Goal: Task Accomplishment & Management: Manage account settings

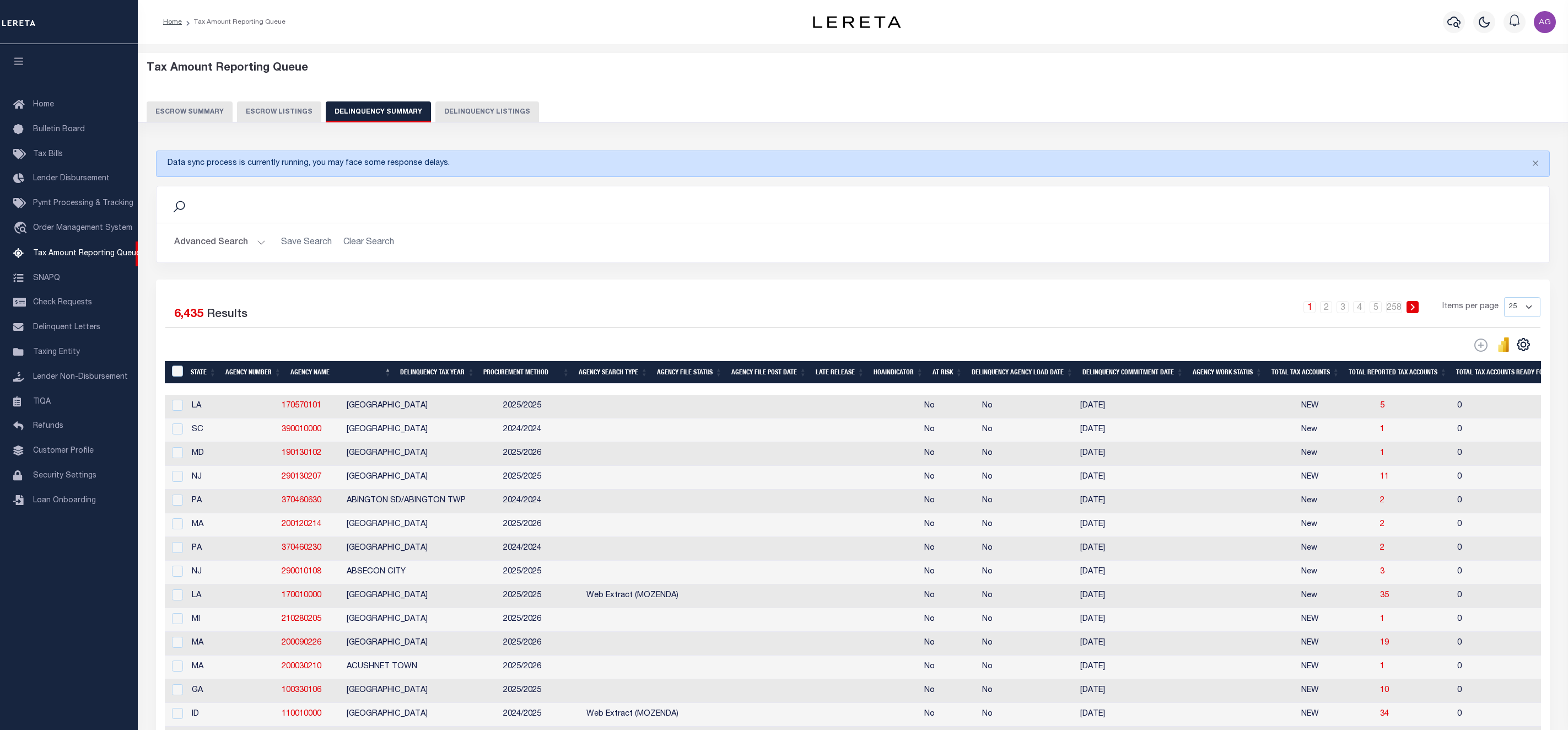
scroll to position [165, 0]
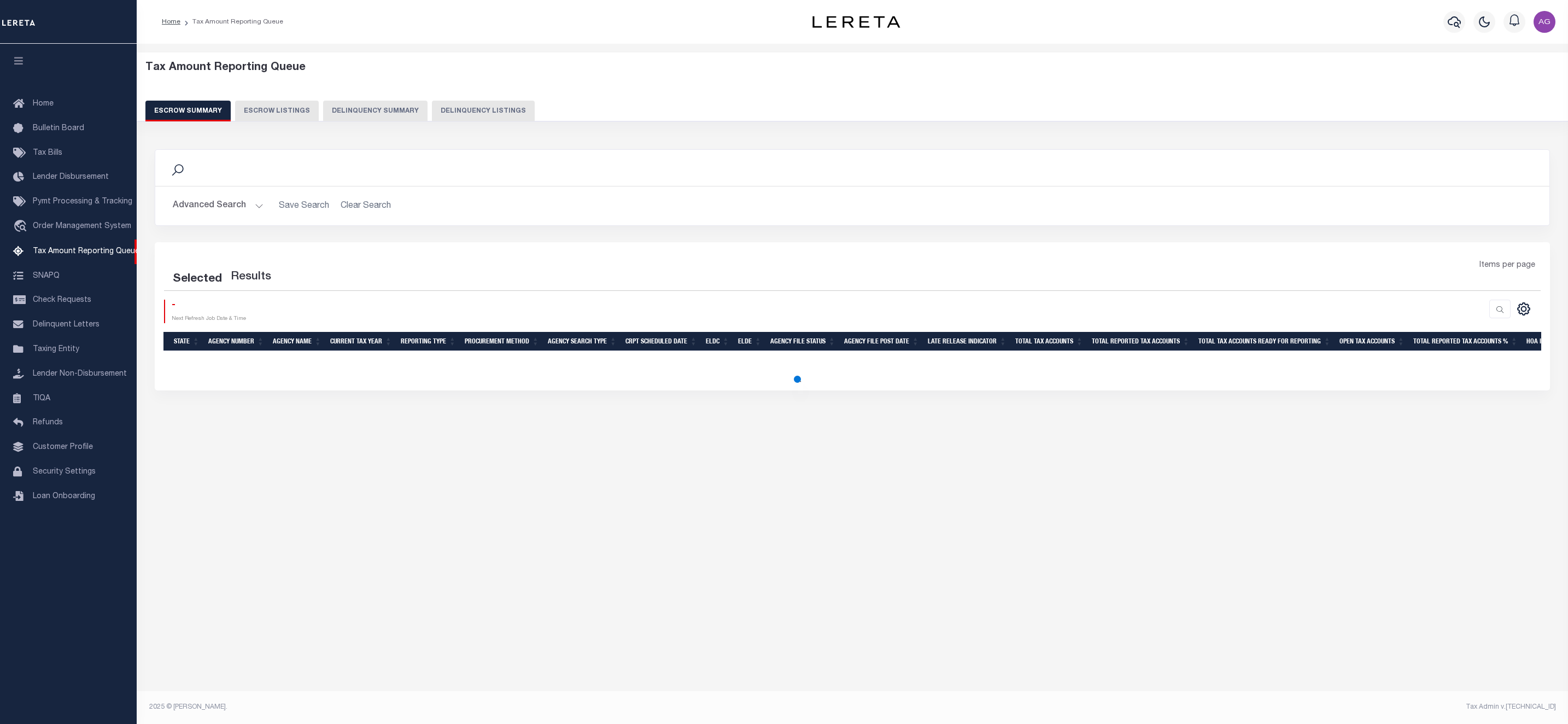
select select "100"
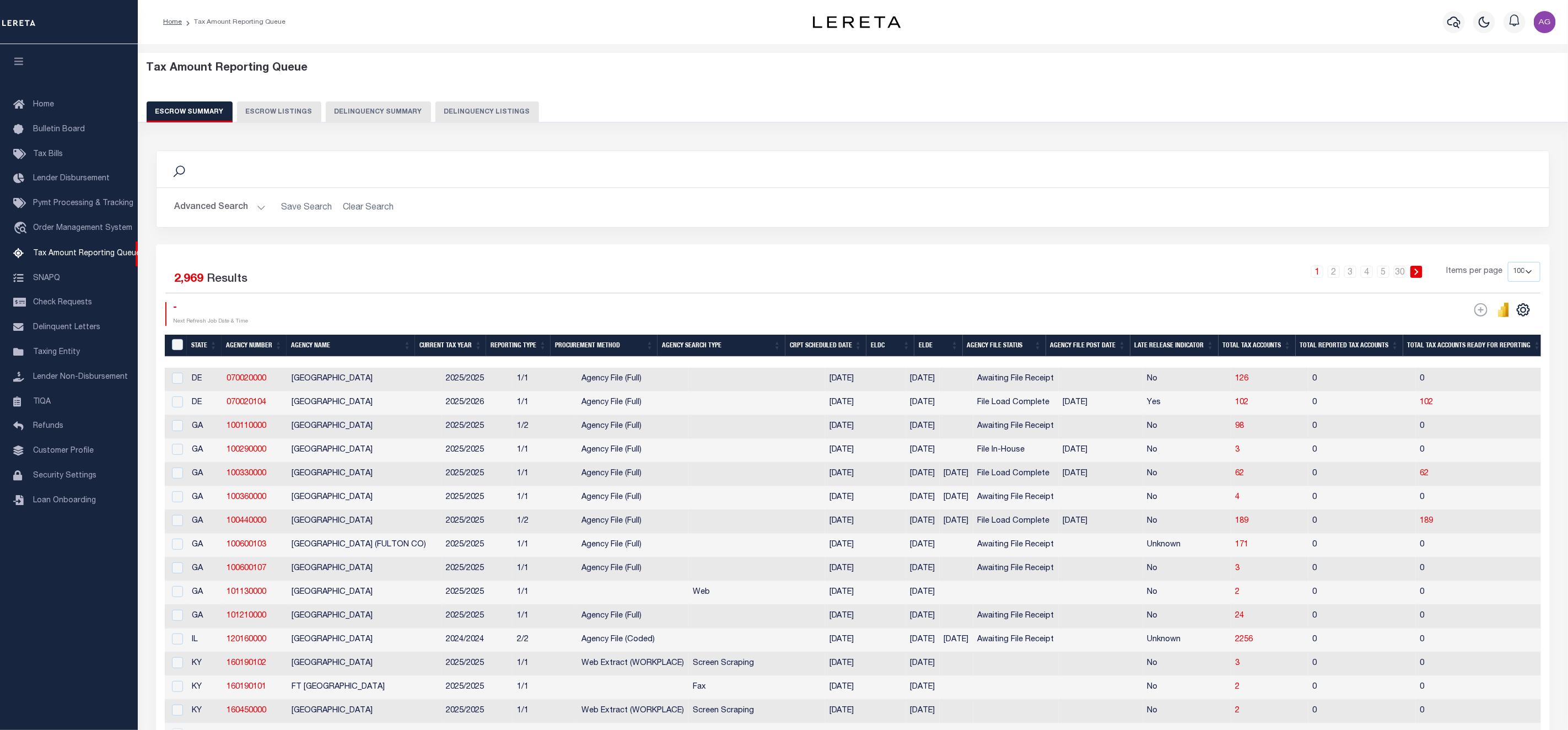
scroll to position [83, 0]
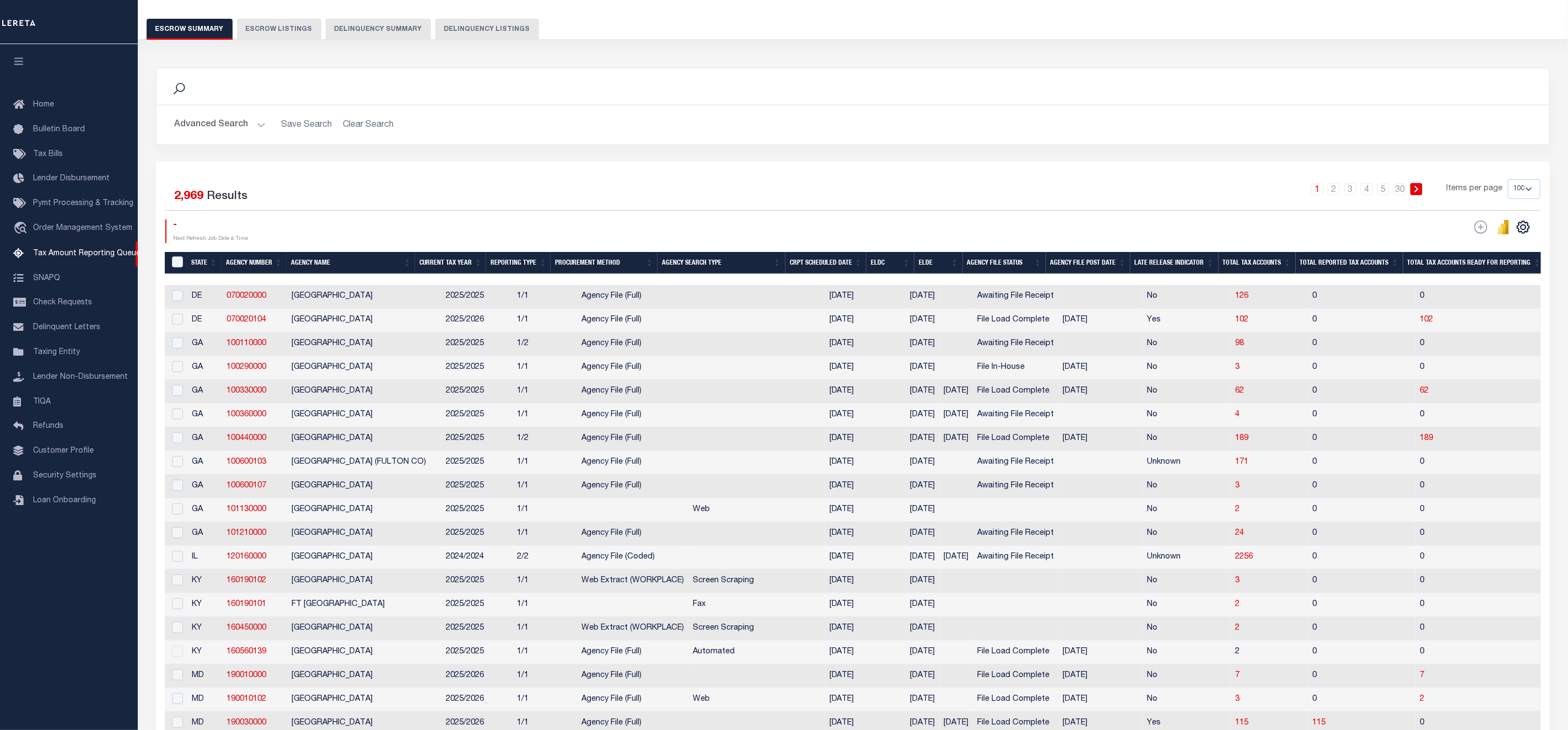
click at [364, 20] on button "Delinquency Summary" at bounding box center [378, 29] width 105 height 21
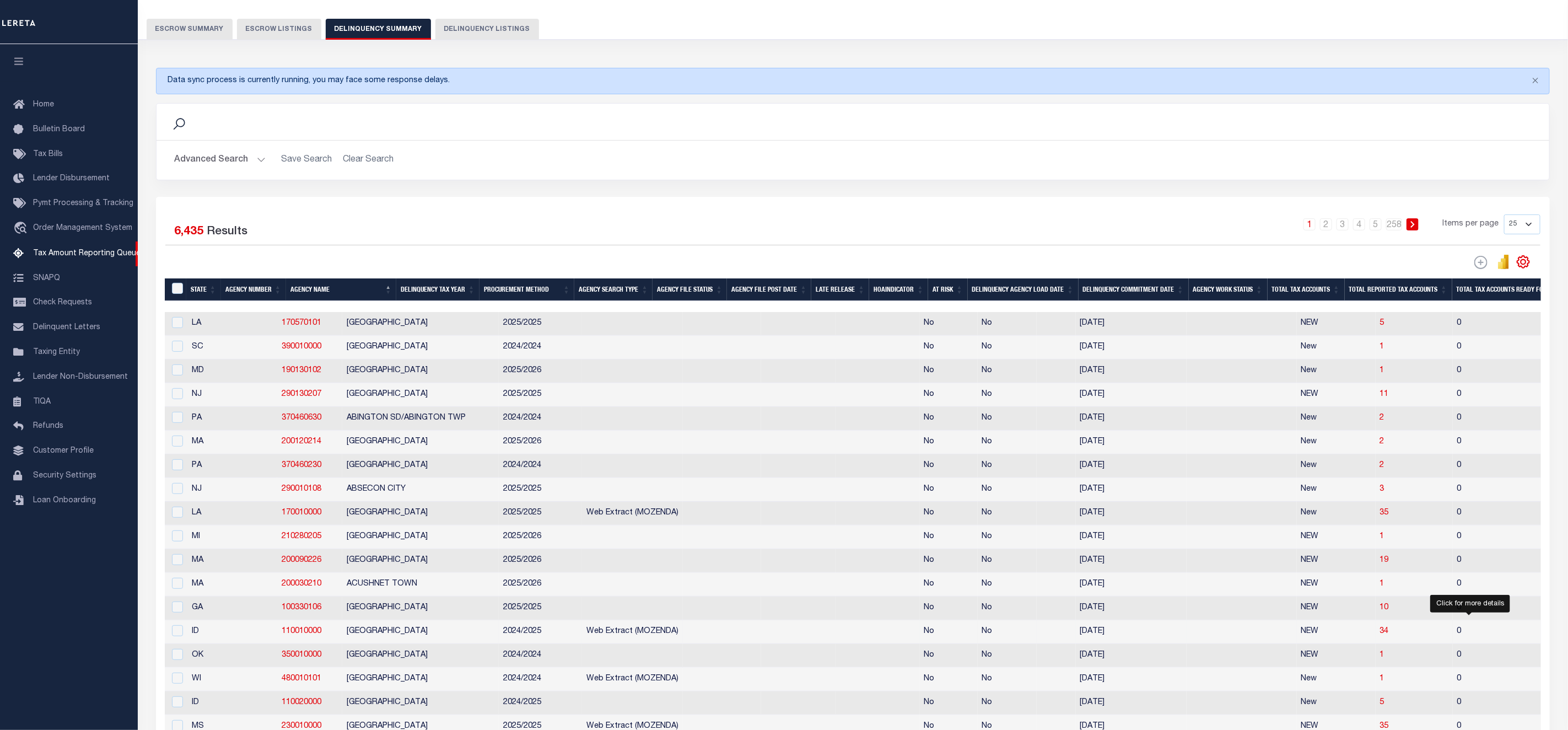
click at [1564, 636] on span "6" at bounding box center [1566, 631] width 5 height 8
select select "100"
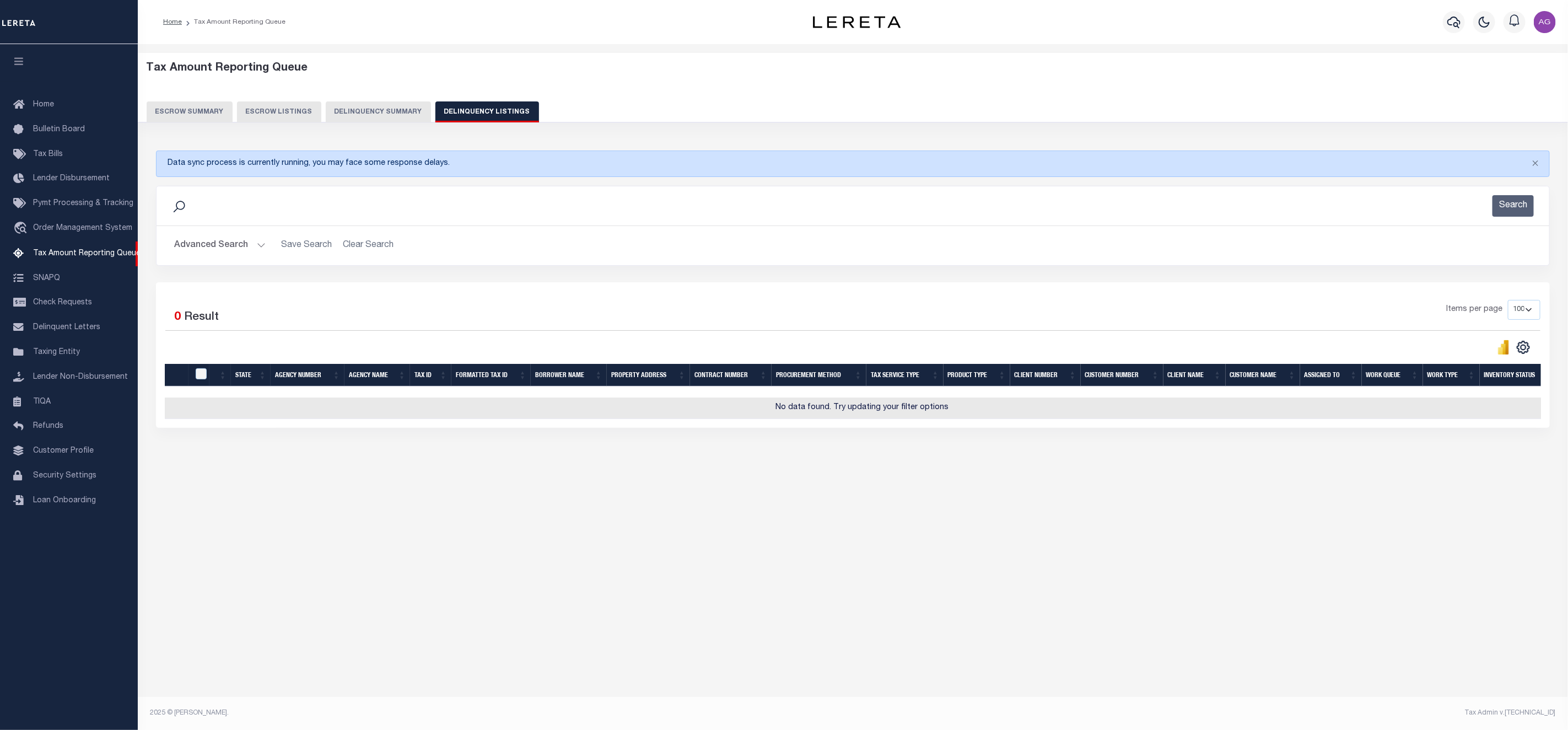
scroll to position [0, 0]
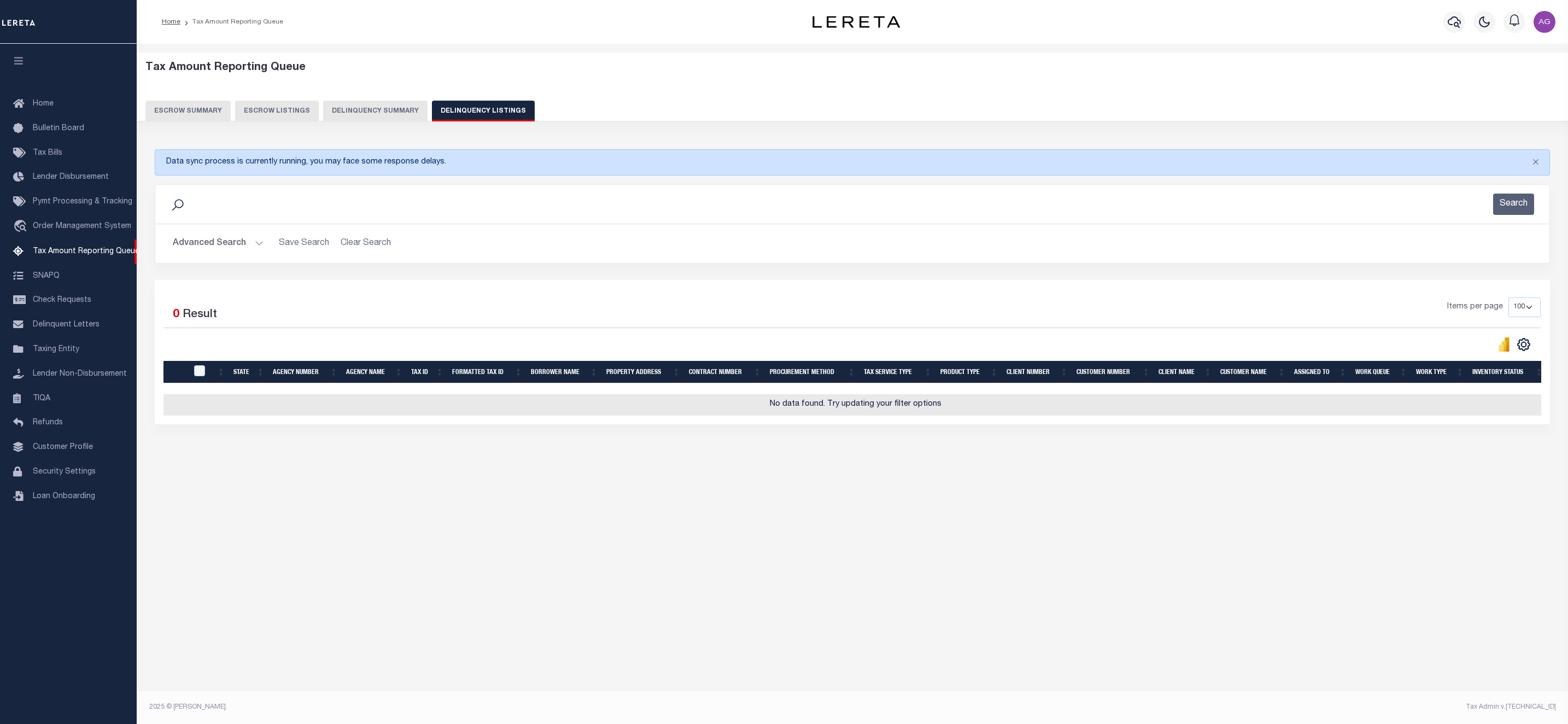
click at [369, 113] on button "Delinquency Summary" at bounding box center [375, 111] width 104 height 21
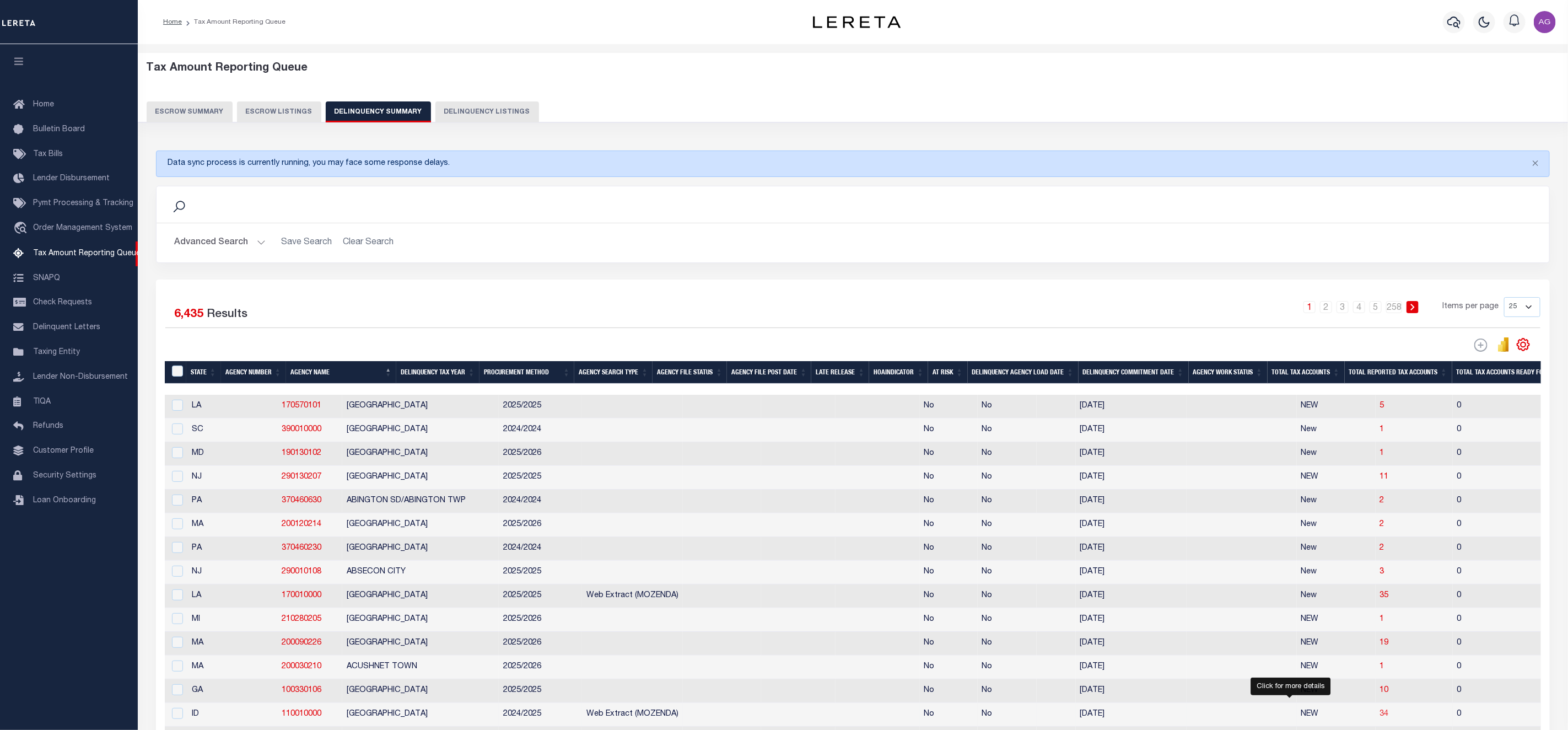
click at [1379, 718] on span "34" at bounding box center [1384, 714] width 9 height 8
select select "100"
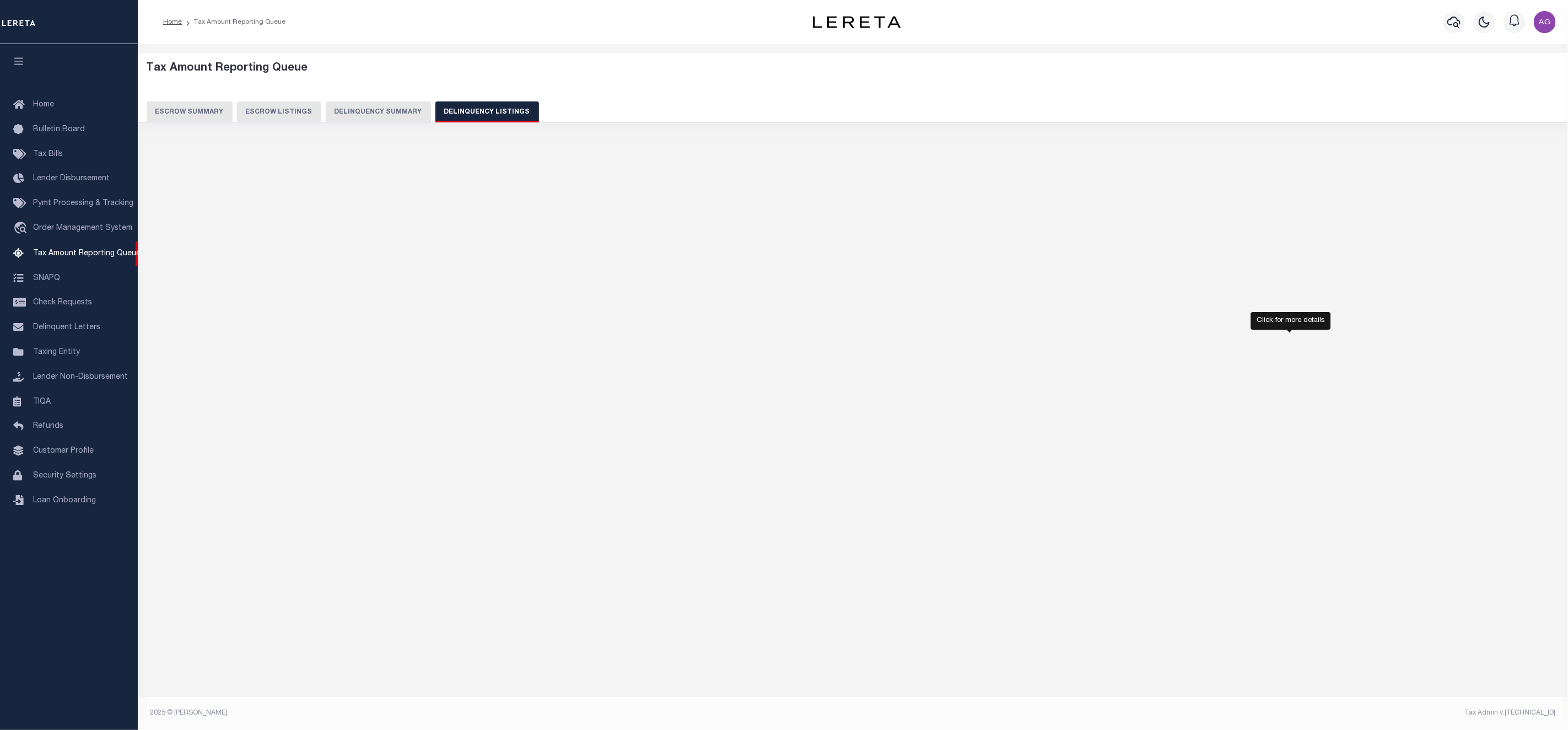
select select "100"
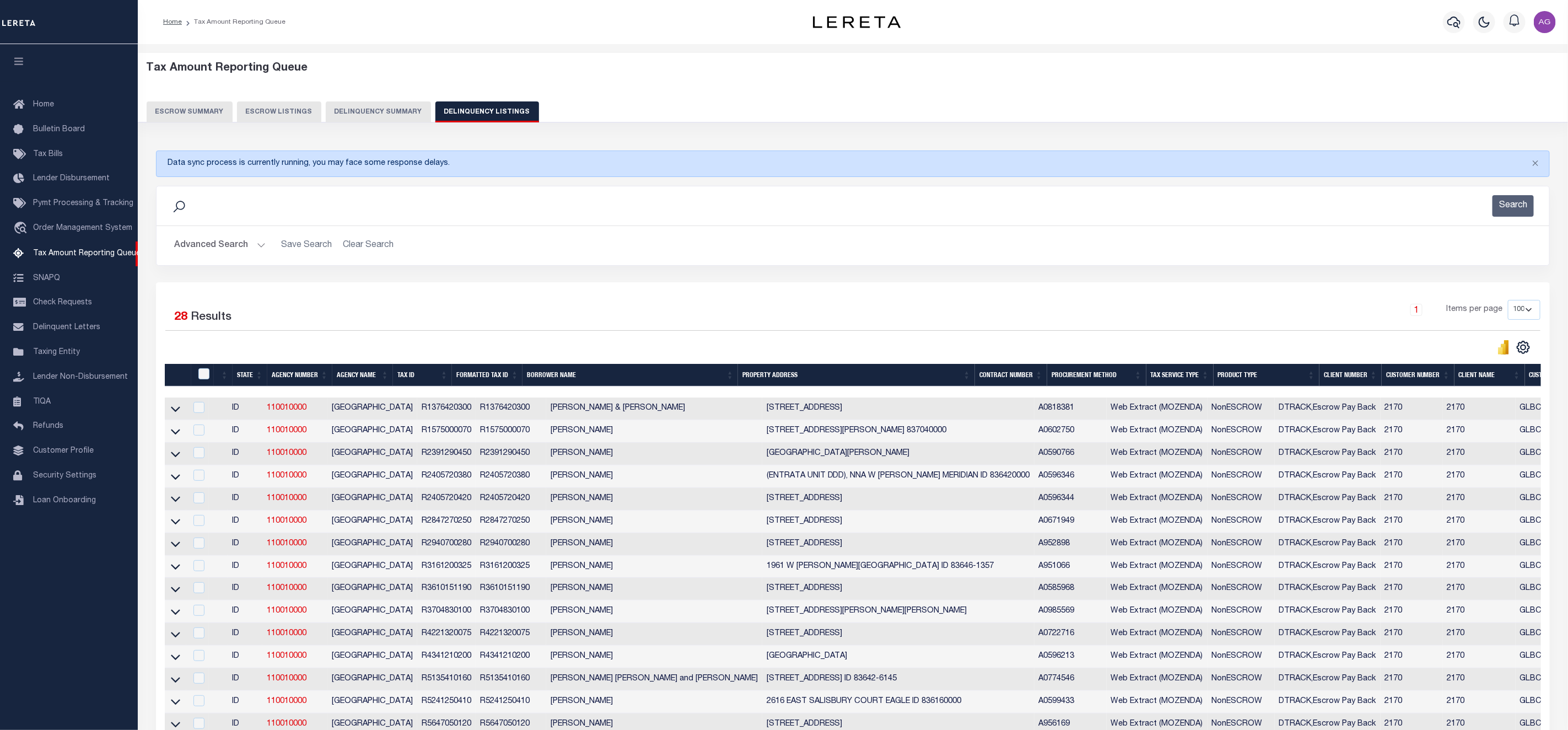
click at [390, 114] on button "Delinquency Summary" at bounding box center [378, 112] width 105 height 21
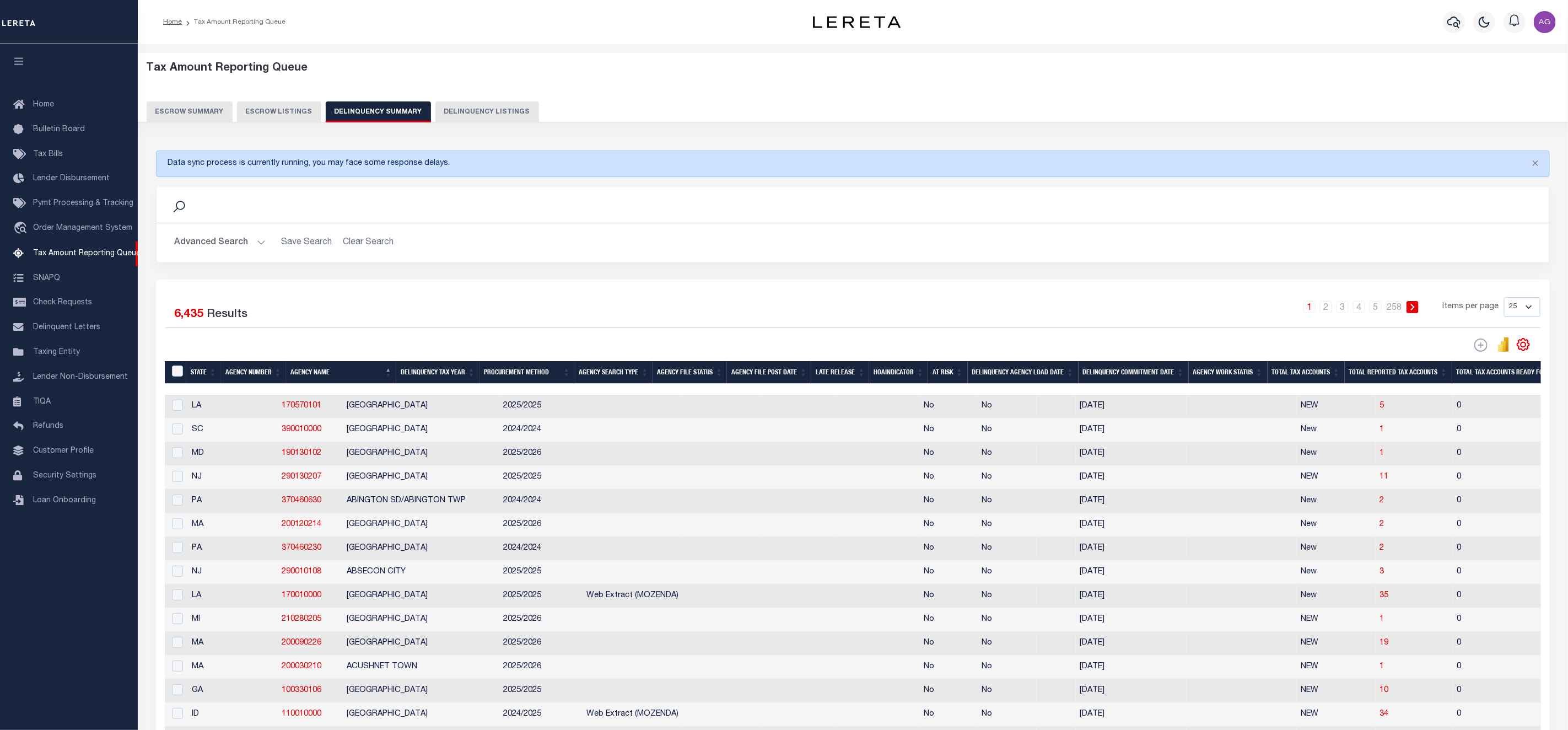
scroll to position [83, 0]
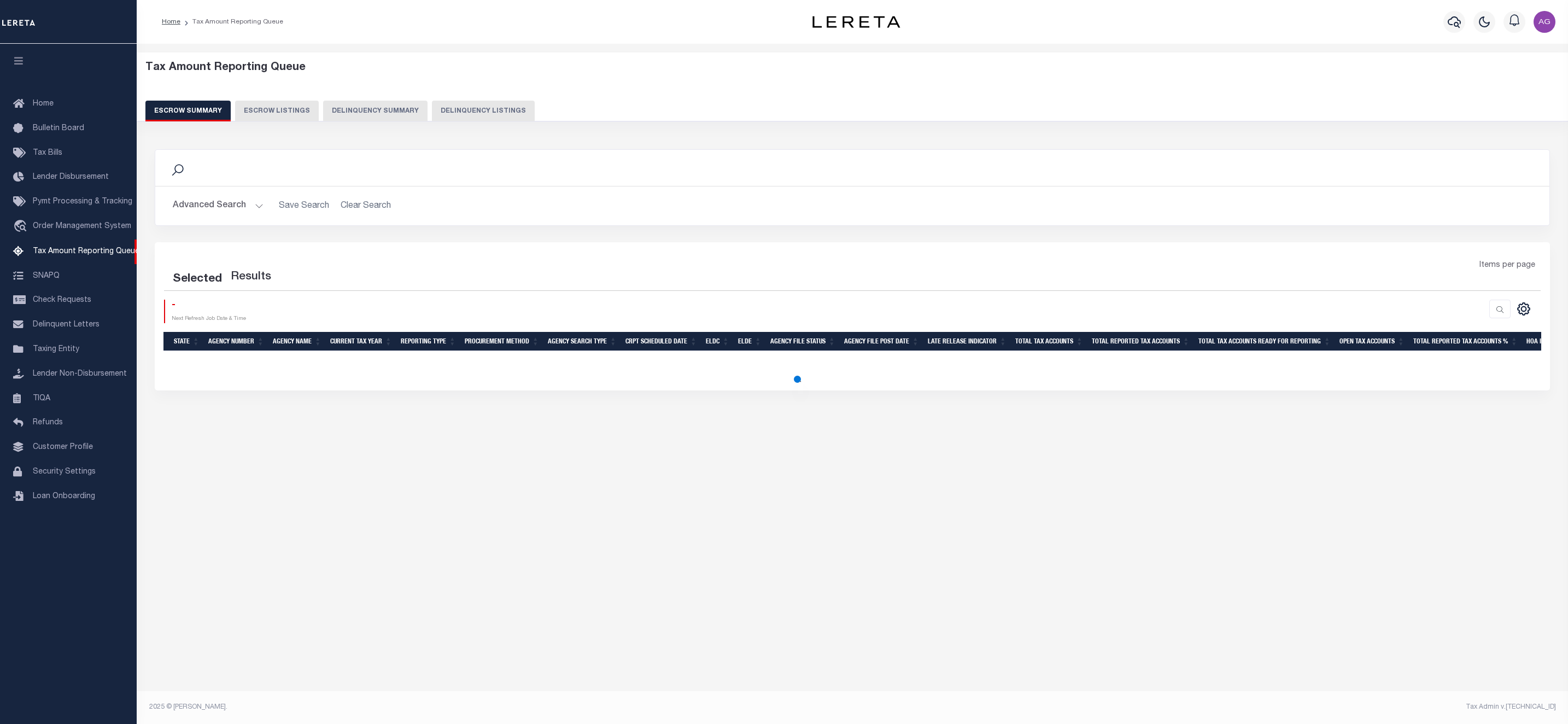
click at [385, 113] on button "Delinquency Summary" at bounding box center [375, 111] width 104 height 21
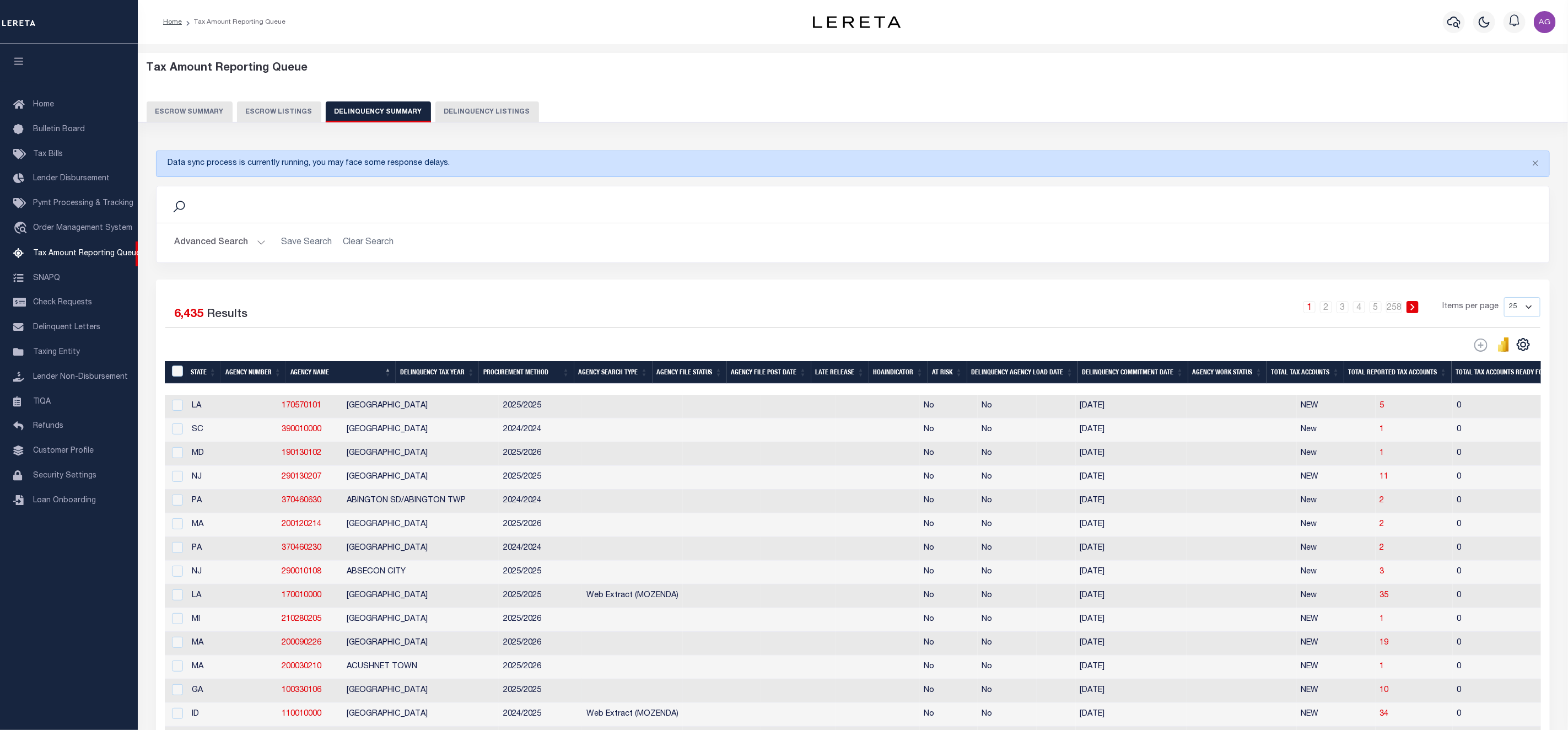
scroll to position [83, 0]
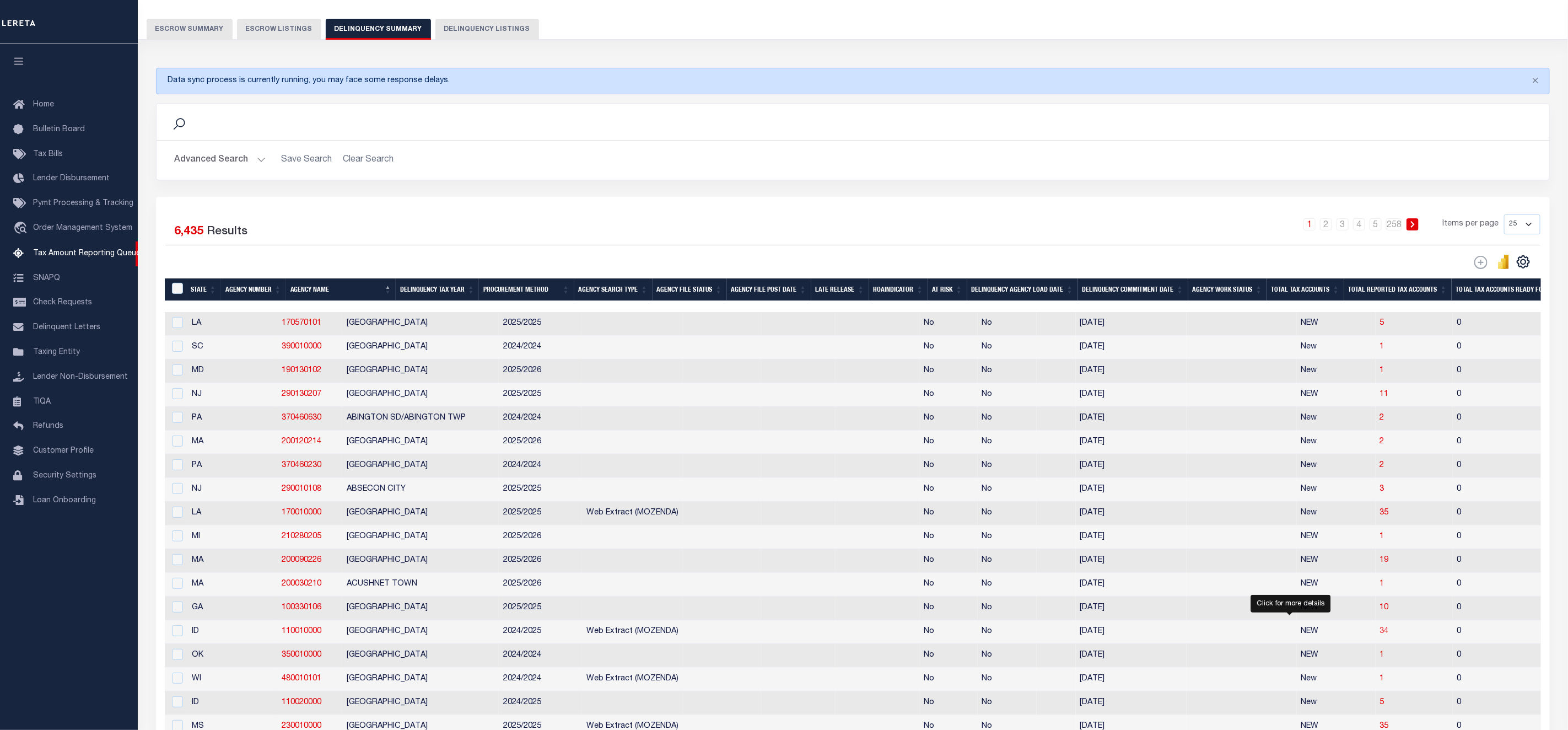
click at [1379, 636] on span "34" at bounding box center [1384, 631] width 9 height 8
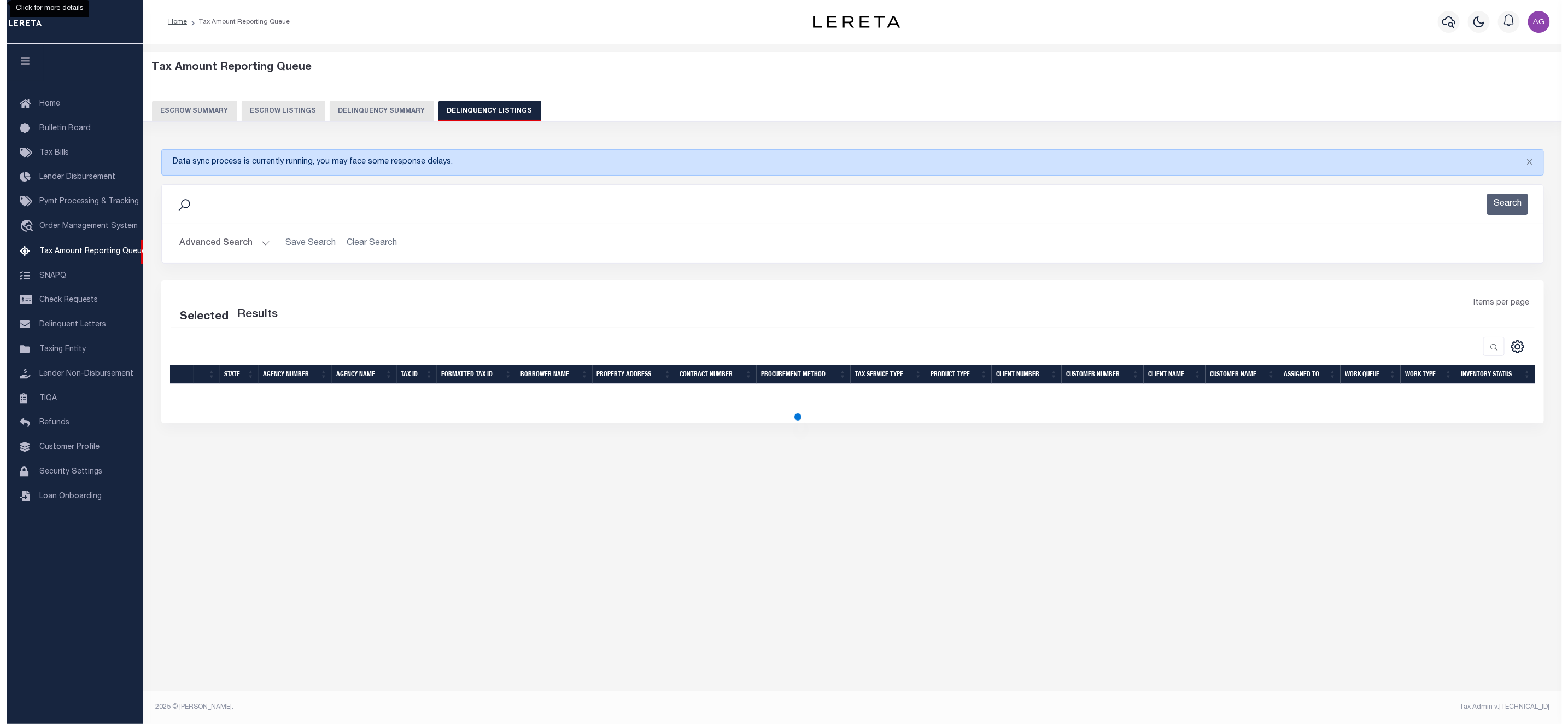
scroll to position [0, 0]
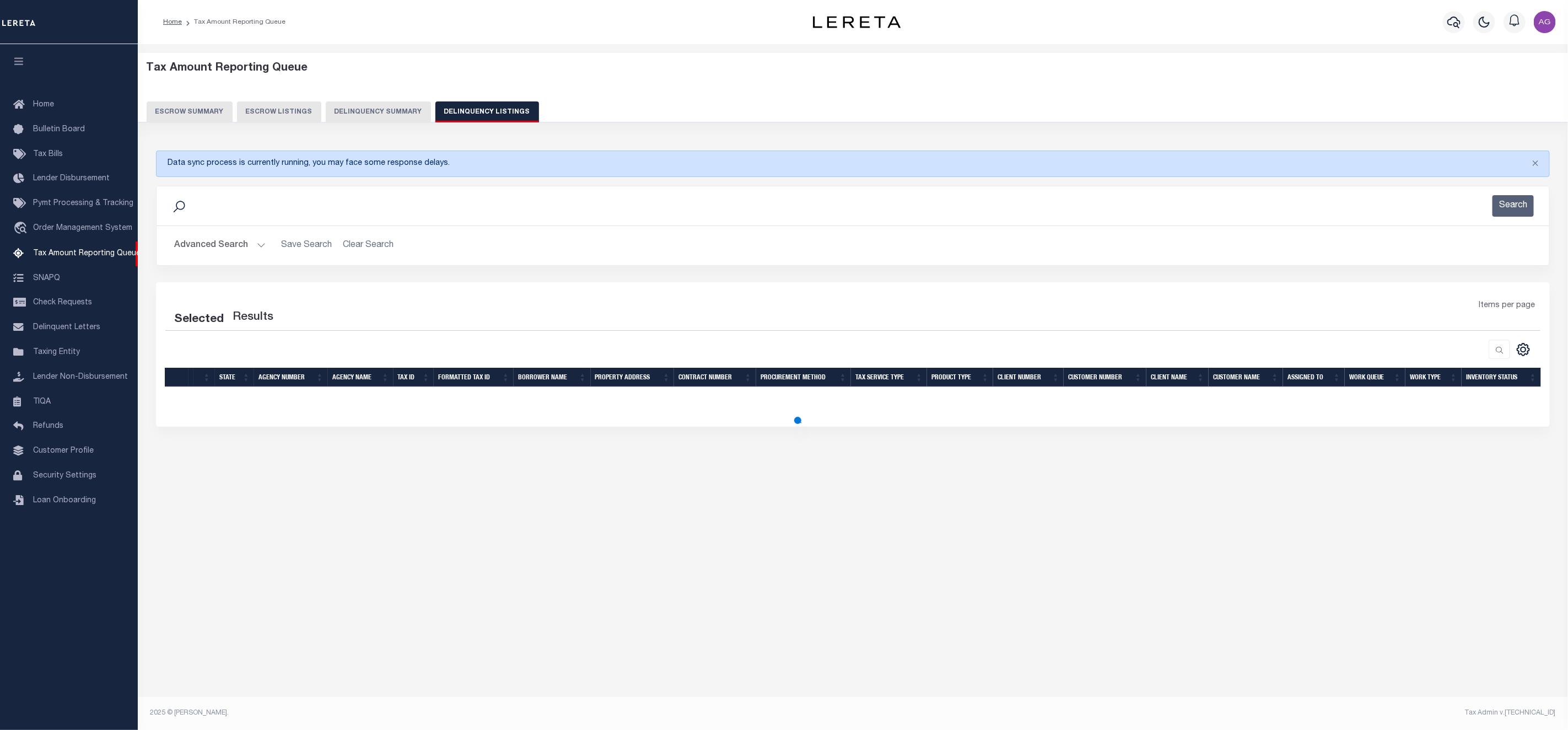
select select "100"
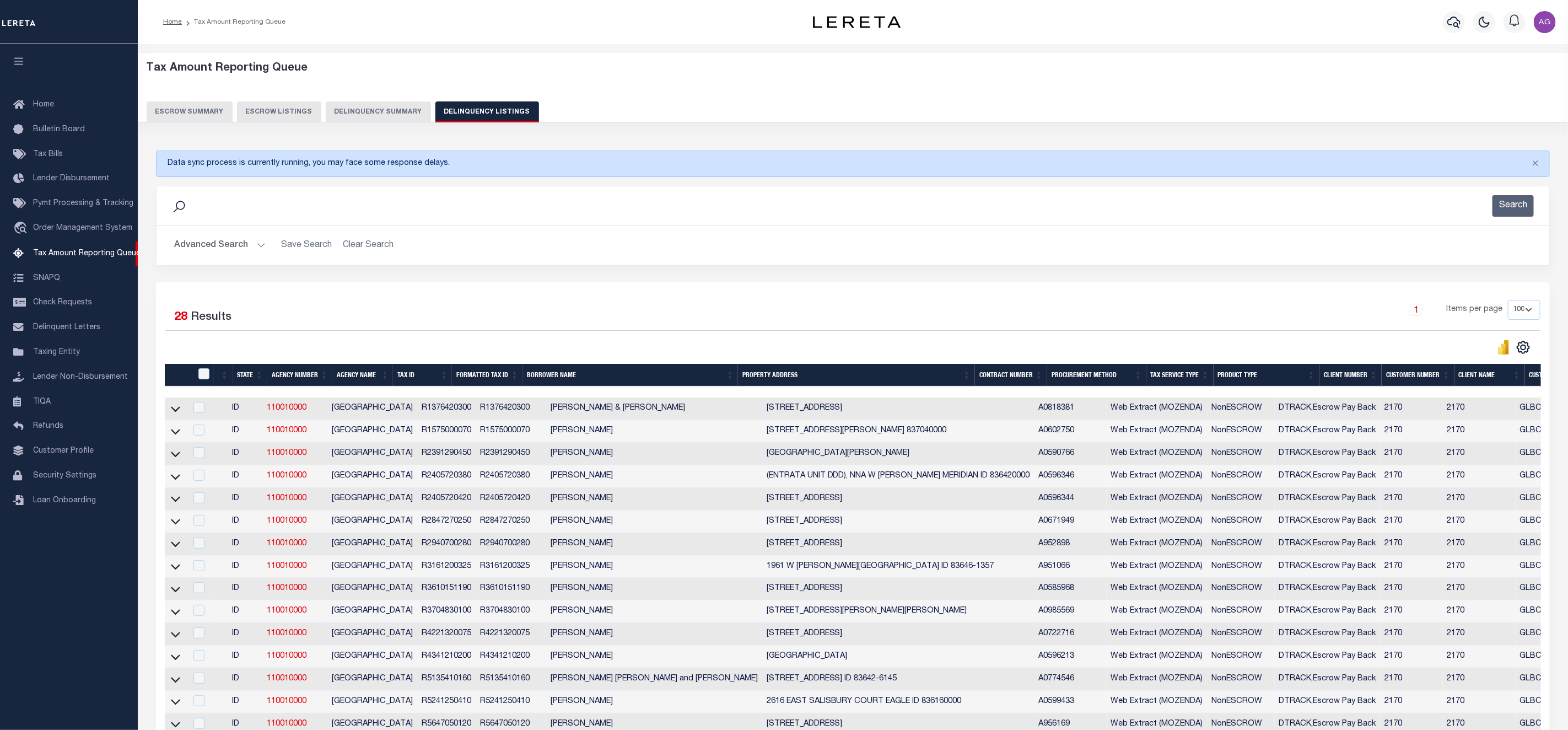
click at [382, 116] on button "Delinquency Summary" at bounding box center [378, 112] width 105 height 21
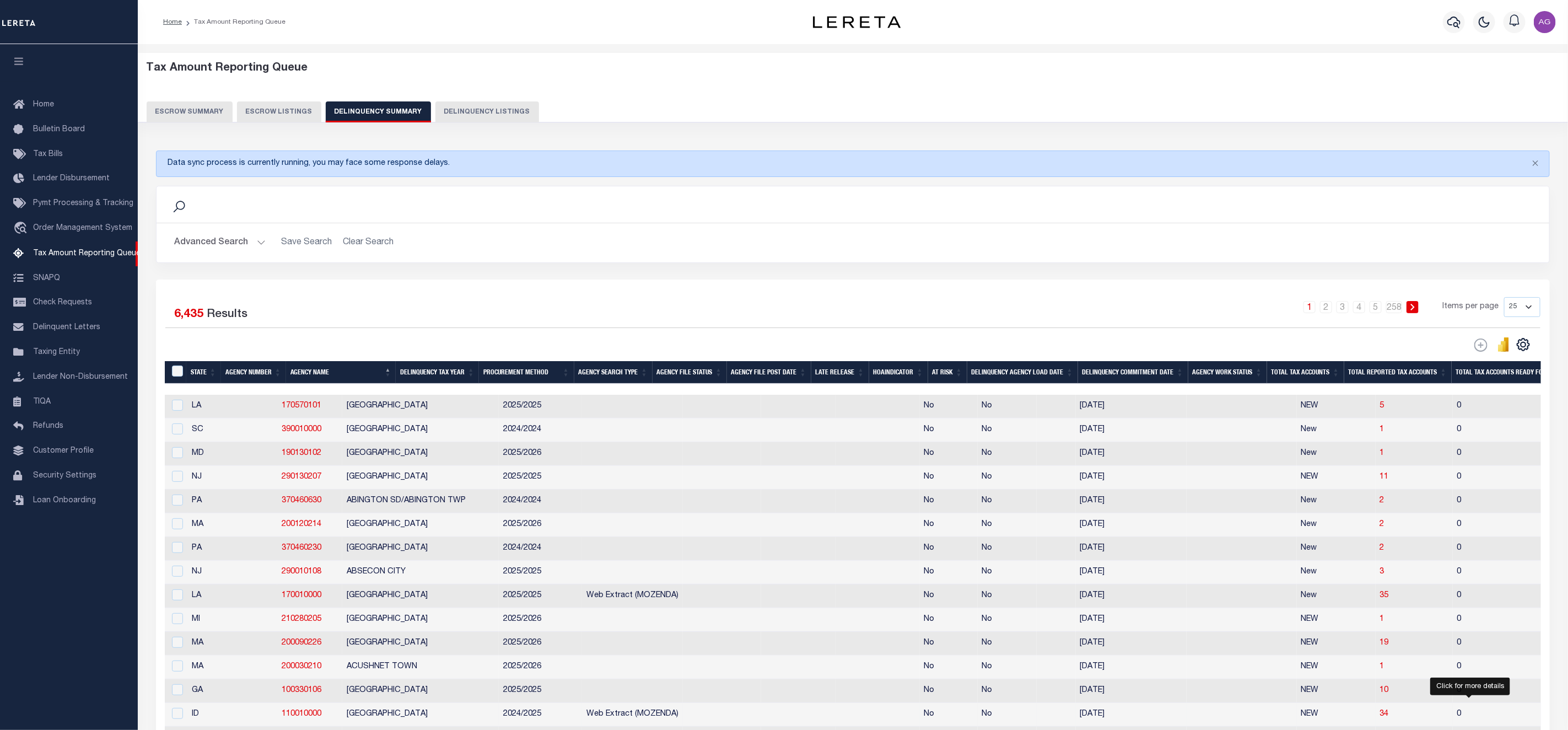
click at [1564, 718] on span "6" at bounding box center [1566, 714] width 5 height 8
select select "100"
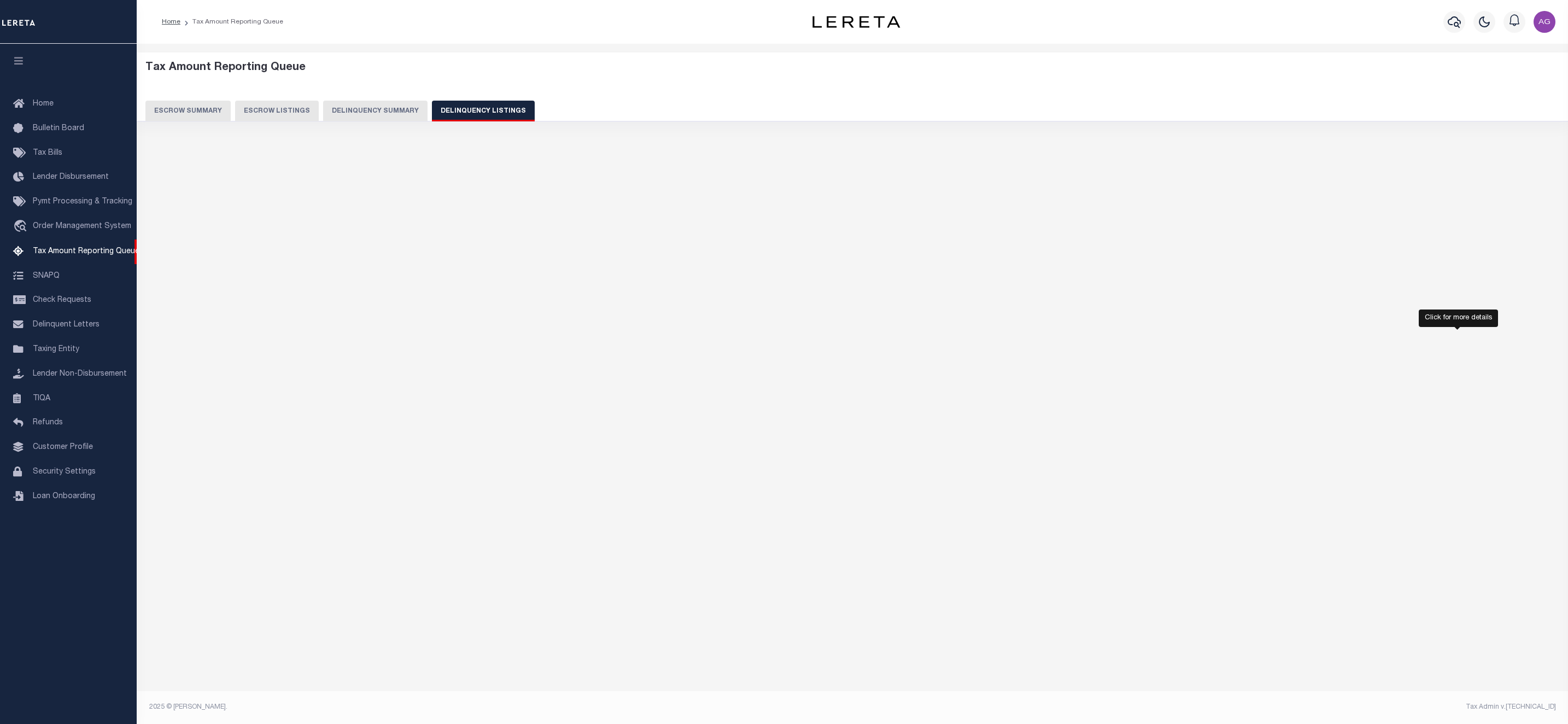
select select "100"
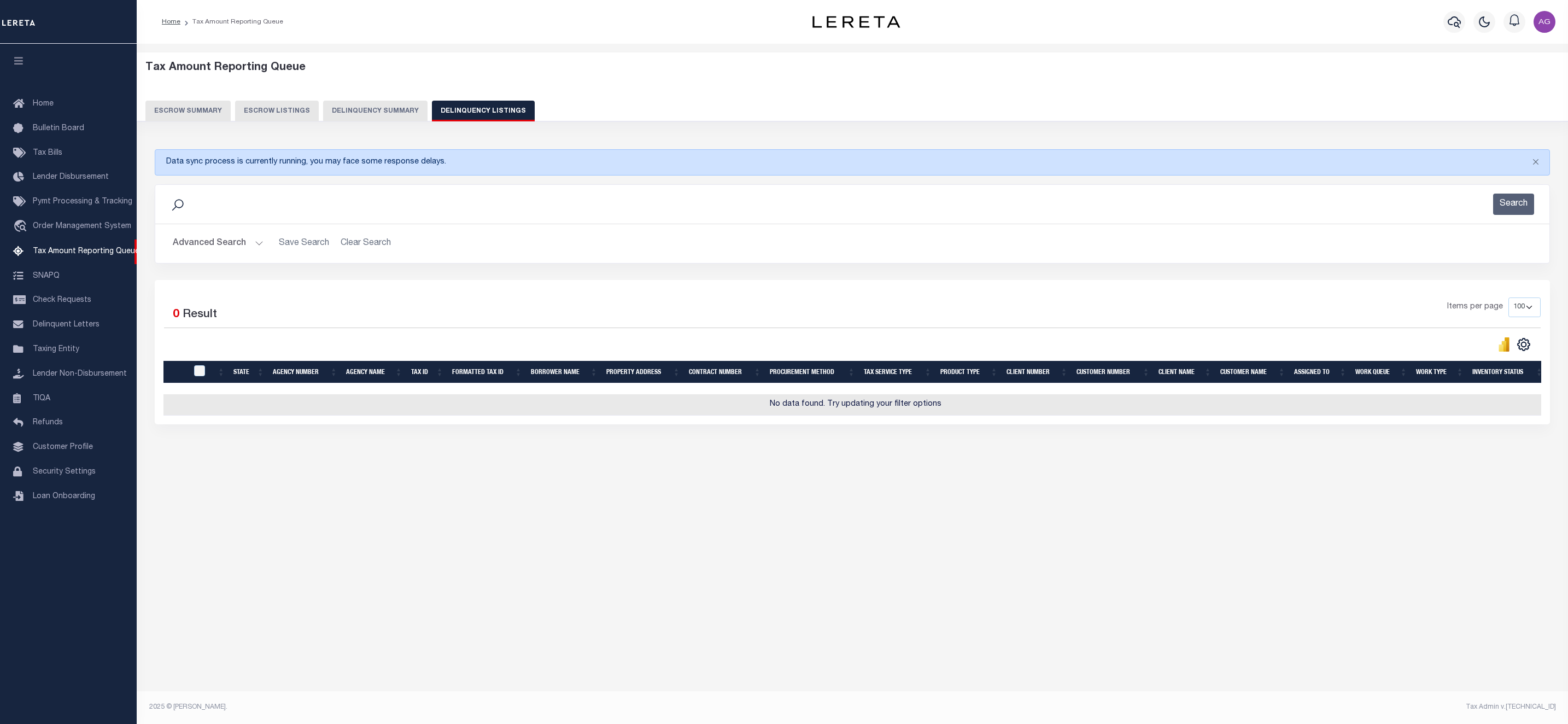
click at [365, 113] on button "Delinquency Summary" at bounding box center [375, 111] width 104 height 21
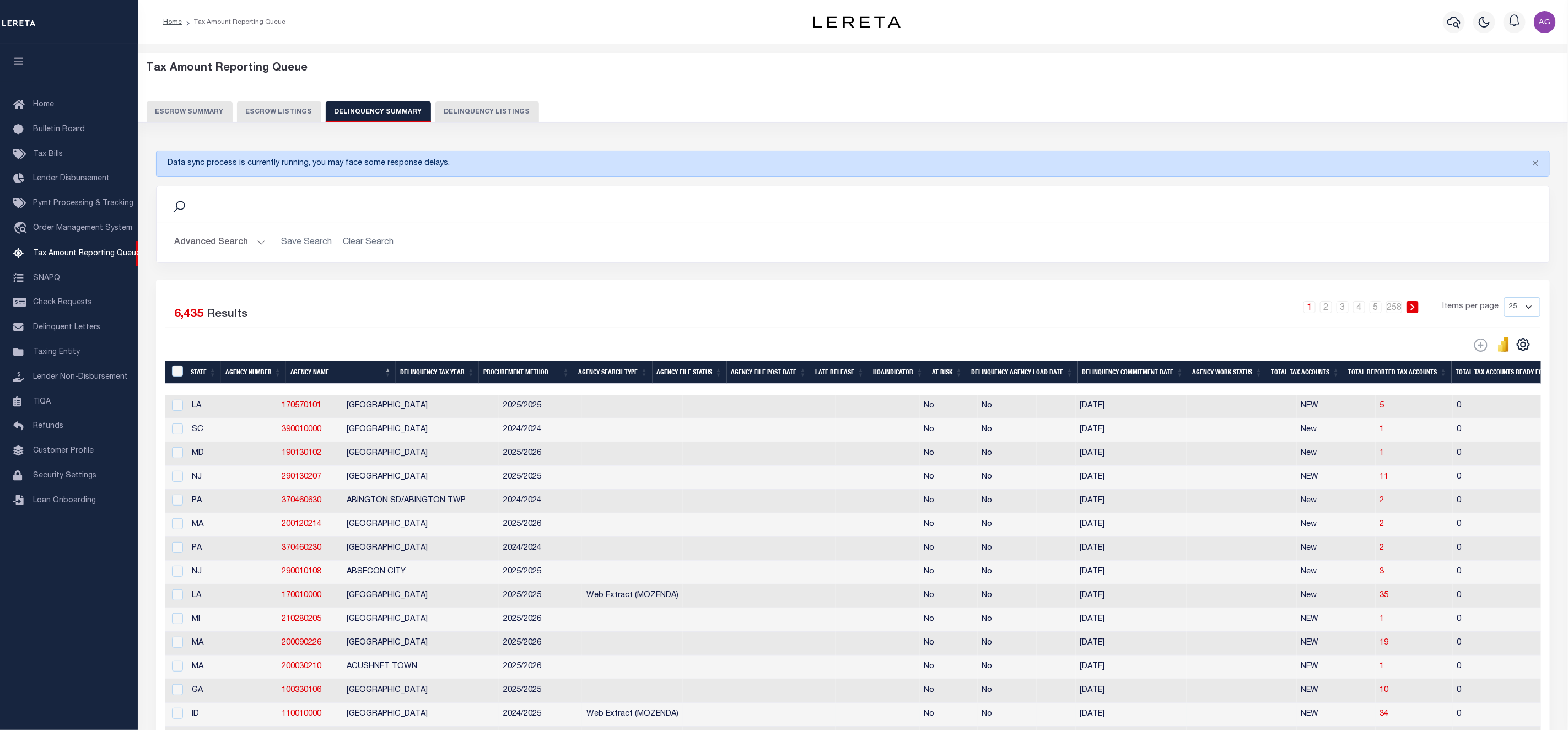
click at [368, 716] on td "[GEOGRAPHIC_DATA]" at bounding box center [420, 715] width 156 height 24
checkbox input "true"
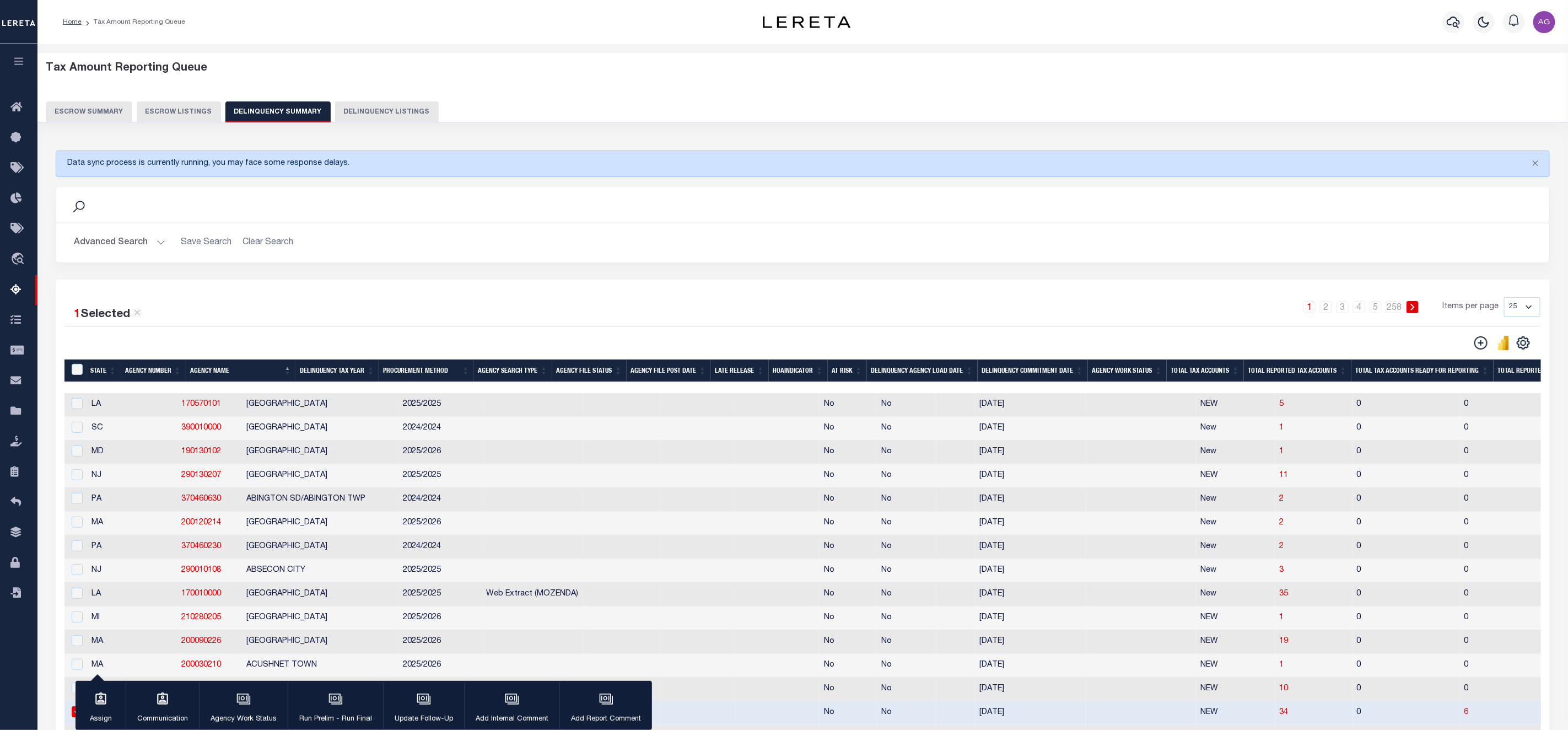
click at [112, 247] on button "Advanced Search" at bounding box center [119, 243] width 92 height 22
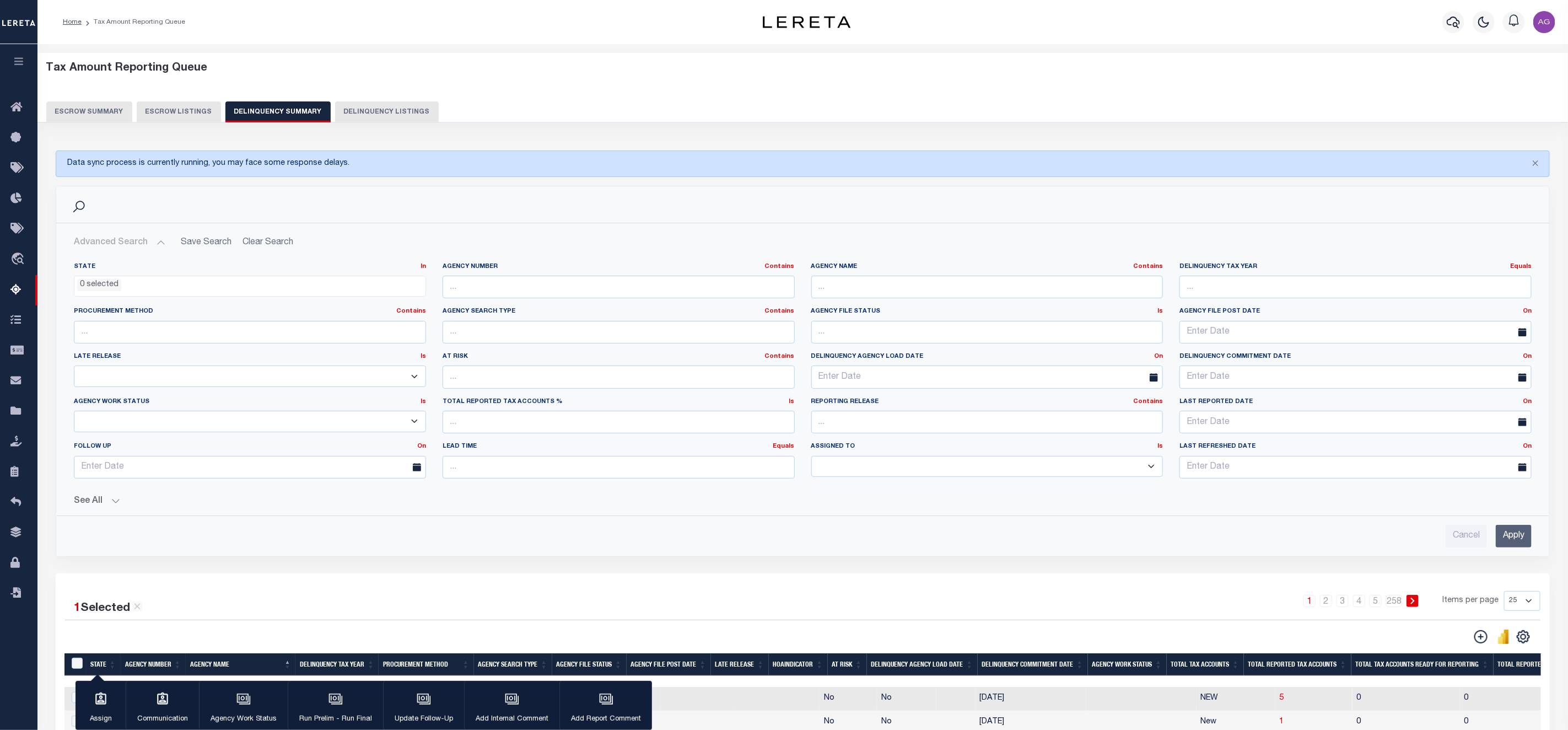
click at [109, 502] on button "See All" at bounding box center [802, 501] width 1457 height 11
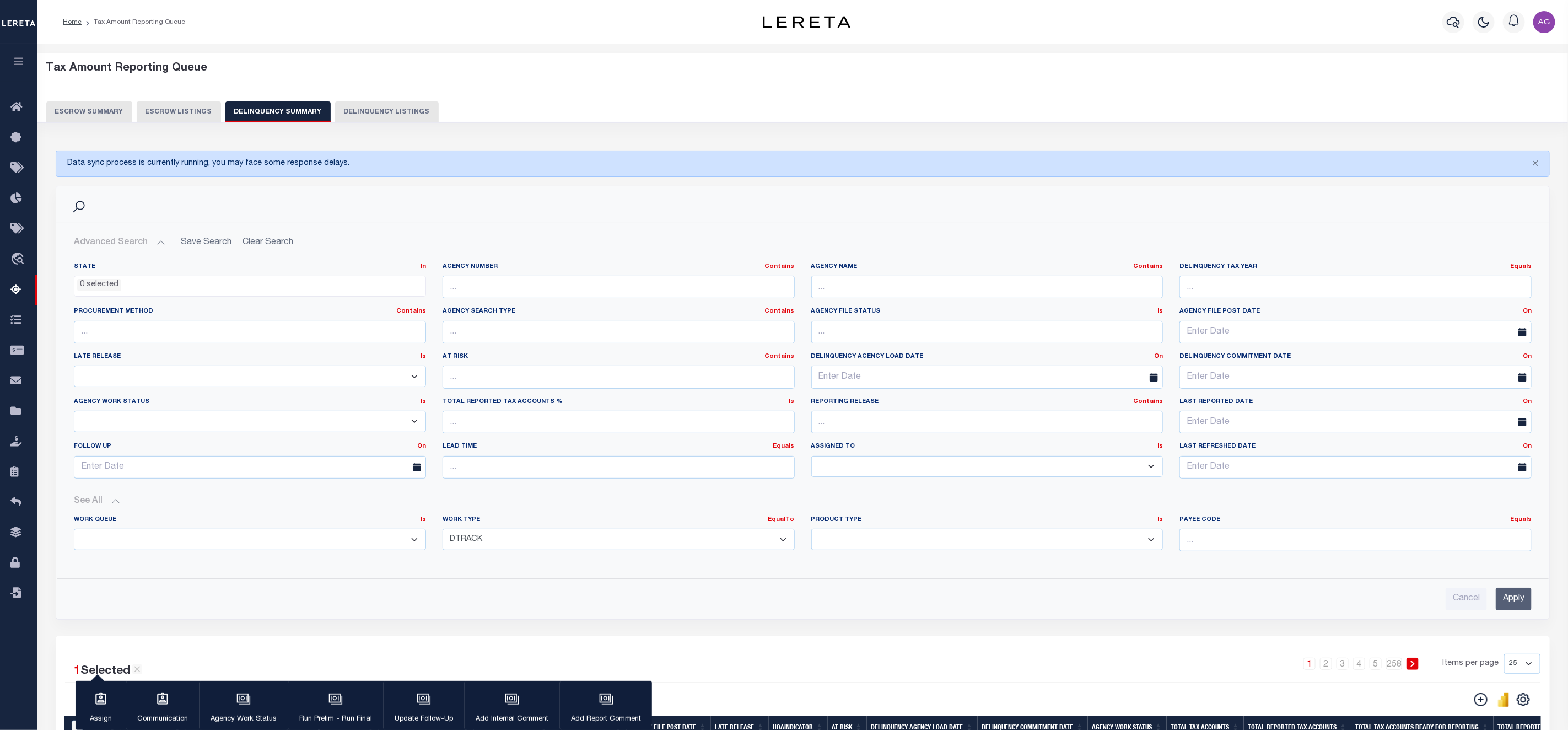
click at [521, 549] on select "Annual Delinquency Back Search Payment Status Check DTRACK" at bounding box center [619, 539] width 352 height 22
select select "AnnualDelinquency"
click at [443, 533] on select "Annual Delinquency Back Search Payment Status Check DTRACK" at bounding box center [619, 539] width 352 height 22
click at [841, 291] on input "text" at bounding box center [987, 287] width 352 height 23
type input "DUNN COUNTY"
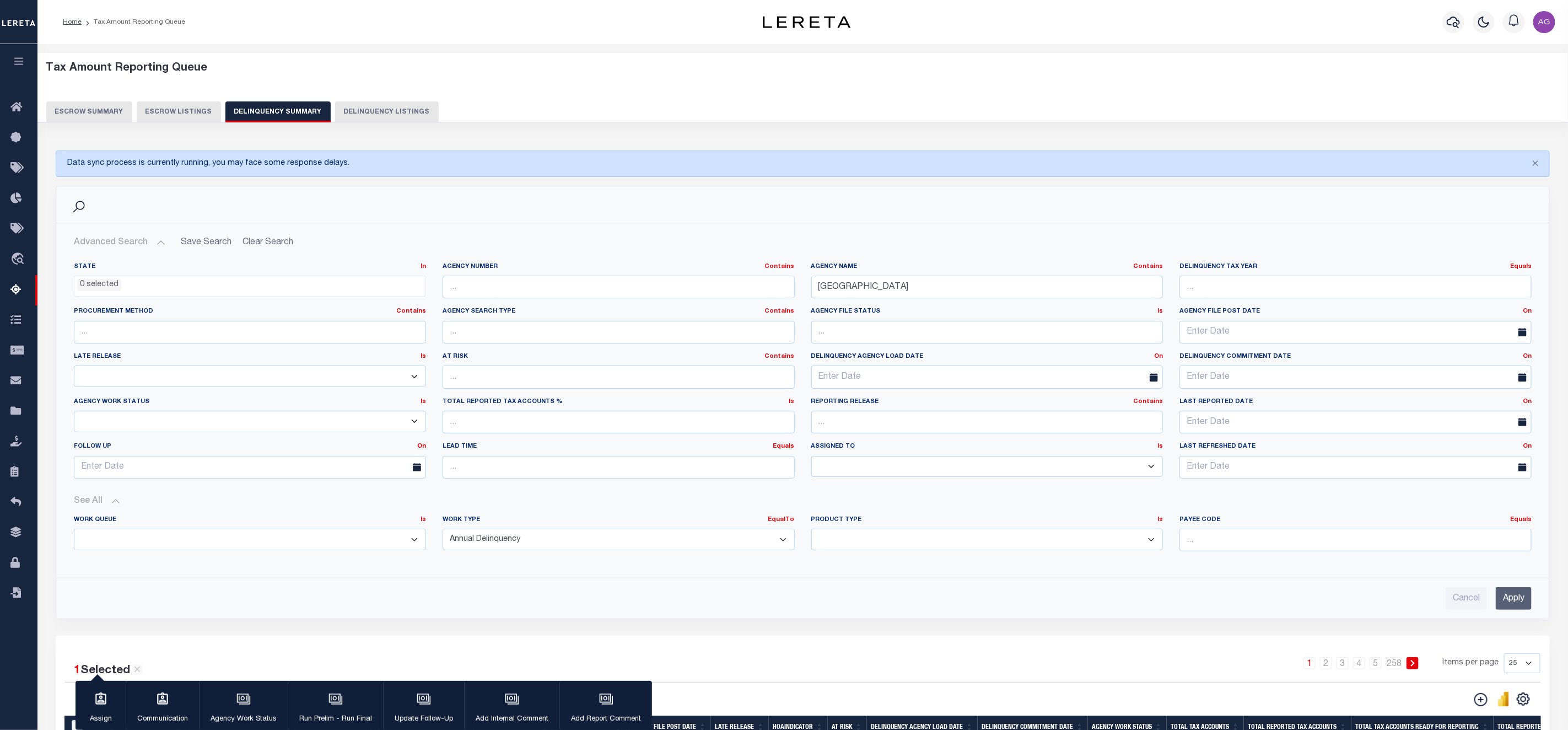
click at [1520, 604] on input "Apply" at bounding box center [1513, 598] width 35 height 23
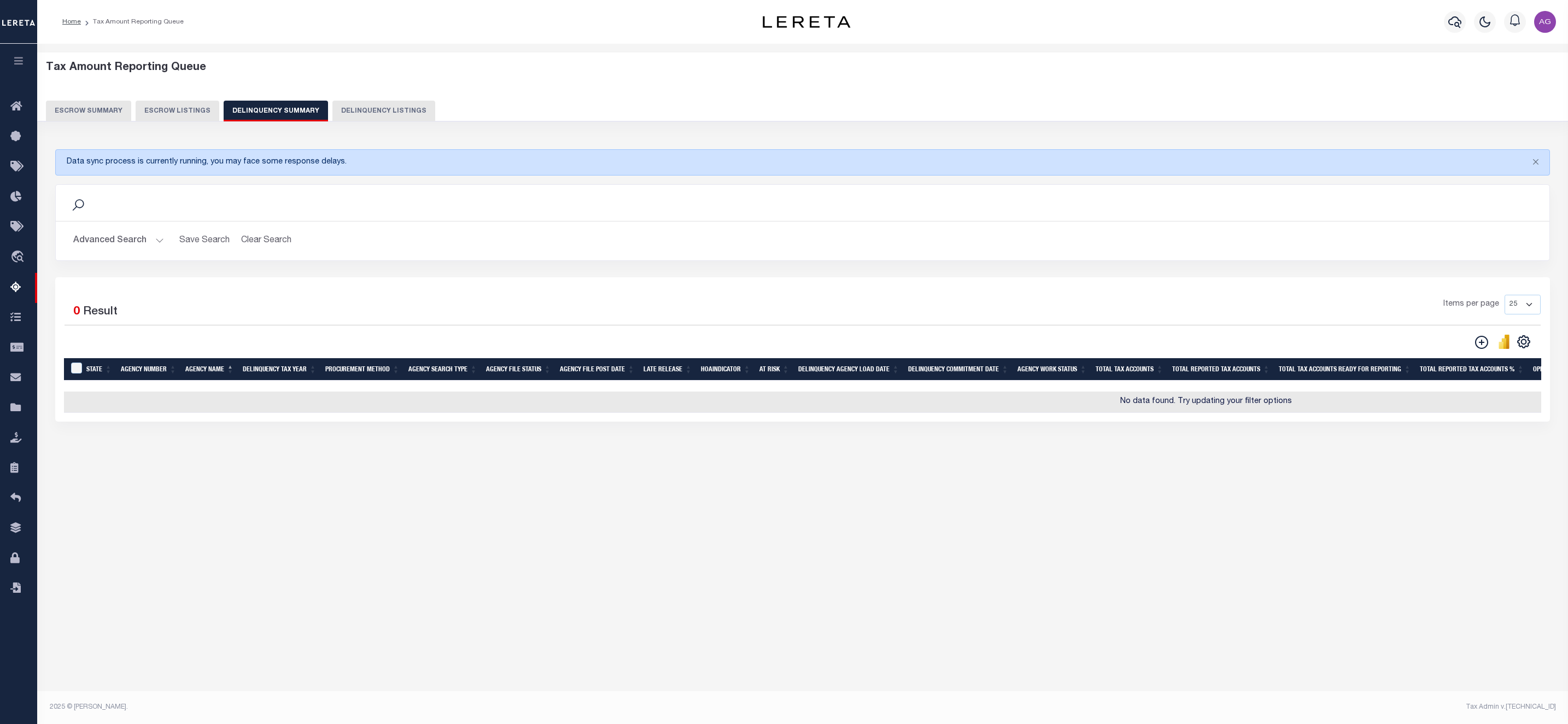
click at [123, 245] on button "Advanced Search" at bounding box center [118, 241] width 91 height 22
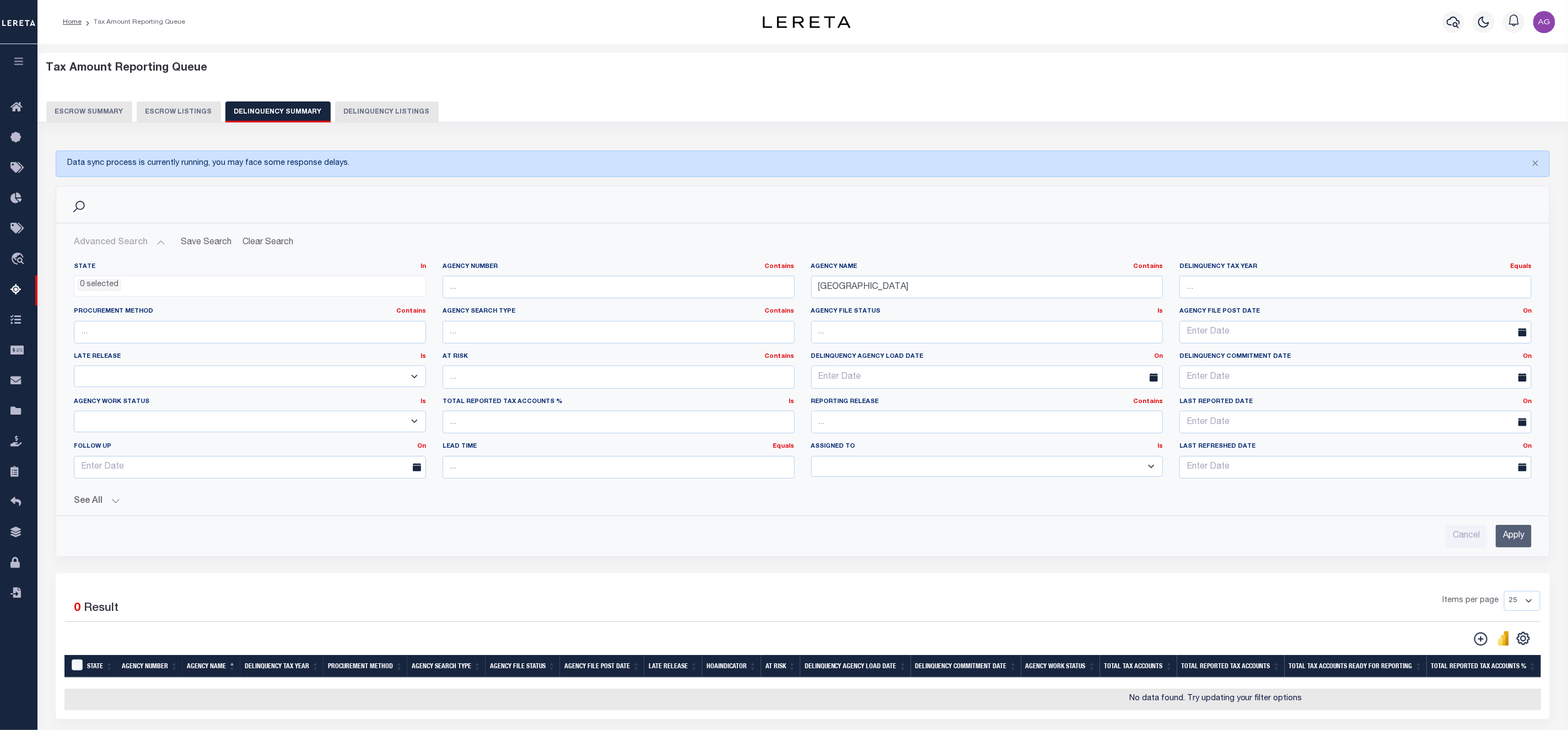
click at [103, 511] on div "State In In AK AL AR AZ CA CO CT DC DE FL GA GU HI IA ID IL IN KS KY LA MA MD M…" at bounding box center [803, 400] width 1475 height 294
click at [122, 507] on button "See All" at bounding box center [802, 501] width 1457 height 11
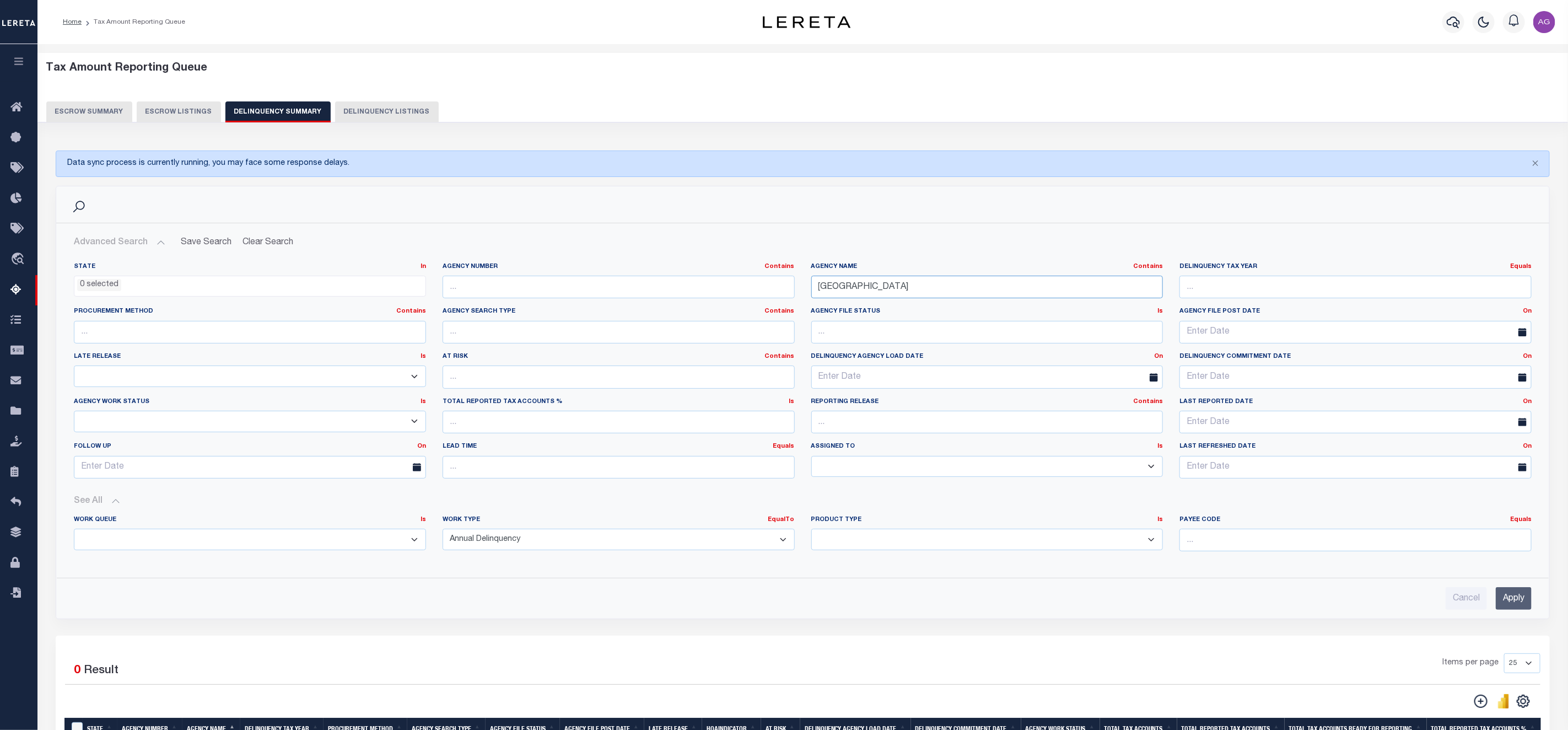
drag, startPoint x: 900, startPoint y: 287, endPoint x: 893, endPoint y: 289, distance: 7.3
click at [893, 289] on input "DUNN COUNTY" at bounding box center [987, 287] width 352 height 23
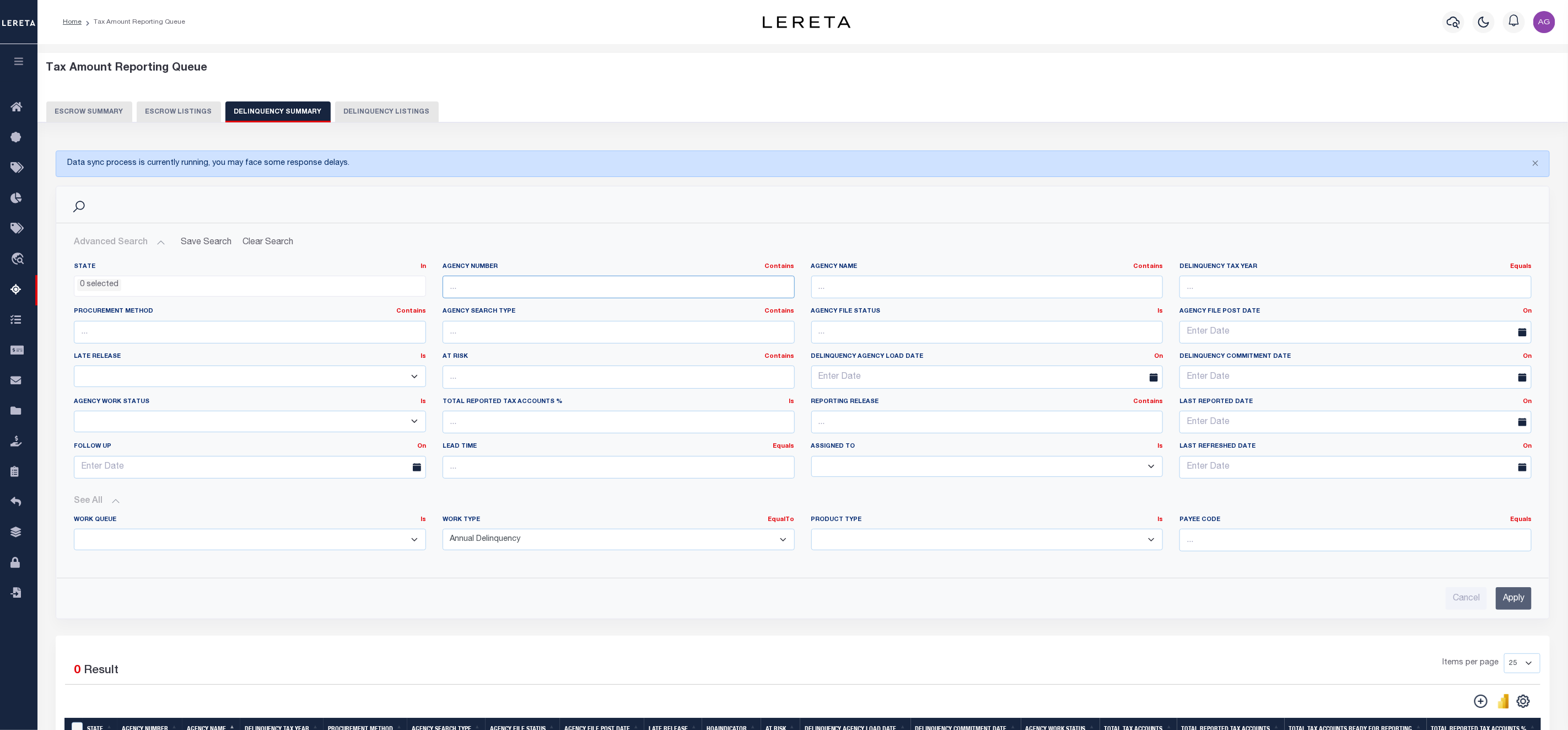
click at [695, 294] on input "text" at bounding box center [619, 287] width 352 height 23
paste input "480170001"
type input "480170001"
click at [1510, 606] on input "Apply" at bounding box center [1513, 598] width 35 height 23
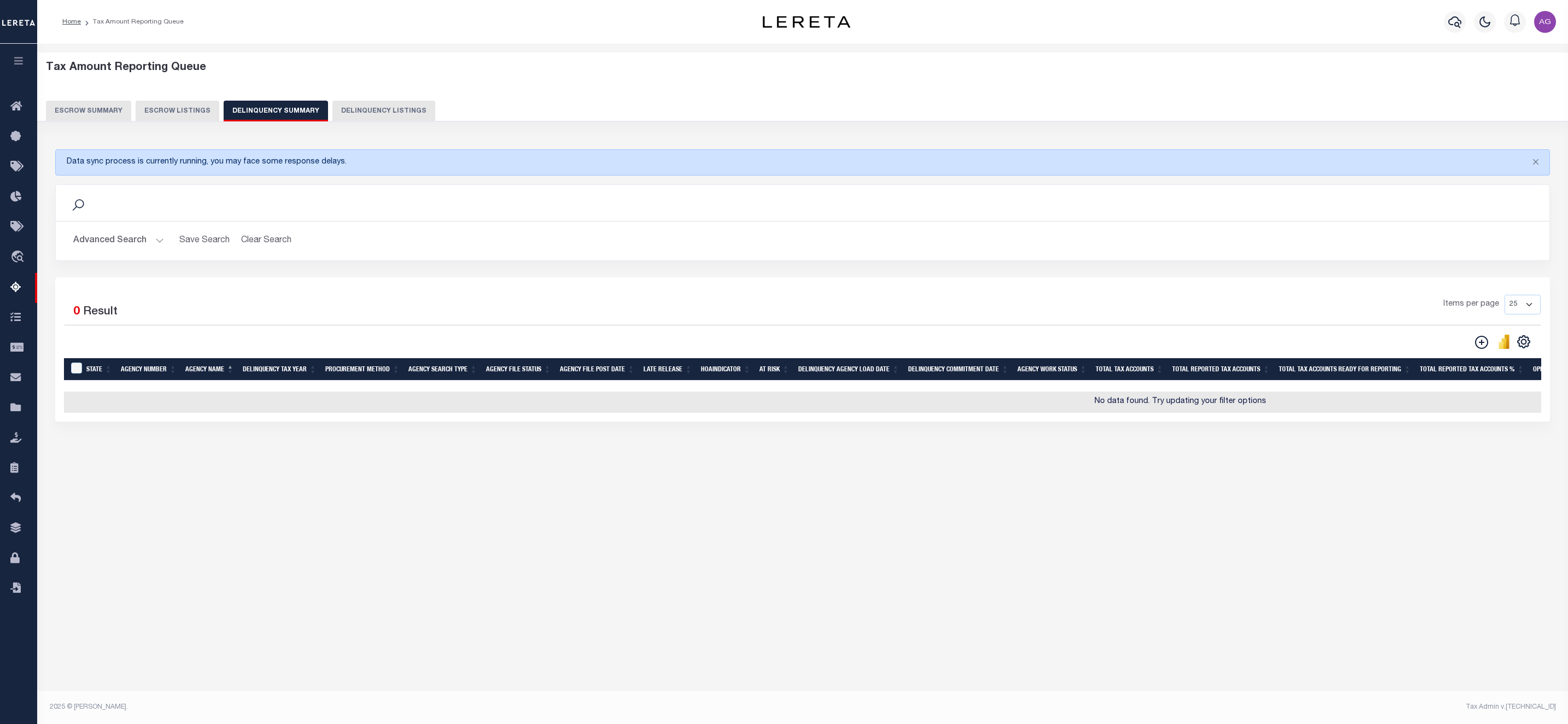
click at [129, 243] on button "Advanced Search" at bounding box center [118, 241] width 91 height 22
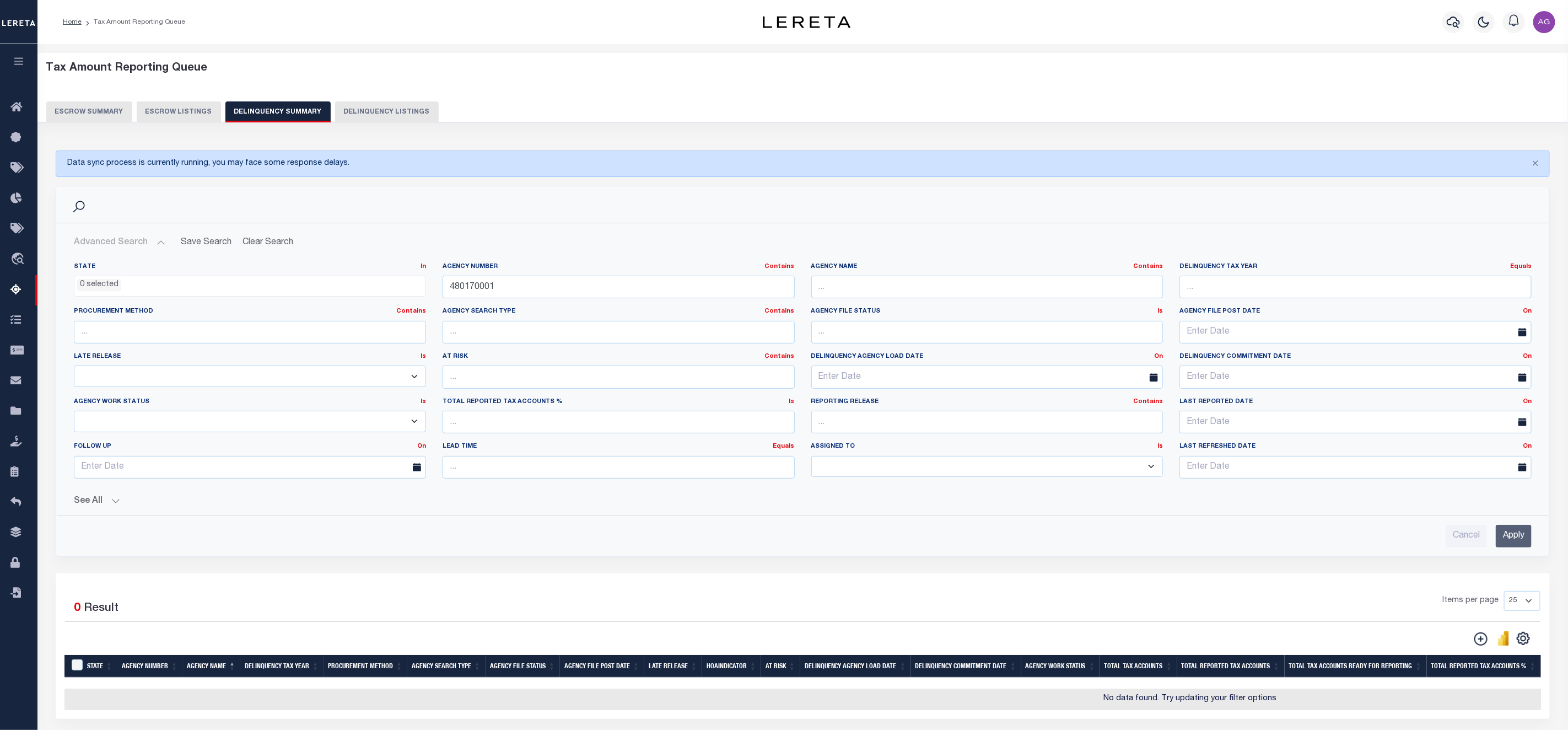
click at [96, 503] on button "See All" at bounding box center [802, 501] width 1457 height 11
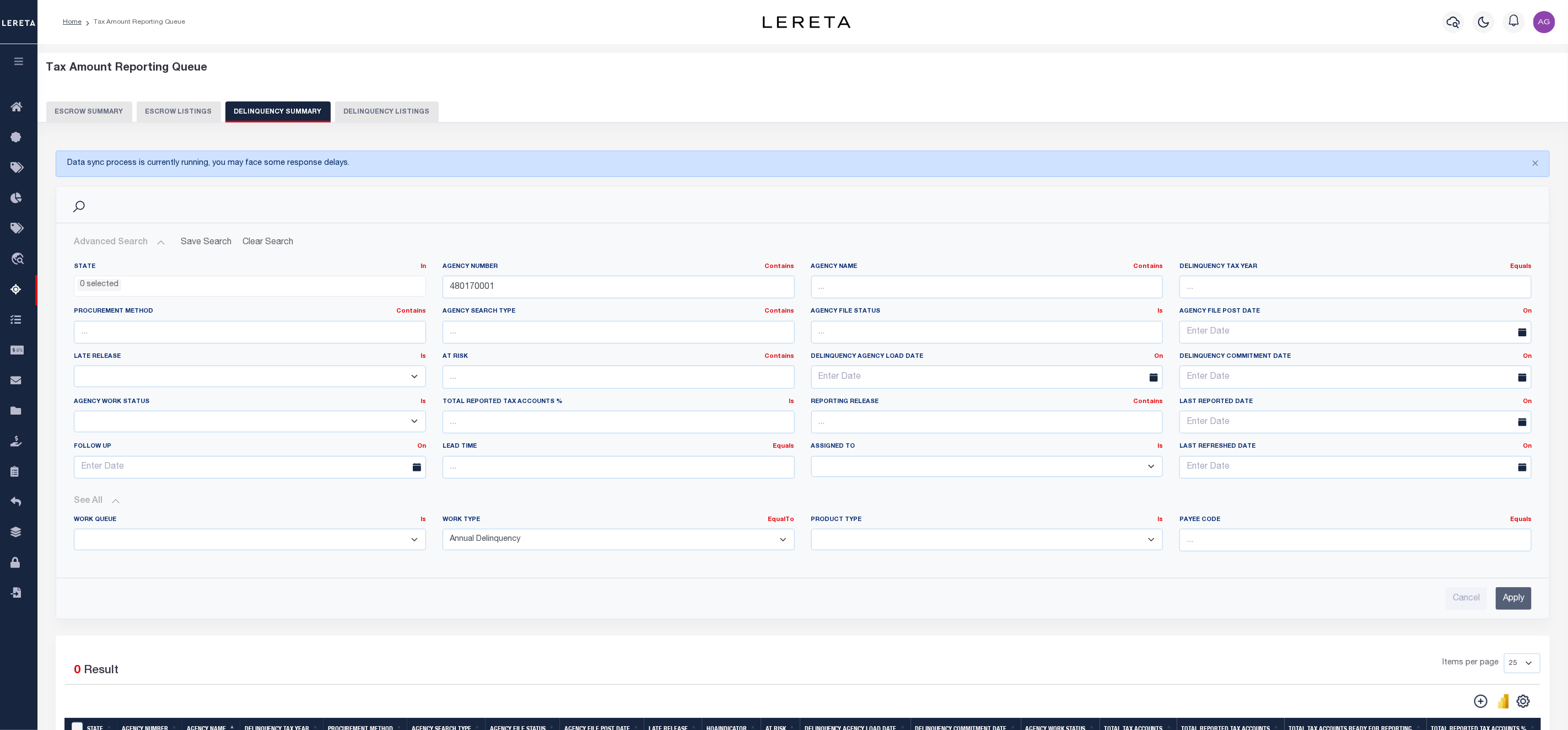
click at [654, 536] on select "Annual Delinquency Back Search Payment Status Check DTRACK" at bounding box center [619, 539] width 352 height 22
select select
click at [443, 533] on select "Annual Delinquency Back Search Payment Status Check DTRACK" at bounding box center [619, 539] width 352 height 22
click at [1506, 595] on input "Apply" at bounding box center [1513, 598] width 35 height 23
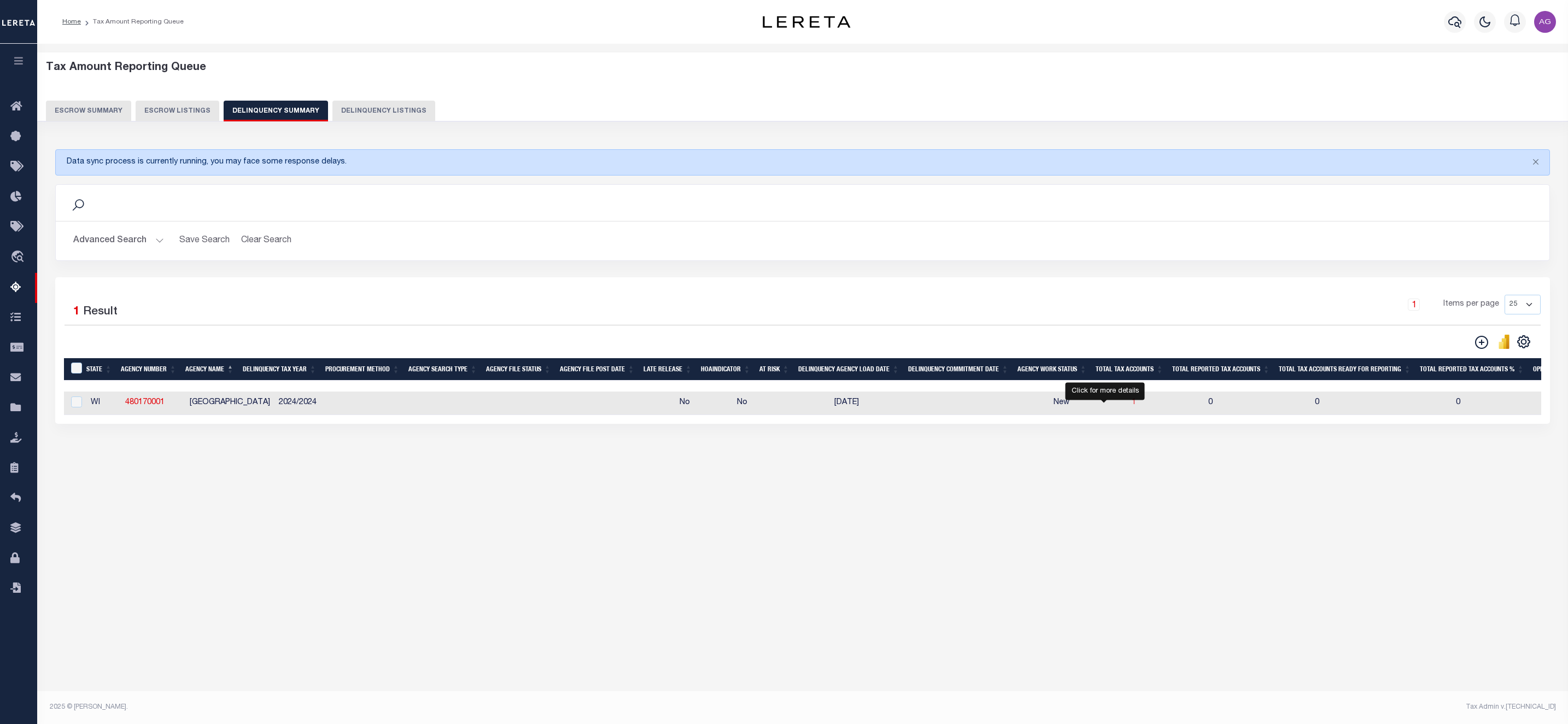
click at [1131, 406] on span "1" at bounding box center [1133, 403] width 5 height 8
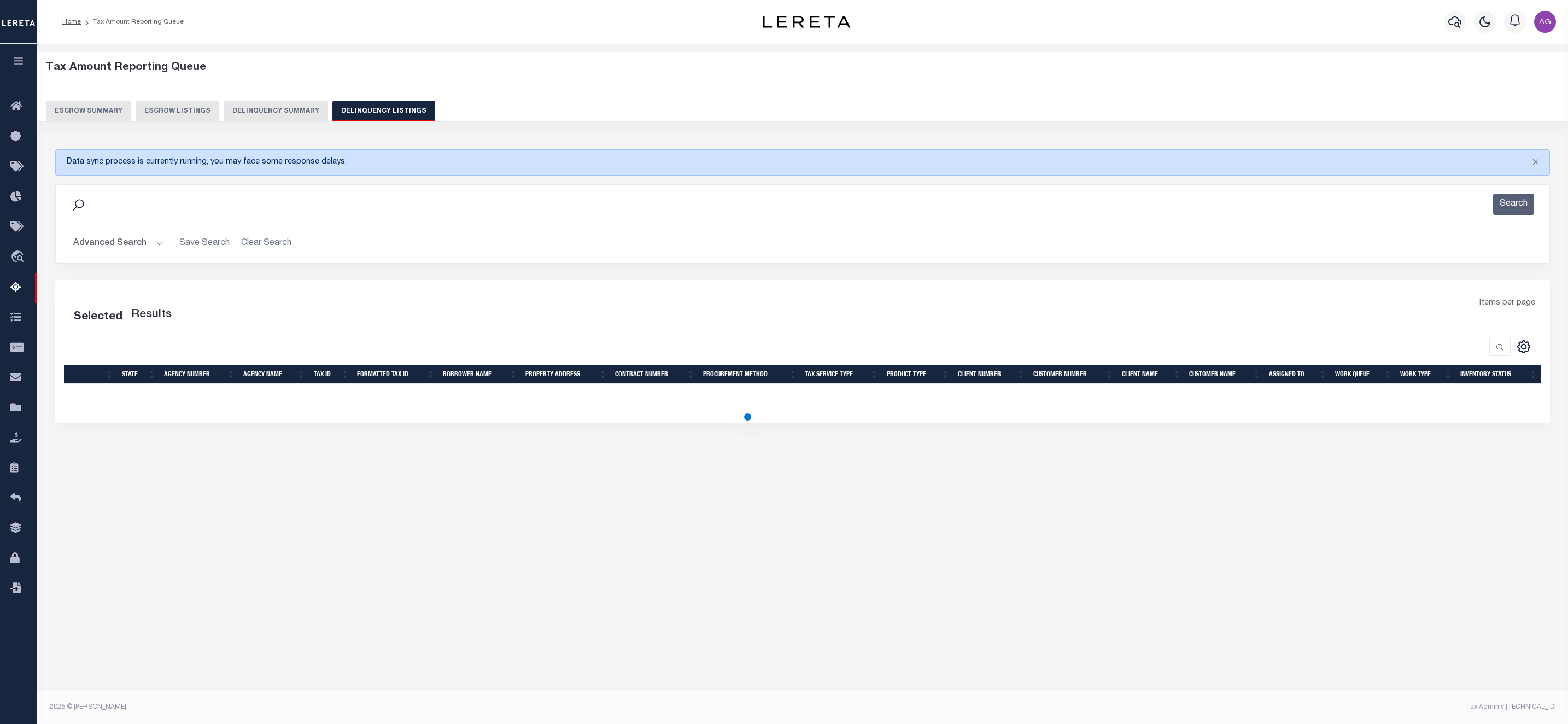
select select "100"
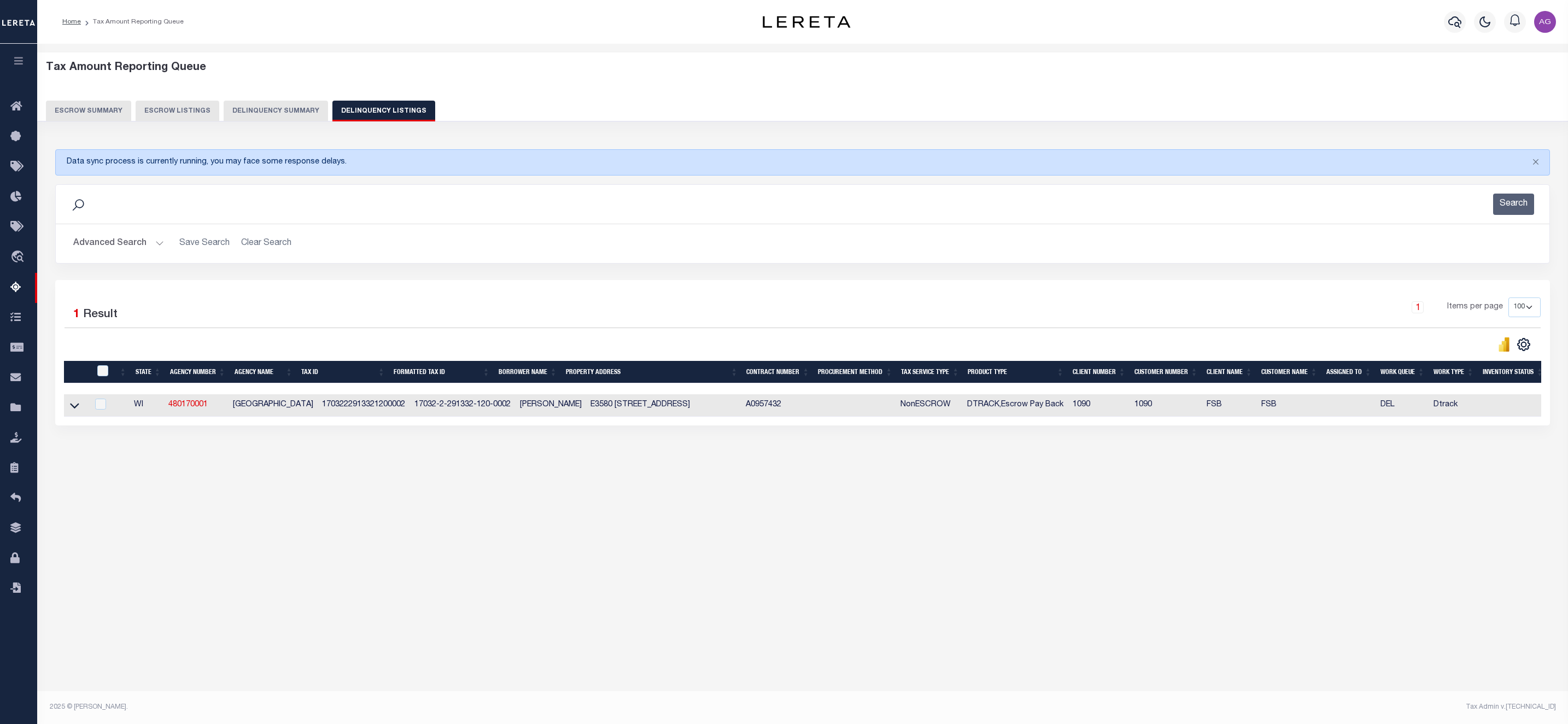
click at [279, 112] on button "Delinquency Summary" at bounding box center [275, 111] width 104 height 21
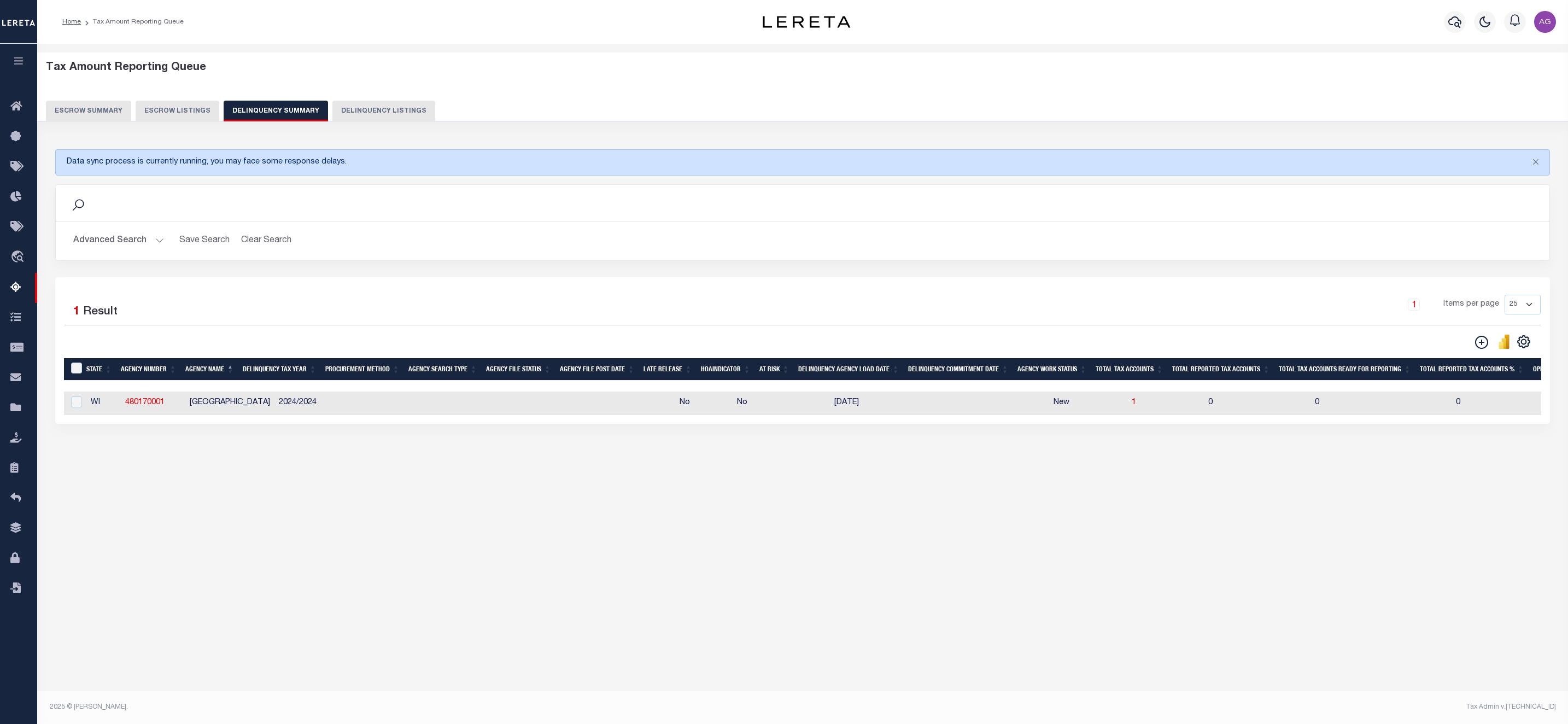
click at [113, 238] on button "Advanced Search" at bounding box center [118, 241] width 91 height 22
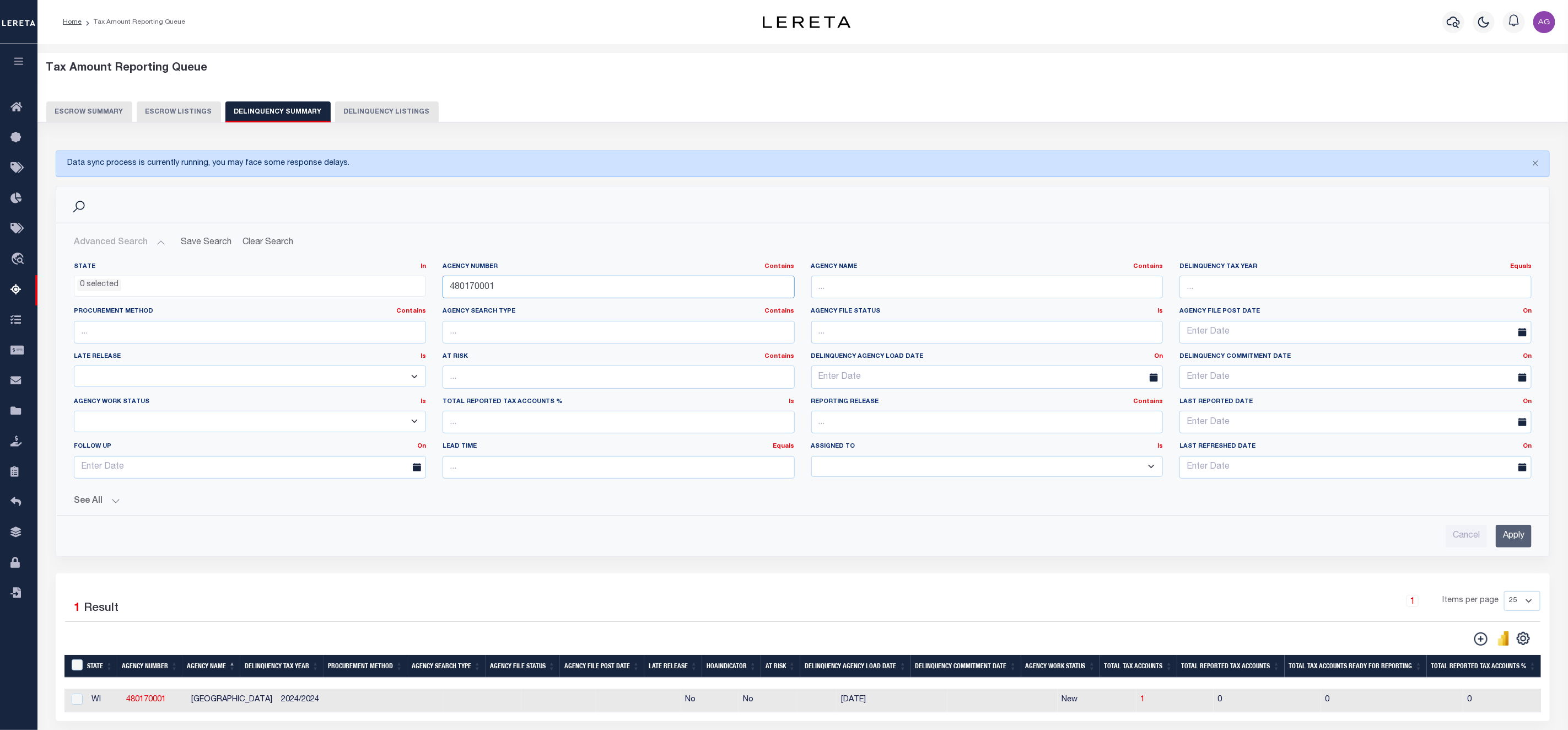
click at [523, 287] on input "480170001" at bounding box center [619, 287] width 352 height 23
paste input "68"
type input "480680001"
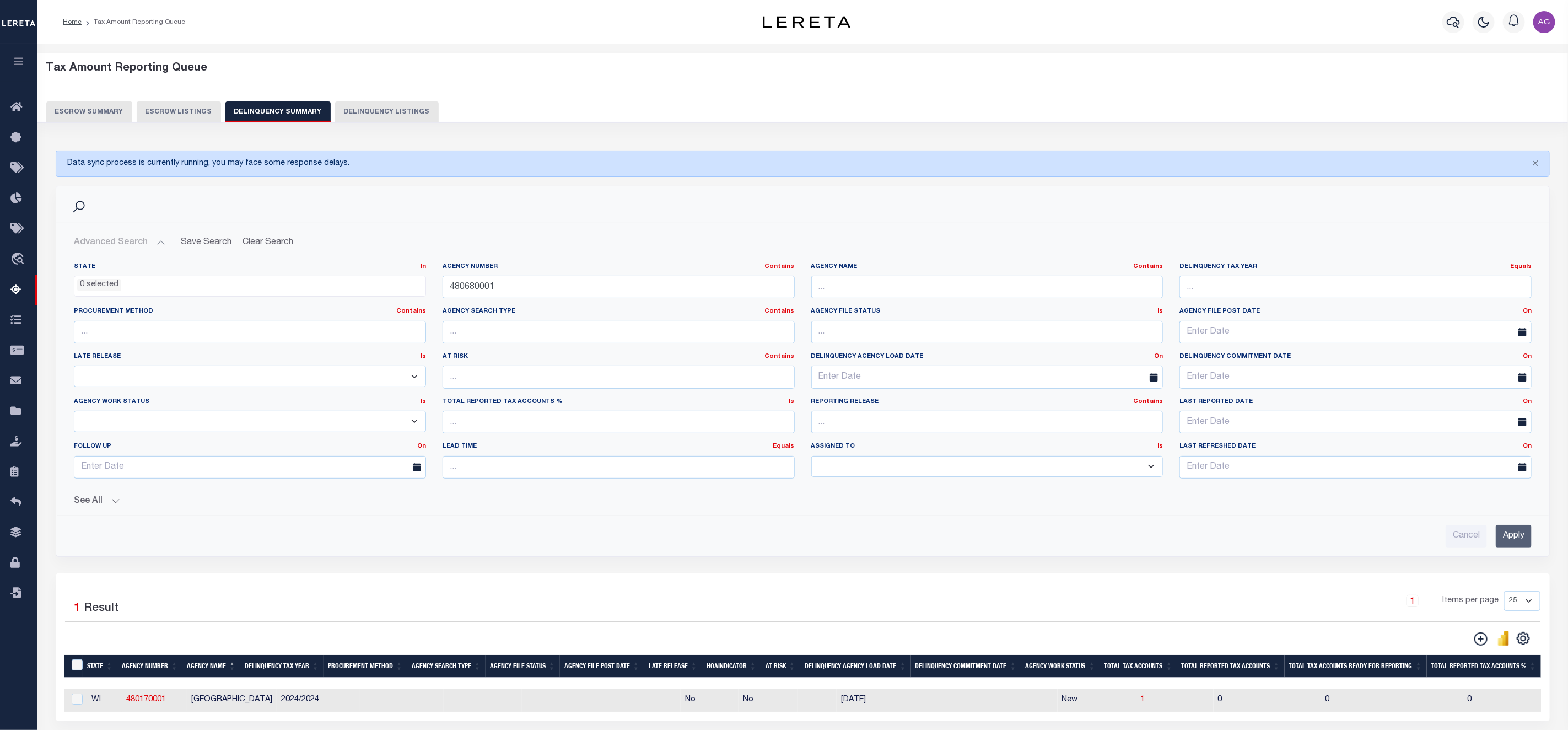
click at [1509, 546] on input "Apply" at bounding box center [1513, 536] width 35 height 23
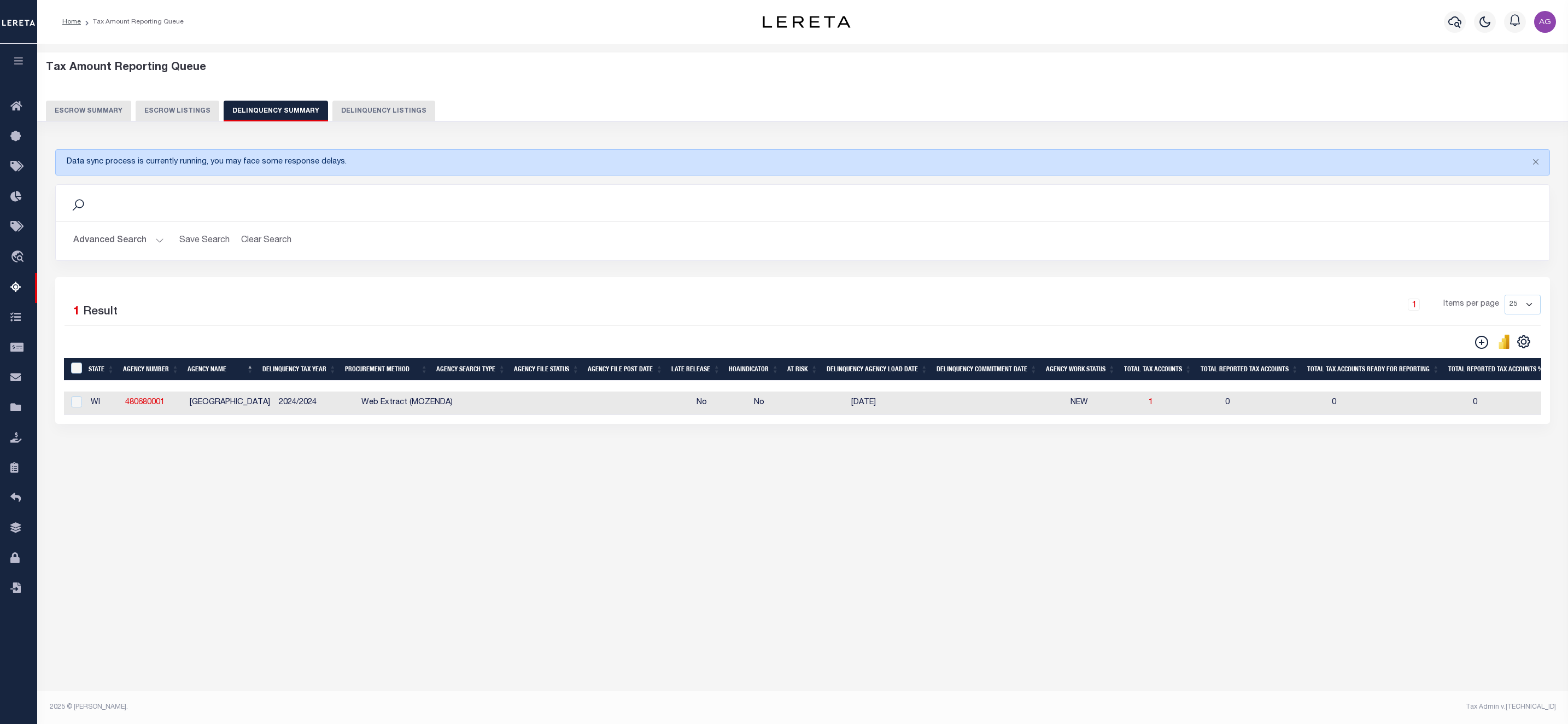
scroll to position [0, 784]
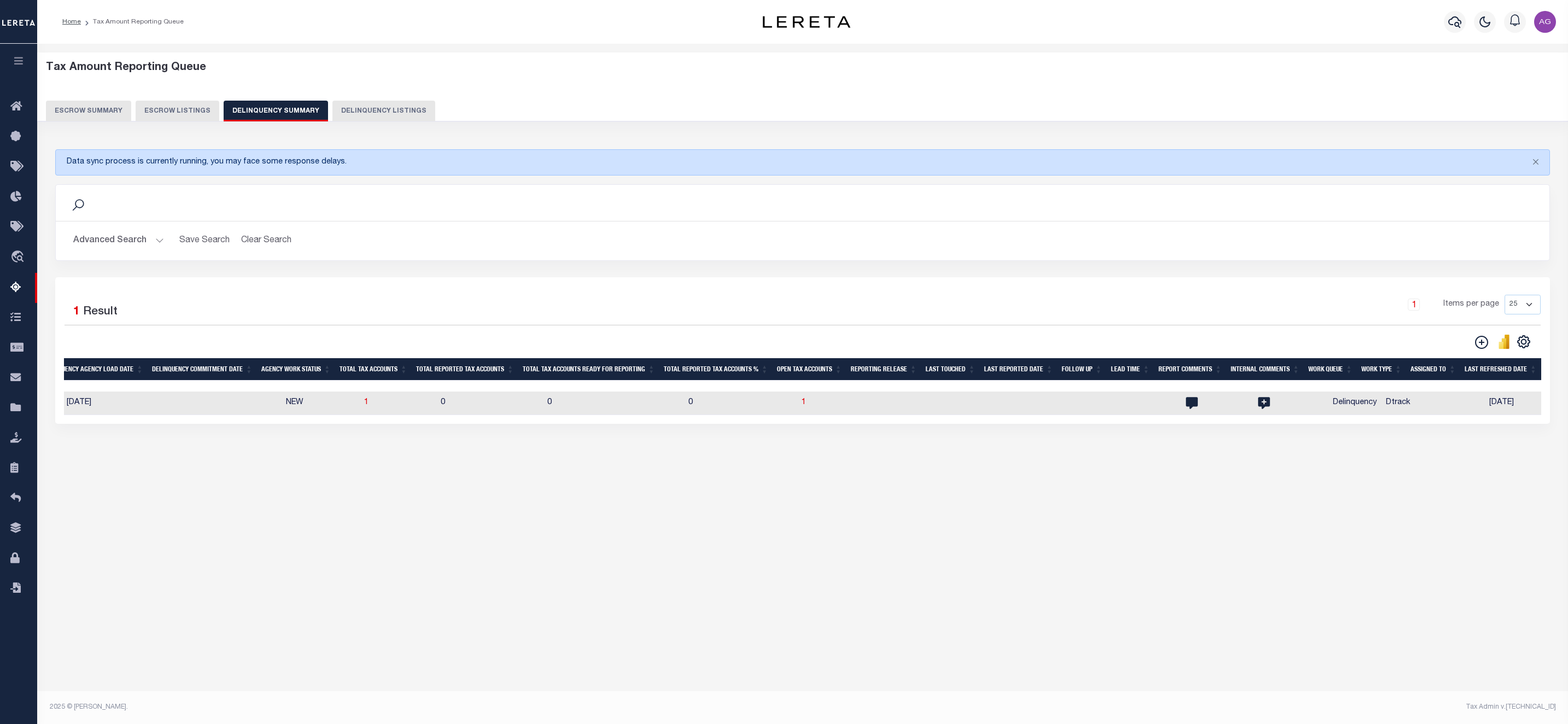
click at [122, 231] on button "Advanced Search" at bounding box center [118, 241] width 91 height 22
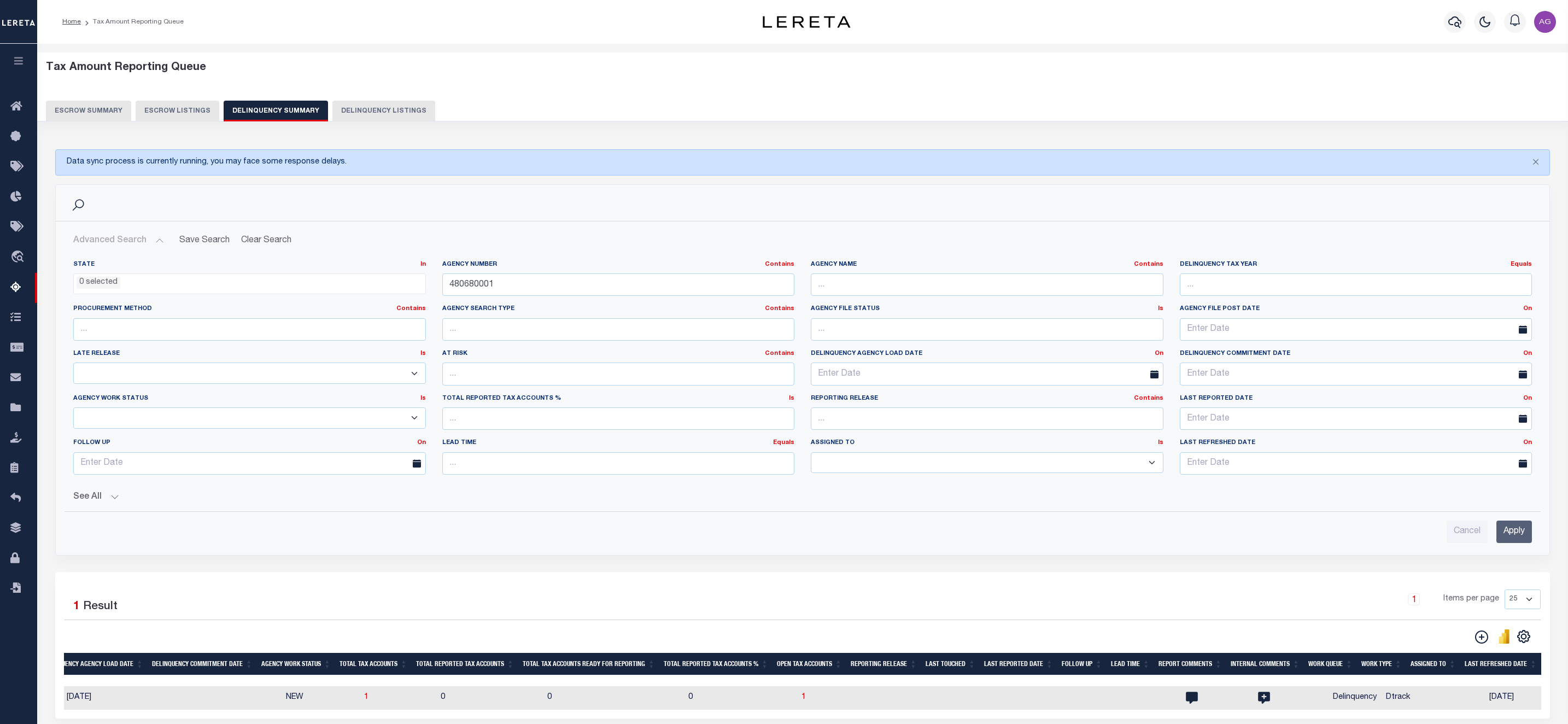
click at [125, 243] on button "Advanced Search" at bounding box center [118, 241] width 91 height 22
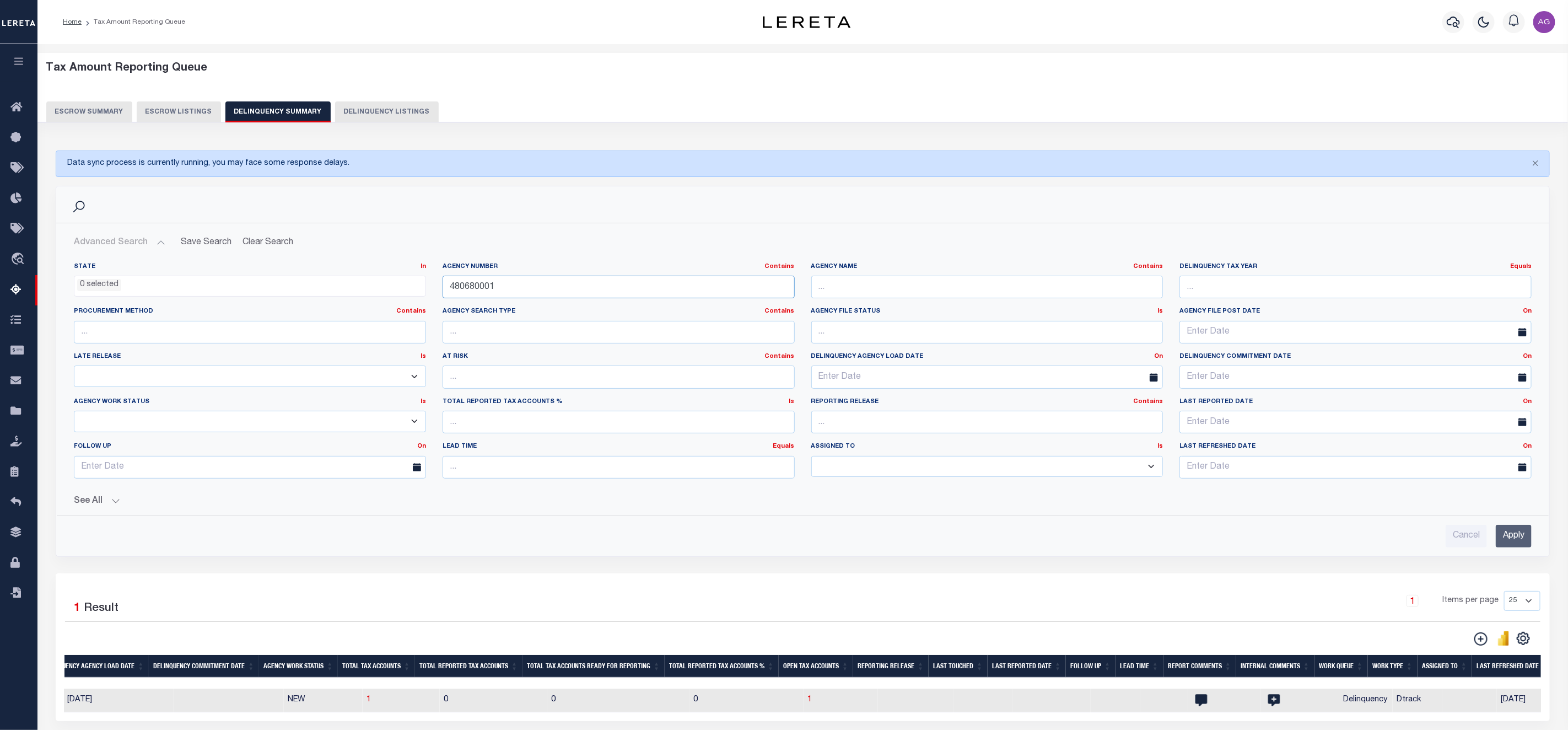
click at [589, 292] on input "480680001" at bounding box center [619, 287] width 352 height 23
click at [589, 292] on input "text" at bounding box center [619, 287] width 352 height 23
click at [96, 507] on button "See All" at bounding box center [802, 501] width 1457 height 11
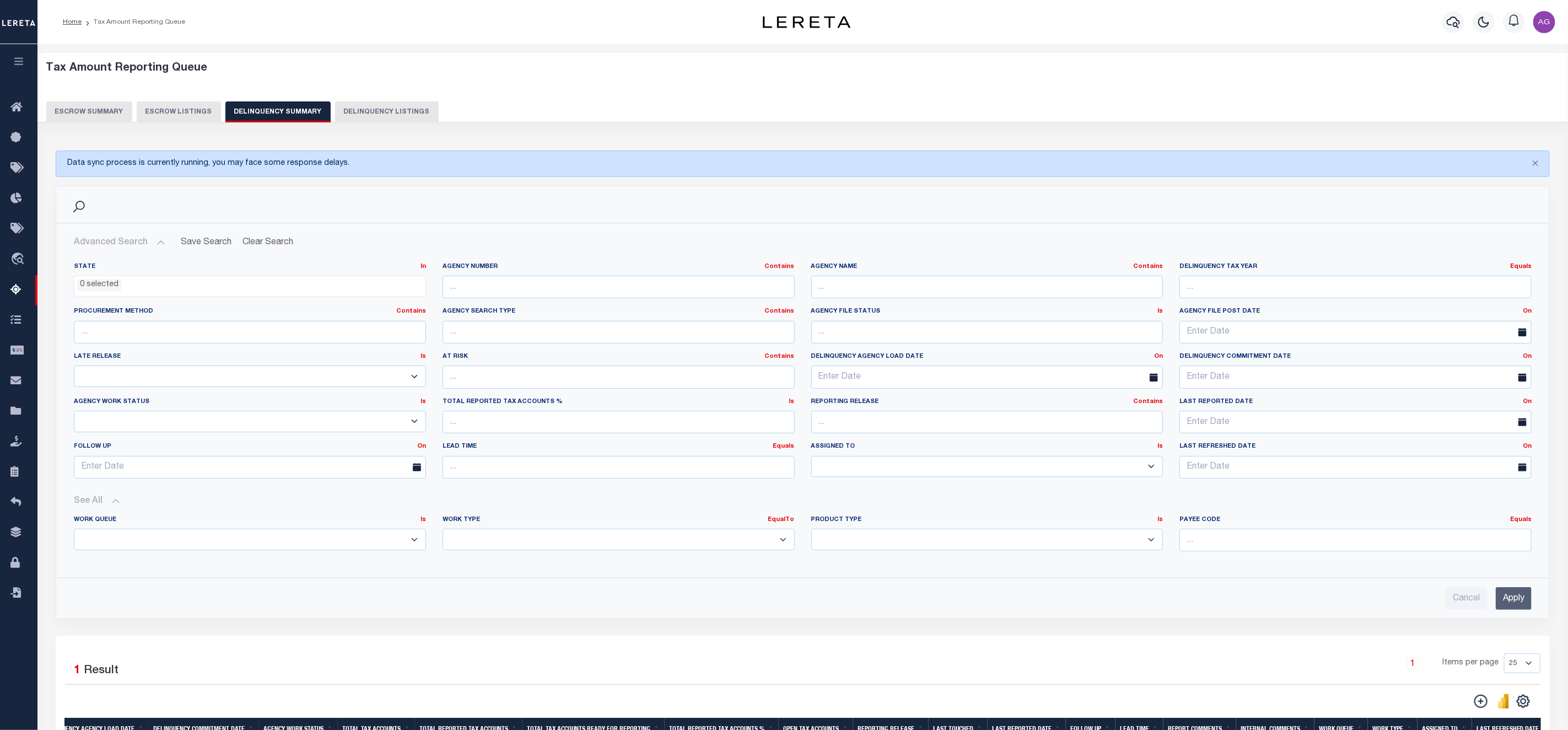
click at [695, 548] on select "Annual Delinquency Back Search Payment Status Check DTRACK" at bounding box center [619, 539] width 352 height 22
select select "AnnualDelinquency"
click at [443, 533] on select "Annual Delinquency Back Search Payment Status Check DTRACK" at bounding box center [619, 539] width 352 height 22
click at [1511, 603] on input "Apply" at bounding box center [1513, 598] width 35 height 23
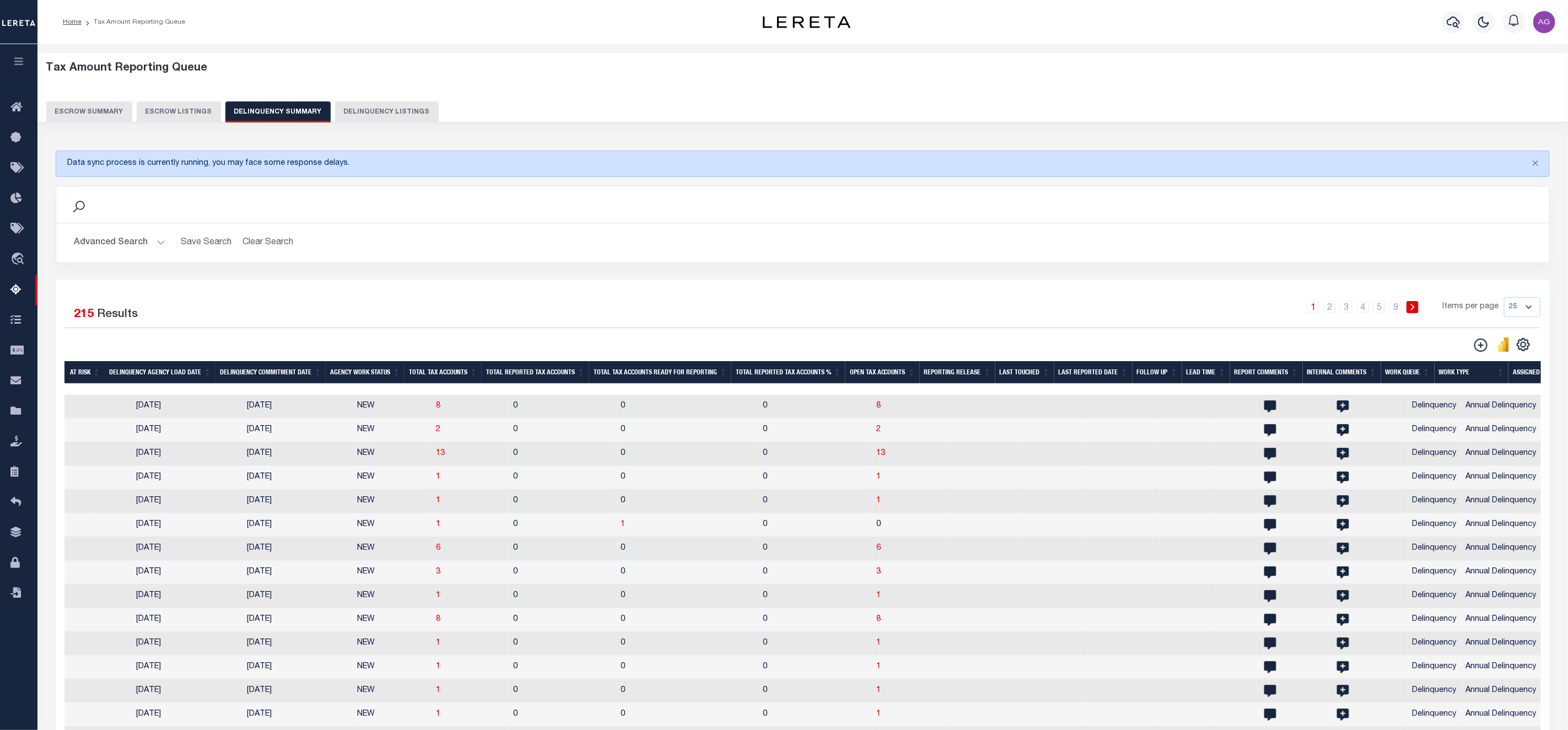
click at [117, 252] on button "Advanced Search" at bounding box center [119, 243] width 92 height 22
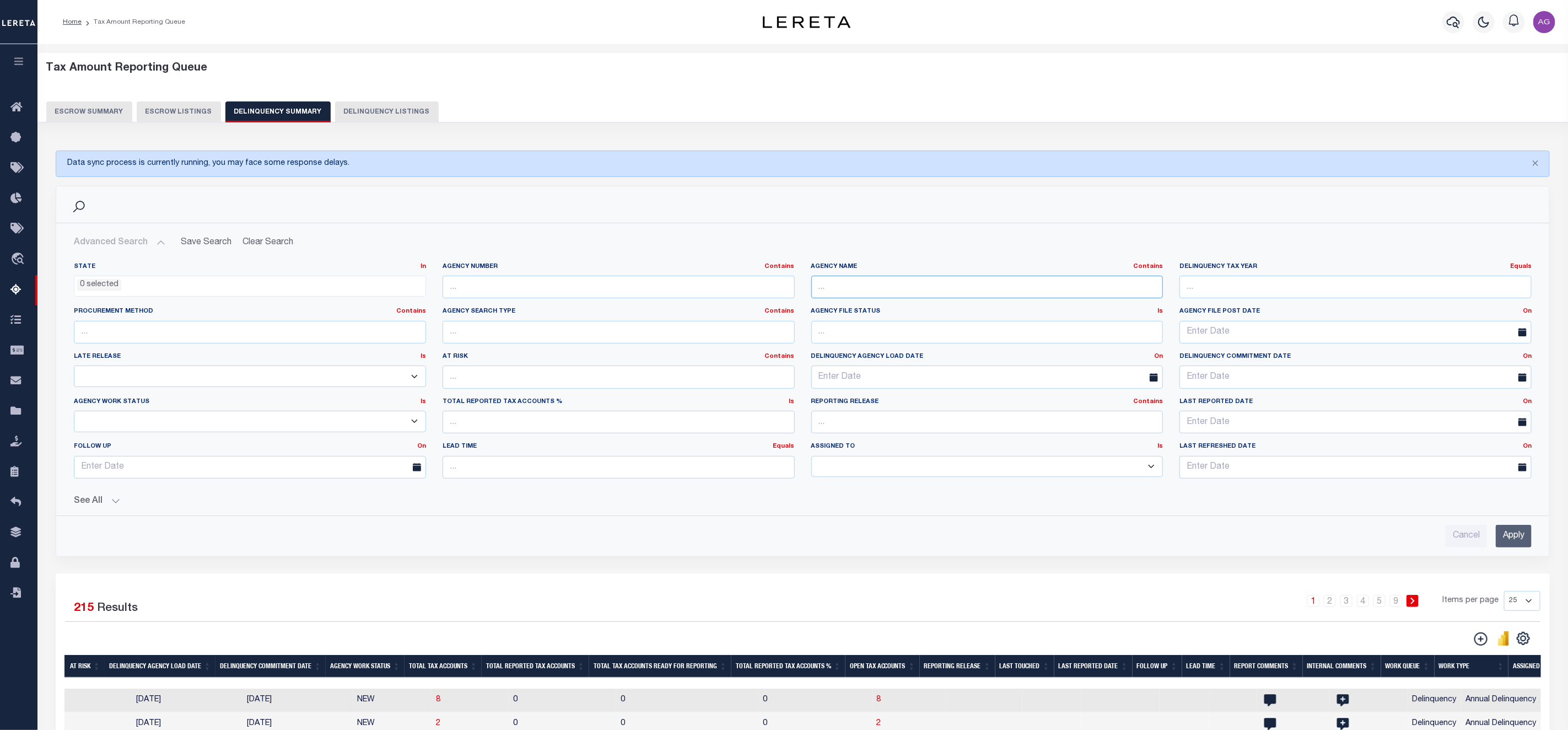
click at [999, 290] on input "text" at bounding box center [987, 287] width 352 height 23
type input "HAMILTON"
click at [1513, 538] on input "Apply" at bounding box center [1513, 536] width 35 height 23
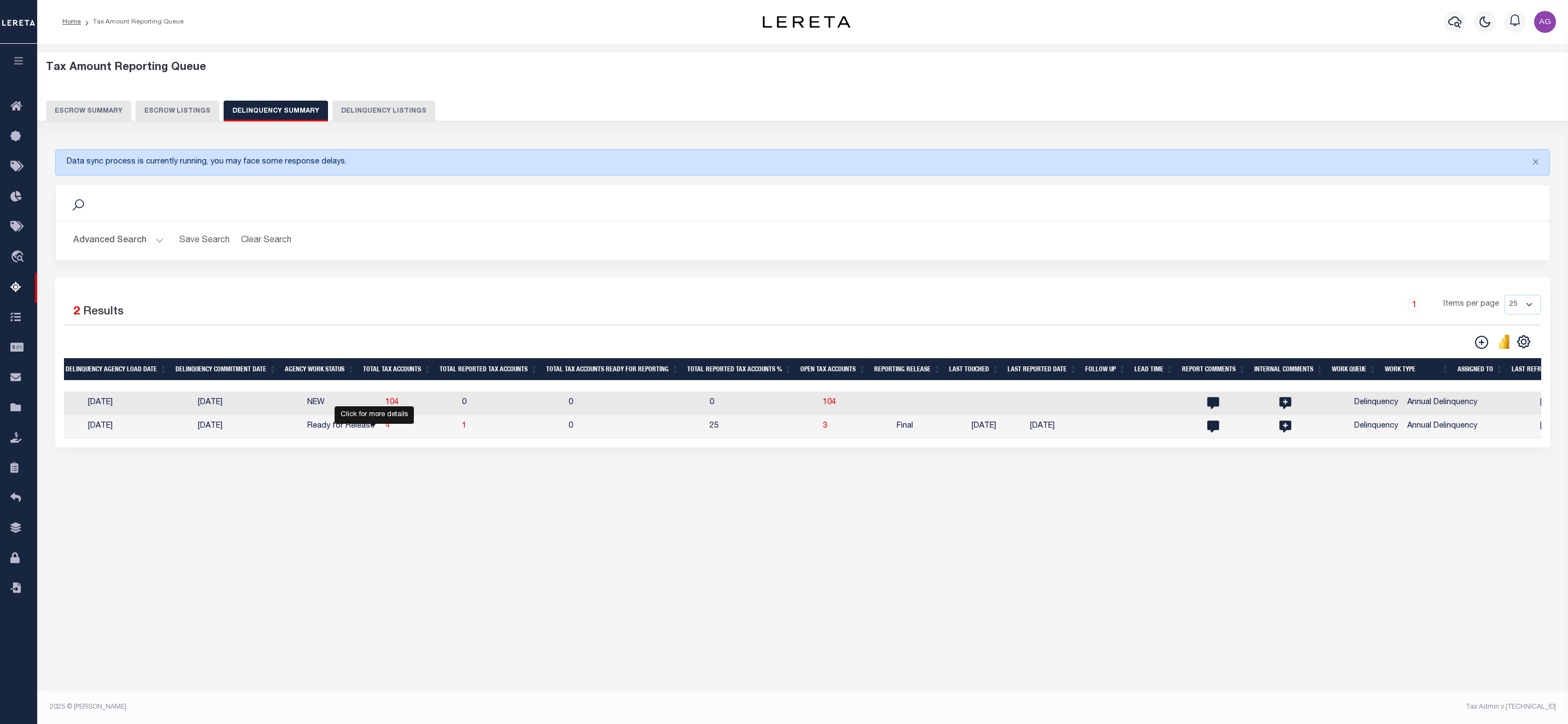
click at [385, 430] on span "4" at bounding box center [387, 426] width 5 height 8
select select "100"
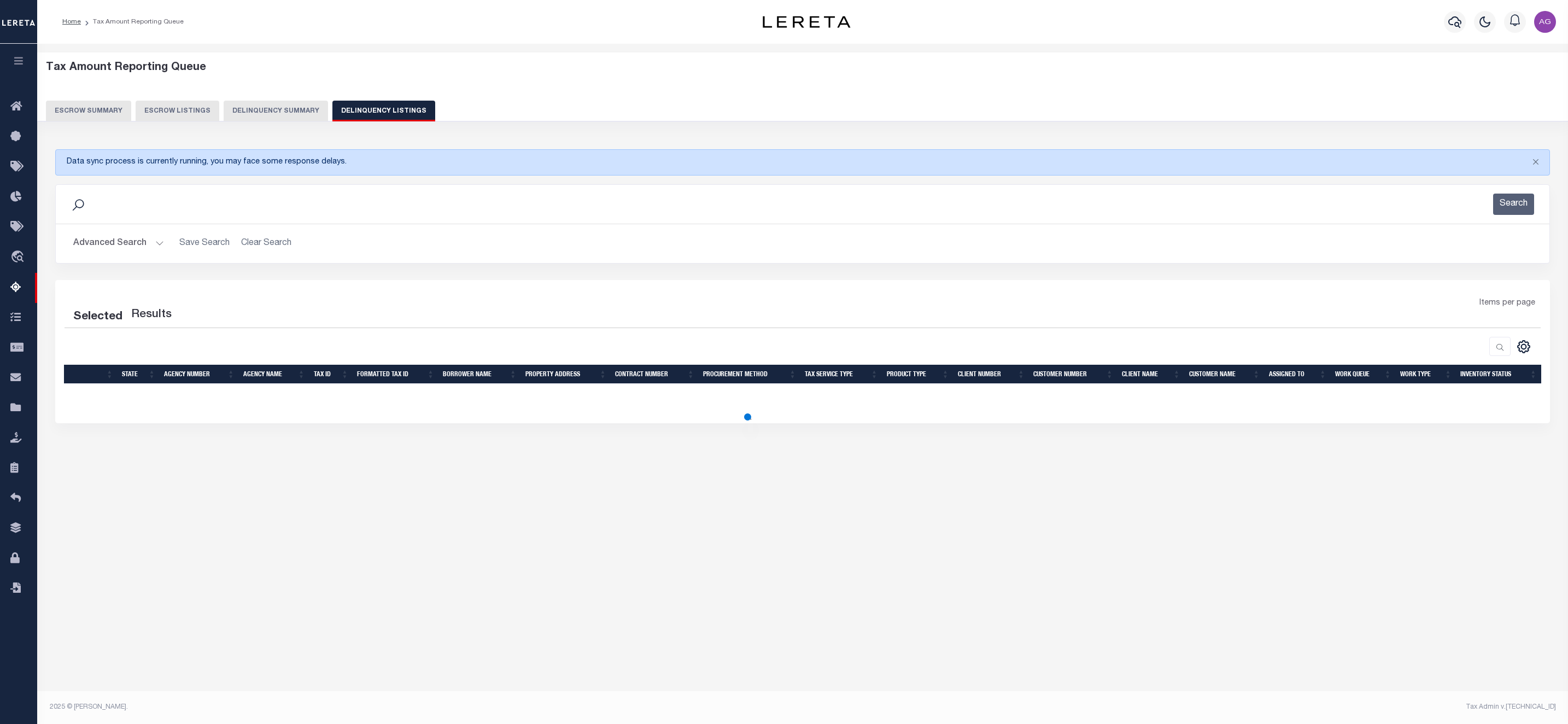
select select "100"
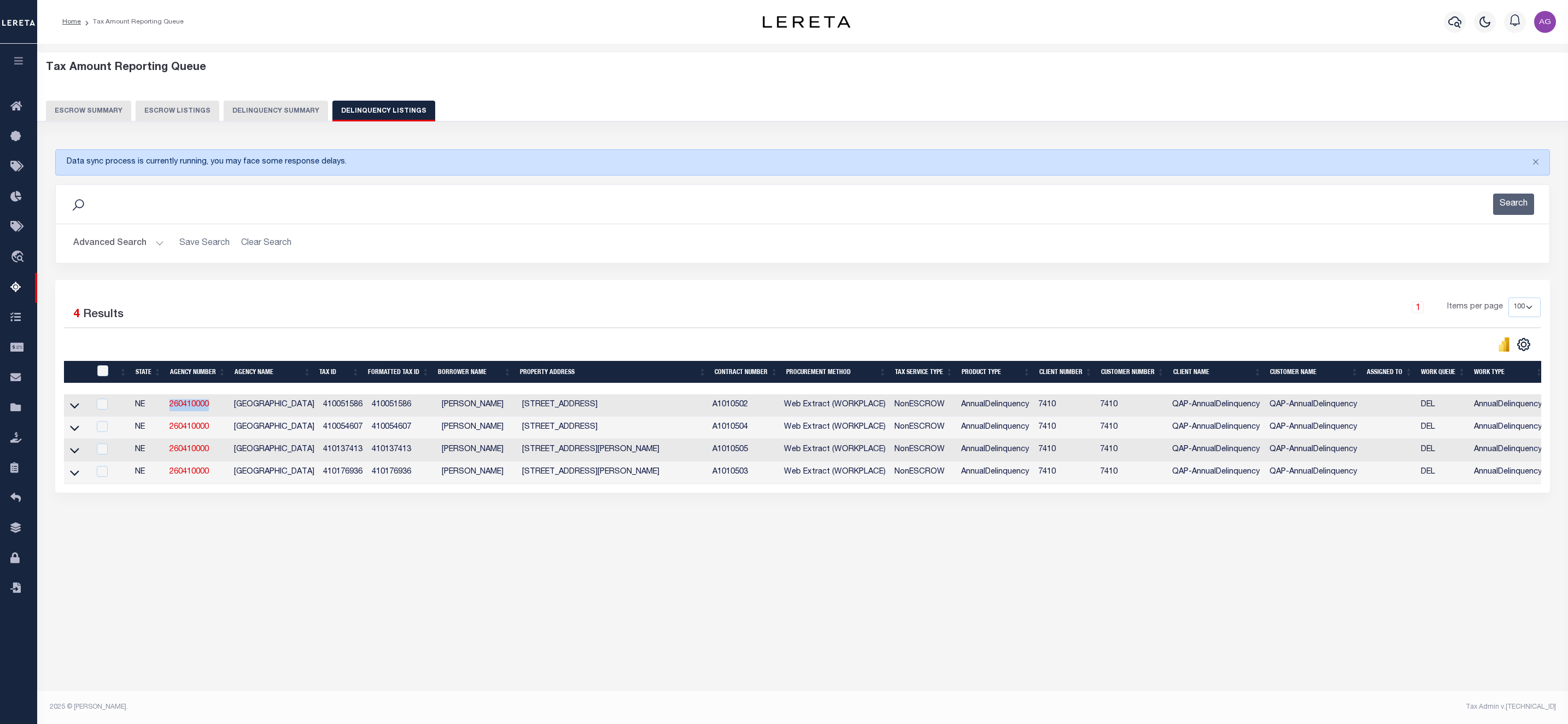
drag, startPoint x: 221, startPoint y: 411, endPoint x: 156, endPoint y: 411, distance: 65.0
click at [156, 411] on tr "NE 260410000 HAMILTON COUNTY 410051586 410051586 Agustín L Fernández 624 J ST A…" at bounding box center [840, 405] width 1553 height 23
copy tr "260410000"
click at [282, 119] on button "Delinquency Summary" at bounding box center [275, 111] width 104 height 21
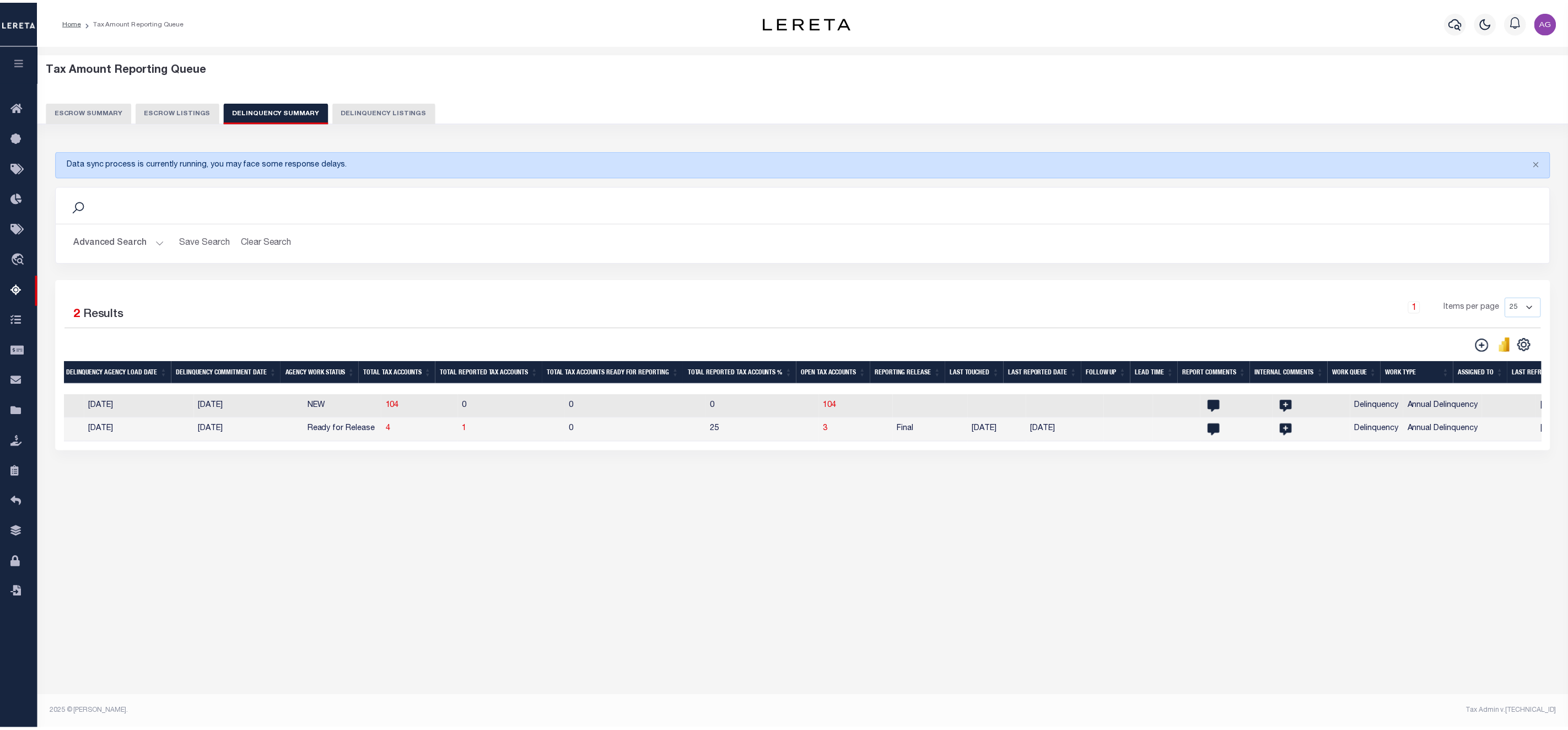
scroll to position [0, 0]
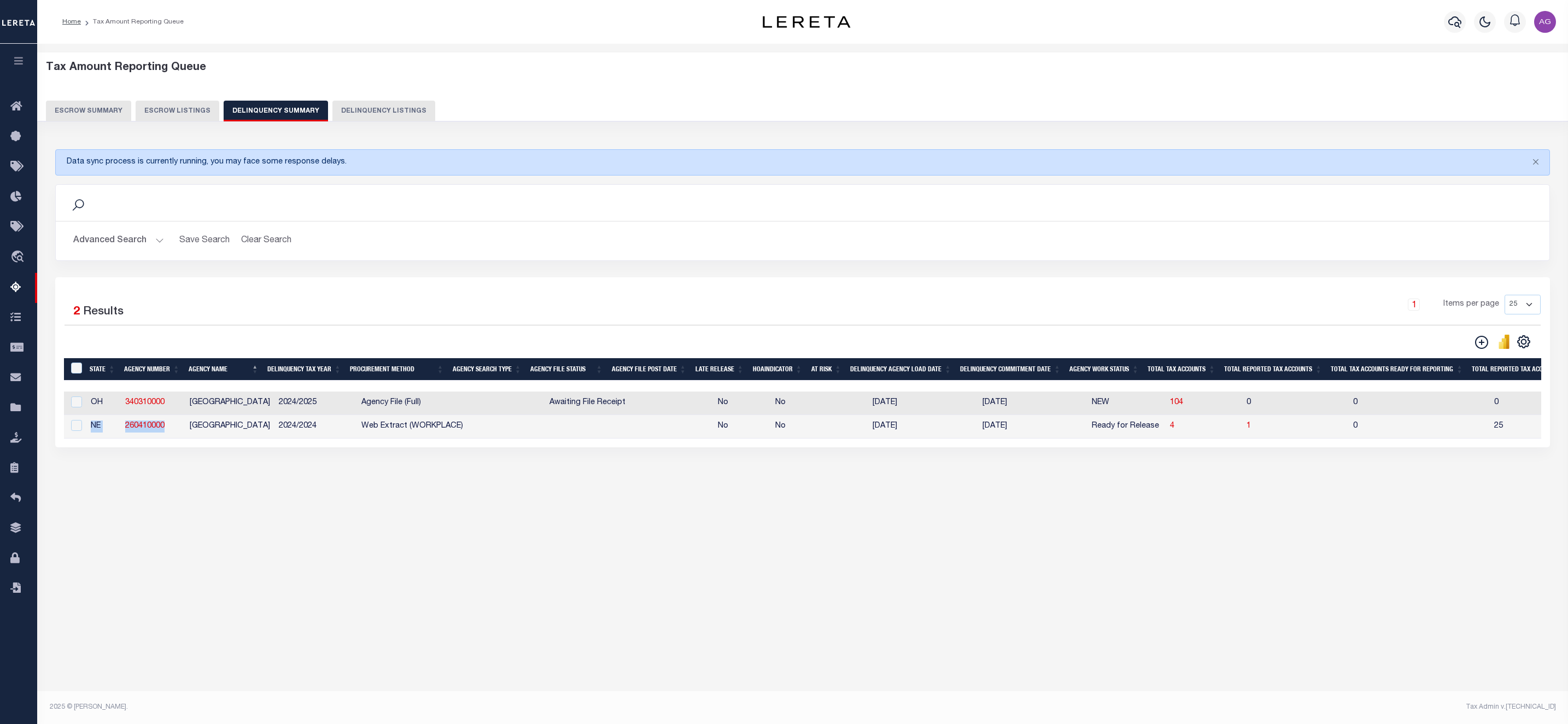
drag, startPoint x: 167, startPoint y: 432, endPoint x: 94, endPoint y: 433, distance: 73.0
click at [94, 433] on tr "NE 260410000 HAMILTON COUNTY 2024/2024 Web Extract (WORKPLACE) No No 08/08/2025…" at bounding box center [1232, 427] width 2337 height 23
copy tr "NE 260410000"
click at [131, 236] on button "Advanced Search" at bounding box center [118, 241] width 91 height 22
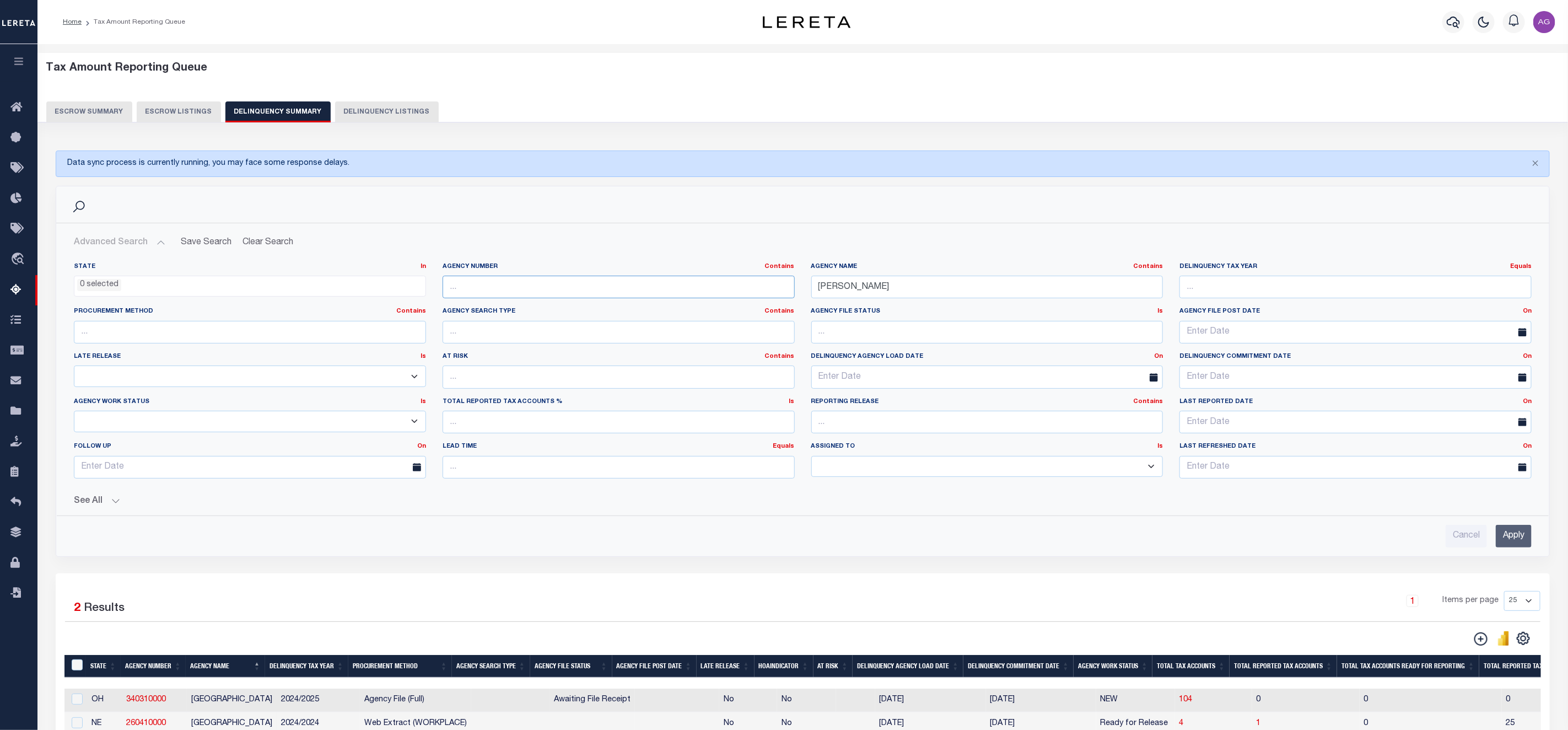
click at [503, 290] on input "text" at bounding box center [619, 287] width 352 height 23
paste input "NE 260410000"
drag, startPoint x: 471, startPoint y: 288, endPoint x: 422, endPoint y: 275, distance: 50.7
click at [422, 275] on div "State In In AK AL AR AZ CA CO CT DC DE FL GA GU HI IA ID IL IN KS KY LA MA MD M…" at bounding box center [802, 375] width 1474 height 225
type input "260410000"
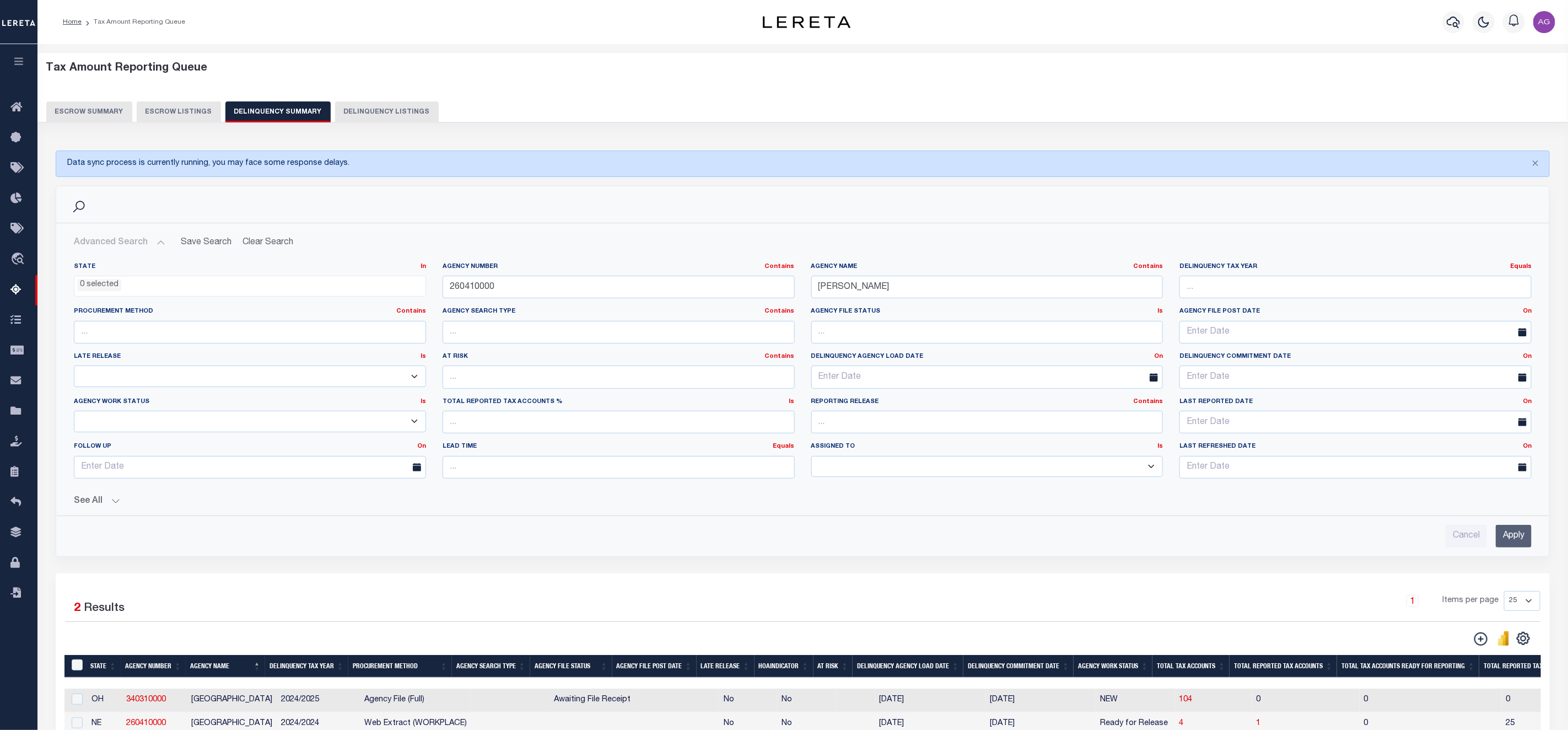
click at [1535, 548] on div "Cancel Apply" at bounding box center [803, 531] width 1475 height 32
click at [1517, 541] on input "Apply" at bounding box center [1513, 536] width 35 height 23
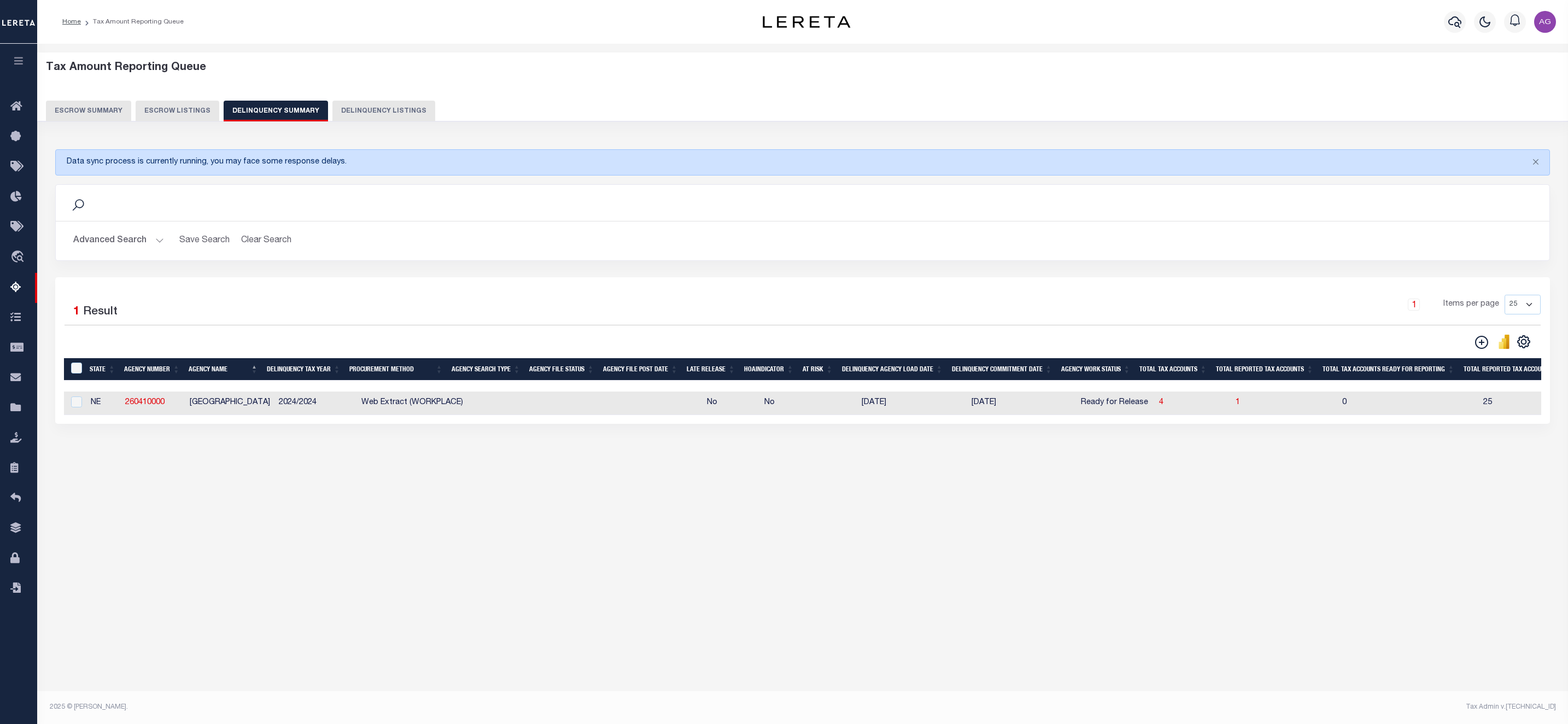
click at [1173, 618] on div "Tax Amount Reporting Queue Escrow Summary Escrow Listings In" at bounding box center [802, 370] width 1530 height 652
click at [130, 240] on button "Advanced Search" at bounding box center [118, 241] width 91 height 22
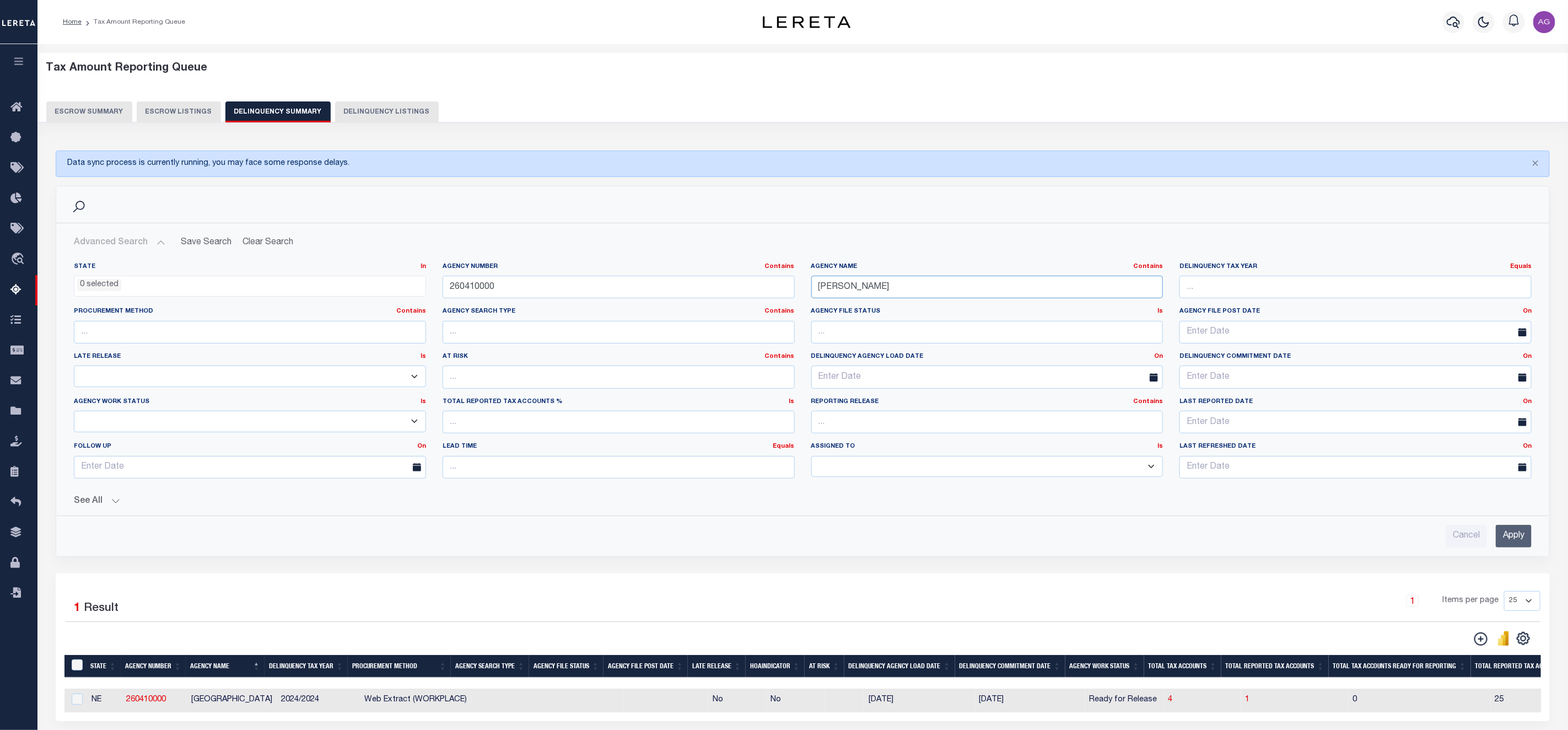
click at [888, 291] on input "[PERSON_NAME]" at bounding box center [987, 287] width 352 height 23
click at [601, 289] on input "260410000" at bounding box center [619, 287] width 352 height 23
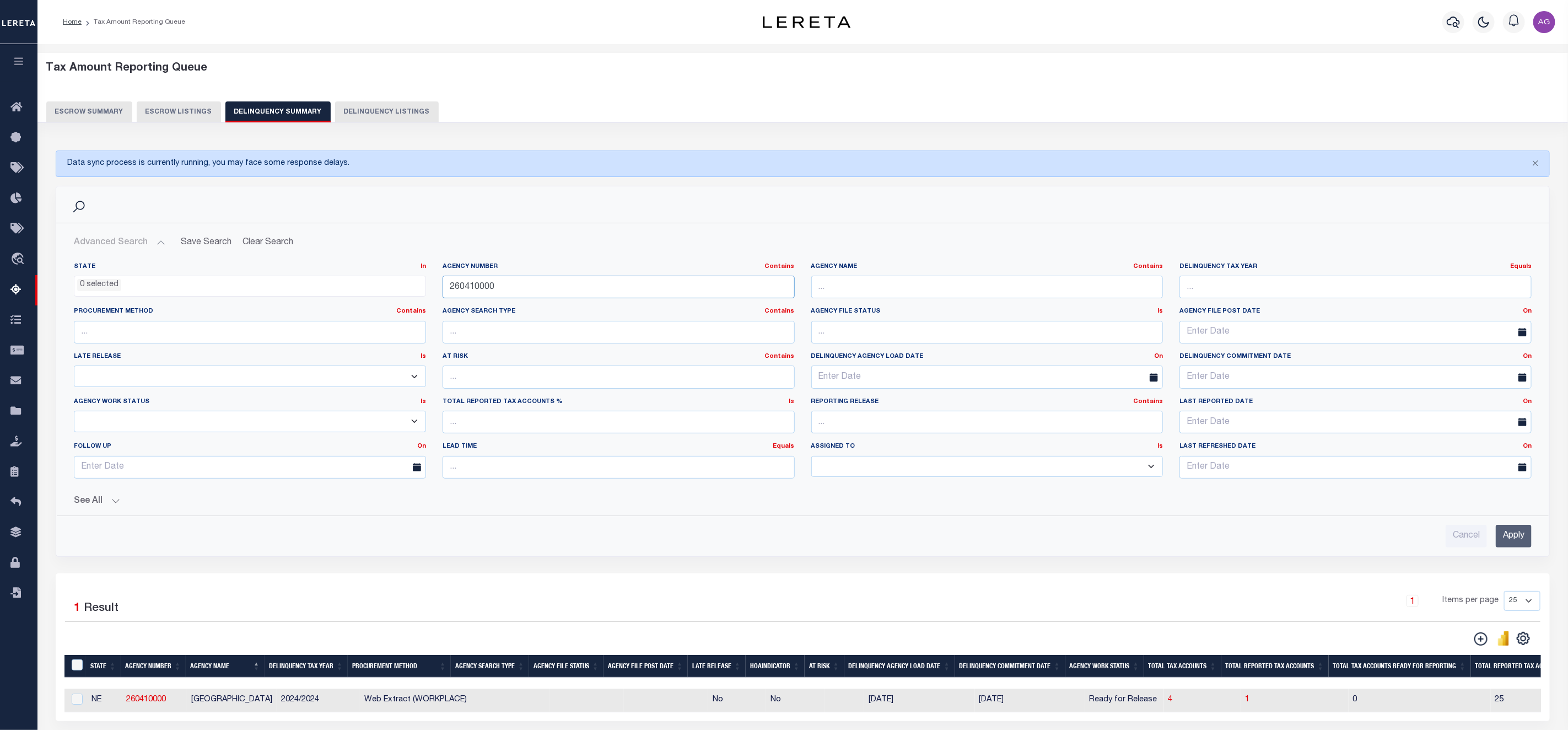
click at [601, 289] on input "260410000" at bounding box center [619, 287] width 352 height 23
click at [1519, 543] on input "Apply" at bounding box center [1513, 536] width 35 height 23
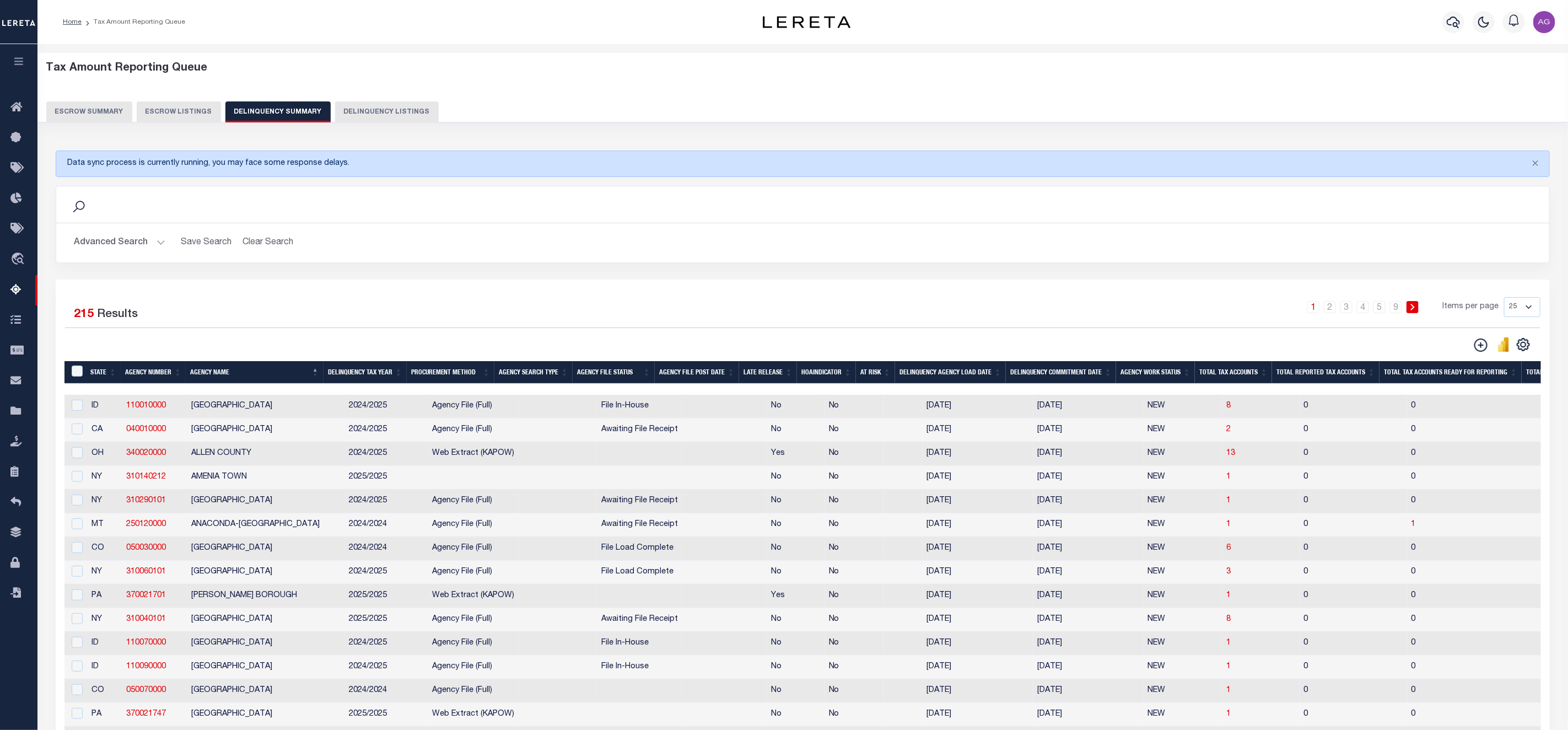
click at [114, 251] on button "Advanced Search" at bounding box center [119, 243] width 92 height 22
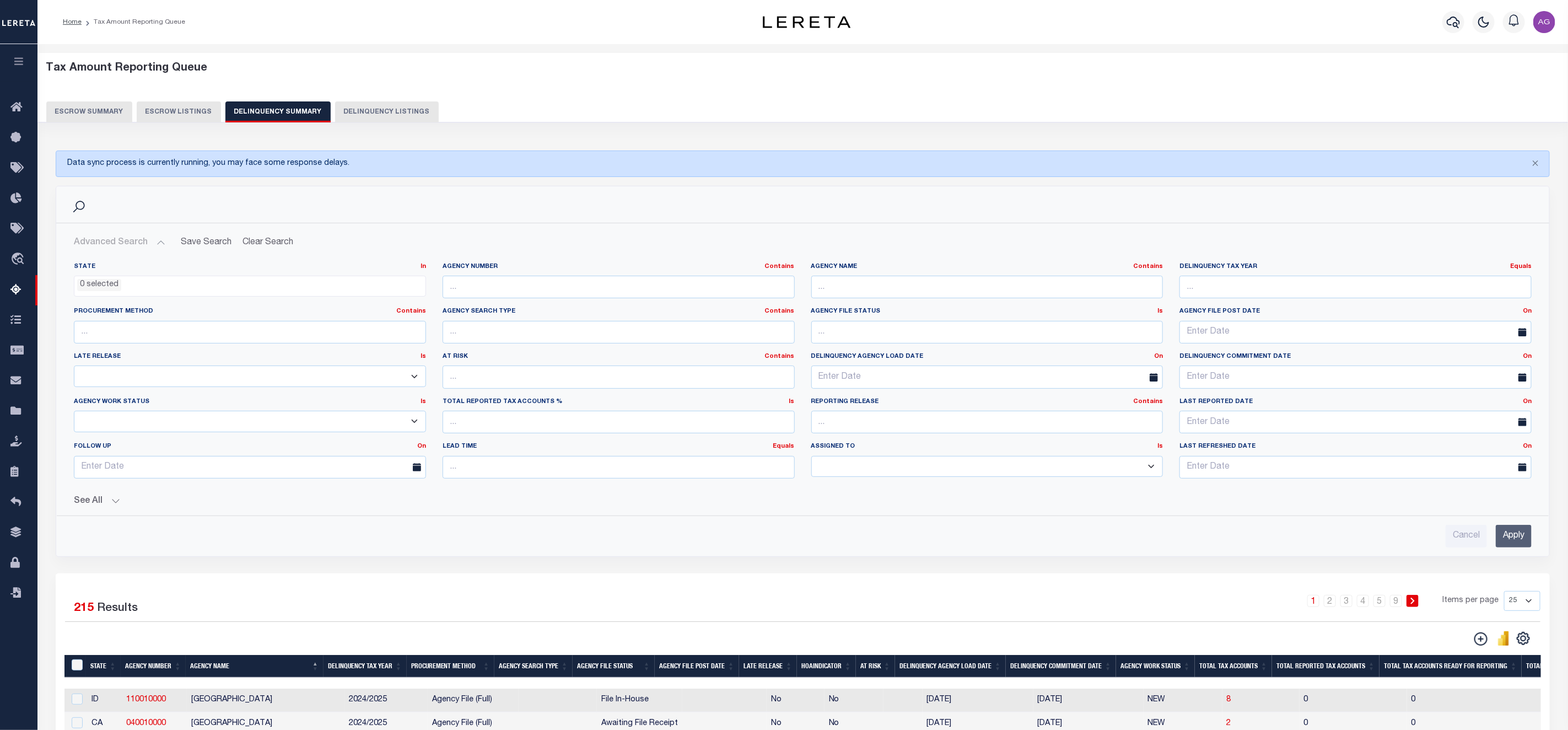
click at [104, 505] on button "See All" at bounding box center [802, 501] width 1457 height 11
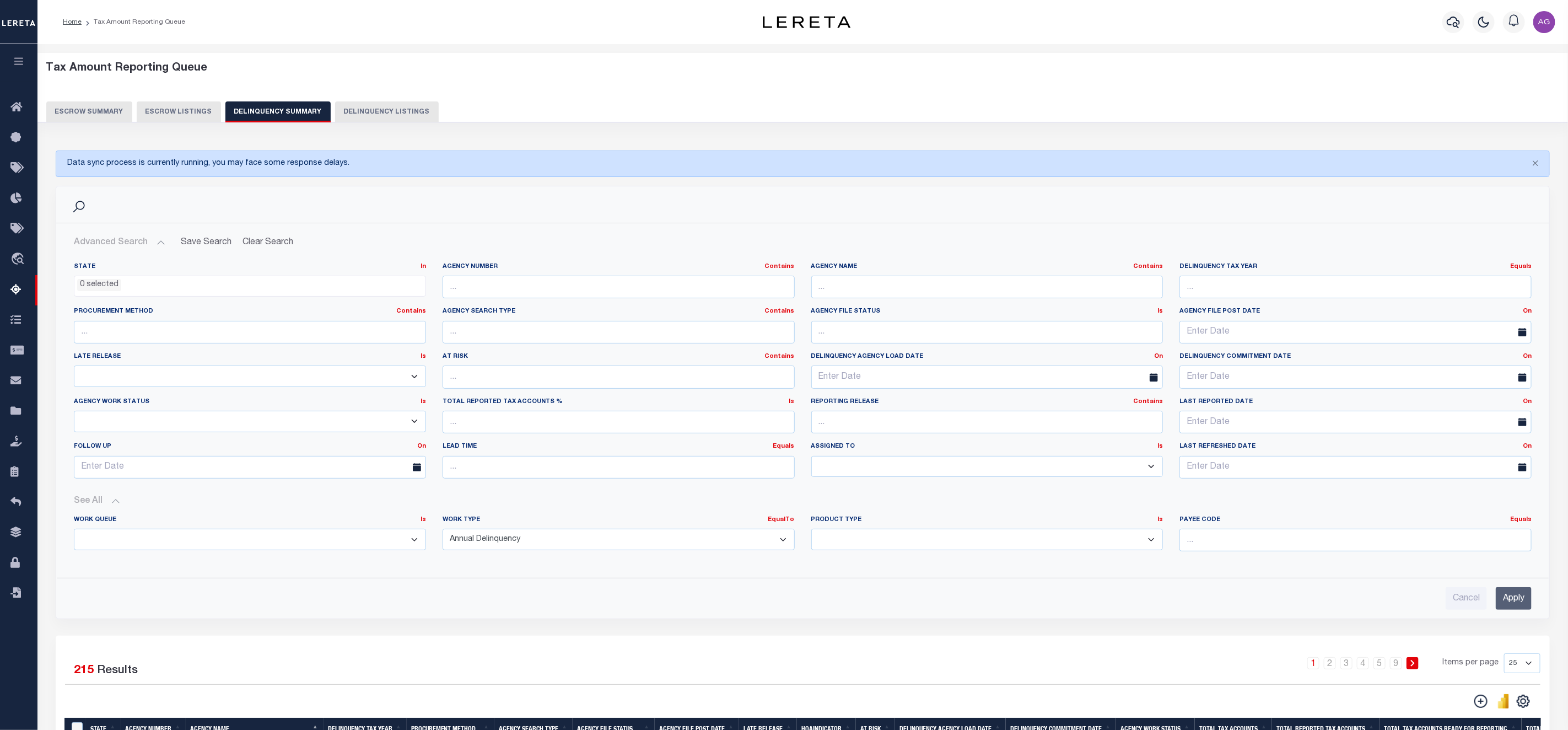
click at [579, 543] on select "Annual Delinquency Back Search Payment Status Check DTRACK" at bounding box center [619, 539] width 352 height 22
select select "DTRACK"
click at [443, 533] on select "Annual Delinquency Back Search Payment Status Check DTRACK" at bounding box center [619, 539] width 352 height 22
click at [1519, 607] on input "Apply" at bounding box center [1513, 598] width 35 height 23
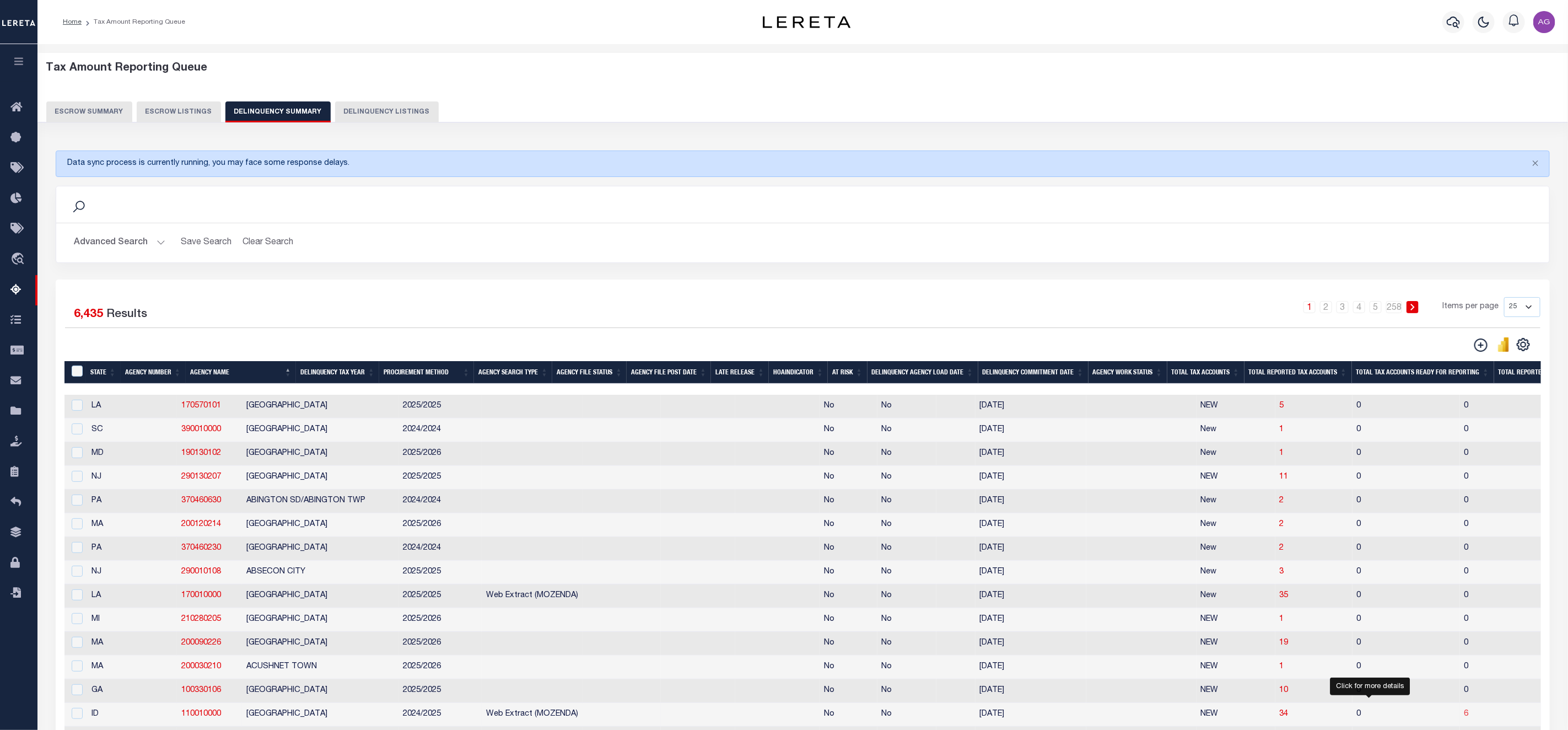
click at [1464, 718] on span "6" at bounding box center [1465, 714] width 5 height 8
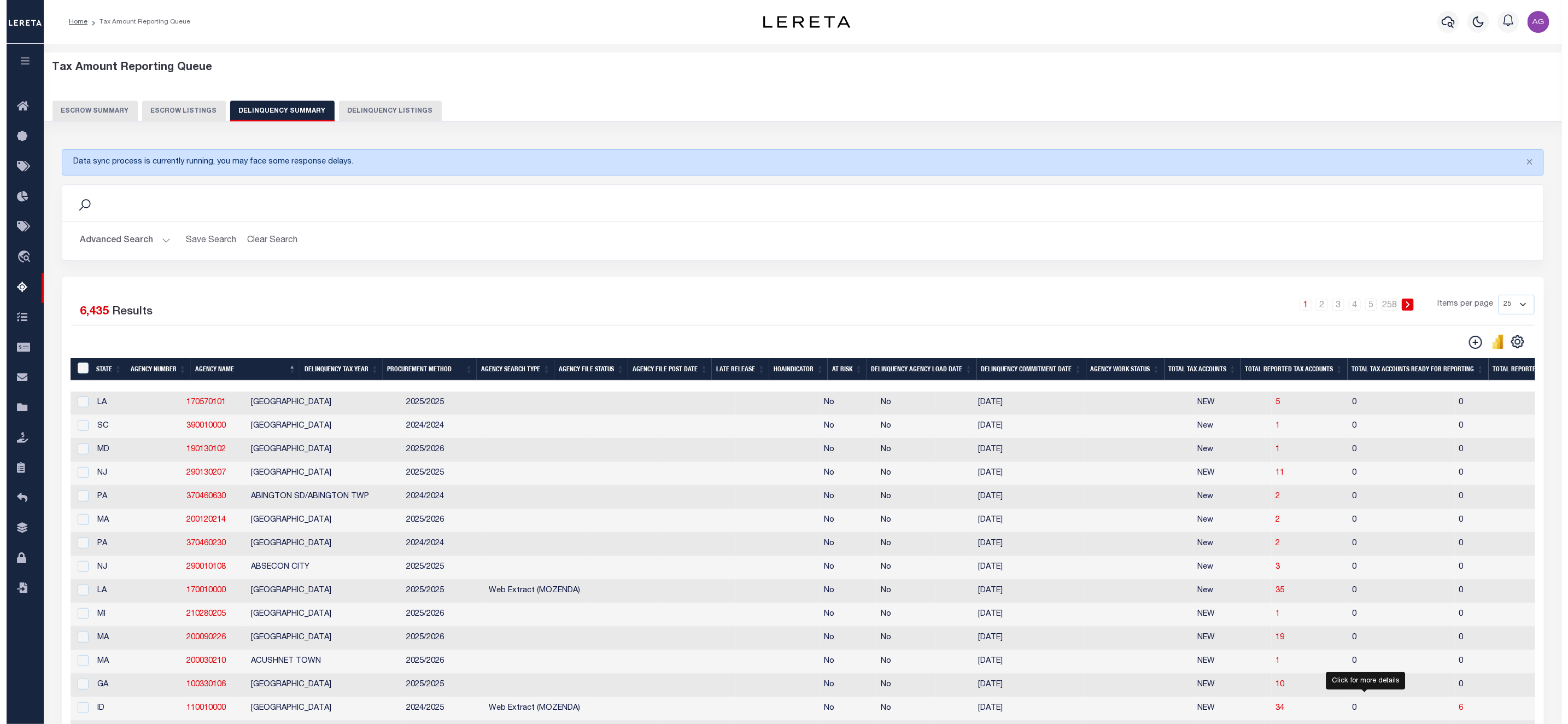
select select "100"
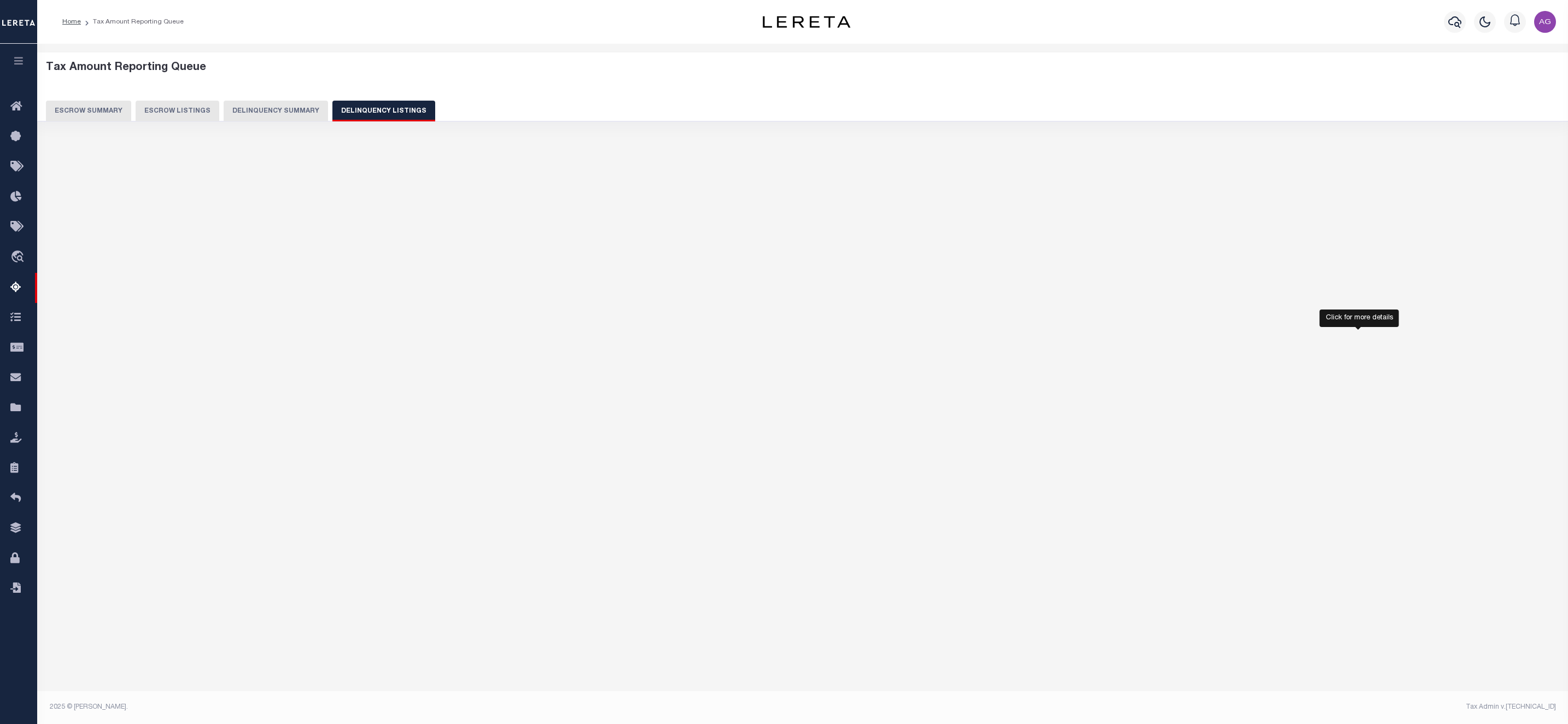
select select "100"
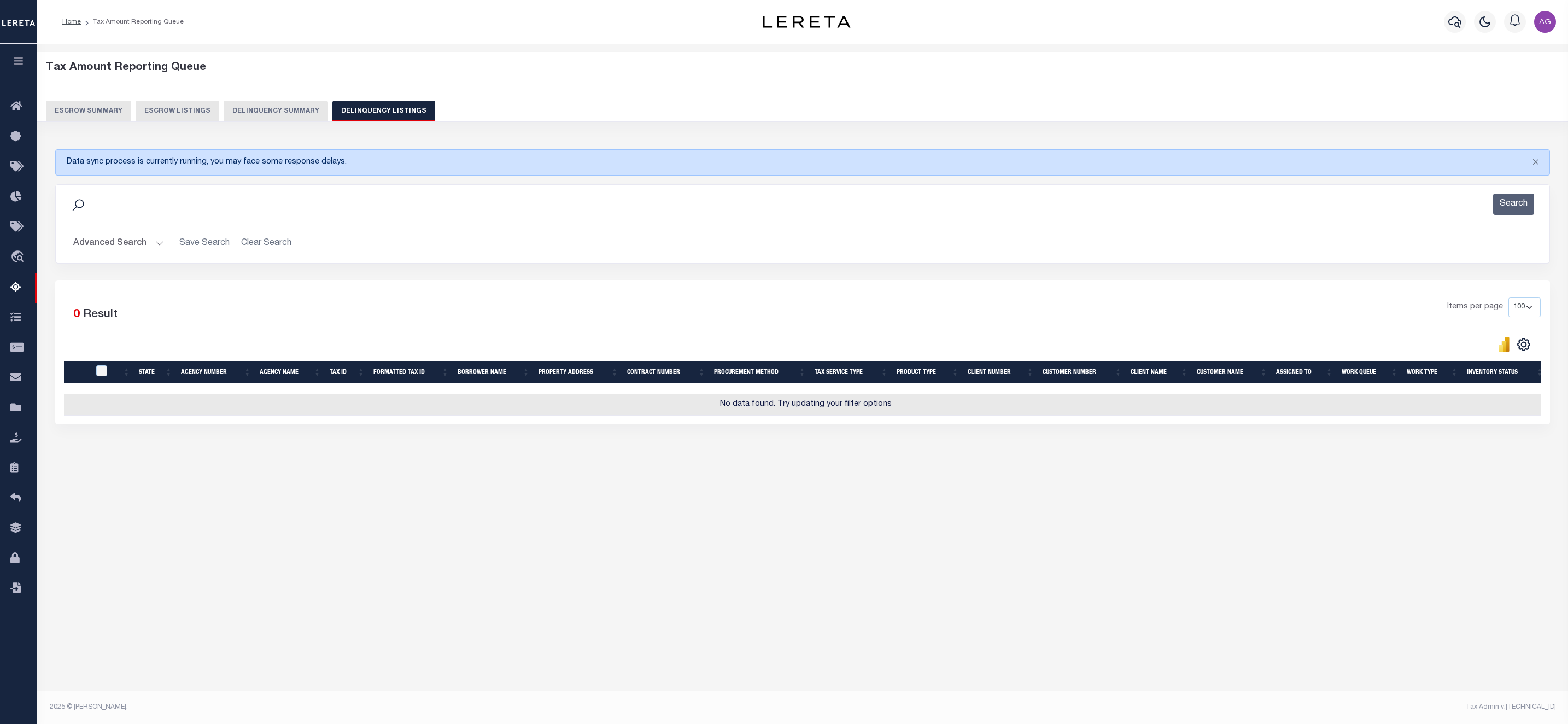
click at [299, 117] on button "Delinquency Summary" at bounding box center [275, 111] width 104 height 21
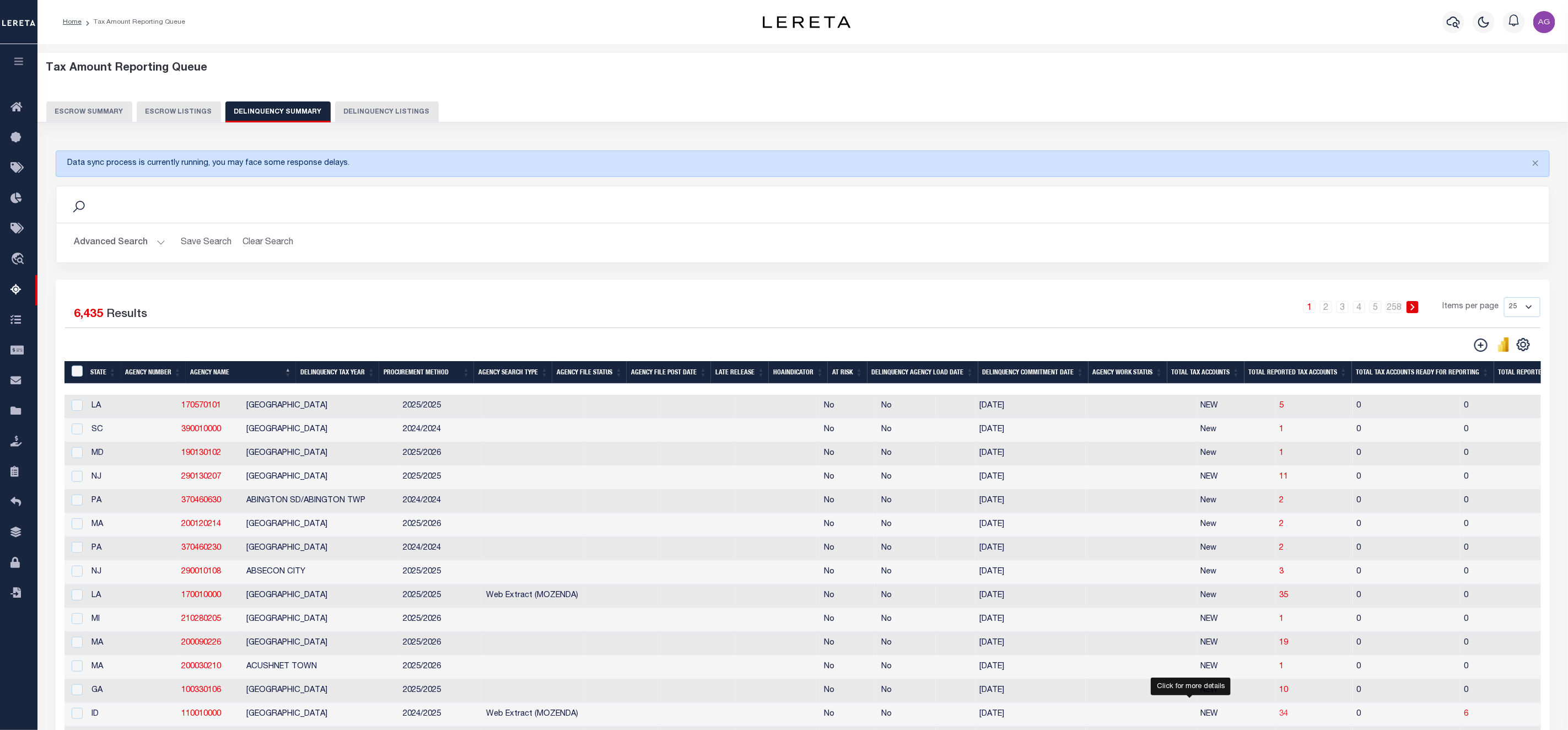
click at [1279, 718] on span "34" at bounding box center [1284, 714] width 9 height 8
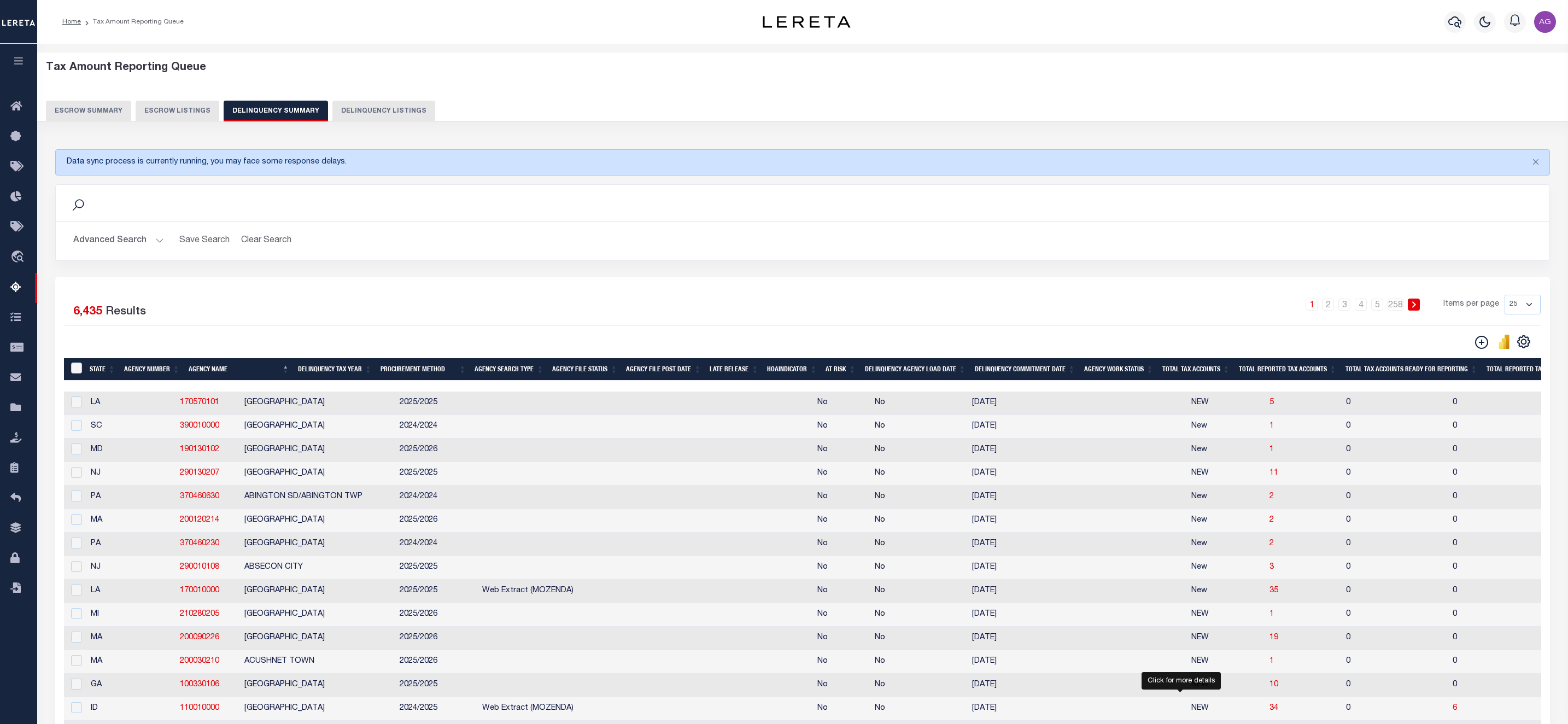
select select "100"
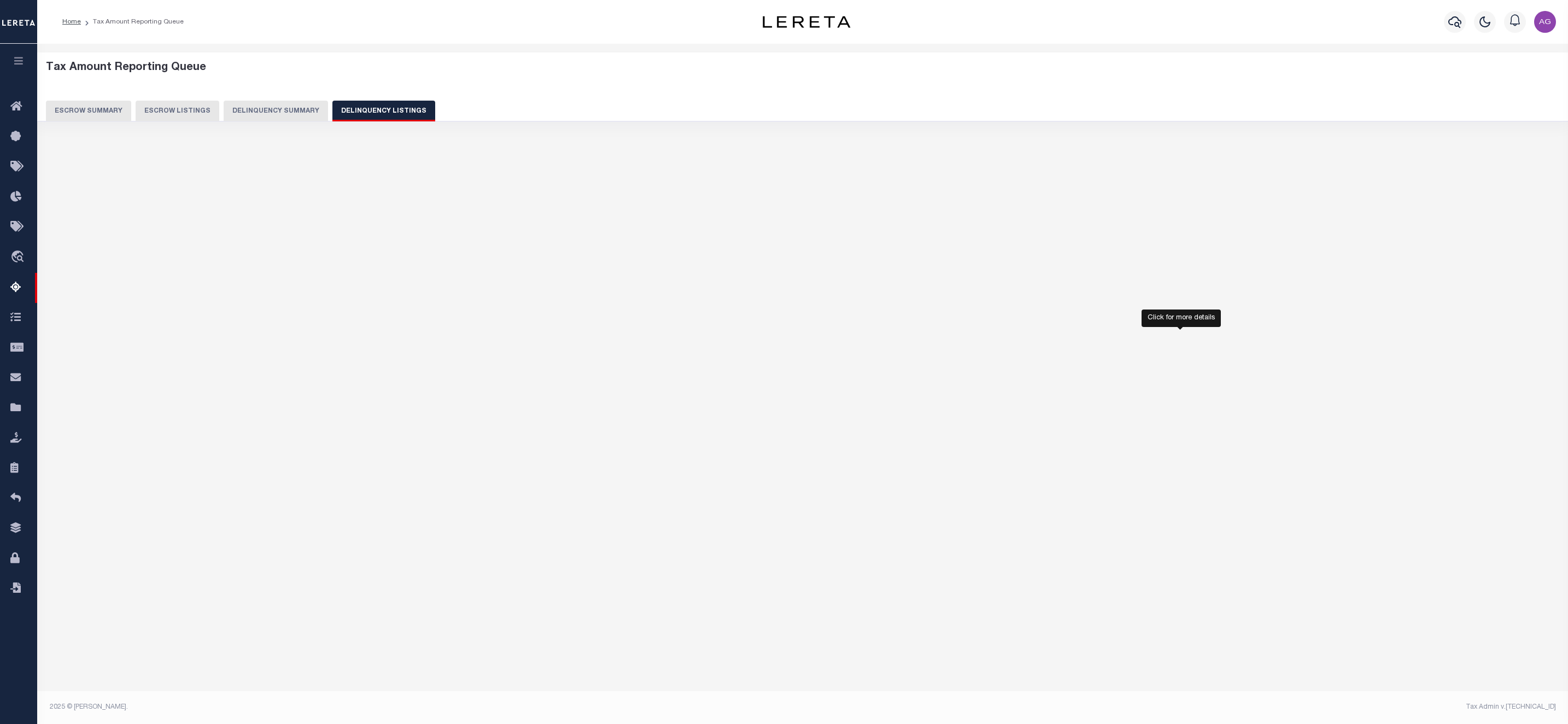
select select "100"
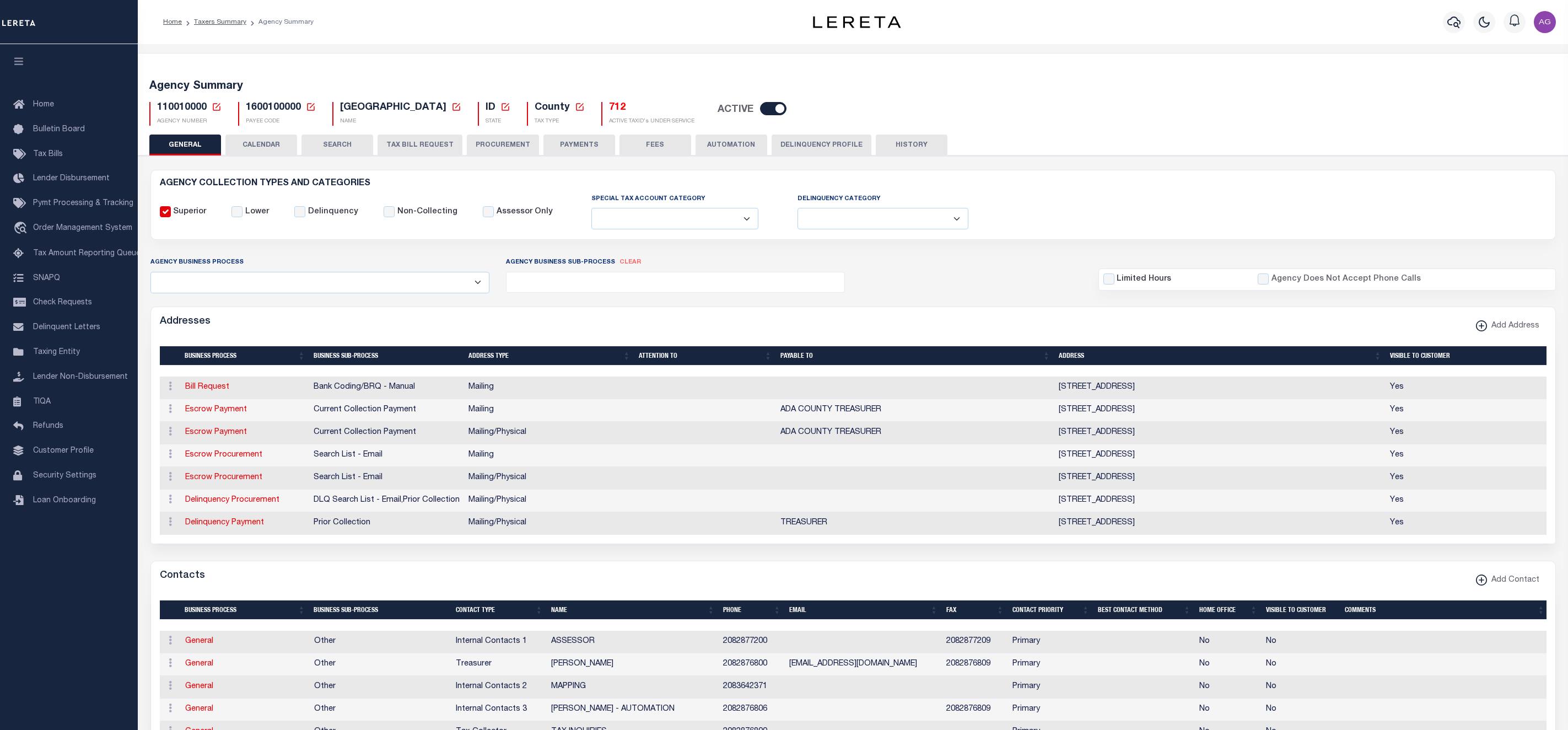
select select
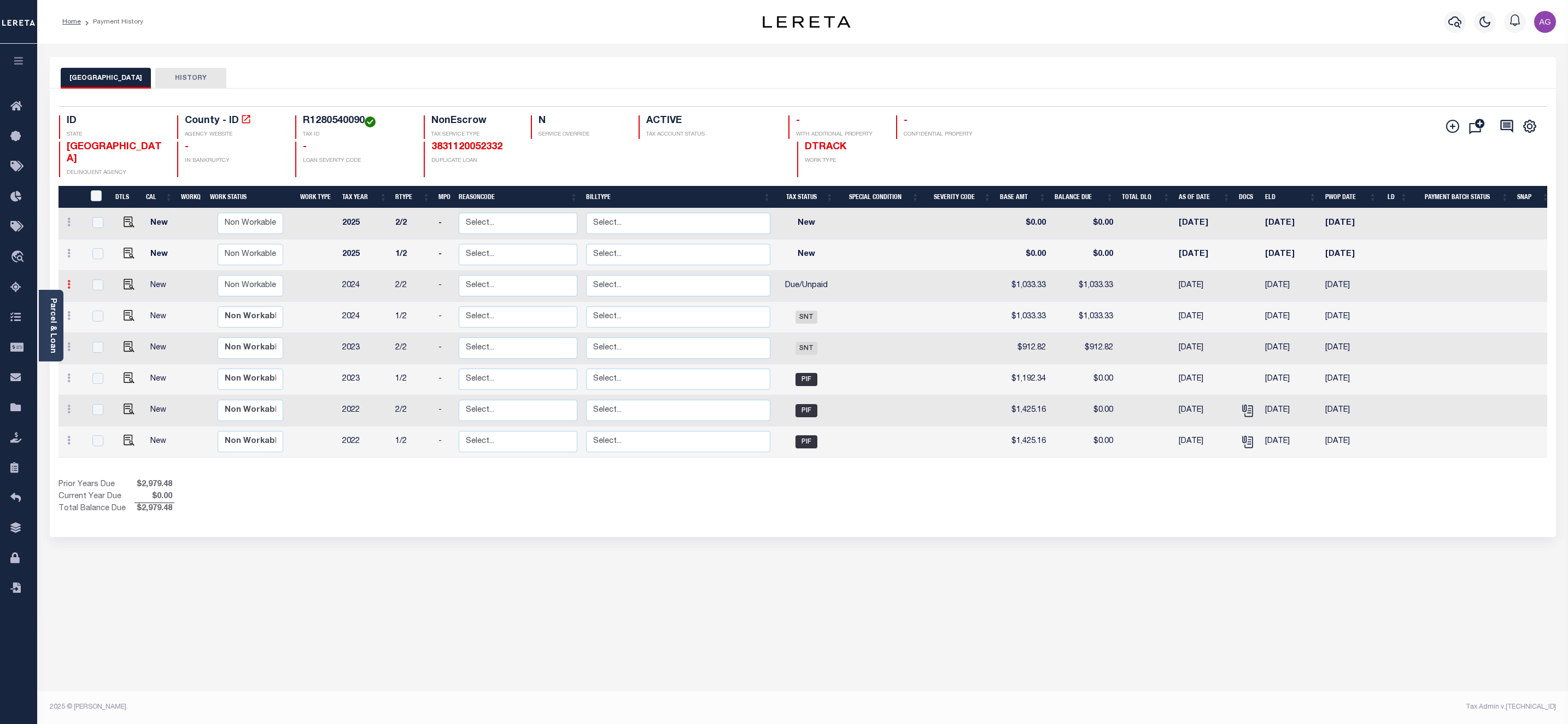
click at [73, 282] on link at bounding box center [68, 286] width 12 height 9
click at [96, 317] on img at bounding box center [95, 322] width 11 height 12
select select "DUE"
type input "$1,033.33"
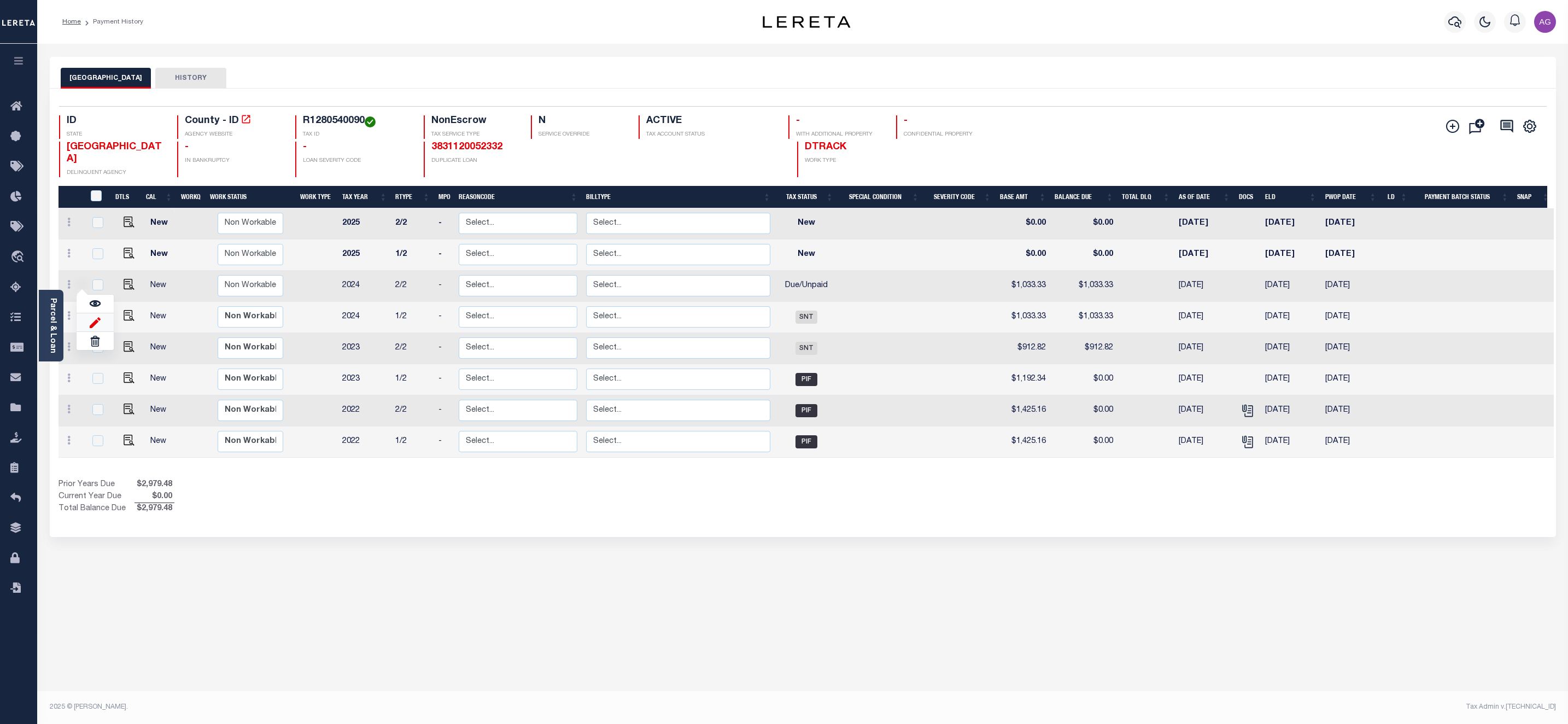
type input "[DATE]"
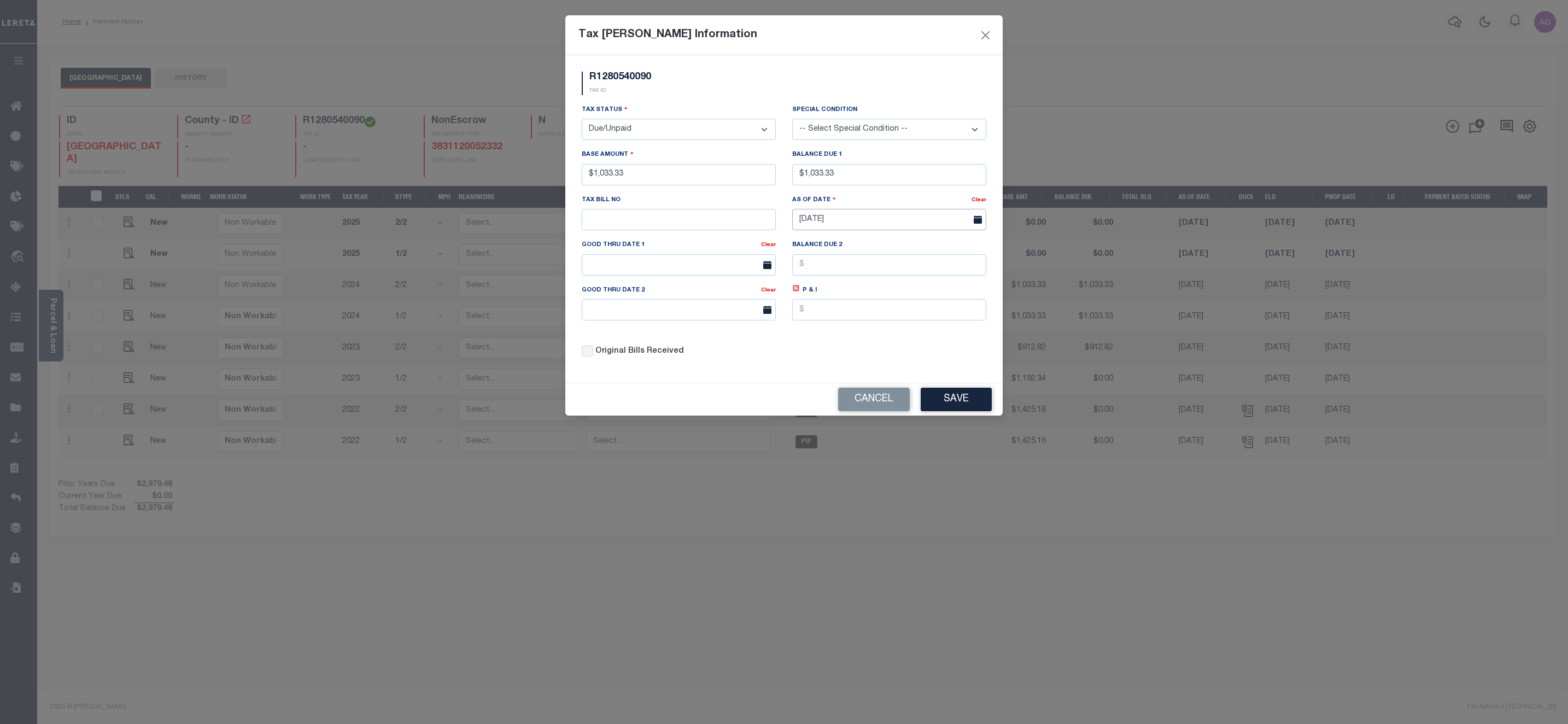
click at [860, 220] on input "[DATE]" at bounding box center [889, 220] width 194 height 22
click at [802, 248] on icon at bounding box center [801, 248] width 8 height 8
select select "7"
click at [896, 330] on span "14" at bounding box center [900, 328] width 22 height 22
type input "08/14/2025"
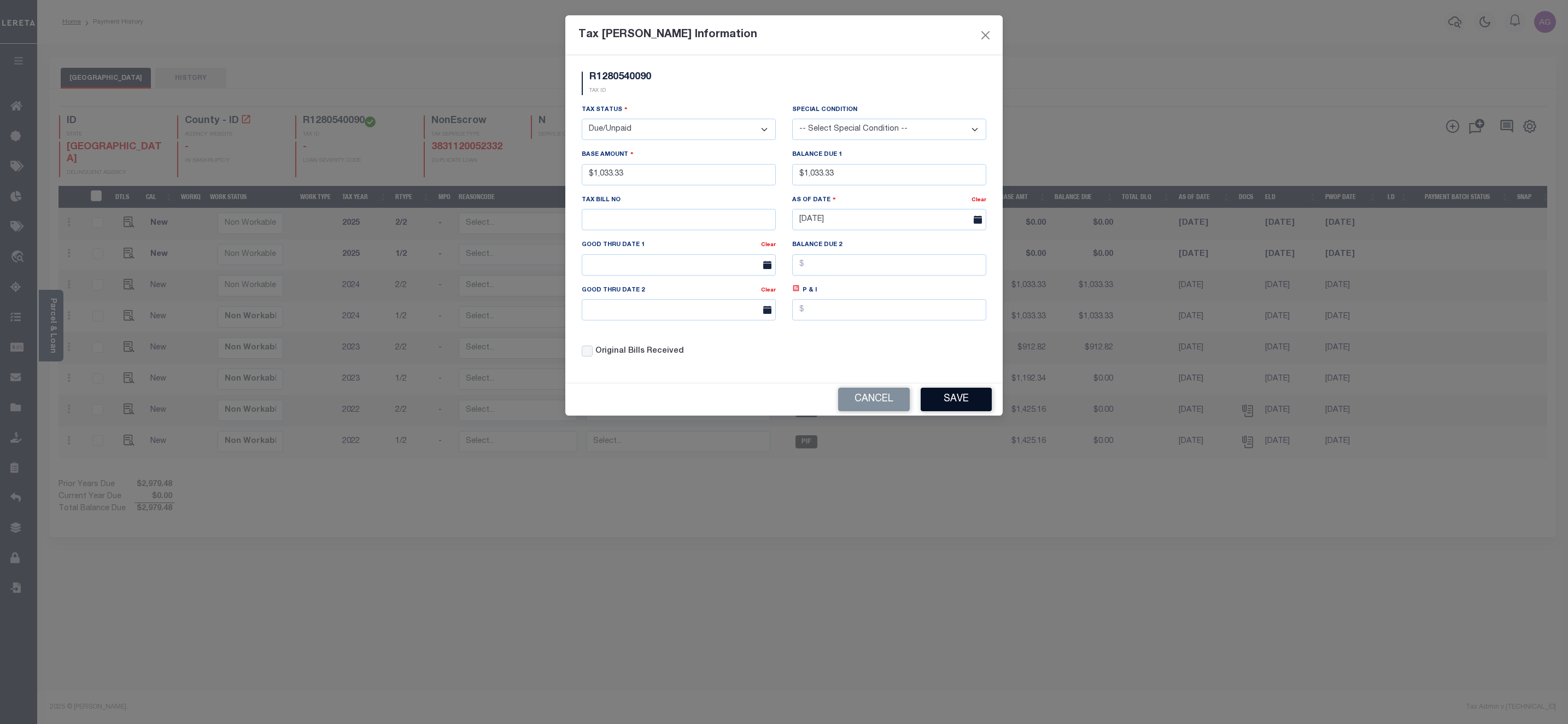
click at [960, 403] on button "Save" at bounding box center [956, 400] width 71 height 23
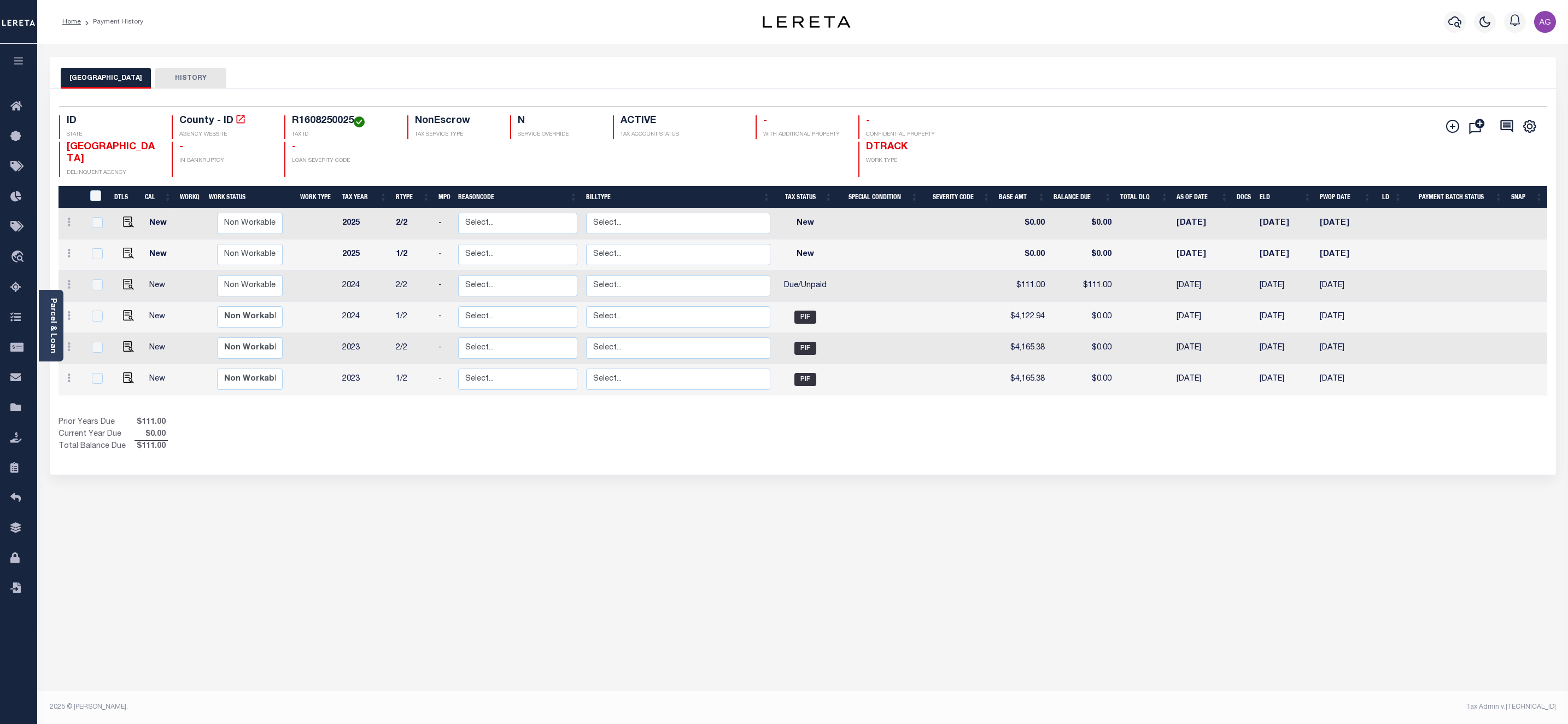
click at [69, 279] on div at bounding box center [71, 285] width 17 height 14
checkbox input "true"
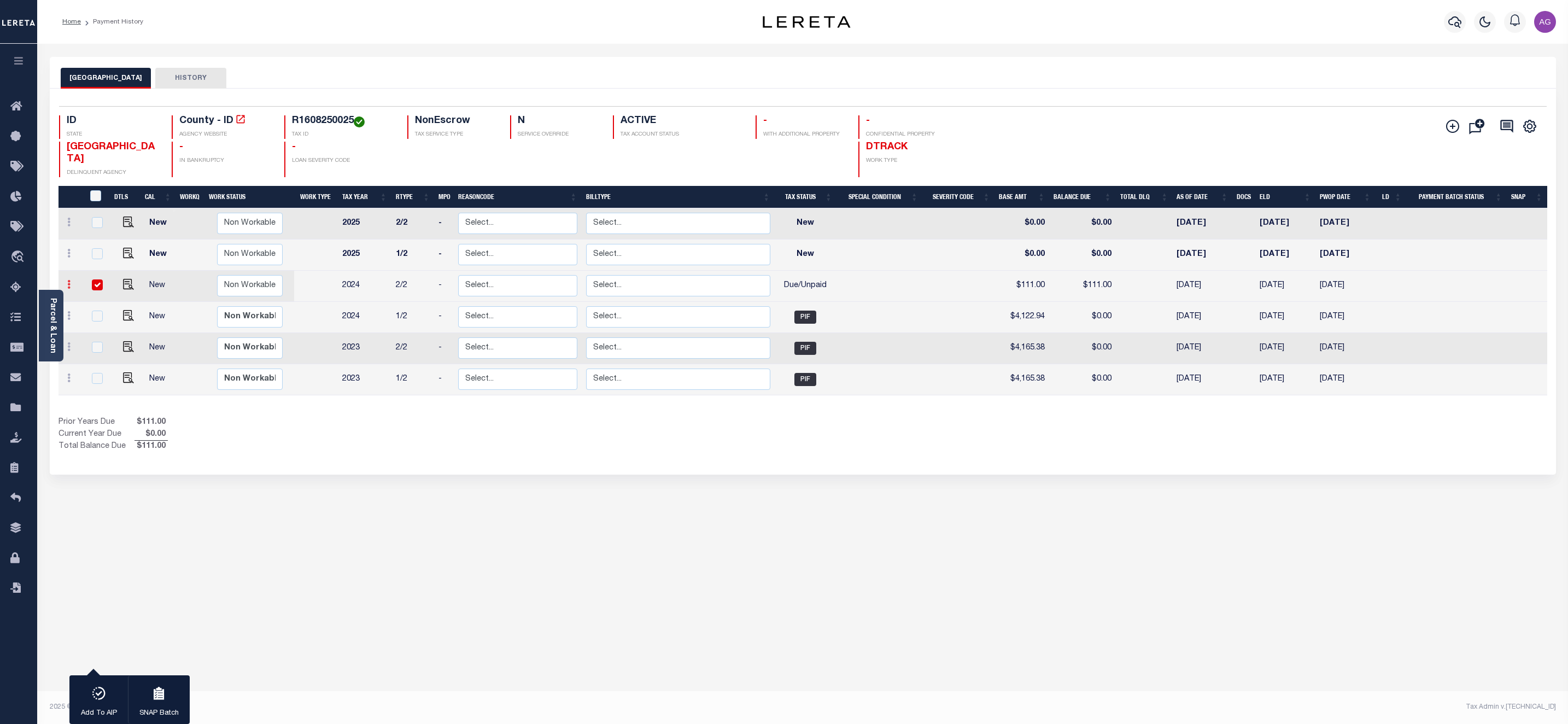
click at [74, 282] on link at bounding box center [68, 286] width 12 height 9
click at [98, 313] on link at bounding box center [95, 322] width 37 height 18
select select "DUE"
type input "$111.00"
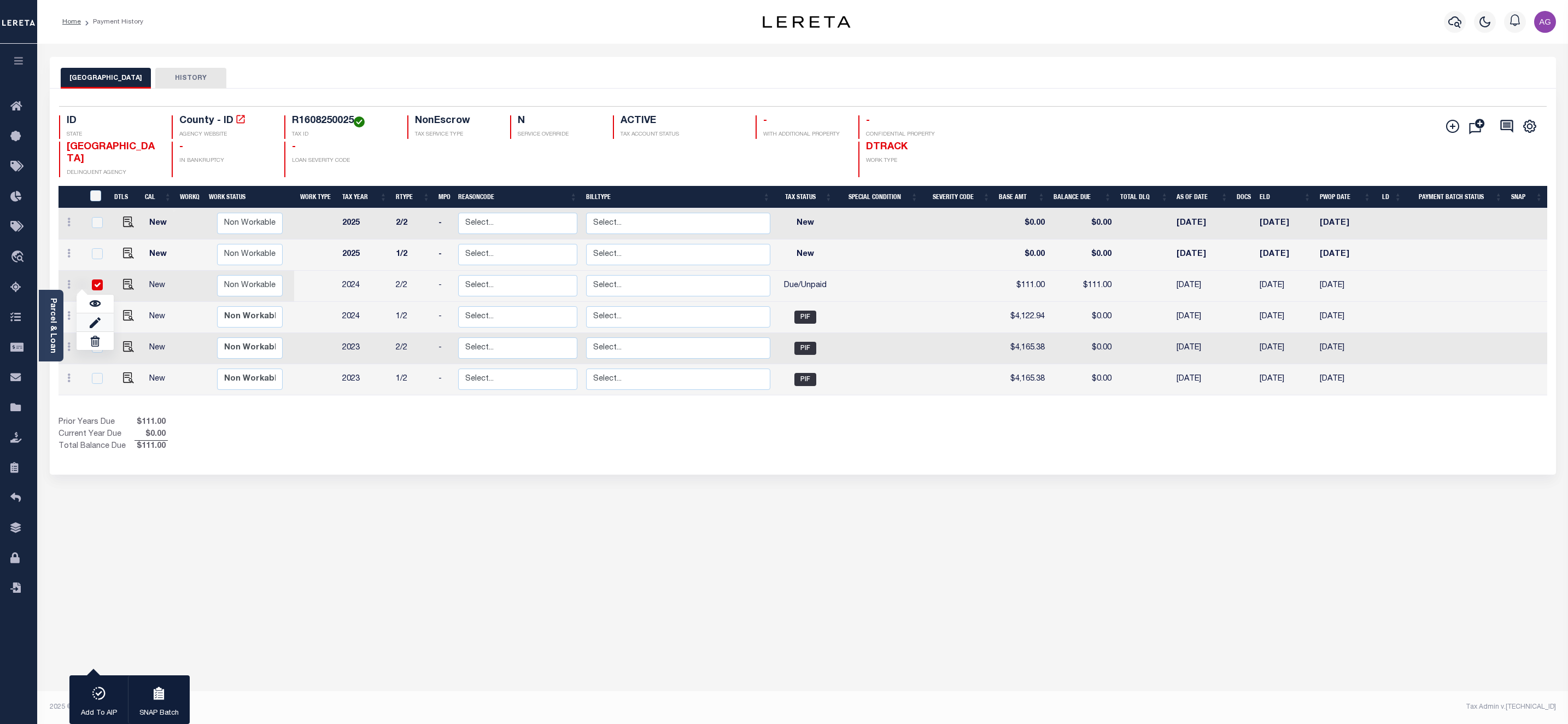
type input "[DATE]"
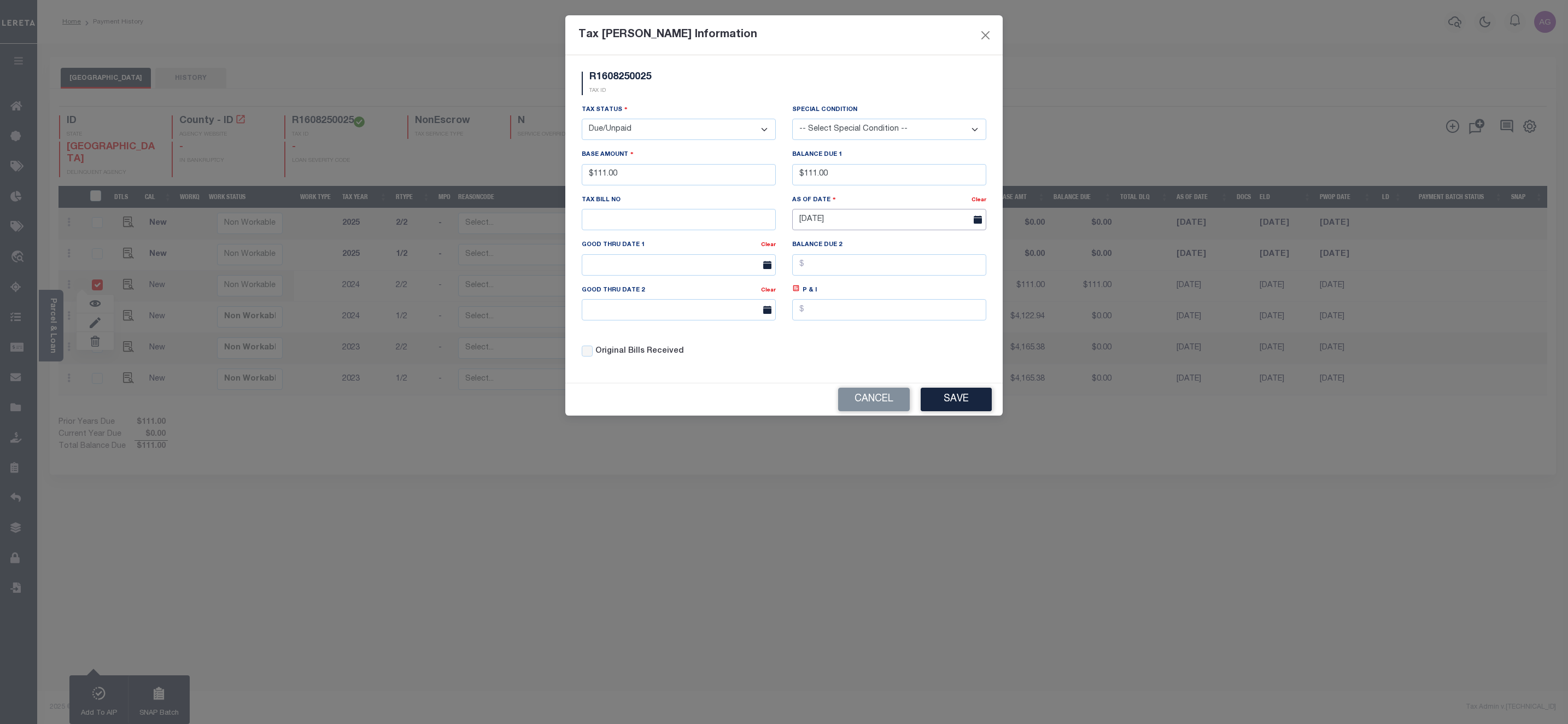
click at [838, 231] on input "[DATE]" at bounding box center [889, 220] width 194 height 22
click at [848, 223] on input "[DATE]" at bounding box center [889, 220] width 194 height 22
click at [799, 249] on icon at bounding box center [801, 248] width 8 height 8
select select "7"
click at [922, 329] on span "15" at bounding box center [924, 328] width 22 height 22
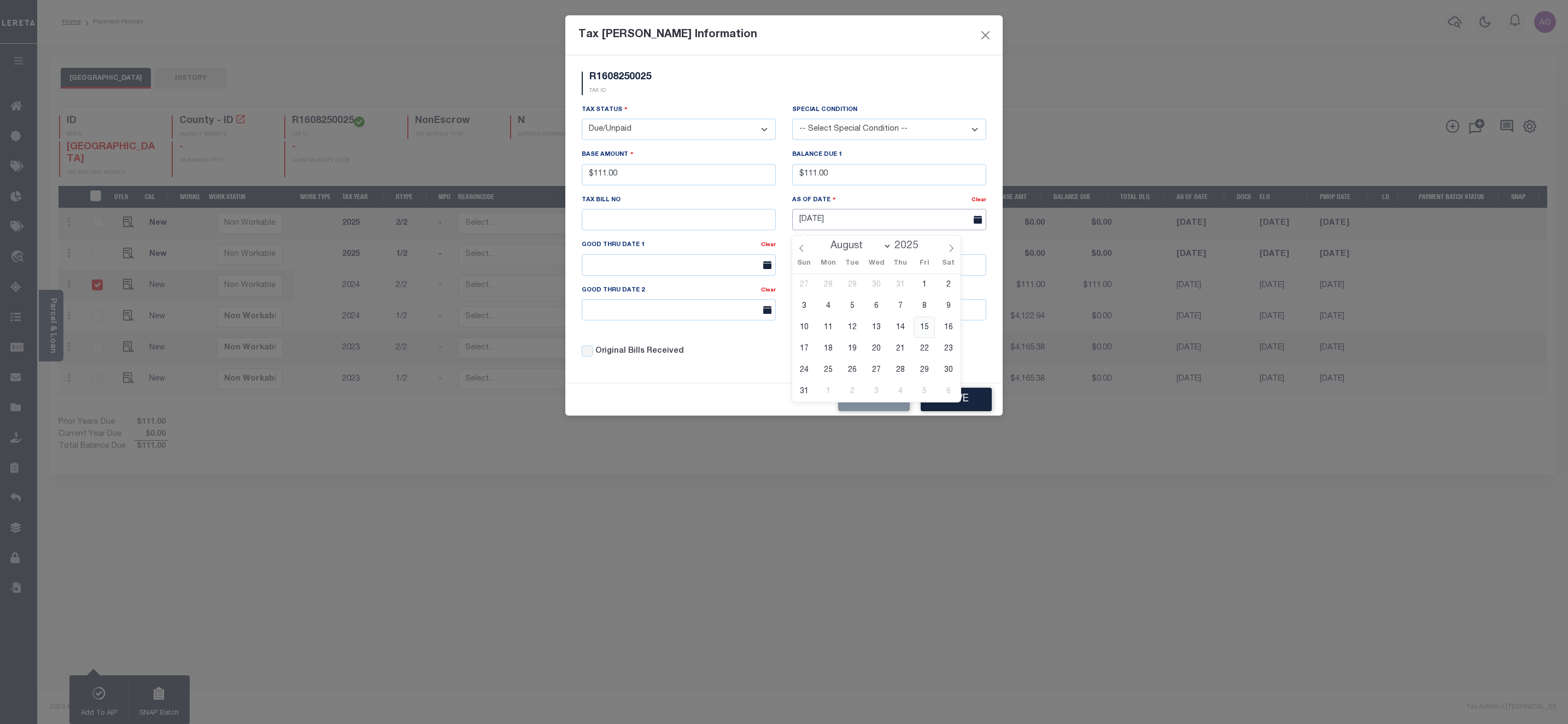
type input "08/15/2025"
click at [958, 403] on button "Save" at bounding box center [956, 400] width 71 height 23
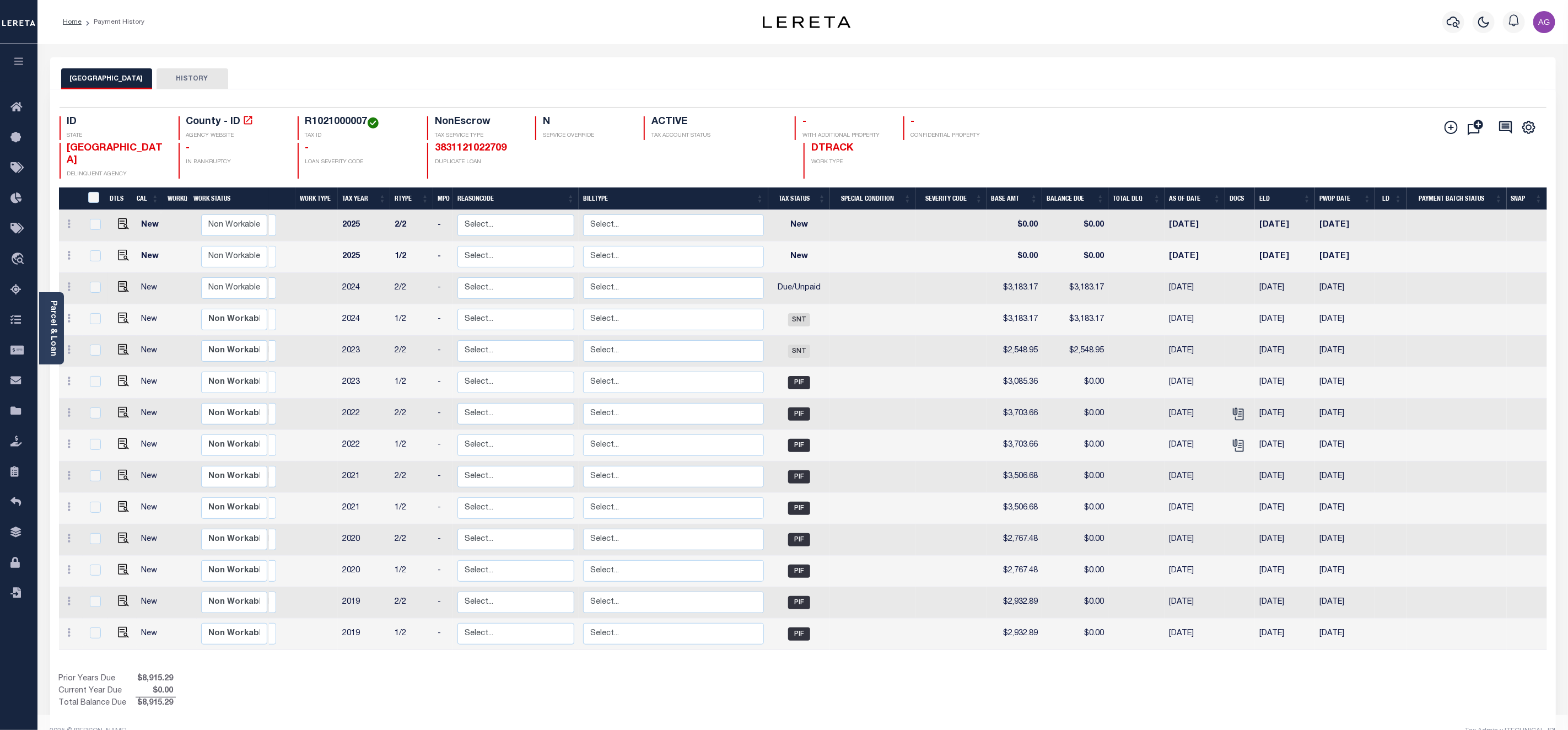
click at [66, 281] on div at bounding box center [71, 288] width 15 height 14
checkbox input "true"
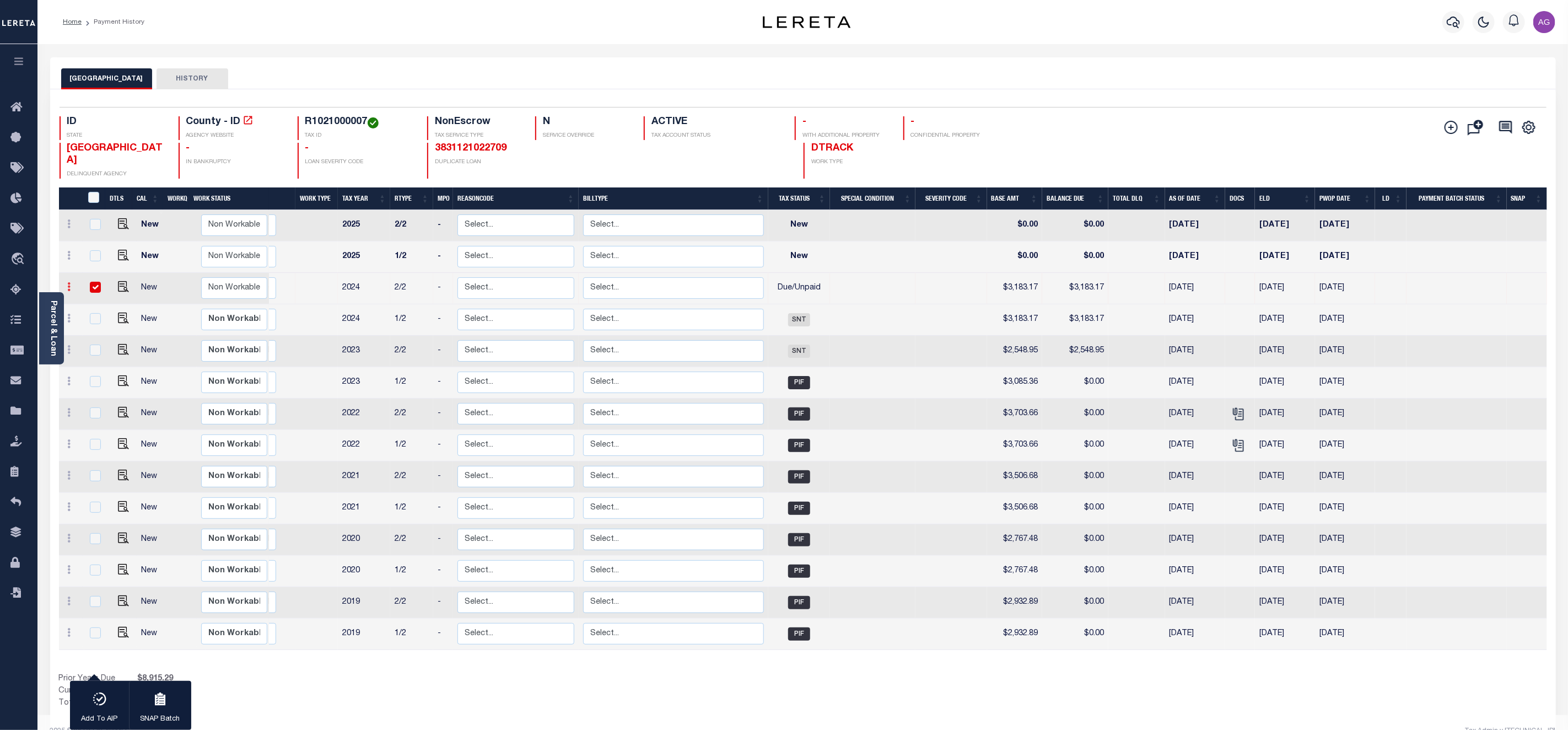
click at [71, 284] on link at bounding box center [69, 289] width 12 height 9
click at [98, 320] on img at bounding box center [96, 325] width 11 height 12
select select "DUE"
type input "$3,183.17"
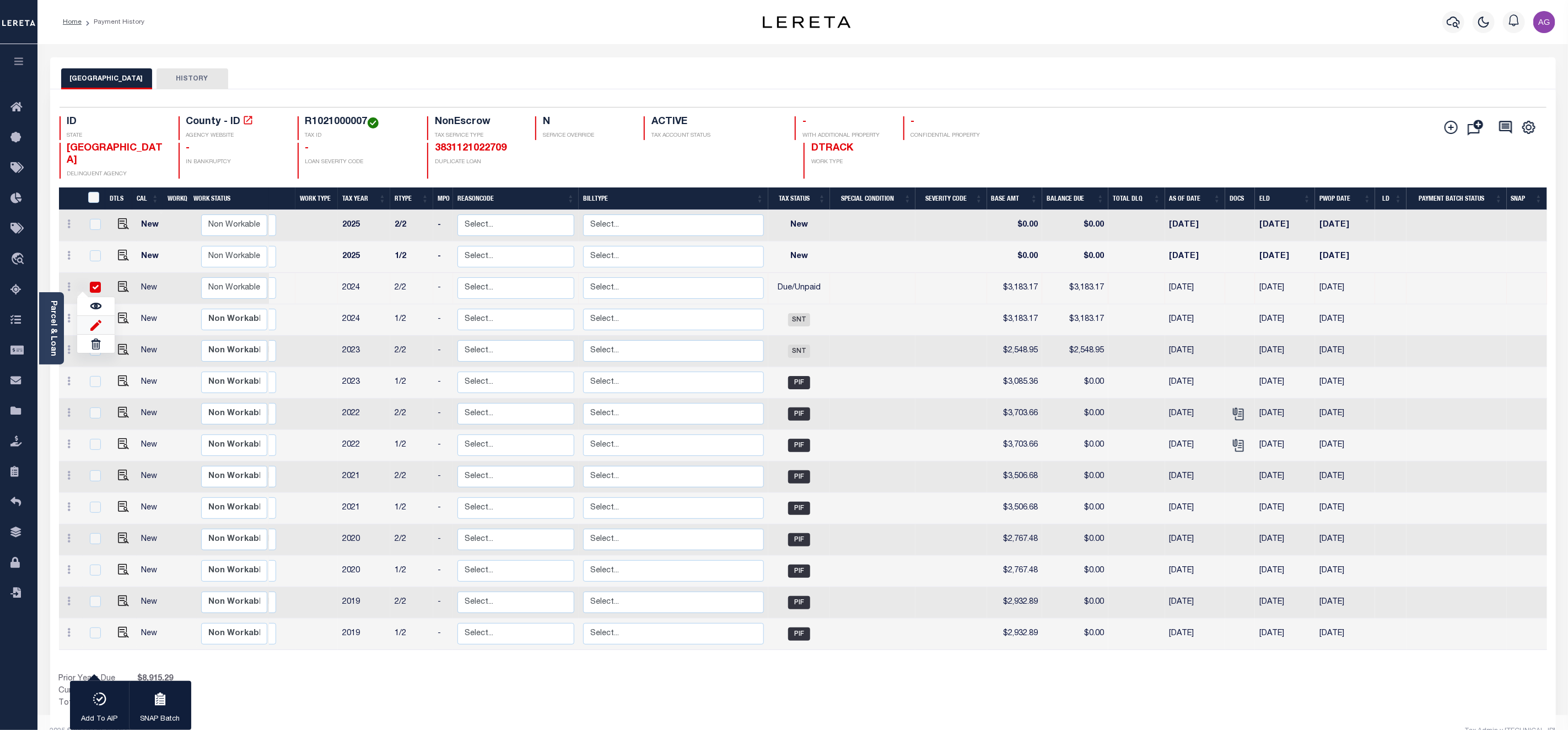
type input "[DATE]"
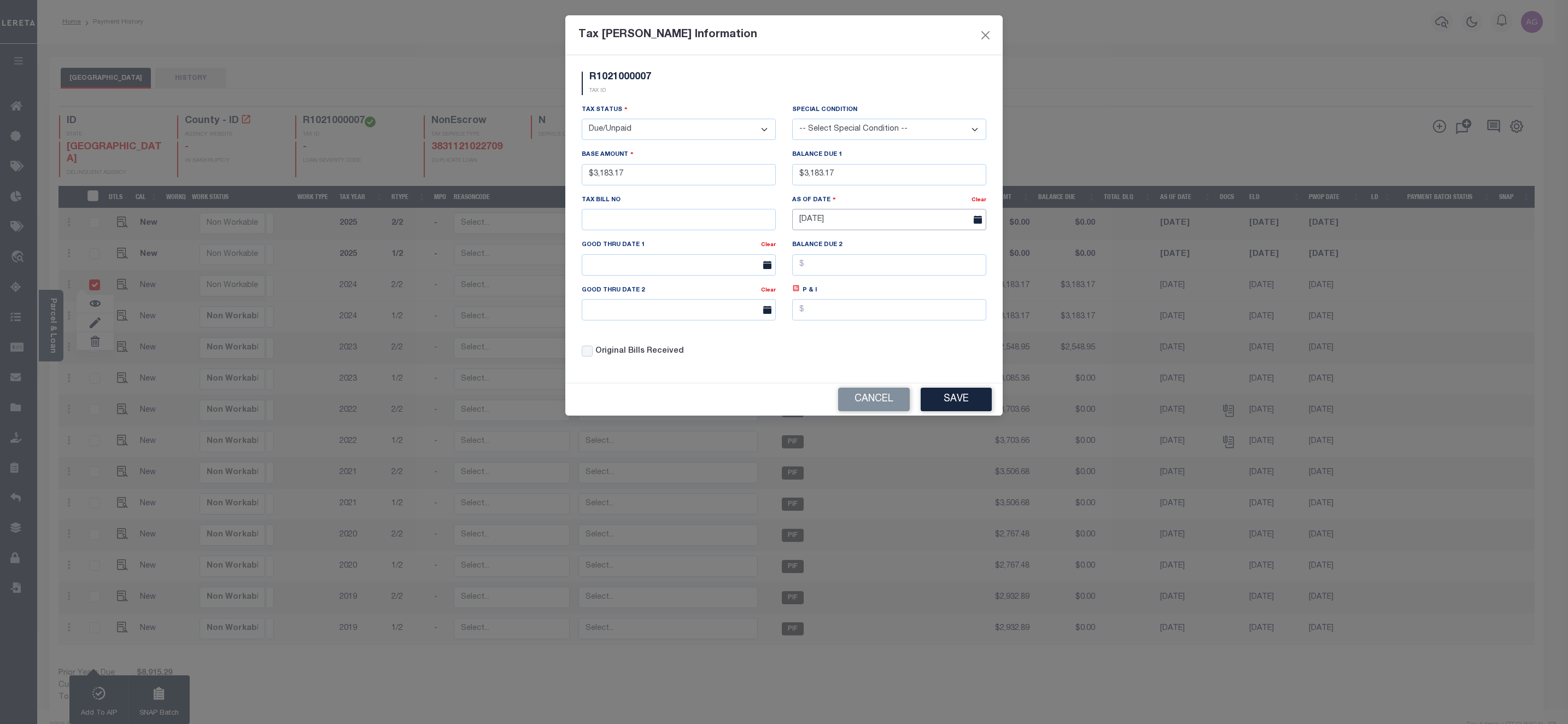
click at [852, 223] on input "[DATE]" at bounding box center [889, 220] width 194 height 22
click at [816, 223] on input "[DATE]" at bounding box center [889, 220] width 194 height 22
click at [800, 244] on span at bounding box center [801, 245] width 19 height 19
select select "7"
click at [954, 325] on span "16" at bounding box center [948, 328] width 22 height 22
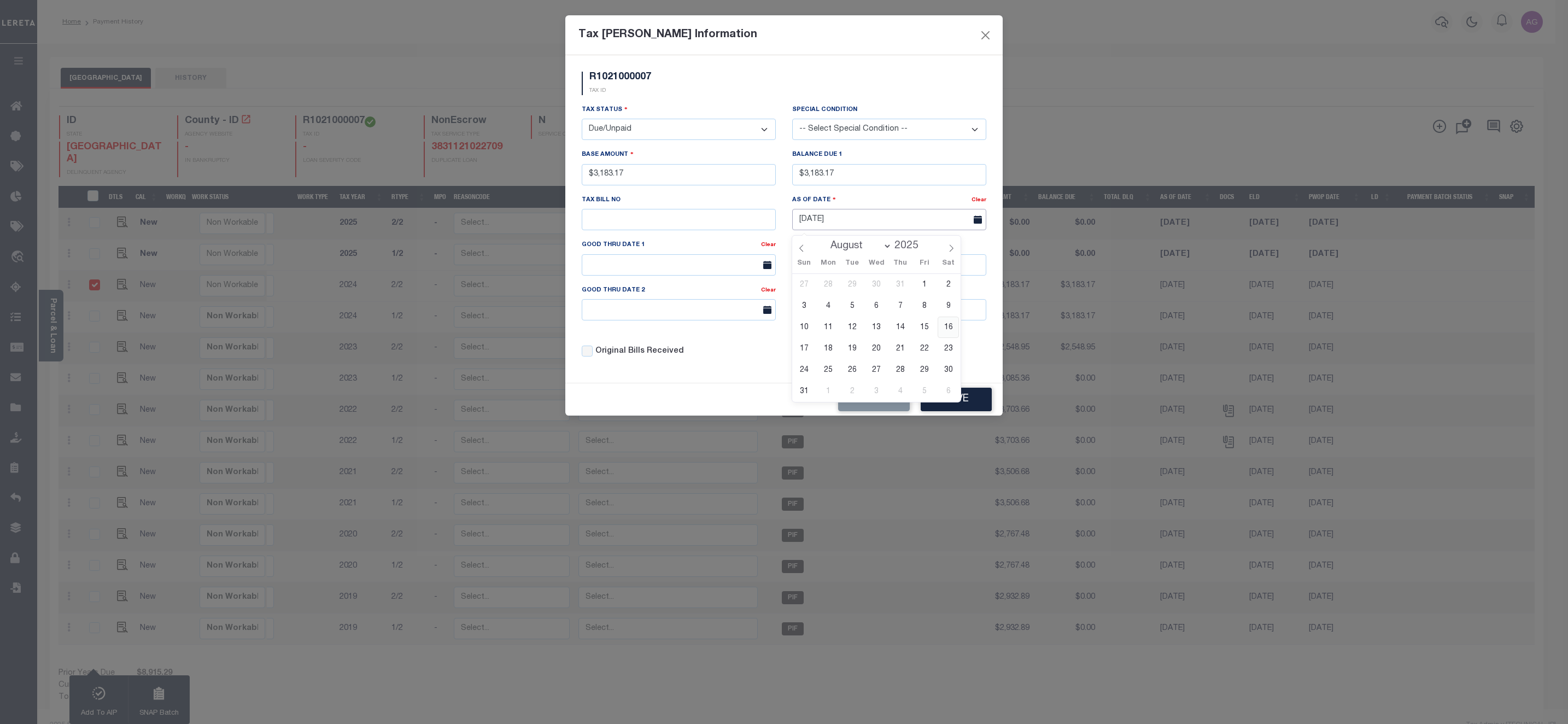
type input "08/16/2025"
click at [976, 411] on button "Save" at bounding box center [956, 400] width 71 height 23
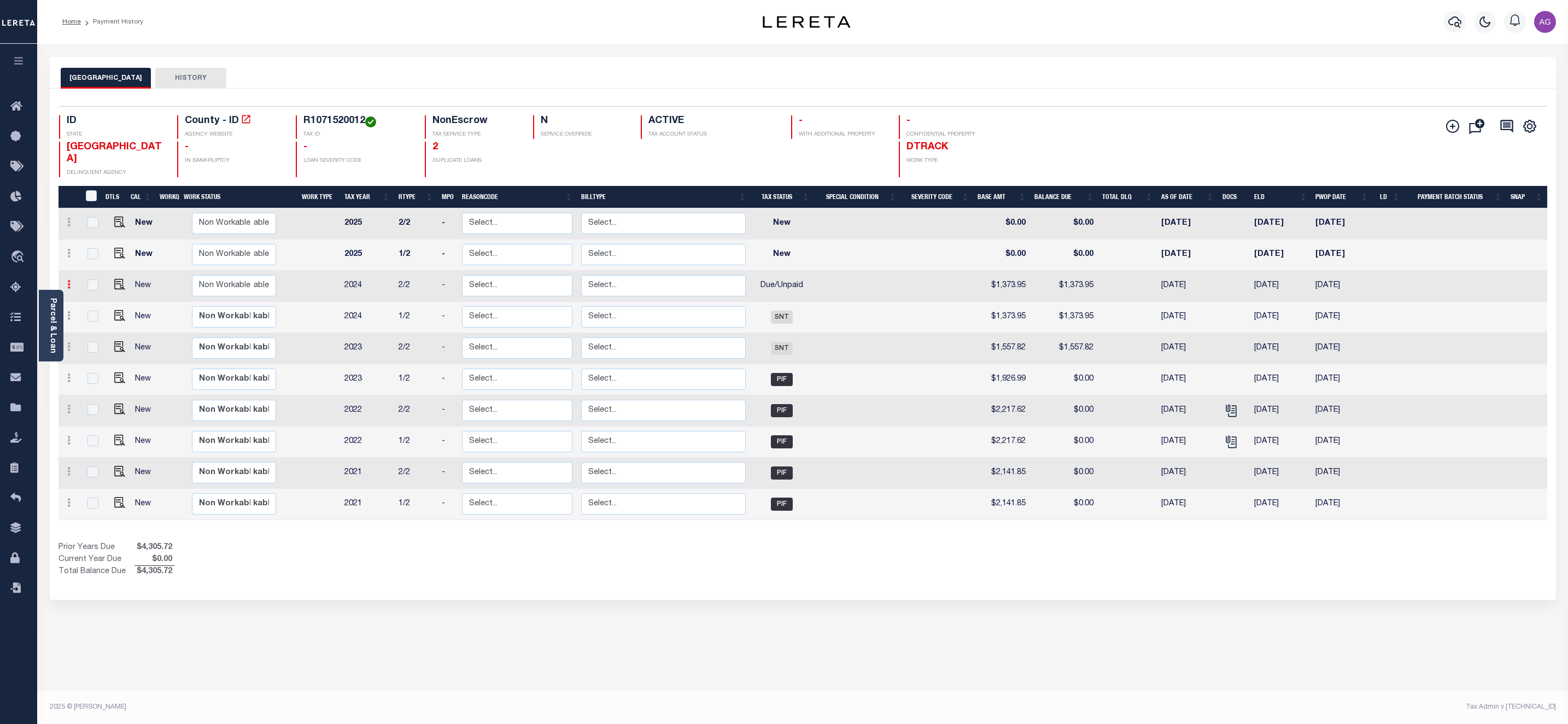
click at [70, 282] on link at bounding box center [68, 286] width 12 height 9
click at [96, 317] on img at bounding box center [95, 322] width 11 height 12
select select "DUE"
type input "$1,373.95"
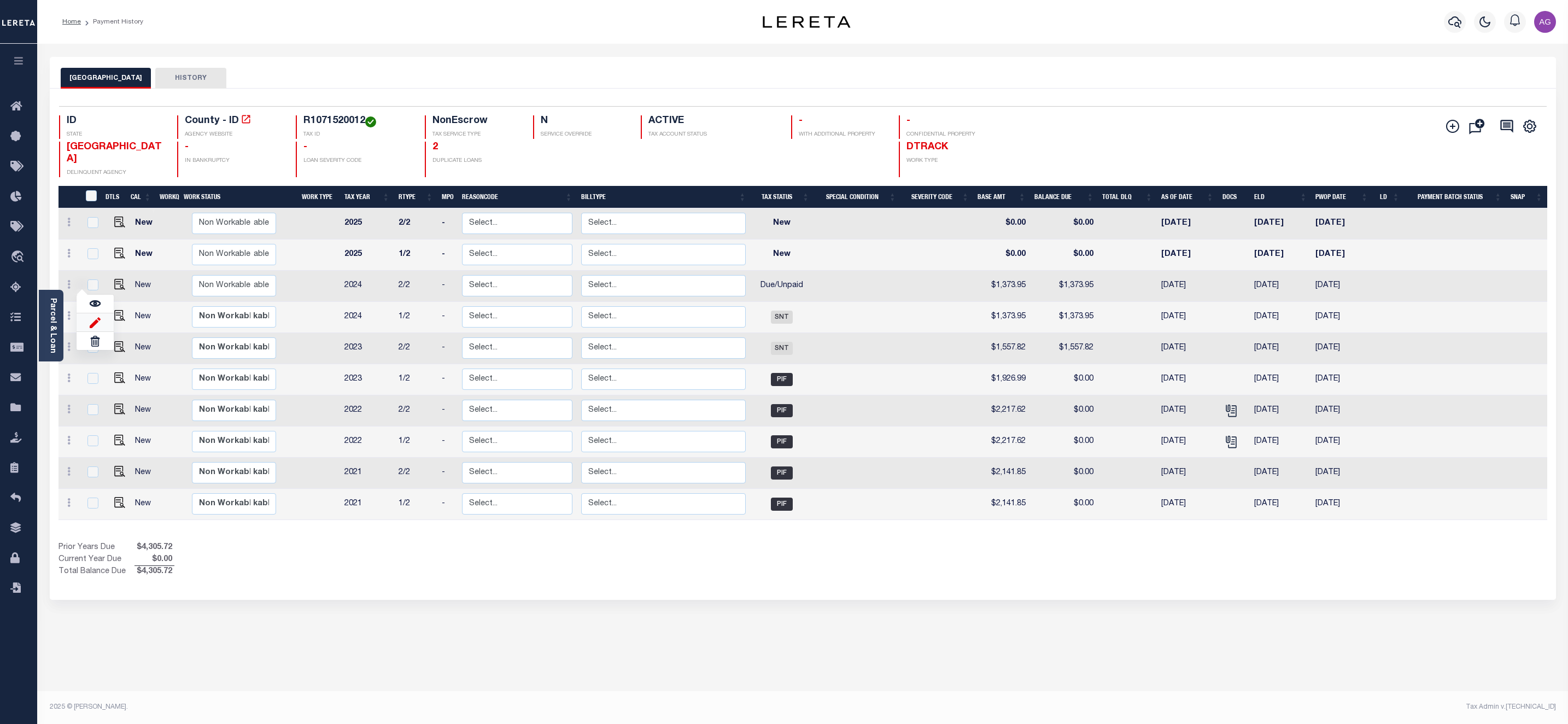
type input "[DATE]"
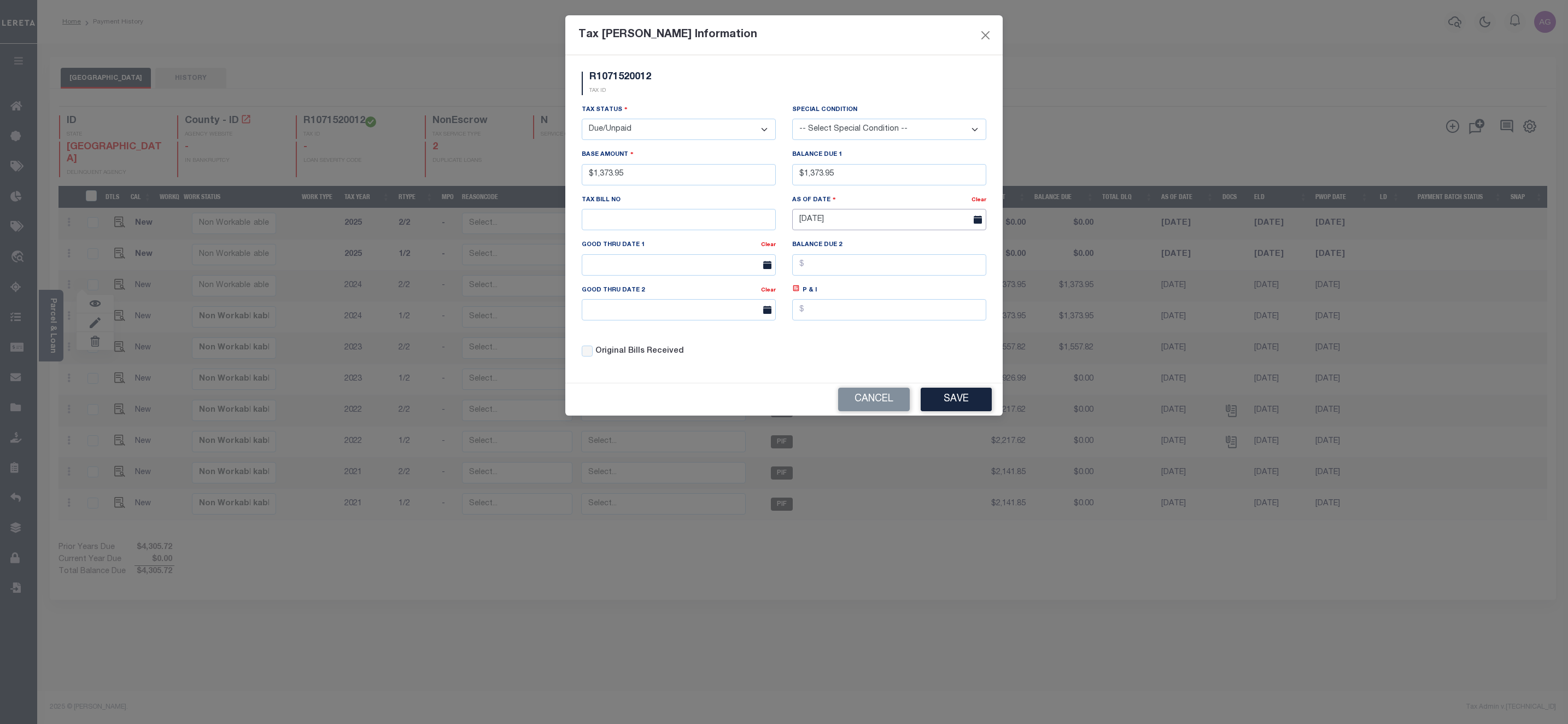
click at [823, 217] on input "[DATE]" at bounding box center [889, 220] width 194 height 22
click at [815, 219] on input "[DATE]" at bounding box center [889, 220] width 194 height 22
click at [804, 246] on icon at bounding box center [801, 248] width 8 height 8
select select "7"
click at [800, 351] on span "17" at bounding box center [804, 348] width 22 height 22
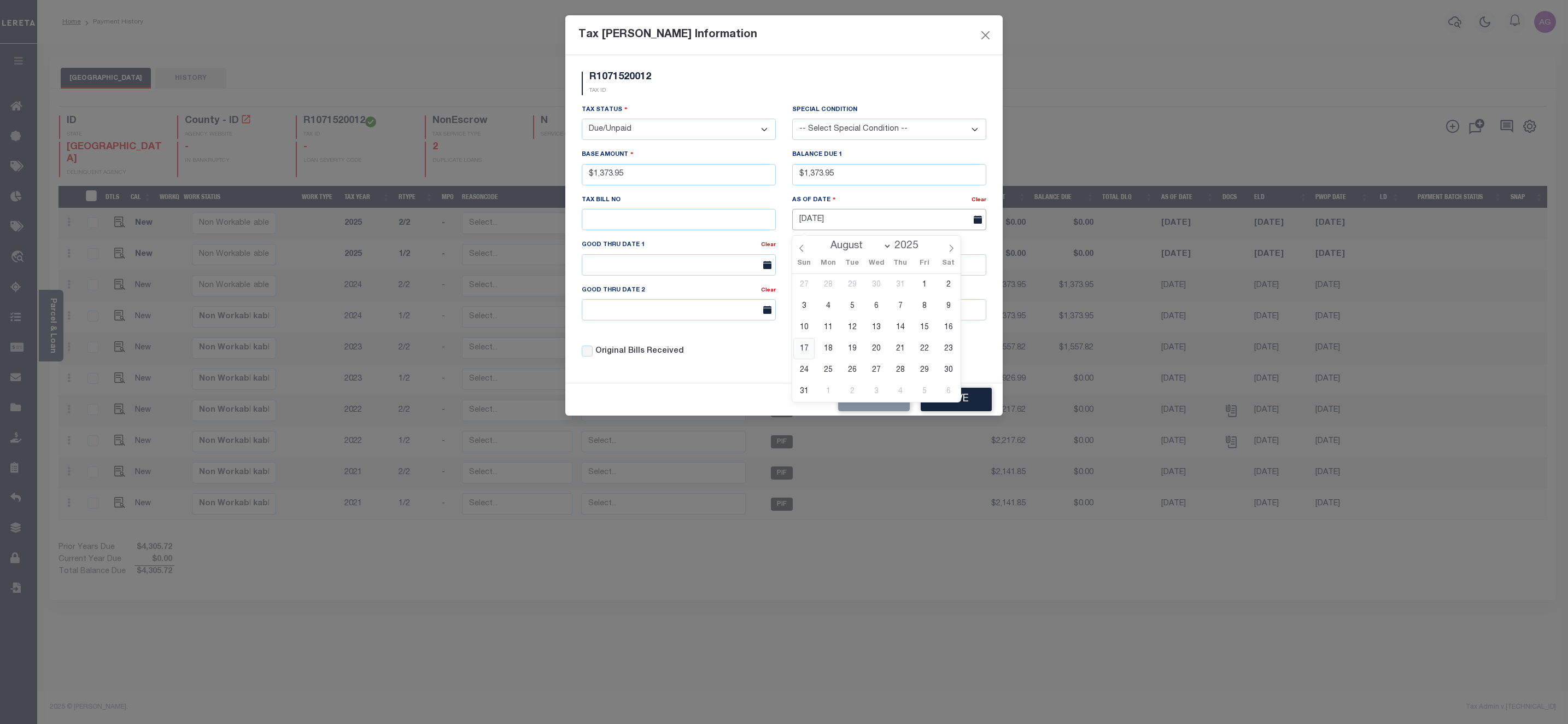
type input "08/17/2025"
click at [967, 412] on button "Save" at bounding box center [956, 400] width 71 height 23
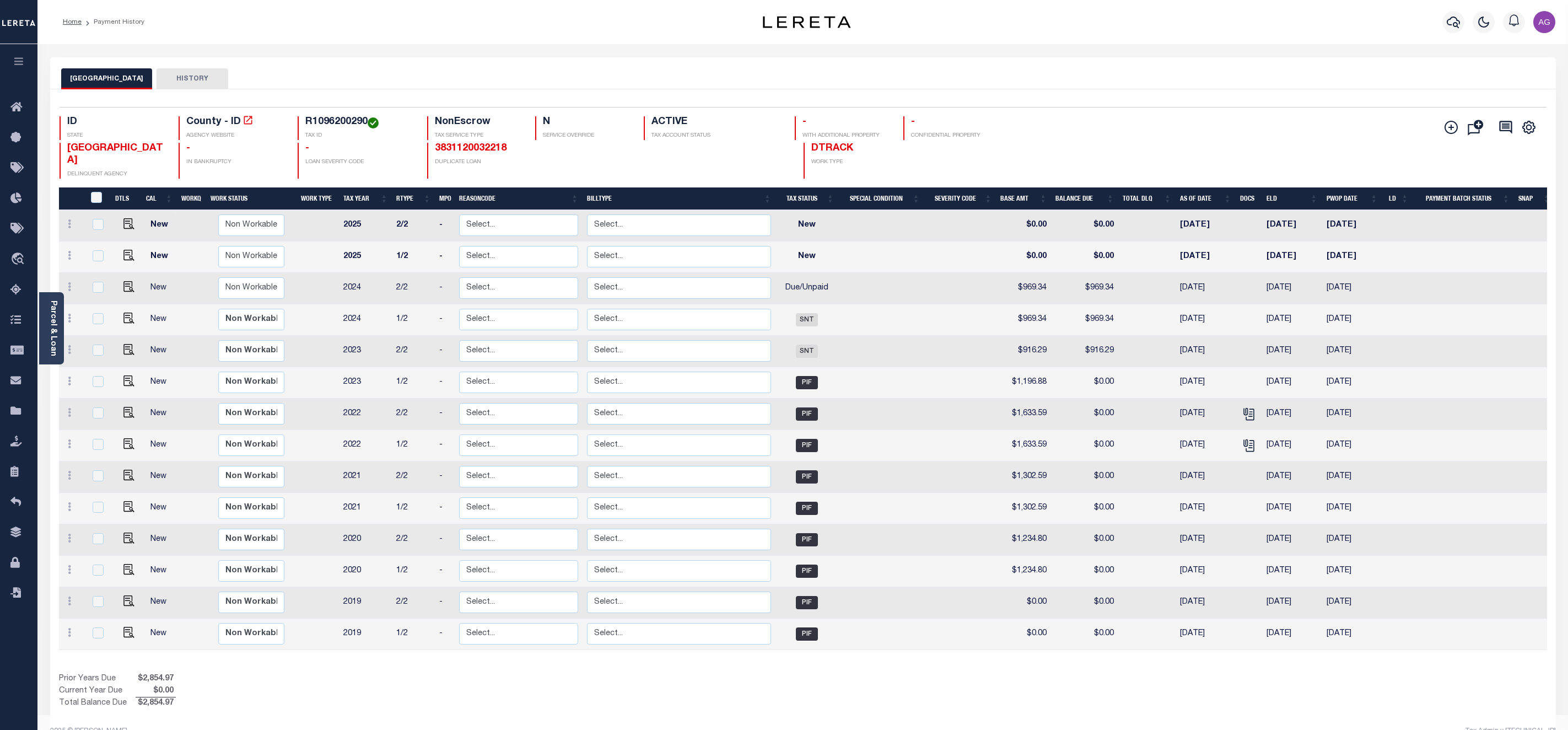
select select "8"
click at [71, 284] on link at bounding box center [69, 289] width 12 height 9
click at [92, 320] on img at bounding box center [96, 325] width 11 height 12
select select "DUE"
type input "$969.34"
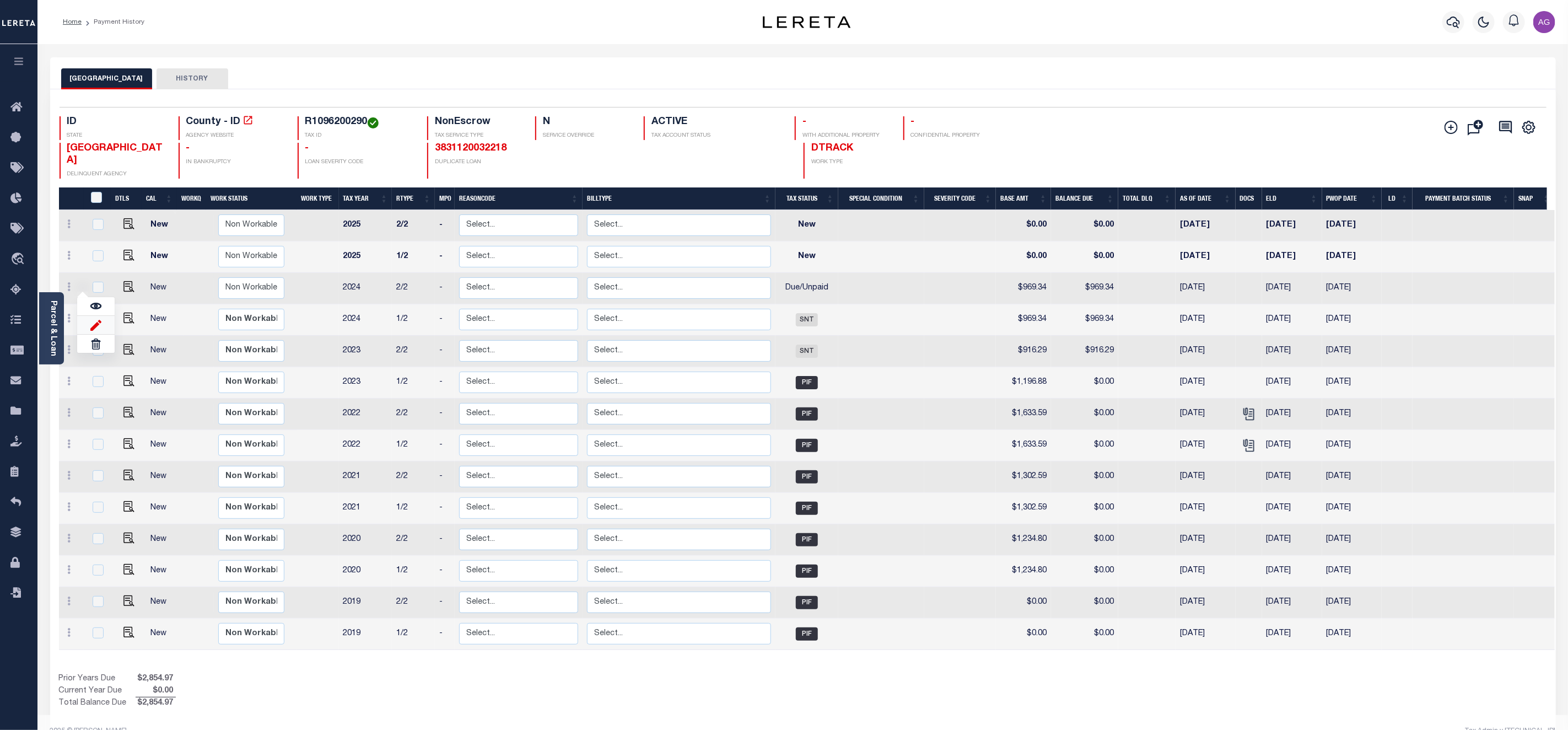
type input "$969.34"
type input "[DATE]"
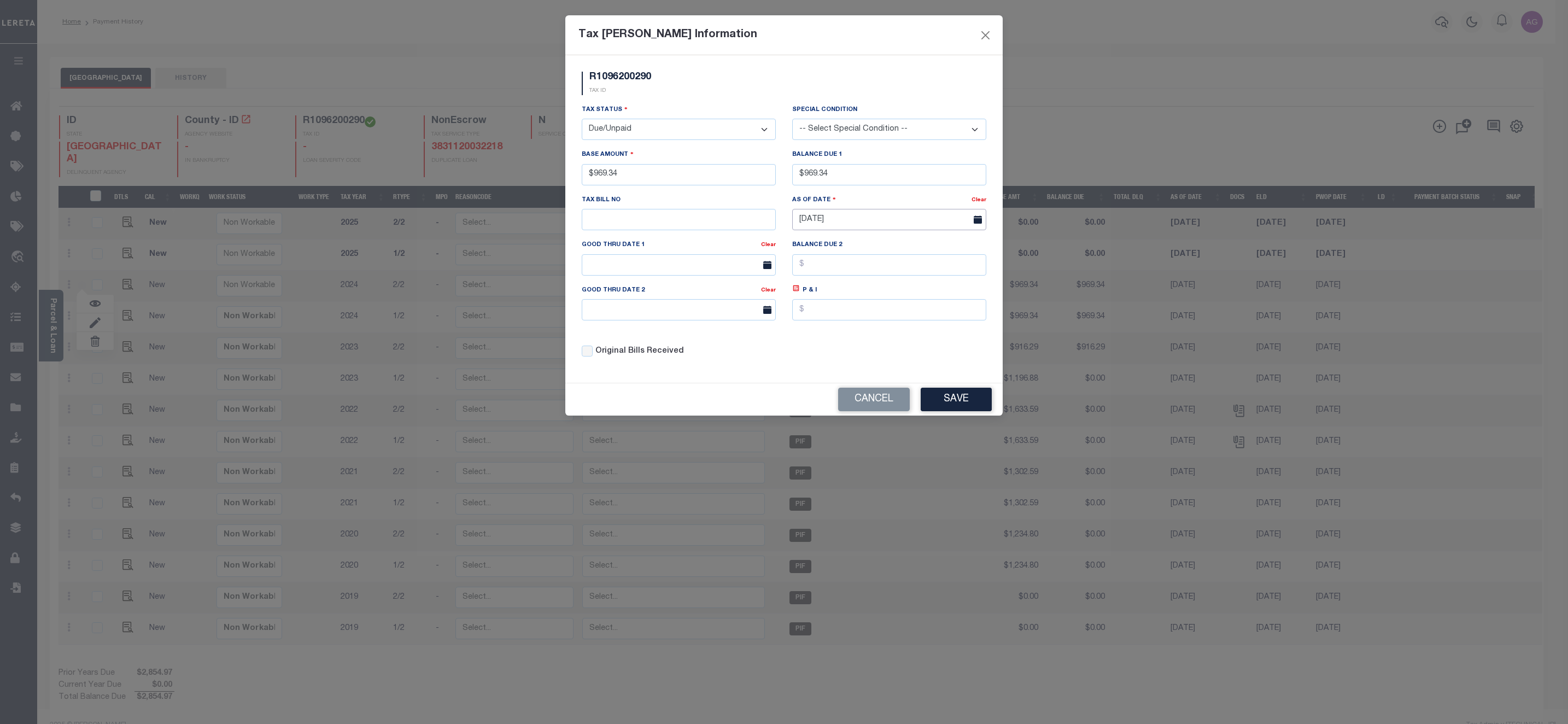
click at [872, 222] on input "[DATE]" at bounding box center [889, 220] width 194 height 22
click at [830, 222] on input "[DATE]" at bounding box center [889, 220] width 194 height 22
click at [796, 253] on span at bounding box center [801, 245] width 19 height 19
select select "7"
click at [825, 353] on span "18" at bounding box center [828, 348] width 22 height 22
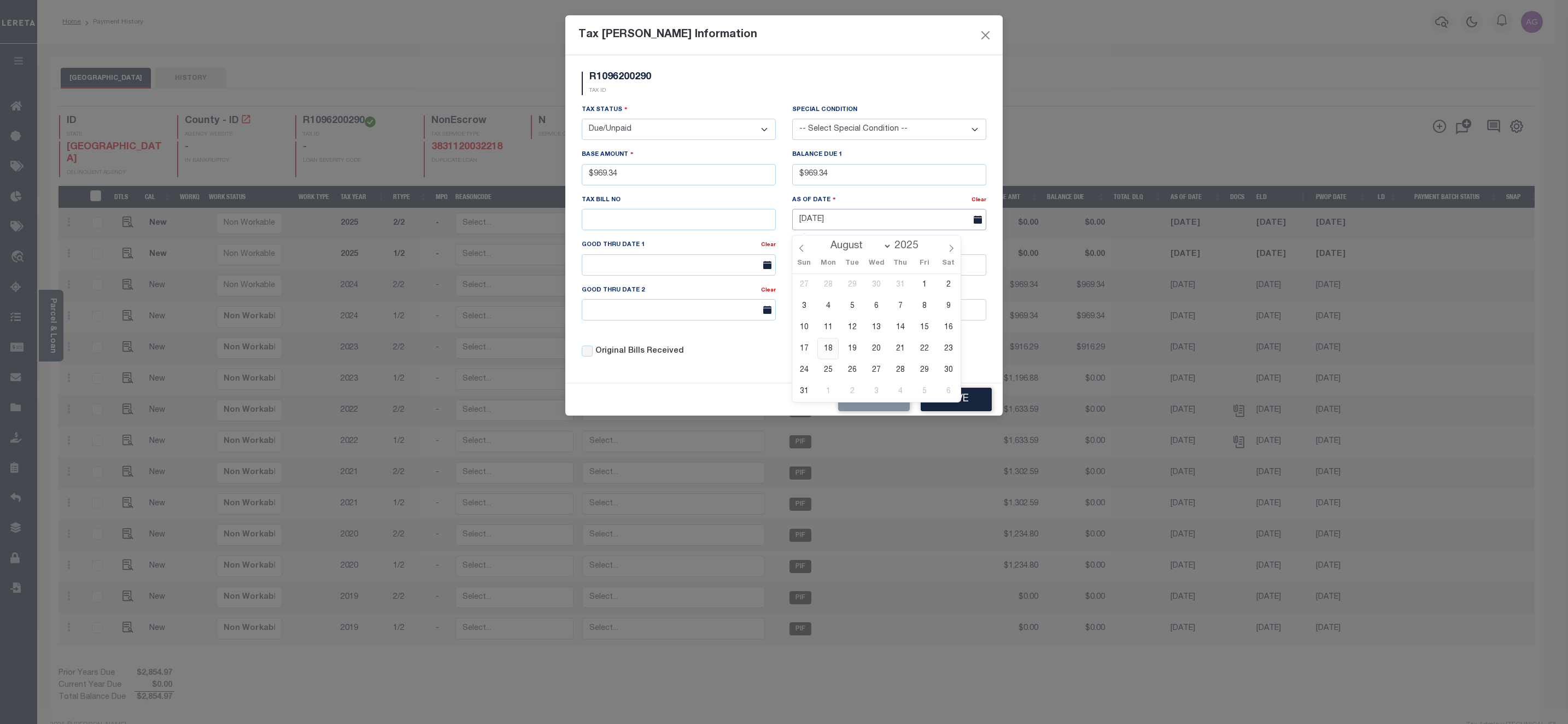
type input "08/18/2025"
click at [970, 412] on button "Save" at bounding box center [956, 400] width 71 height 23
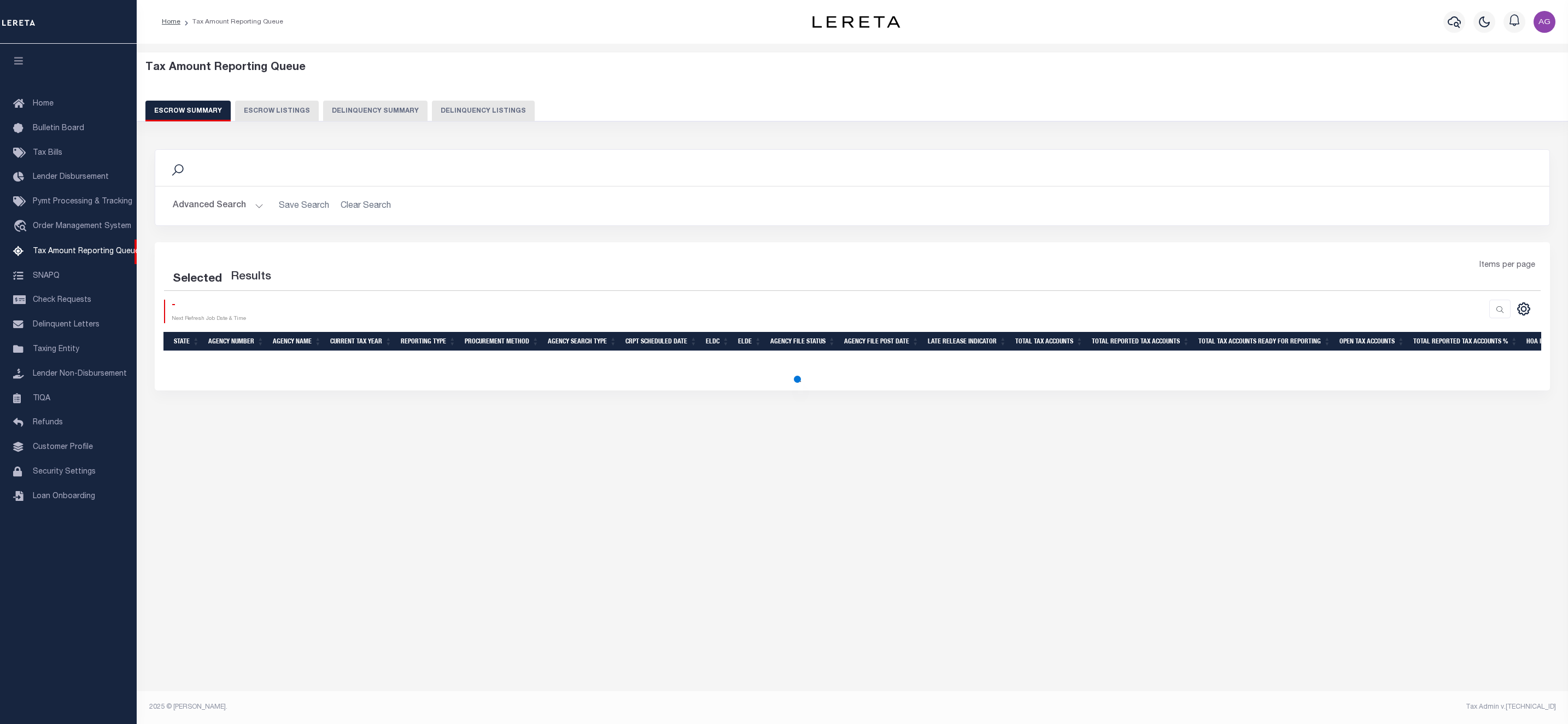
click at [373, 115] on button "Delinquency Summary" at bounding box center [375, 111] width 104 height 21
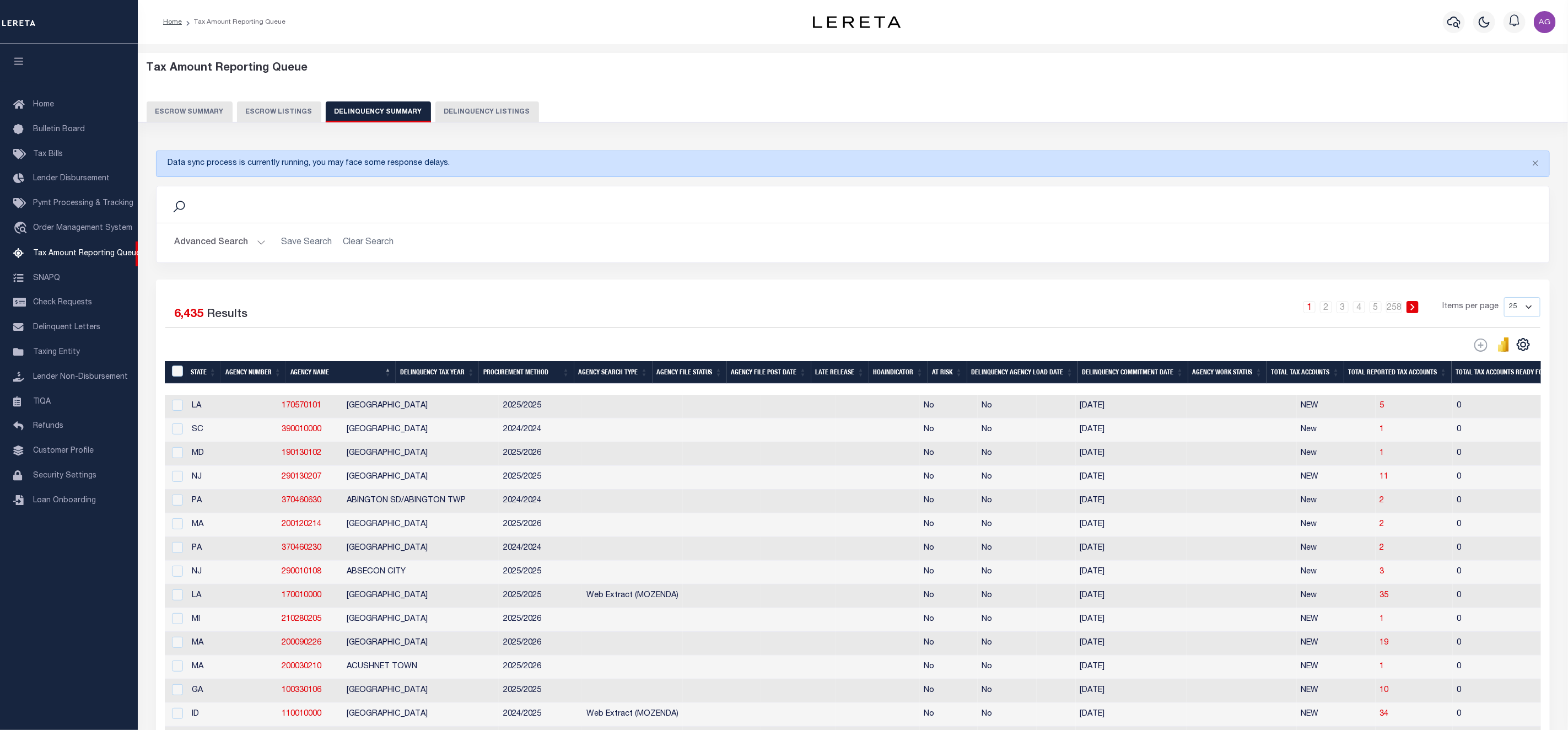
click at [217, 242] on button "Advanced Search" at bounding box center [220, 243] width 92 height 22
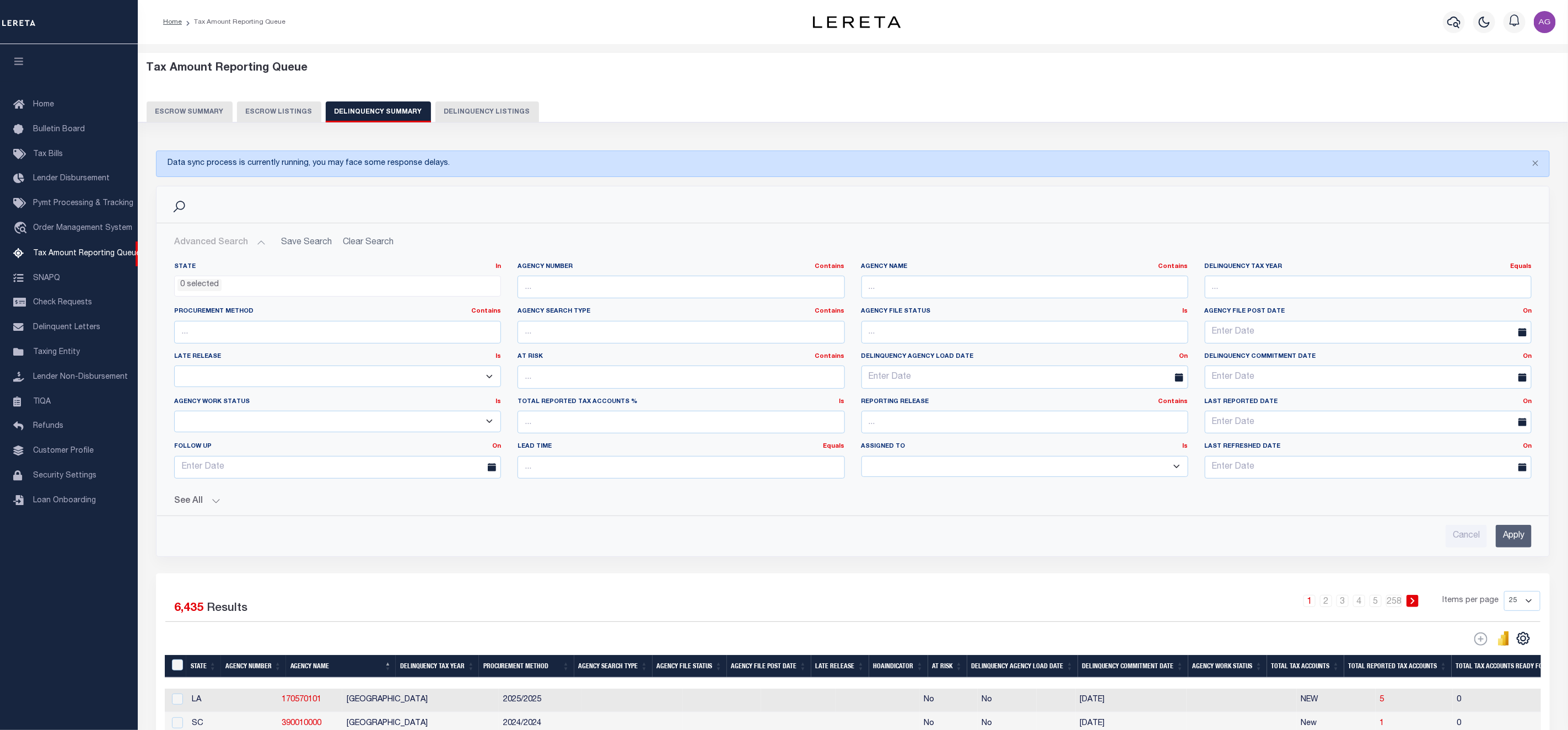
scroll to position [330, 0]
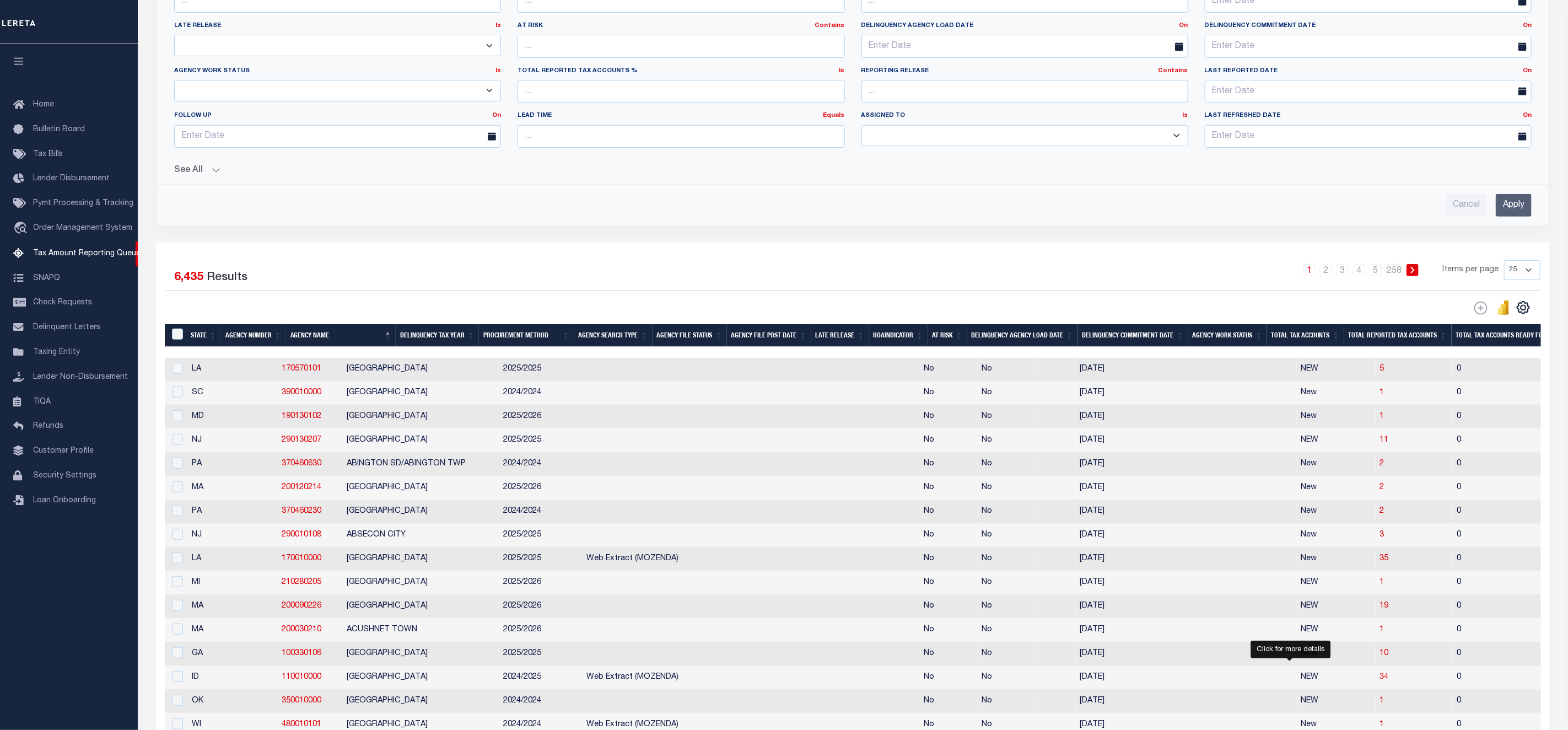
click at [1379, 681] on span "34" at bounding box center [1384, 676] width 9 height 8
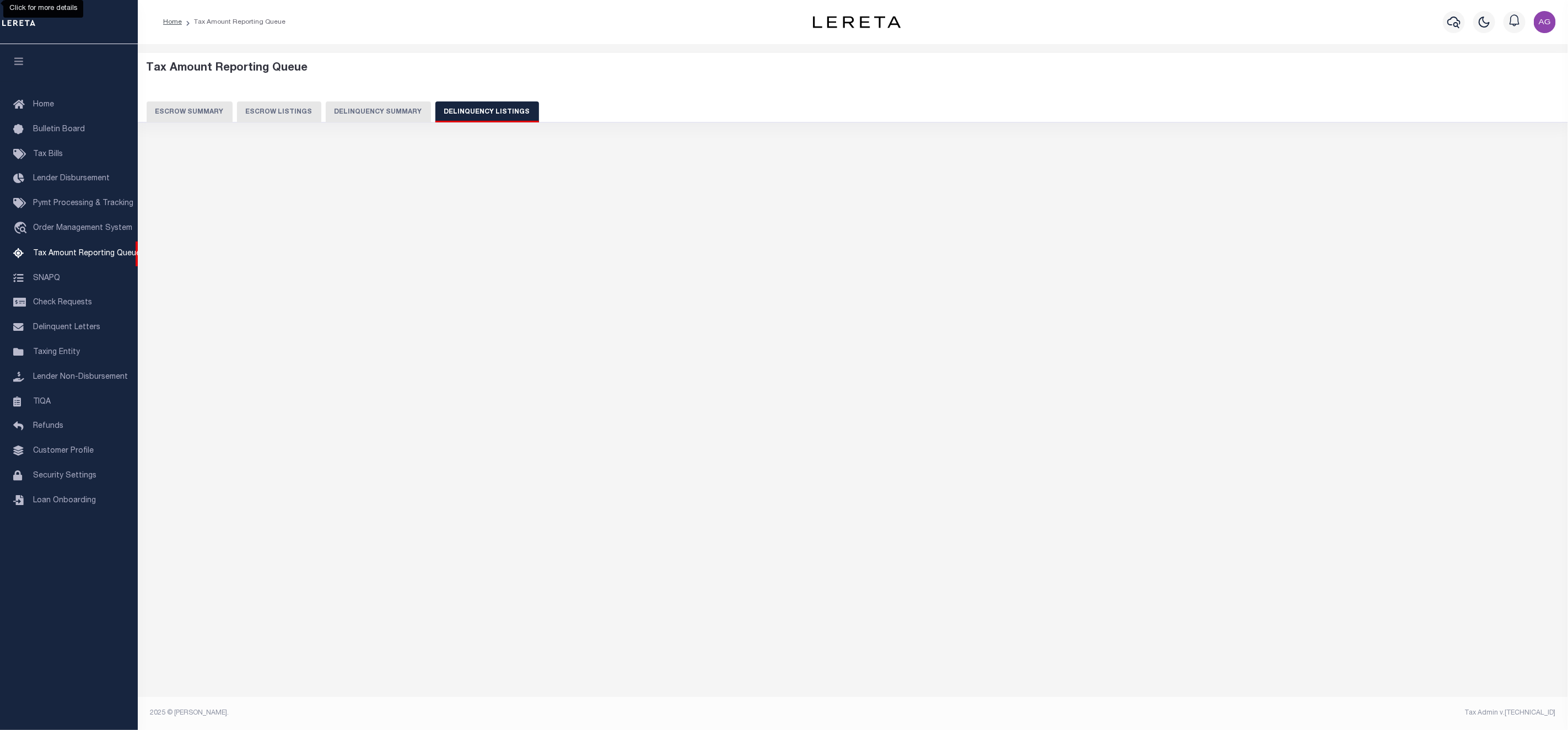
scroll to position [0, 0]
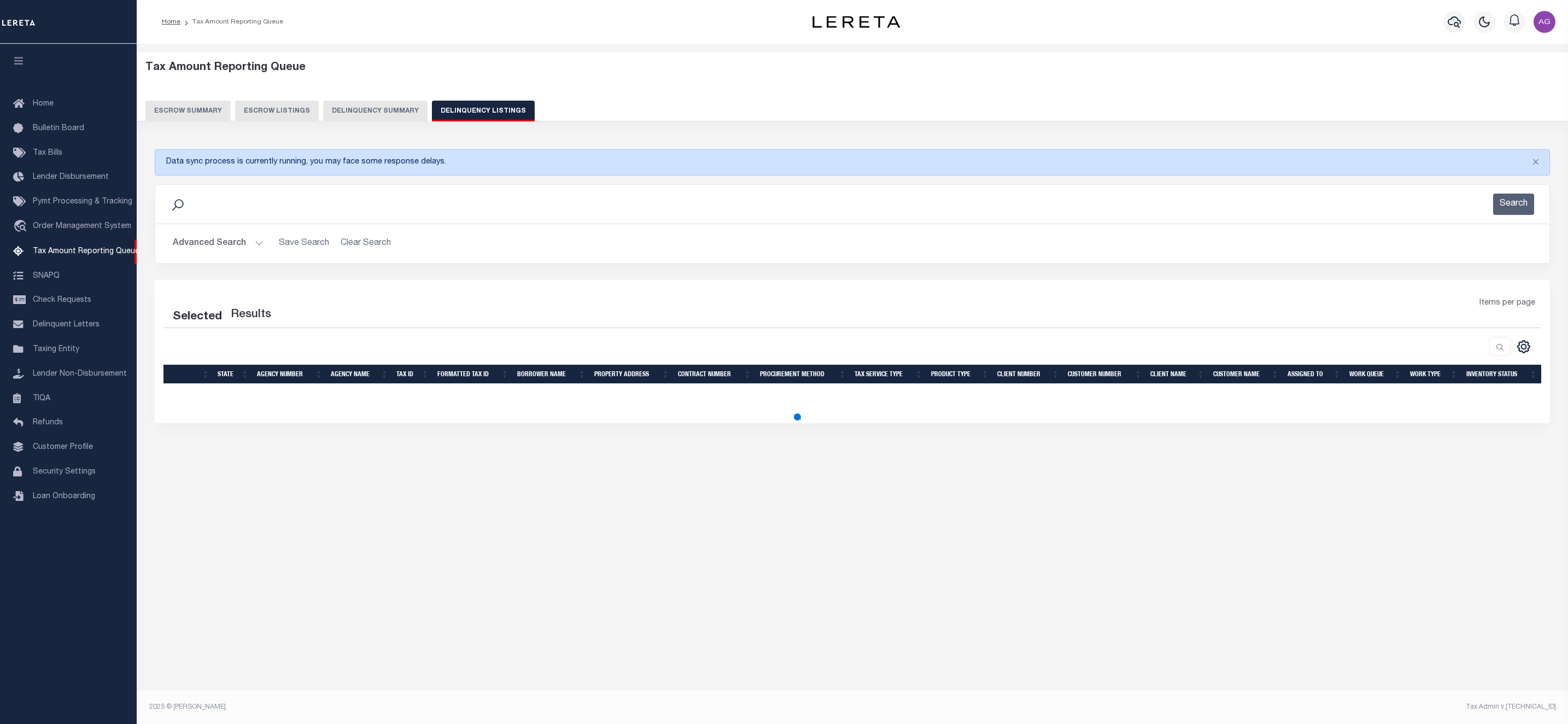
select select "100"
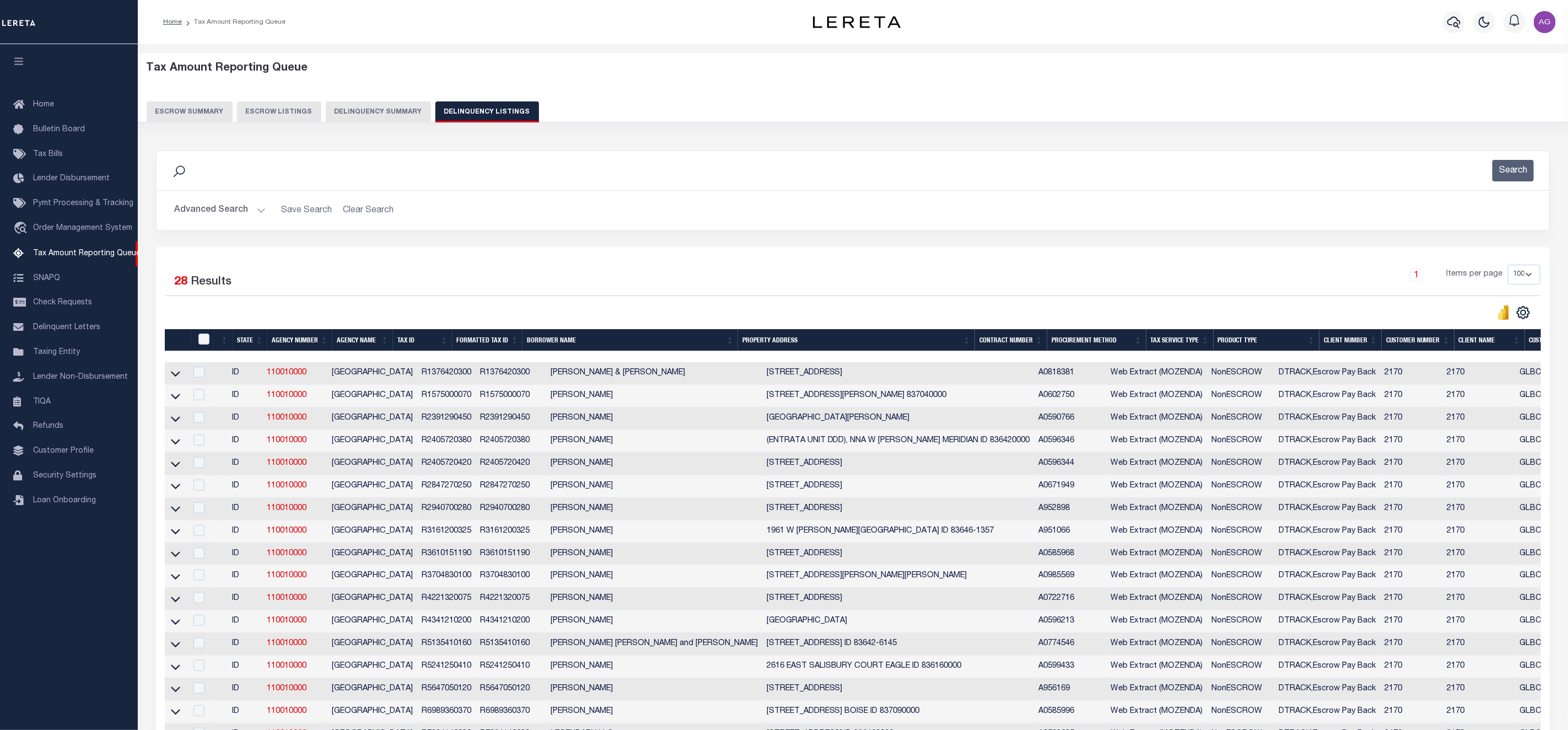
click at [358, 117] on button "Delinquency Summary" at bounding box center [378, 112] width 105 height 21
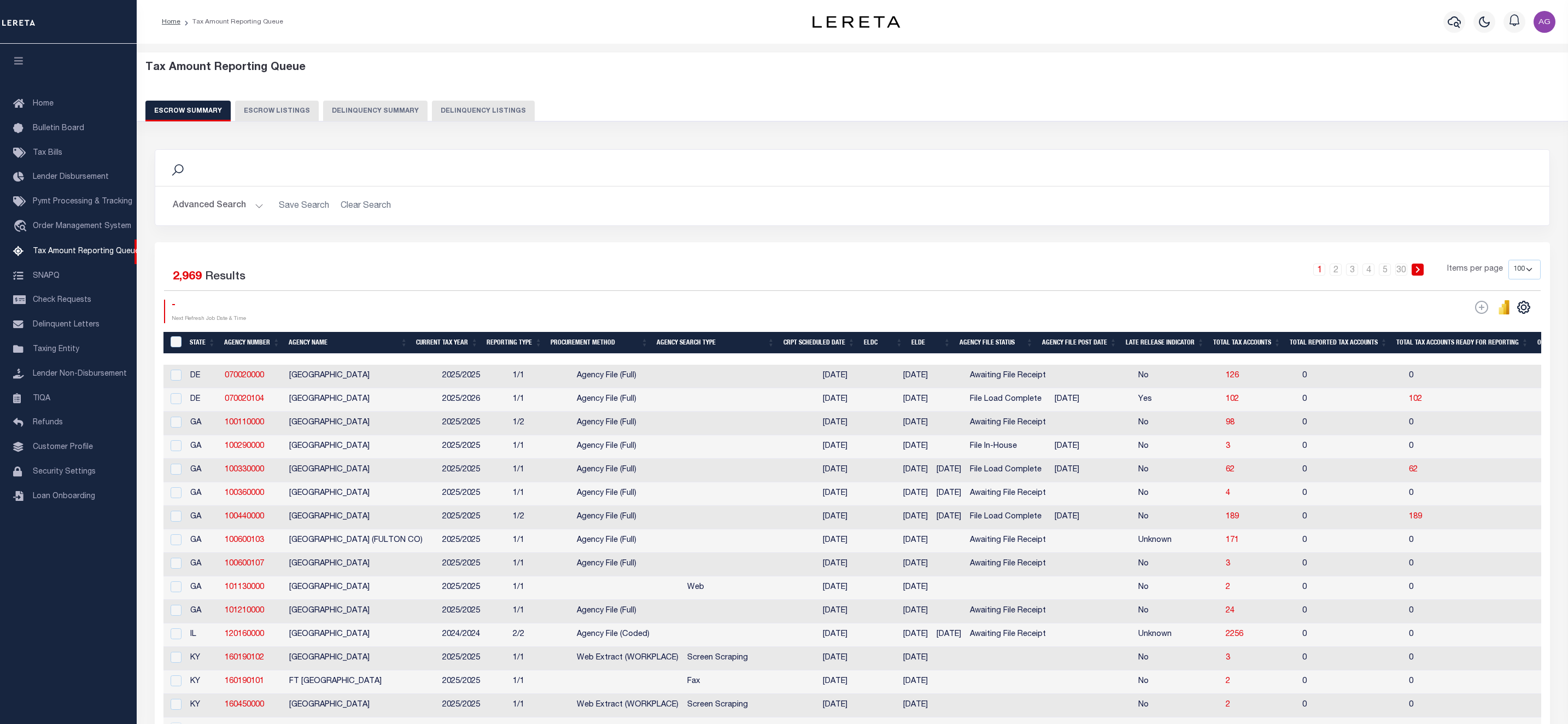
click at [381, 113] on button "Delinquency Summary" at bounding box center [375, 111] width 104 height 21
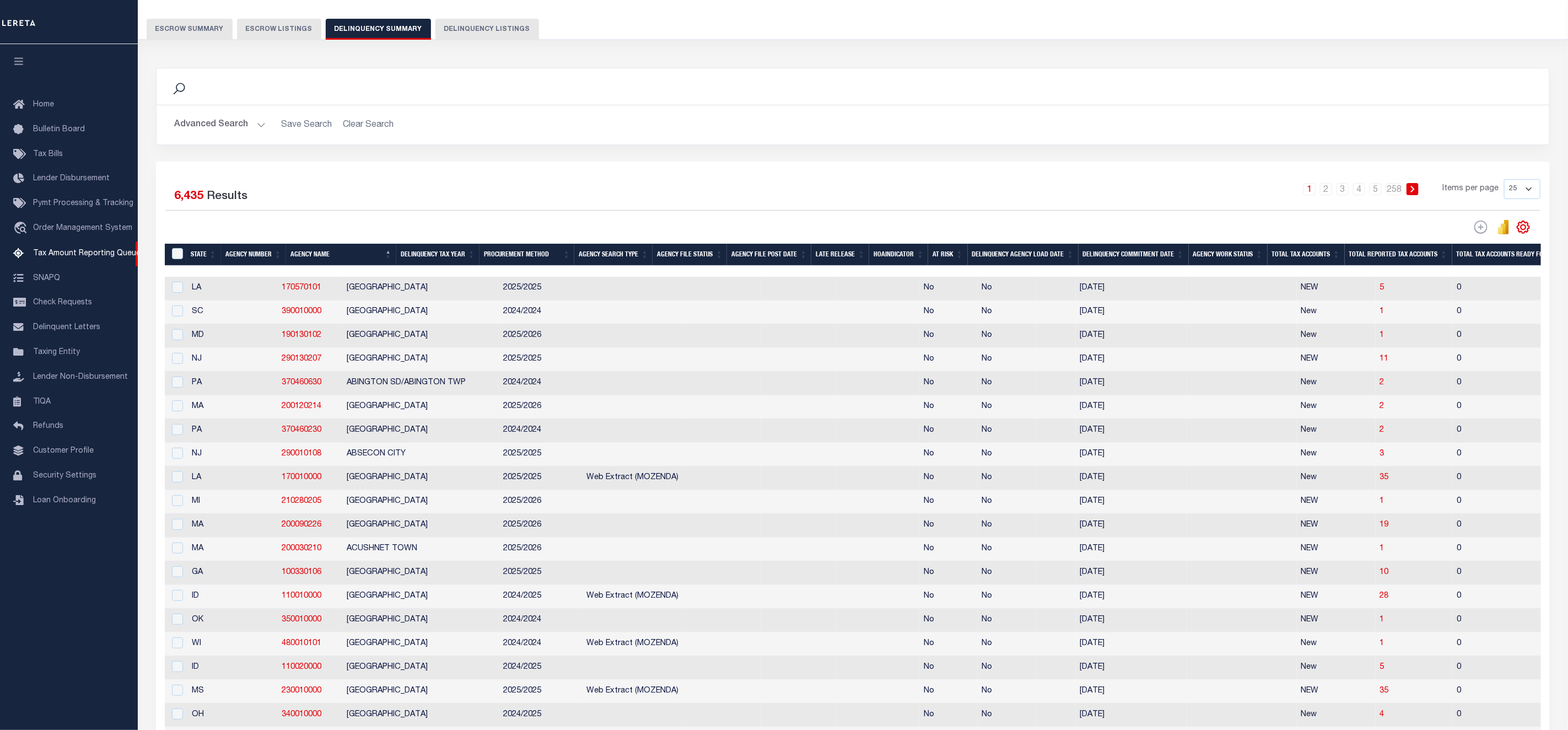
scroll to position [165, 0]
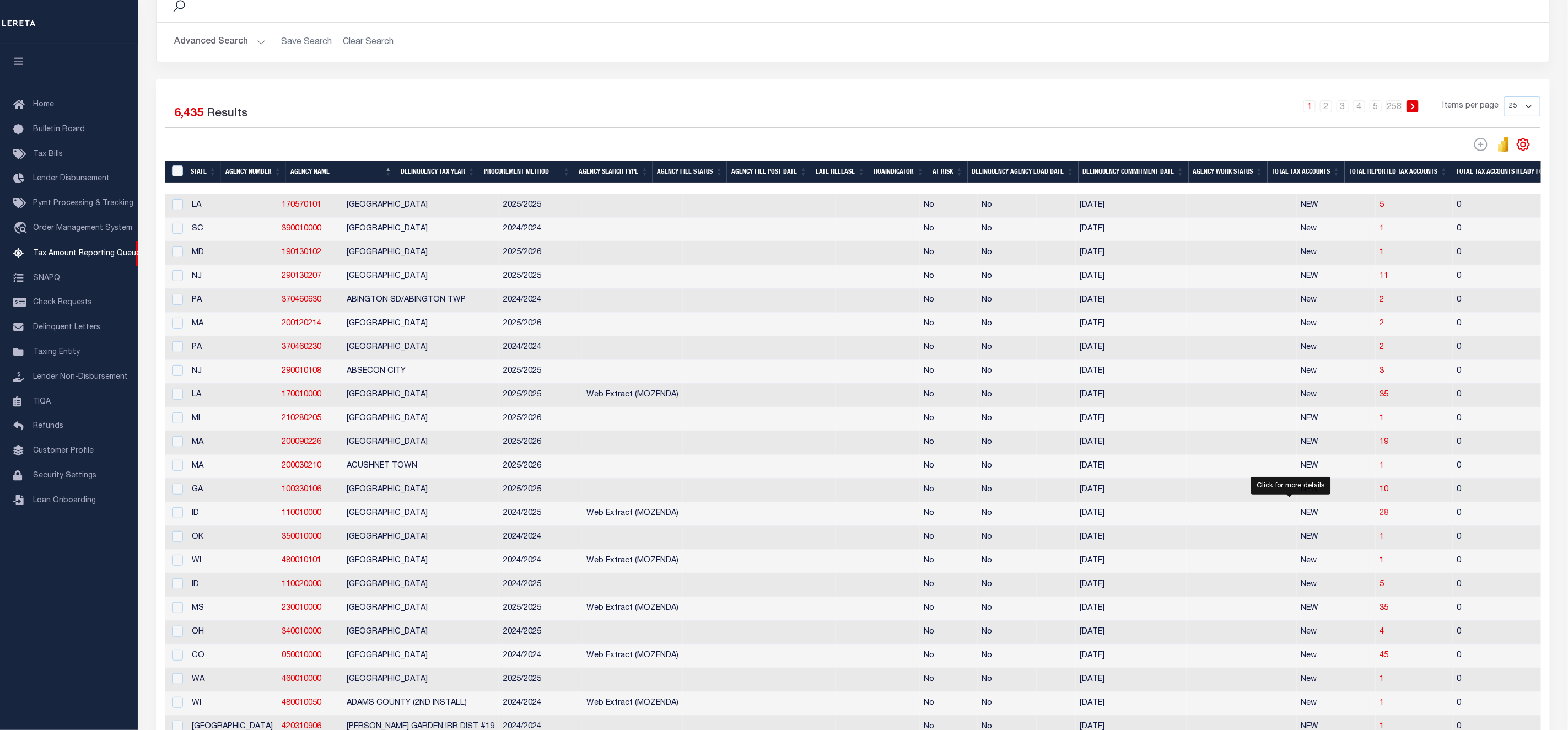
click at [1379, 518] on span "28" at bounding box center [1384, 513] width 9 height 8
select select "100"
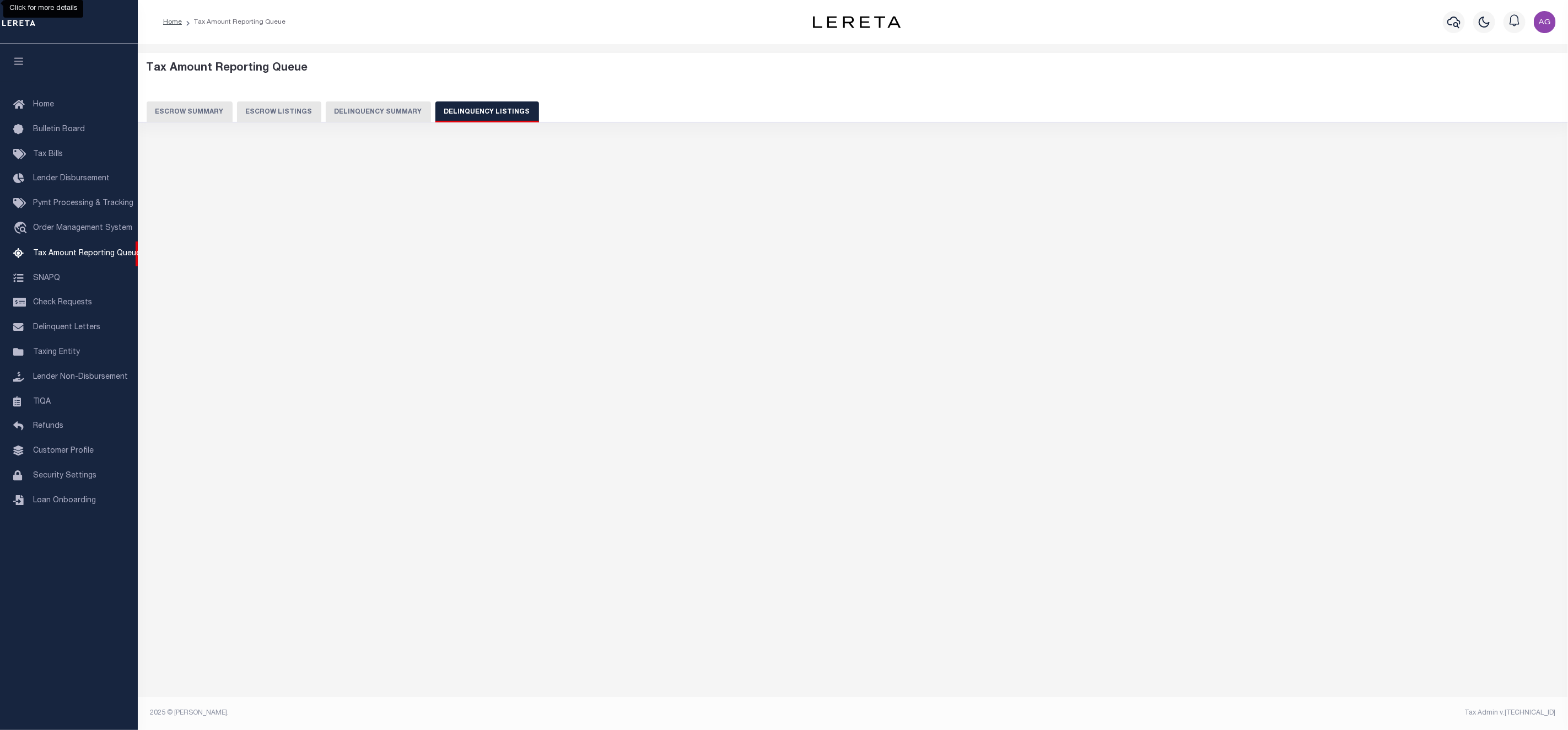
select select "100"
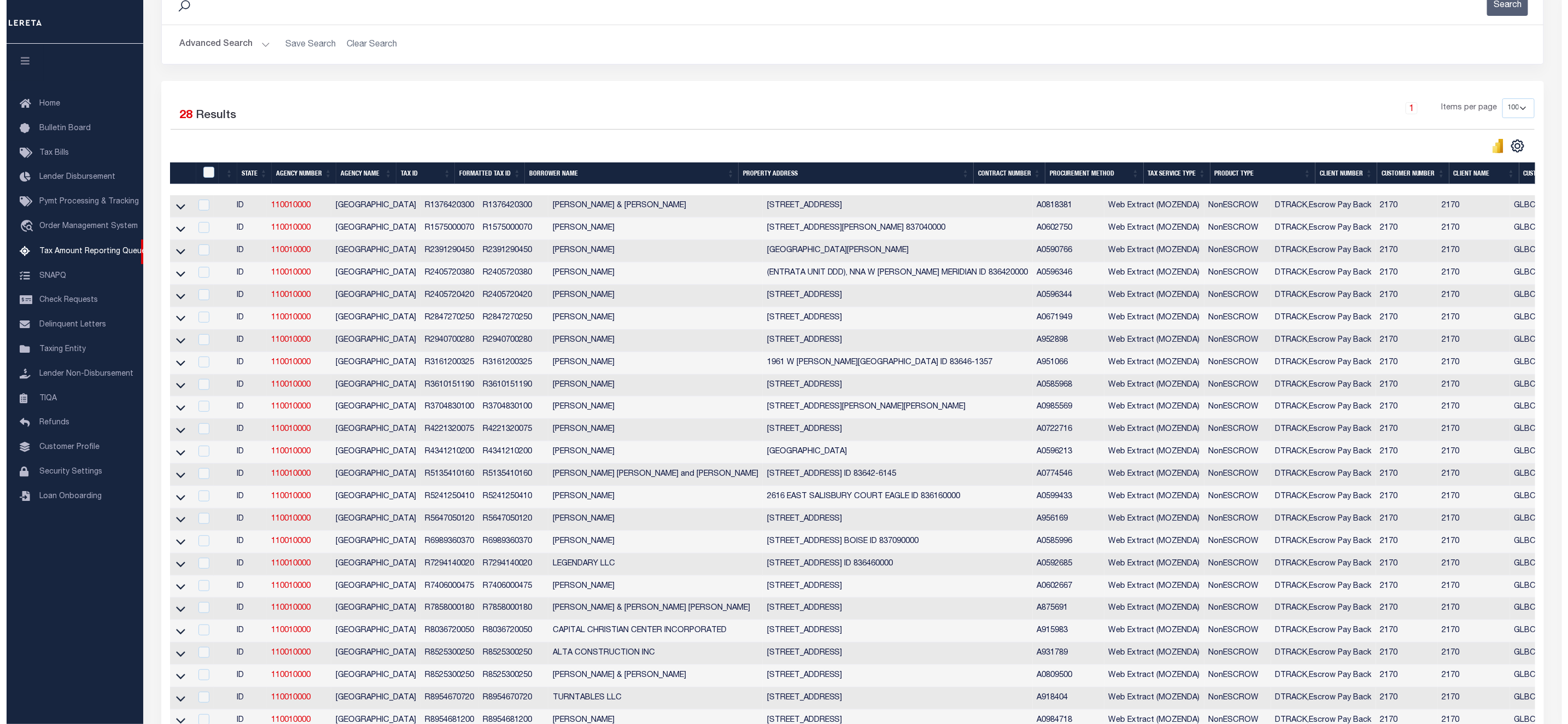
scroll to position [0, 0]
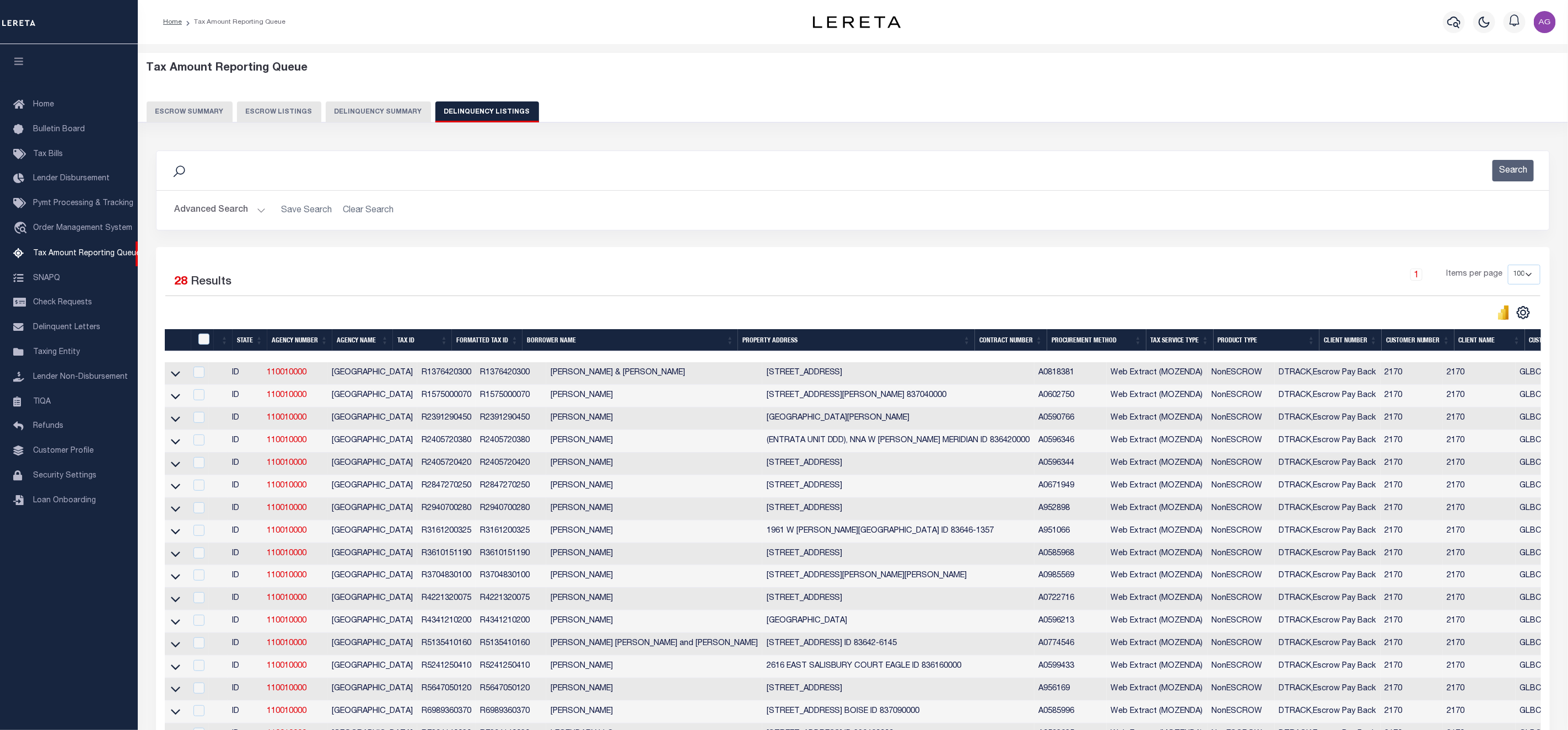
click at [392, 108] on button "Delinquency Summary" at bounding box center [378, 112] width 105 height 21
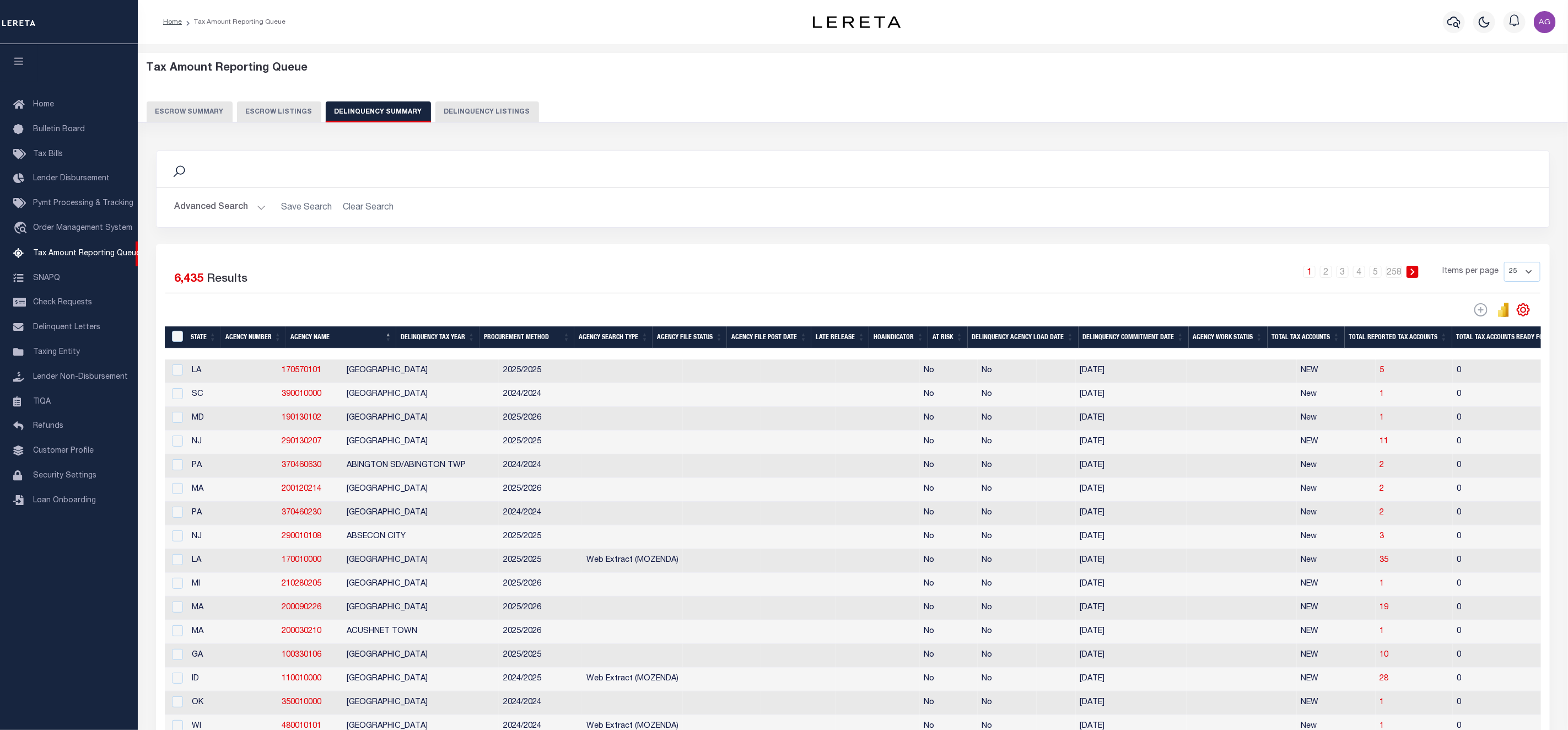
click at [212, 203] on button "Advanced Search" at bounding box center [220, 208] width 92 height 22
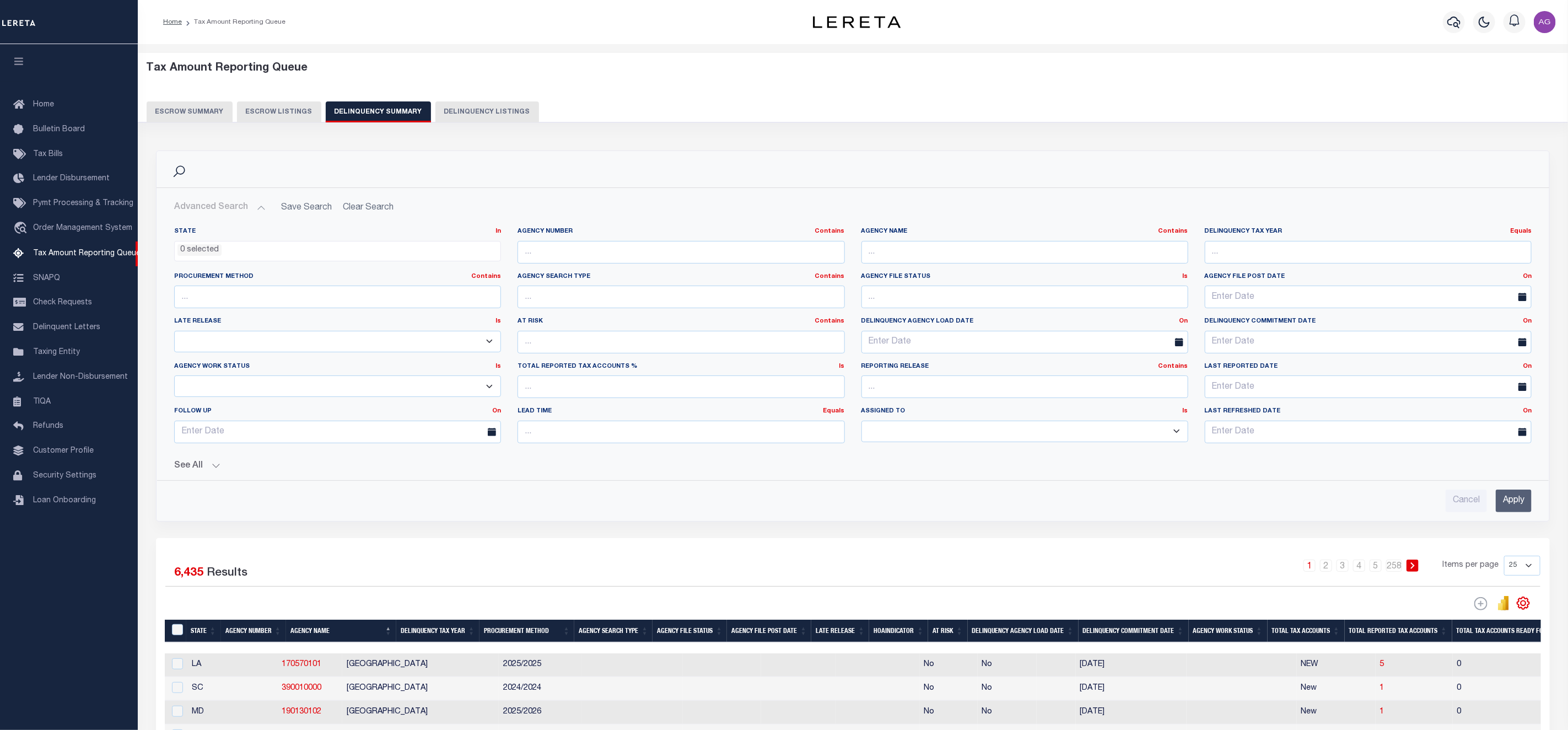
click at [193, 471] on button "See All" at bounding box center [853, 467] width 1357 height 11
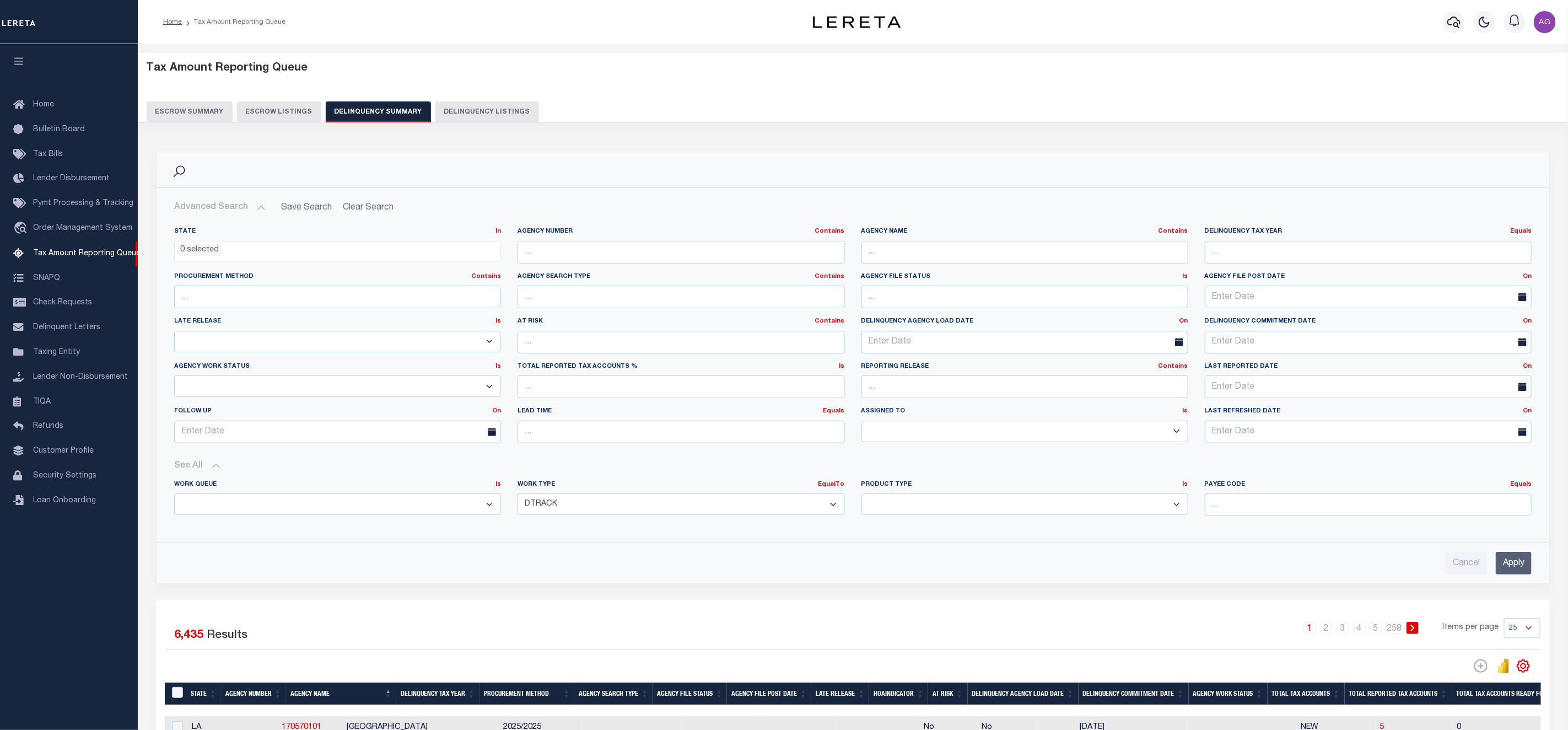
click at [615, 512] on select "Annual Delinquency Back Search Payment Status Check DTRACK" at bounding box center [681, 504] width 327 height 22
select select "AnnualDelinquency"
click at [517, 497] on select "Annual Delinquency Back Search Payment Status Check DTRACK" at bounding box center [681, 504] width 327 height 22
click at [944, 253] on input "text" at bounding box center [1024, 252] width 327 height 23
type input "[PERSON_NAME]"
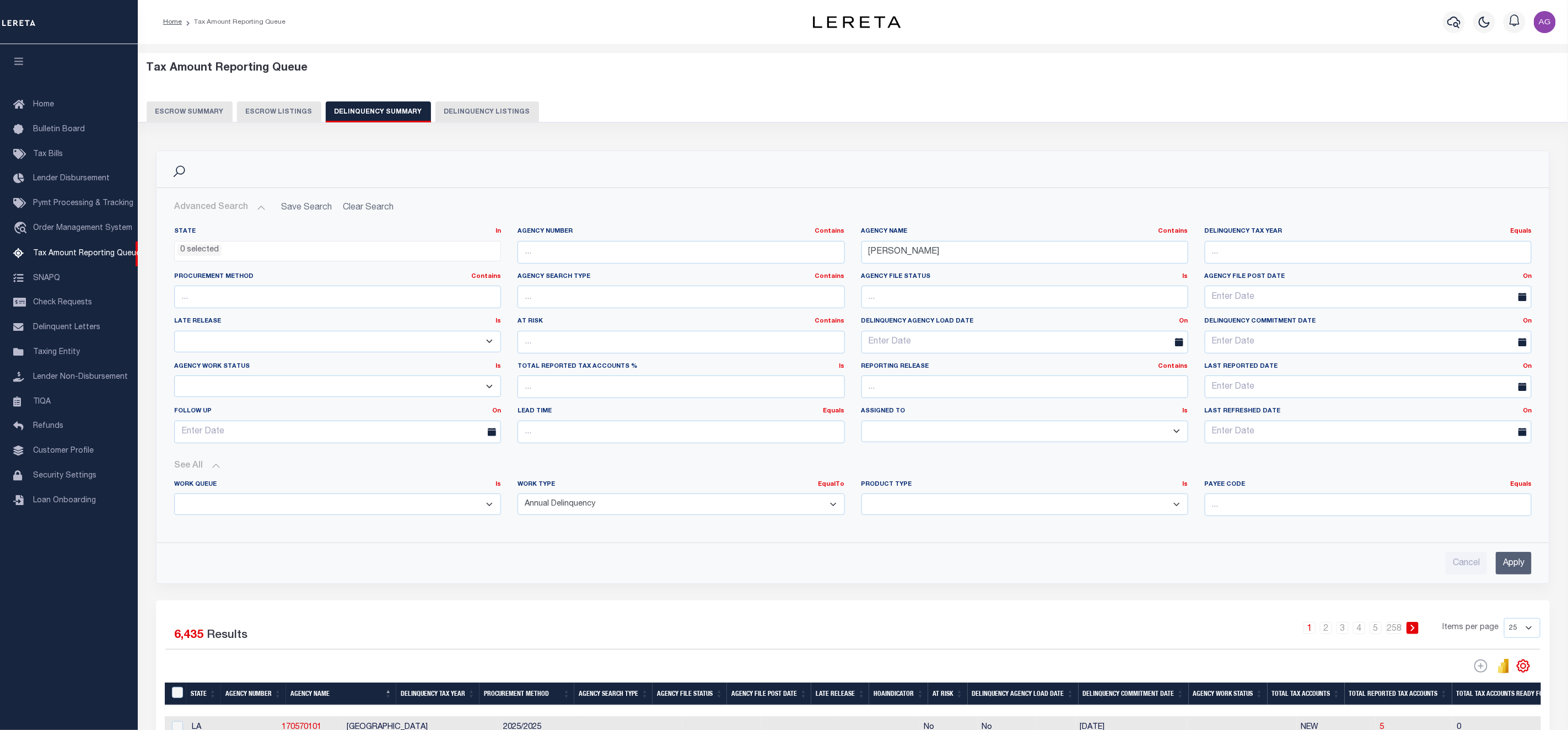
click at [1504, 559] on input "Apply" at bounding box center [1513, 563] width 35 height 23
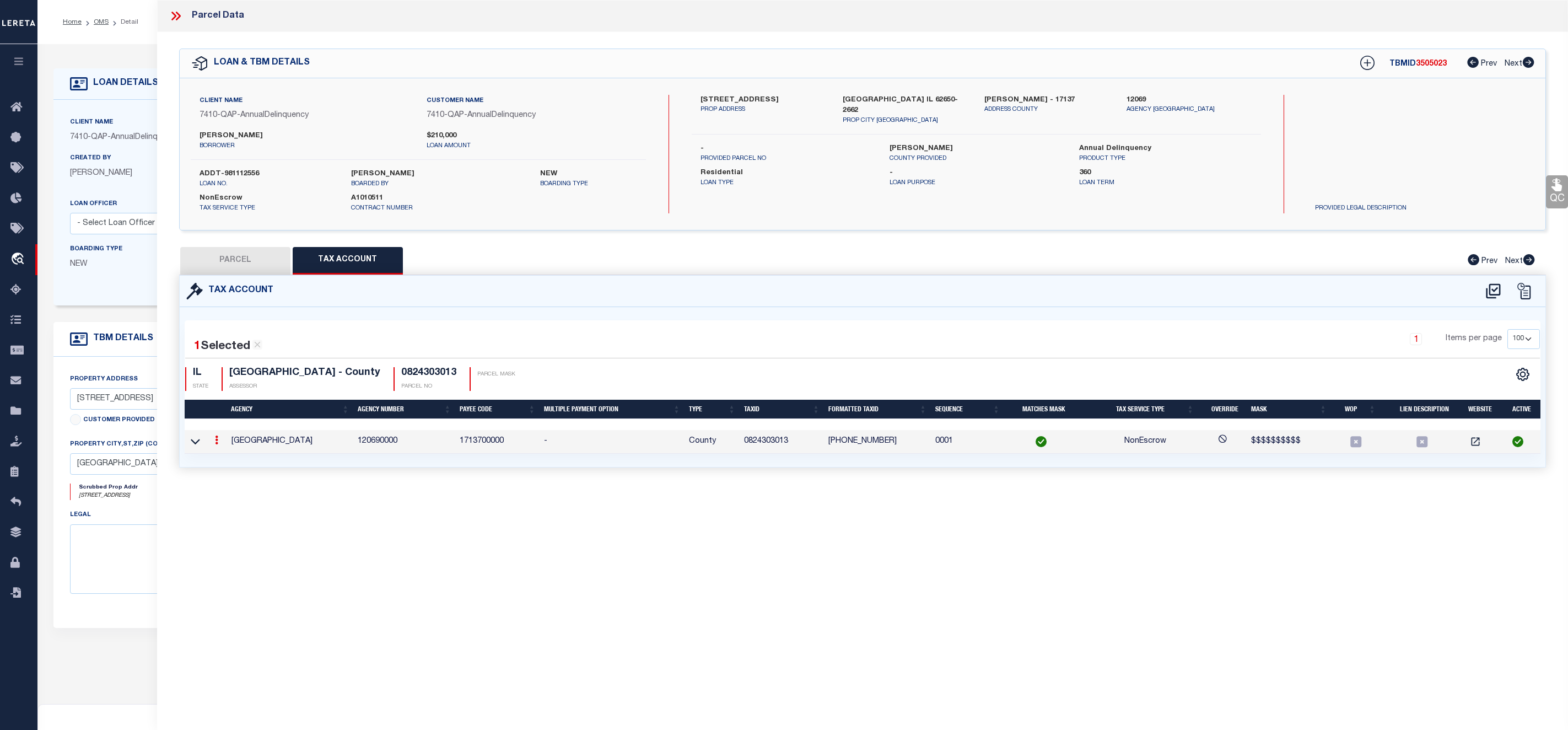
select select "100"
select select "10"
select select "NonEscrow"
click at [24, 263] on icon "travel_explore" at bounding box center [19, 260] width 17 height 15
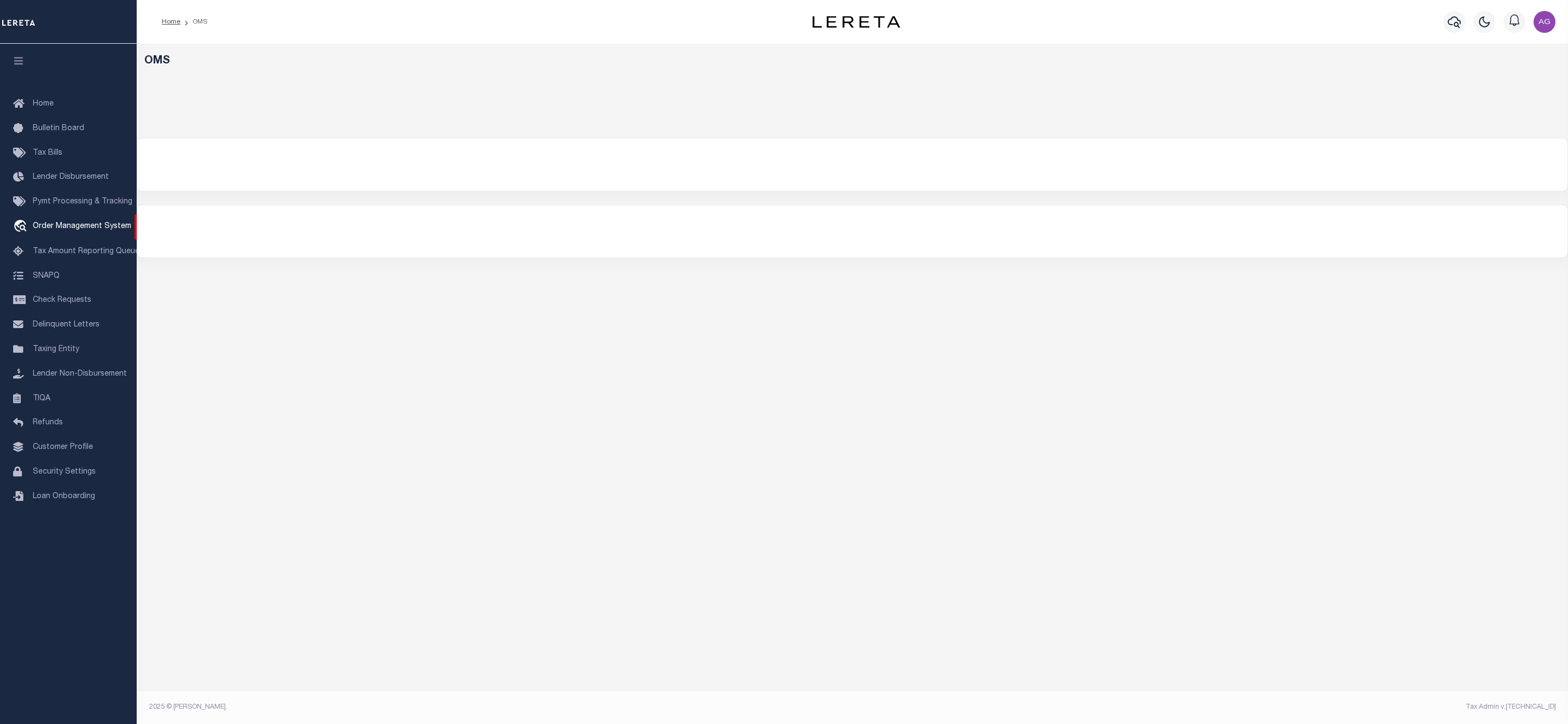
select select "200"
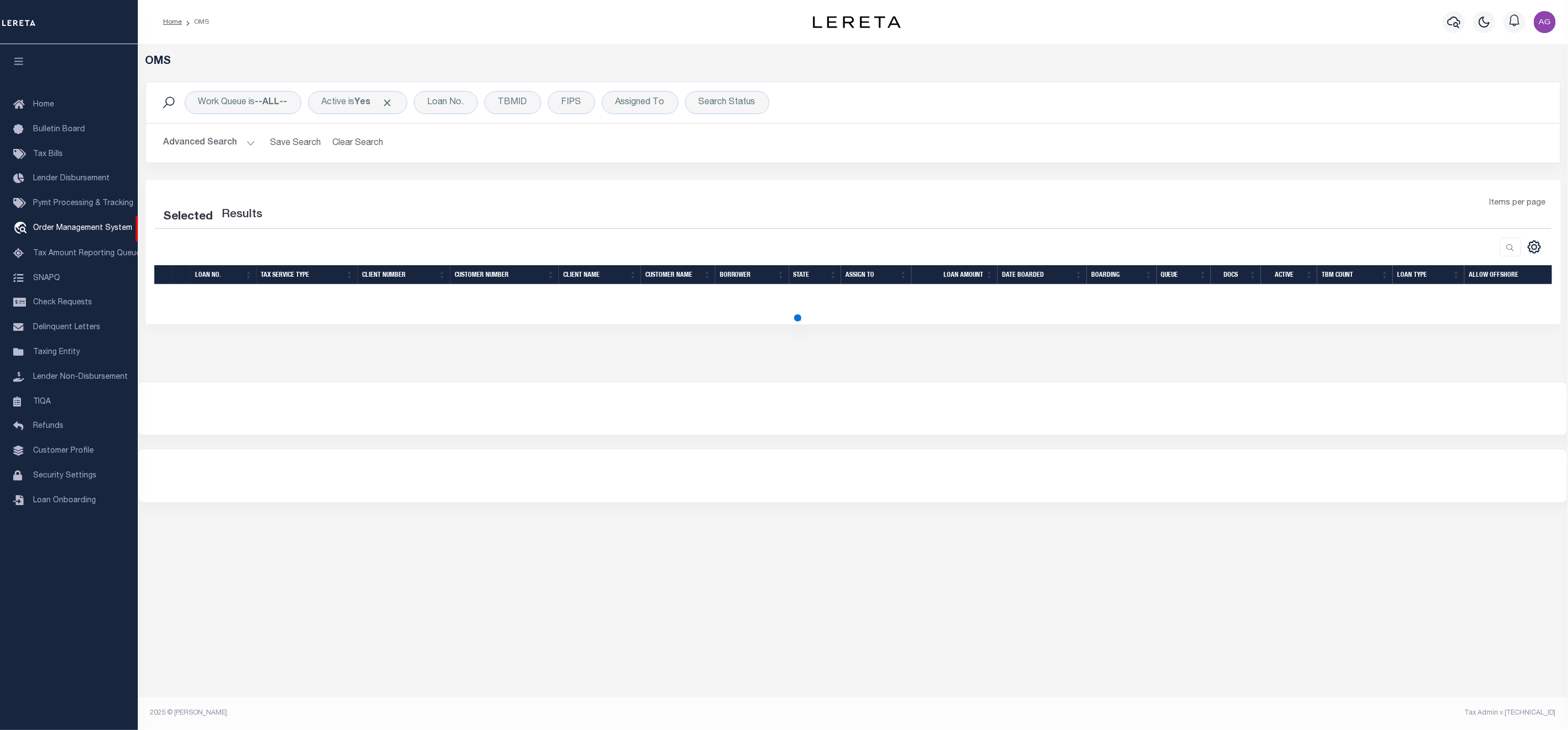
select select "200"
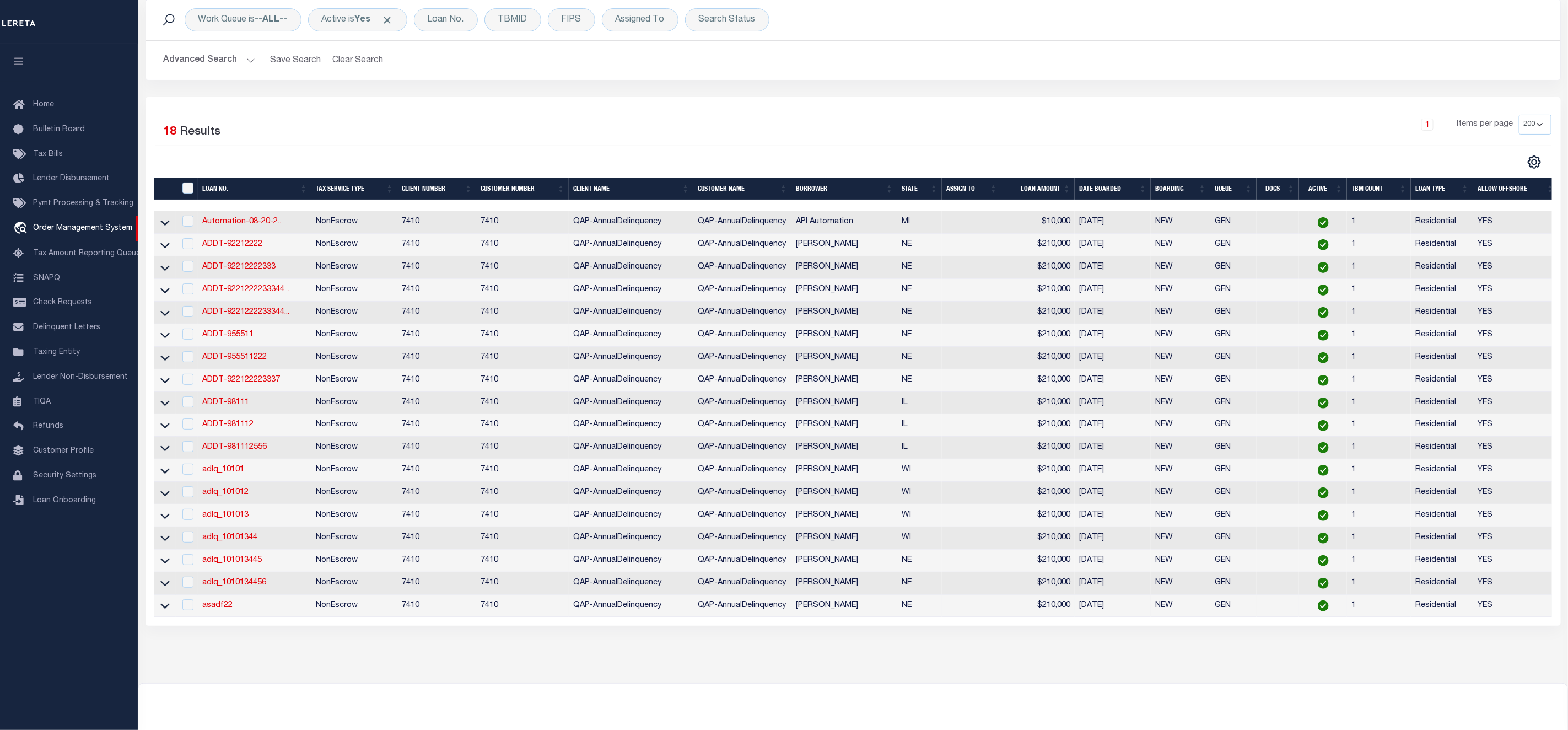
scroll to position [165, 0]
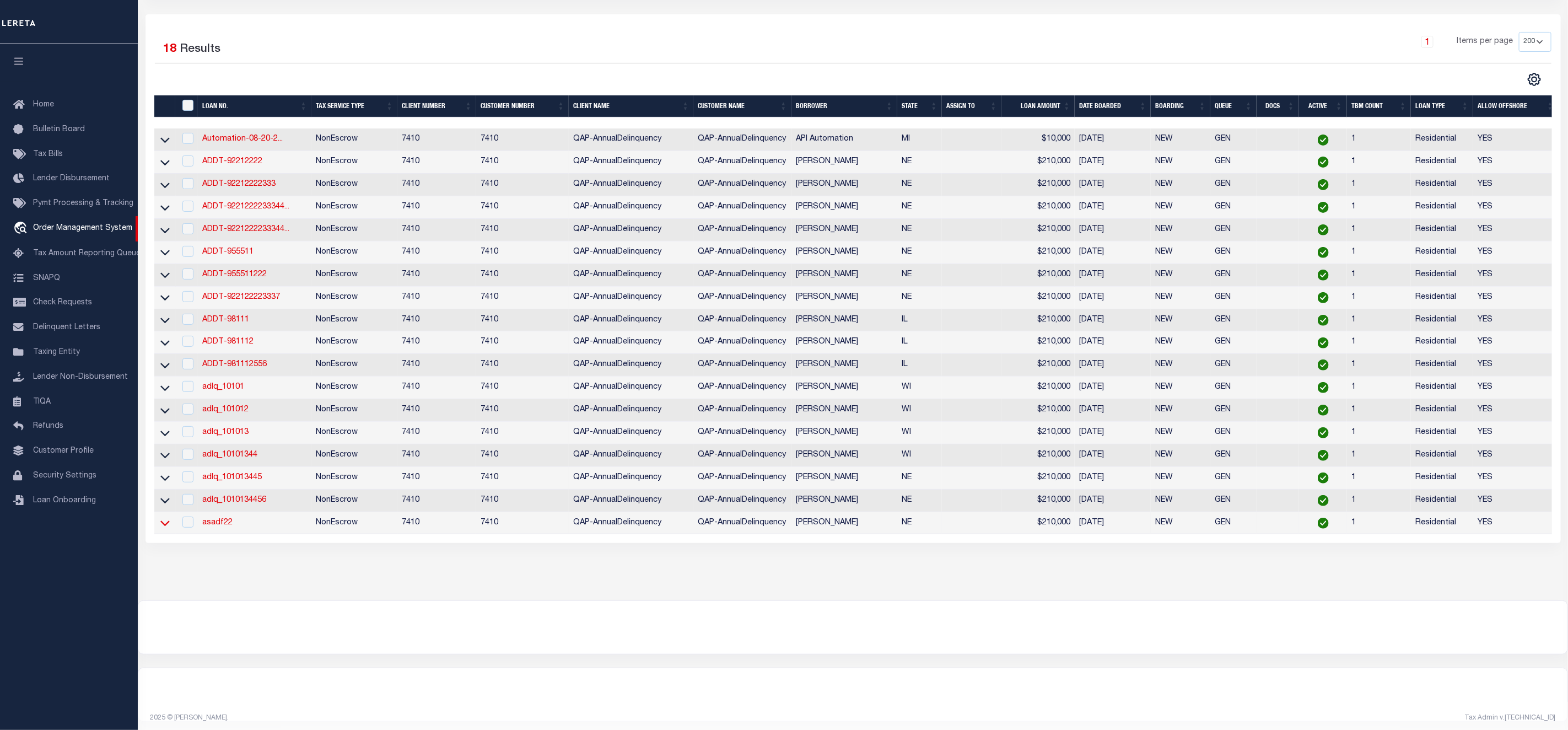
click at [162, 528] on icon at bounding box center [165, 523] width 9 height 12
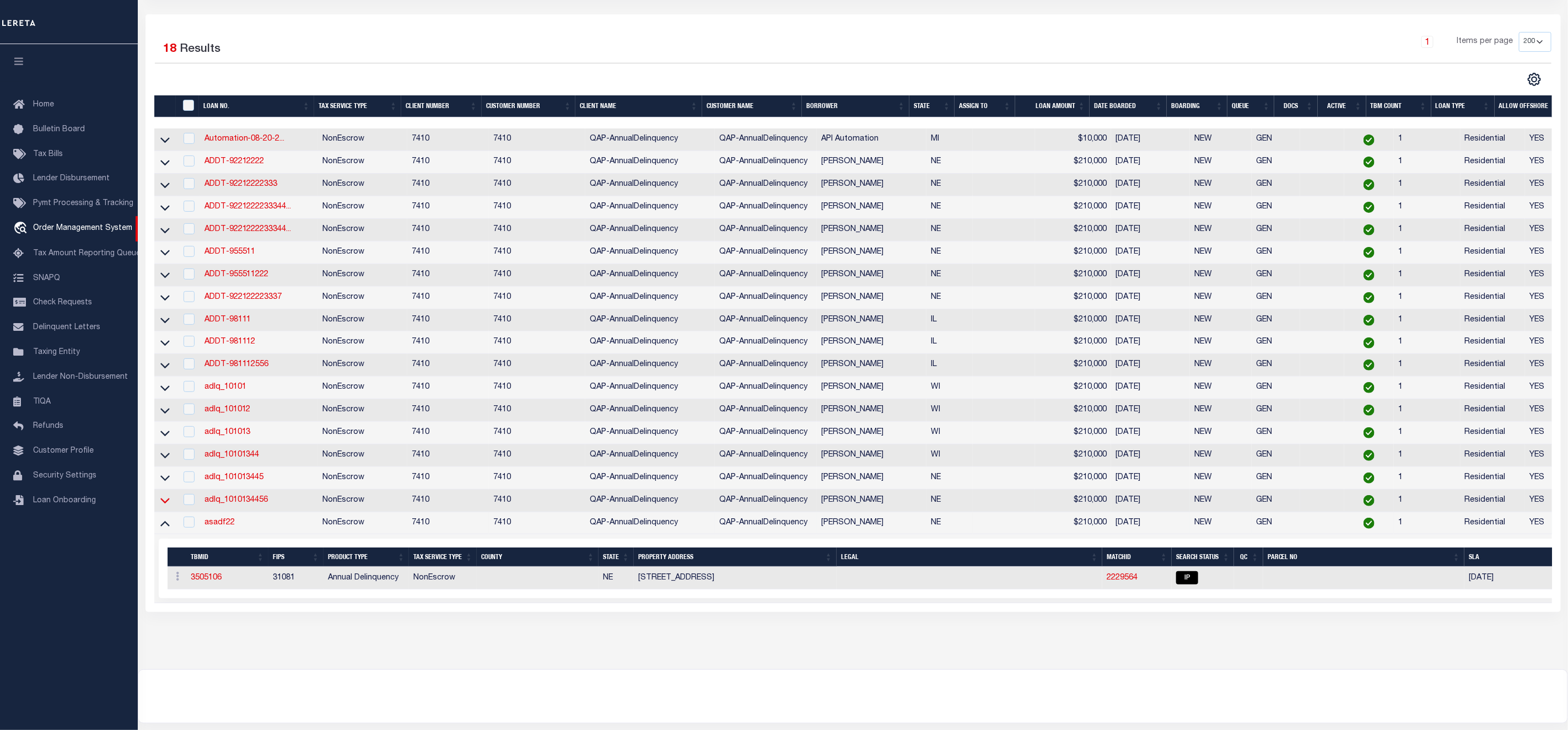
click at [168, 505] on icon at bounding box center [165, 500] width 9 height 12
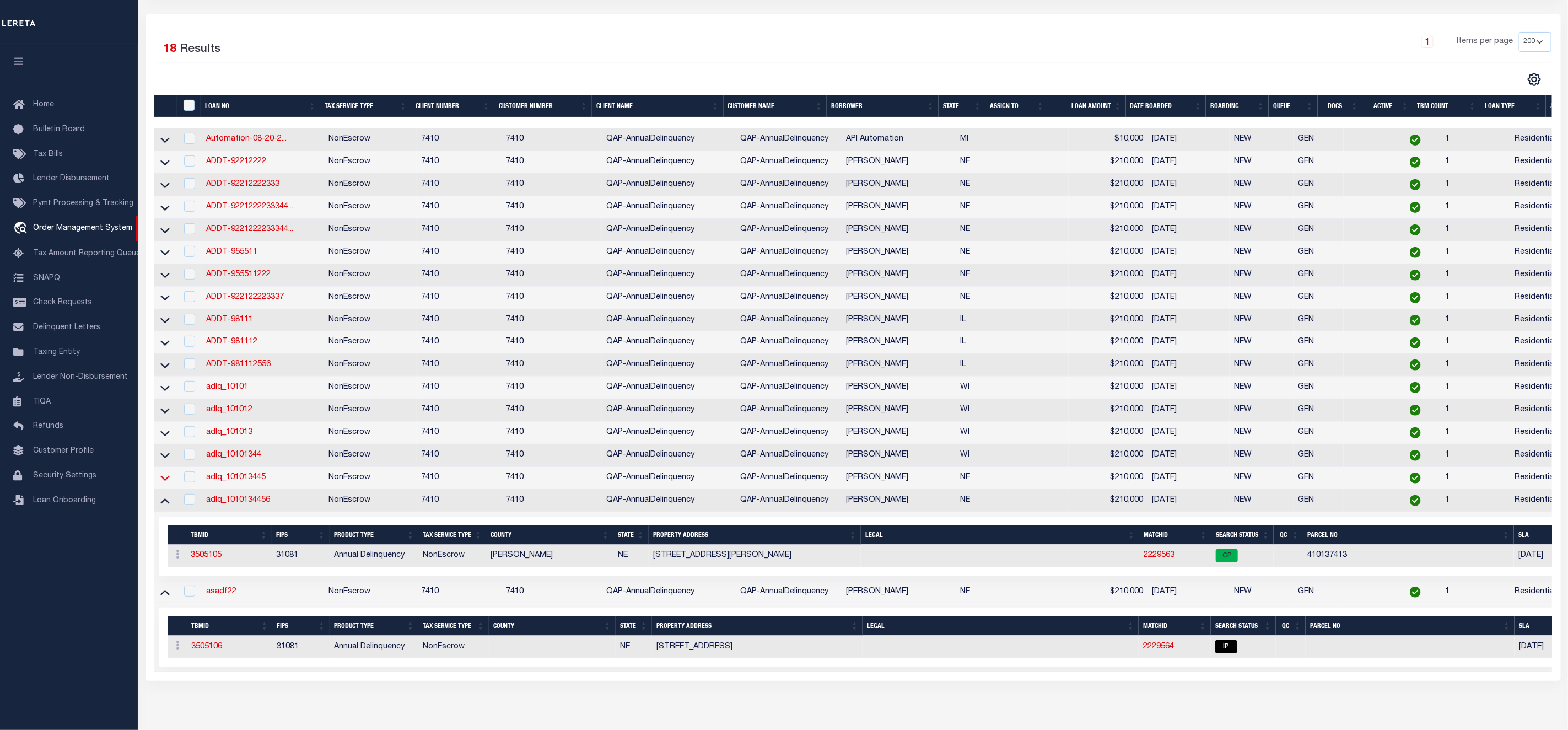
click at [164, 484] on icon at bounding box center [165, 478] width 9 height 12
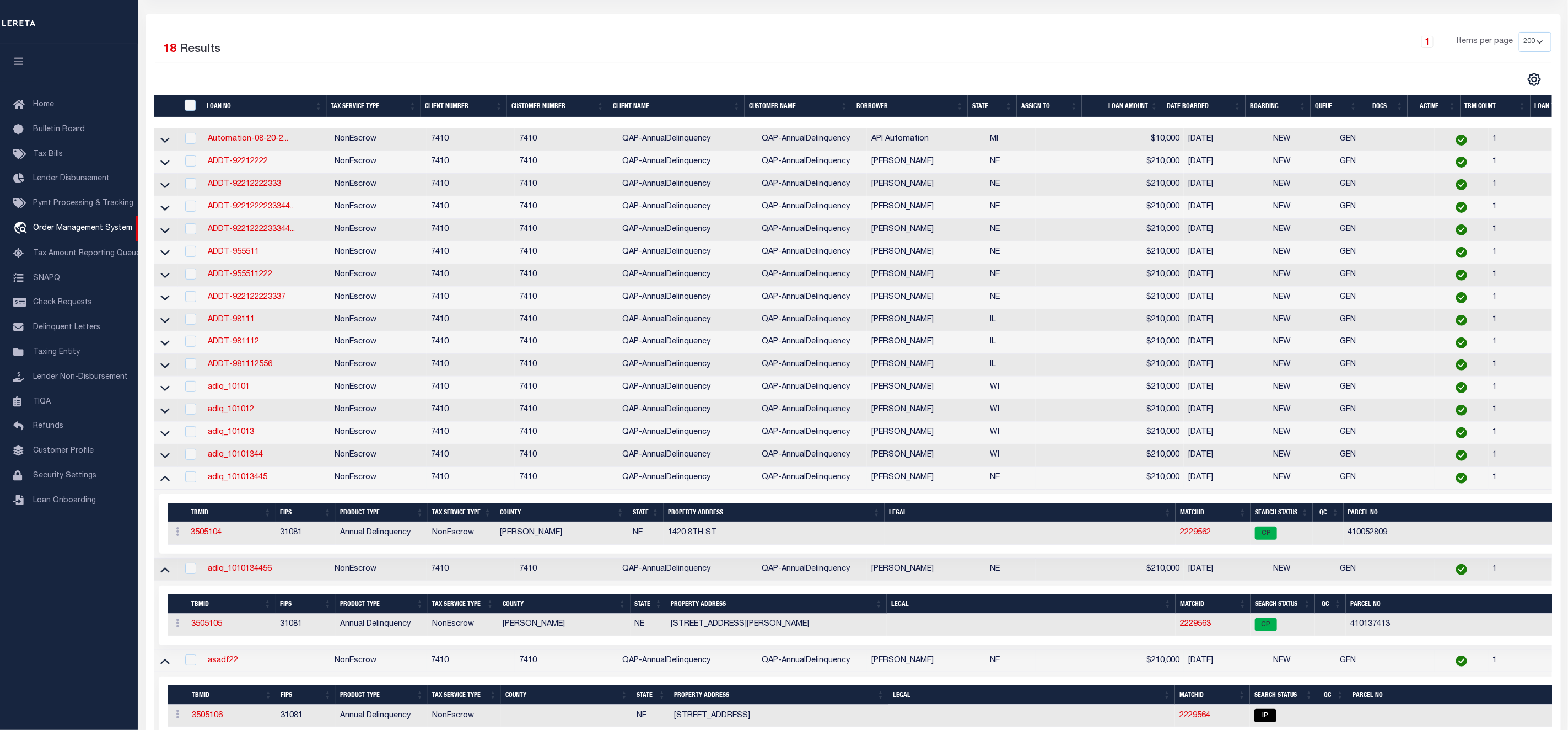
click at [204, 545] on td "3505104" at bounding box center [230, 533] width 89 height 23
click at [207, 537] on link "3505104" at bounding box center [206, 532] width 31 height 8
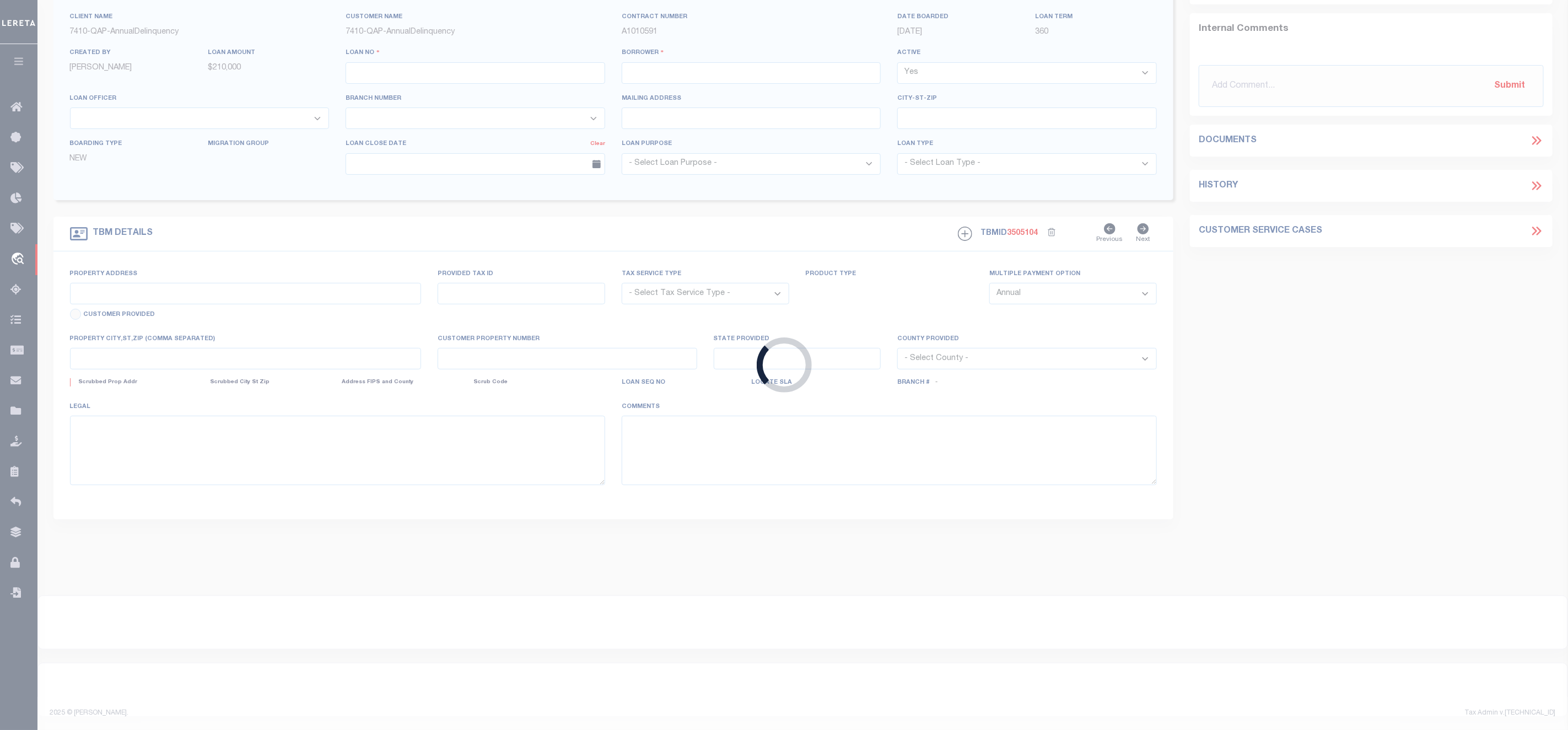
type input "adlq_101013445"
type input "Agustín L Fernández"
select select
type input "5120 LAUREL OAK WAY"
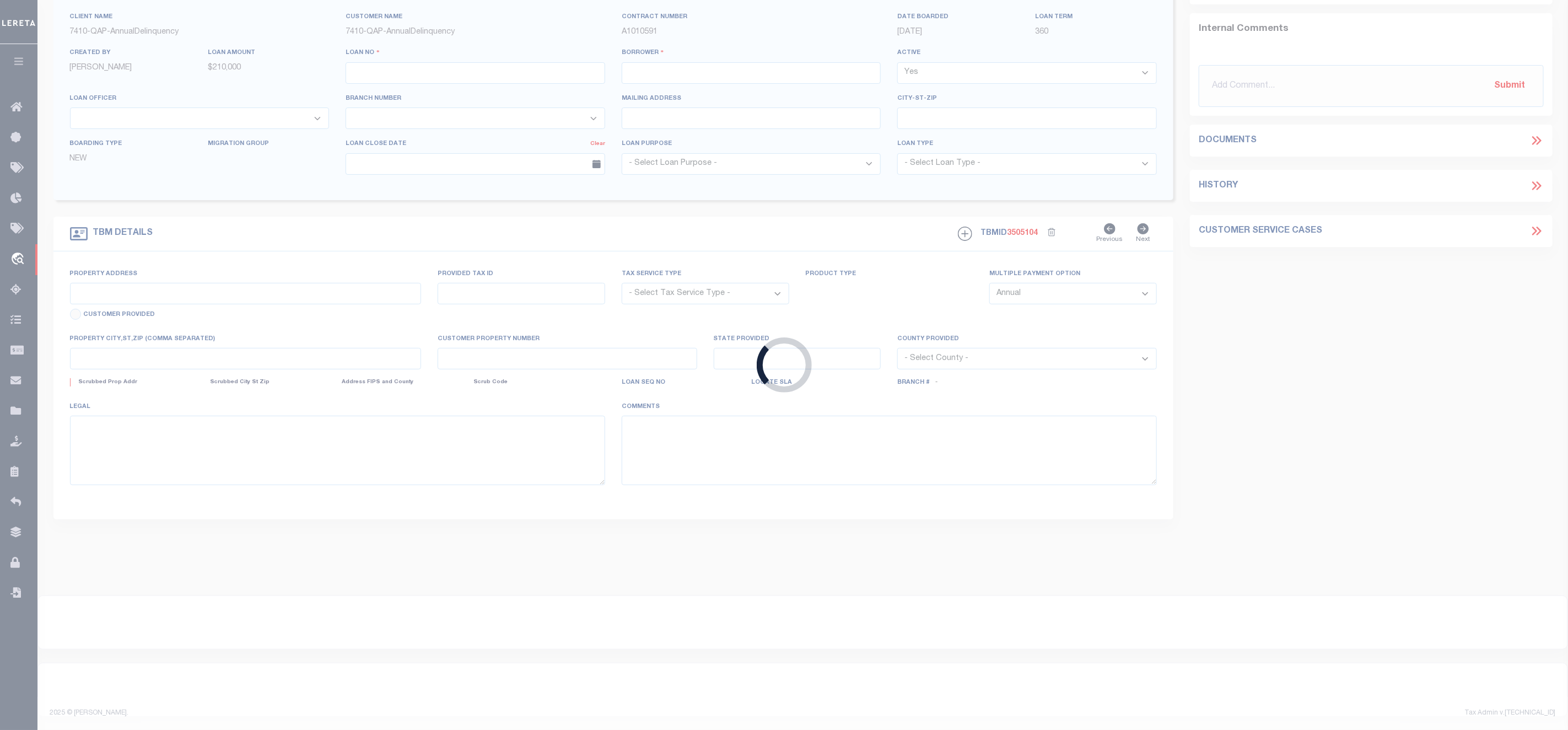
type input "BATAVIA NY 14020-9637"
type input "07/21/2025"
select select "10"
select select "NonEscrow"
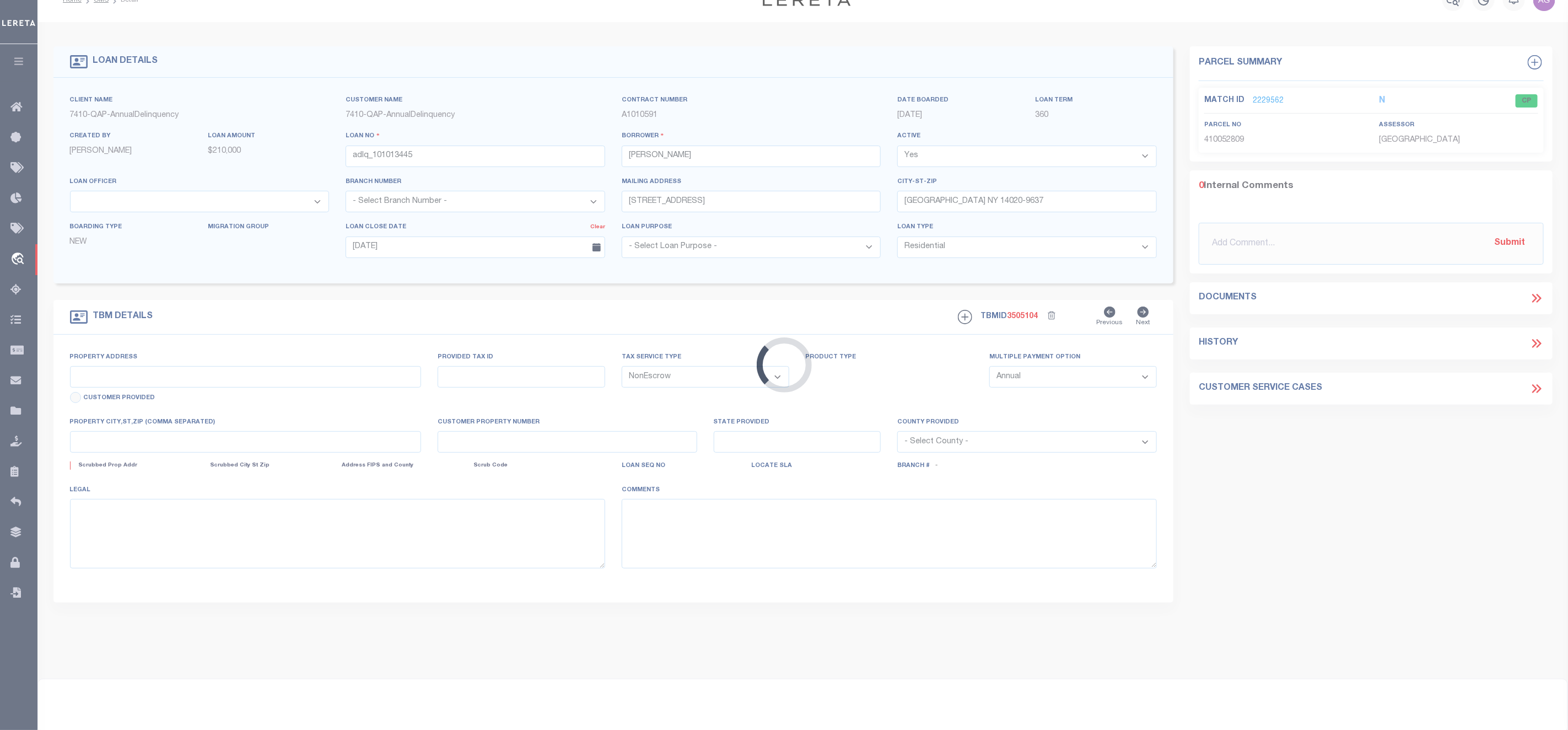
type input "1420 8TH ST"
select select
type input "AURORA NE 68818-1143"
type input "NE"
select select
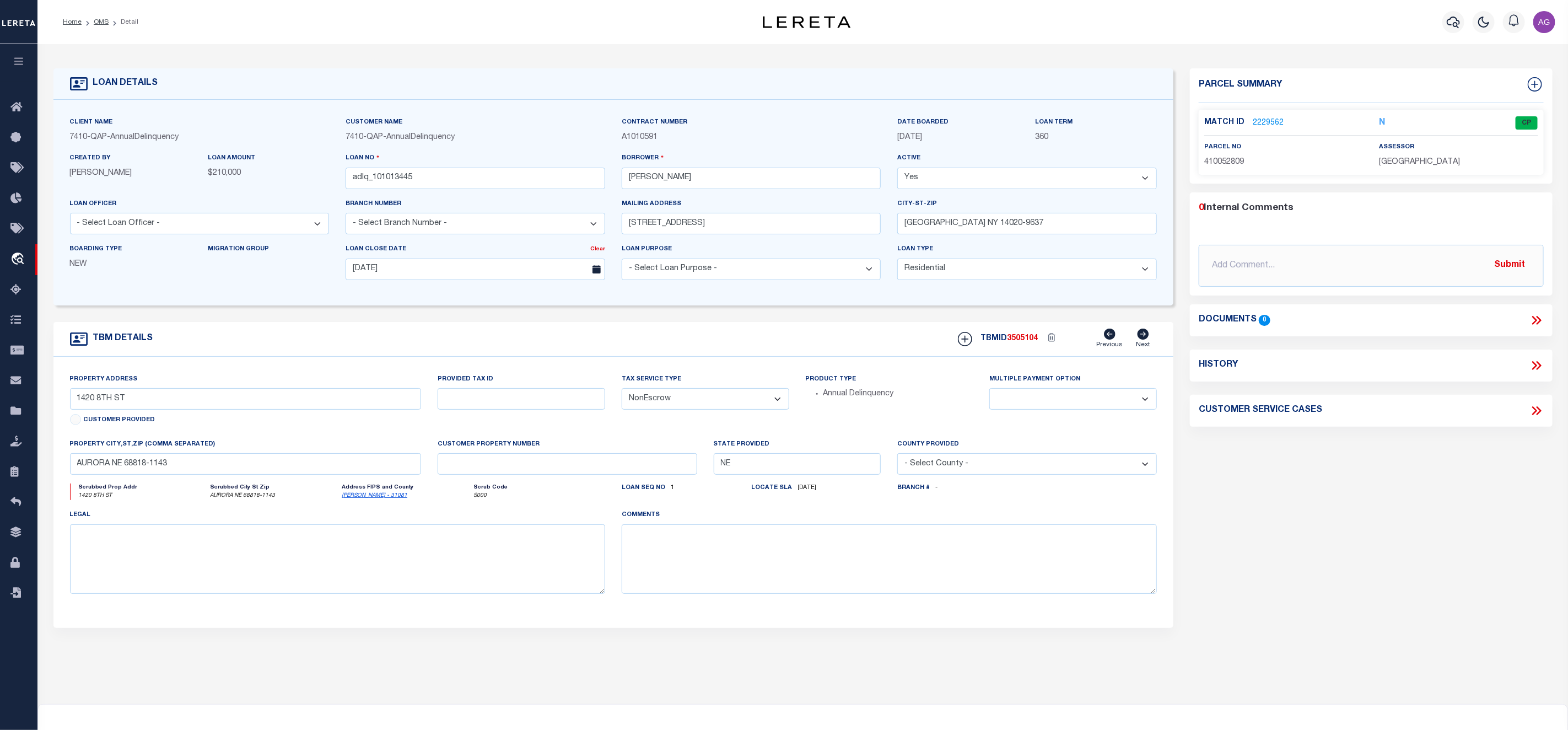
click at [1269, 122] on link "2229562" at bounding box center [1268, 123] width 31 height 12
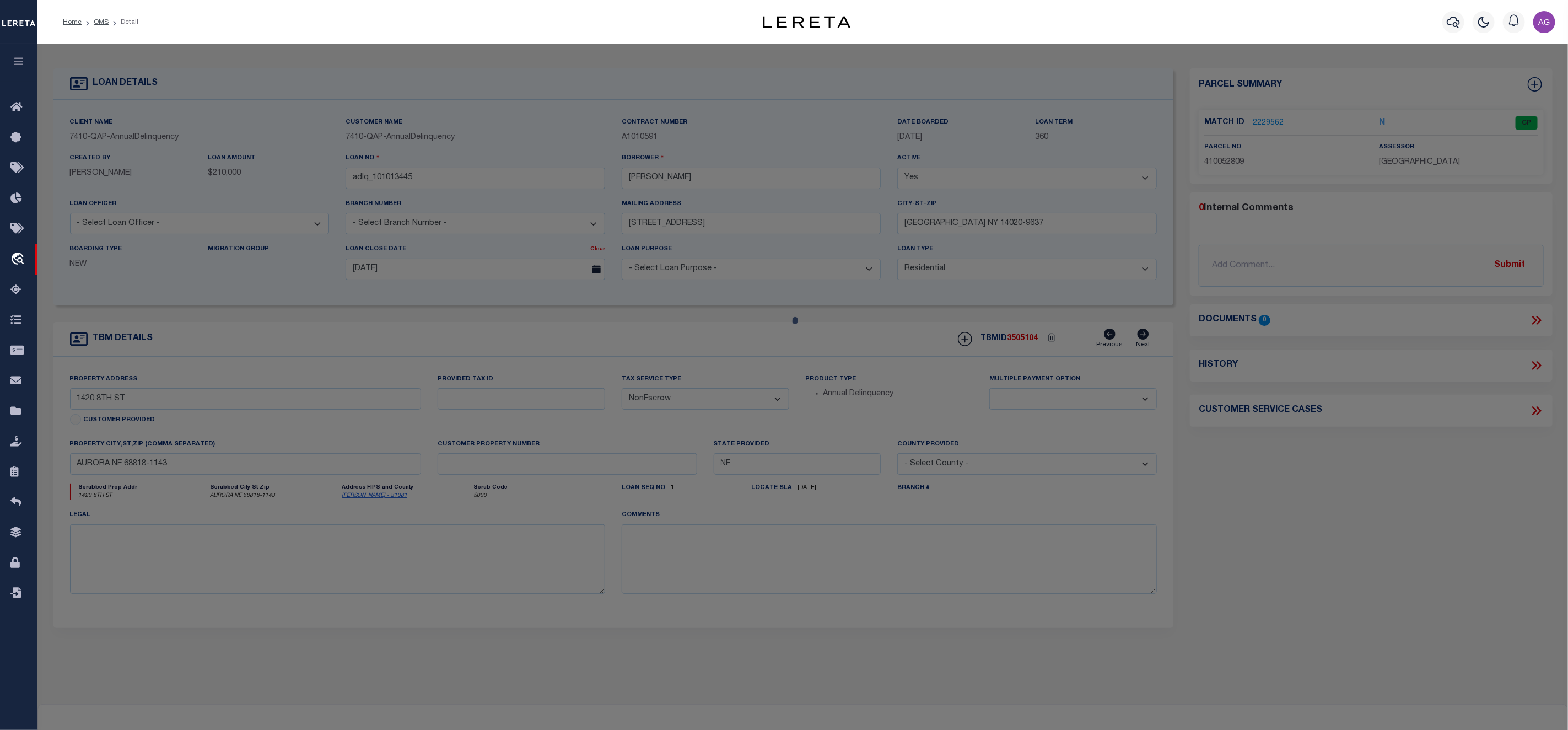
checkbox input "false"
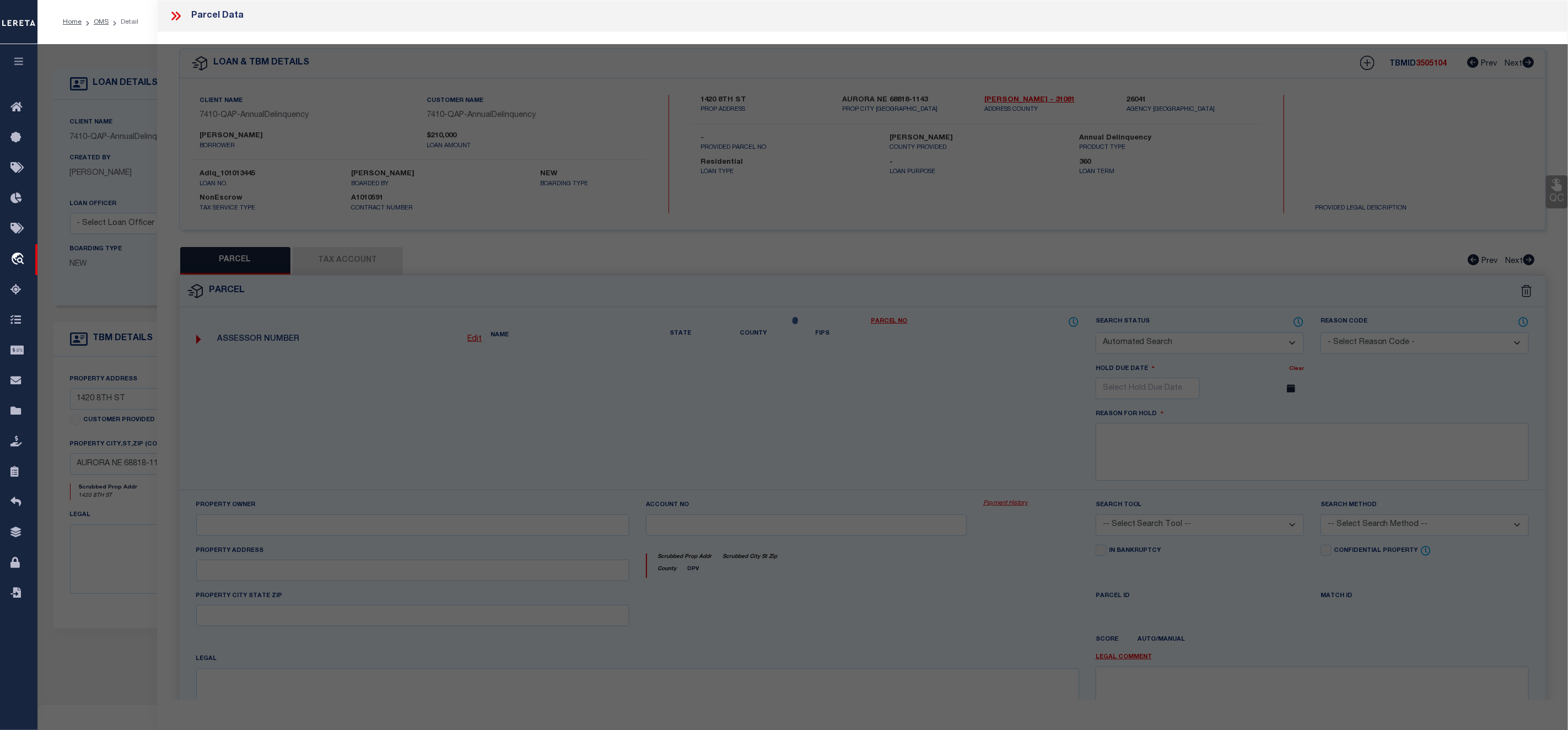
select select "CP"
type input "THORNTON,APRIL L"
select select "ATL"
select select "ADD"
type input "1420 8TH ST"
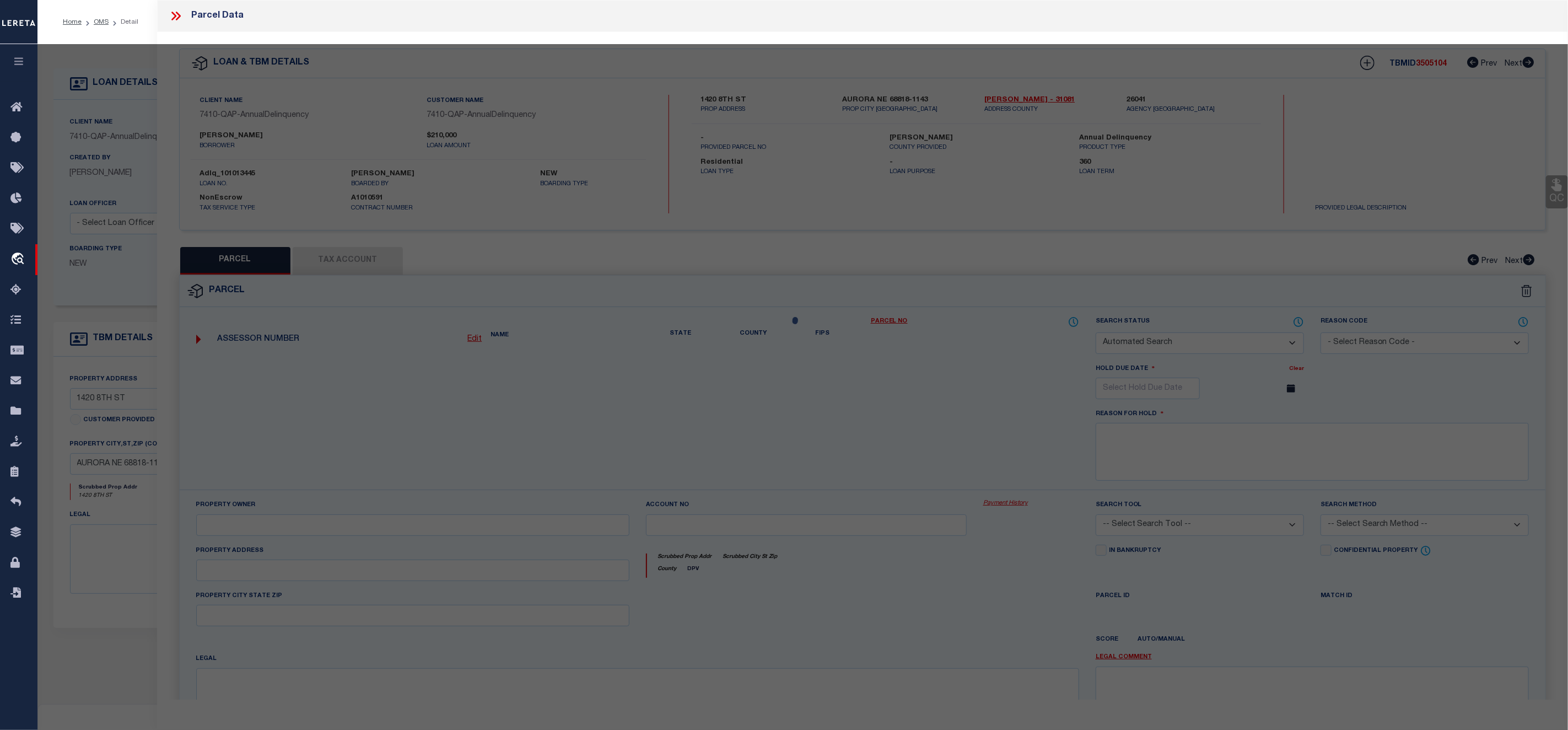
checkbox input "false"
type input "AURORA, NE 68818"
type textarea "LOT 3 & VAC E 12' OF 8TH ST REFSHAUGES SUB OF HELLINGS SUB"
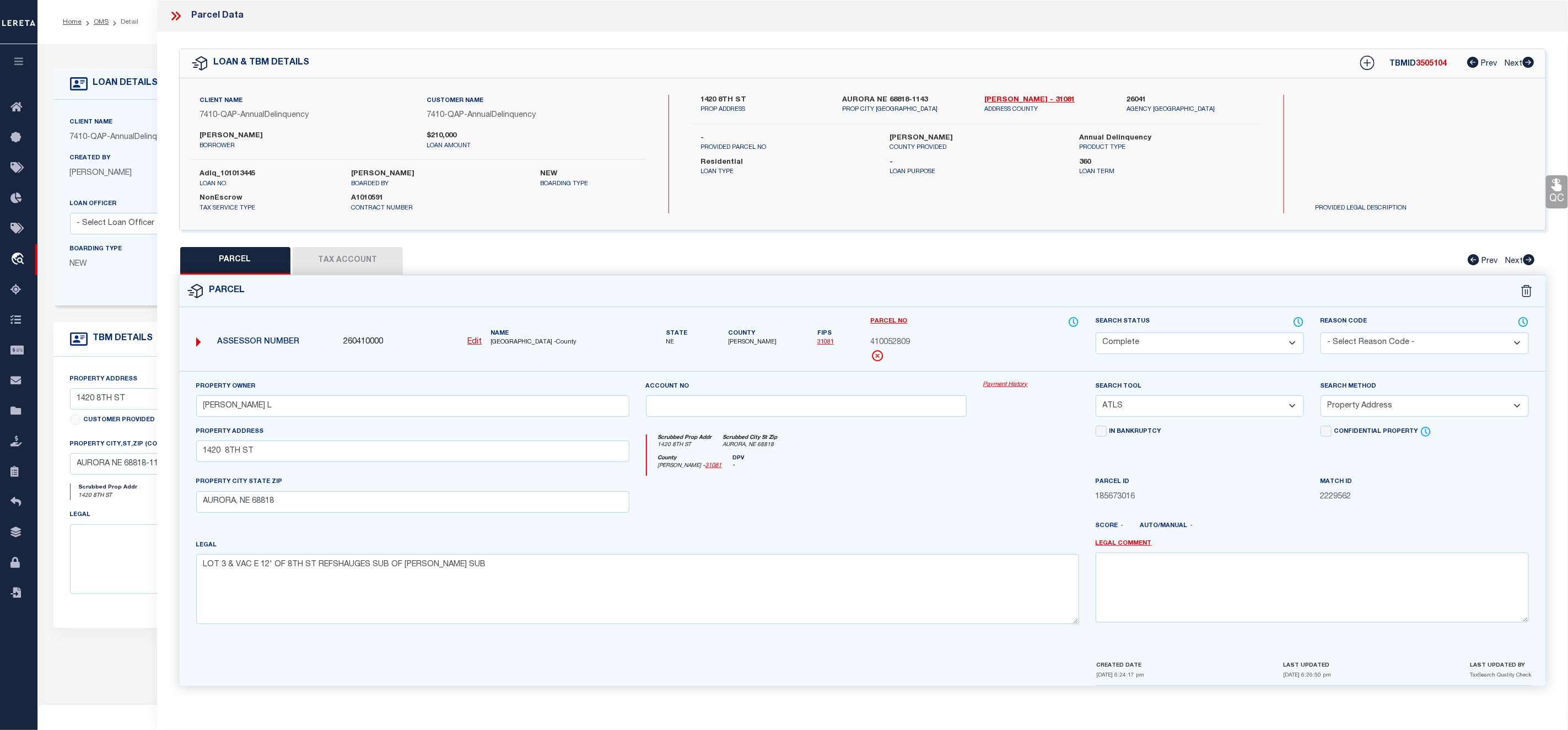
click at [995, 389] on link "Payment History" at bounding box center [1031, 385] width 96 height 9
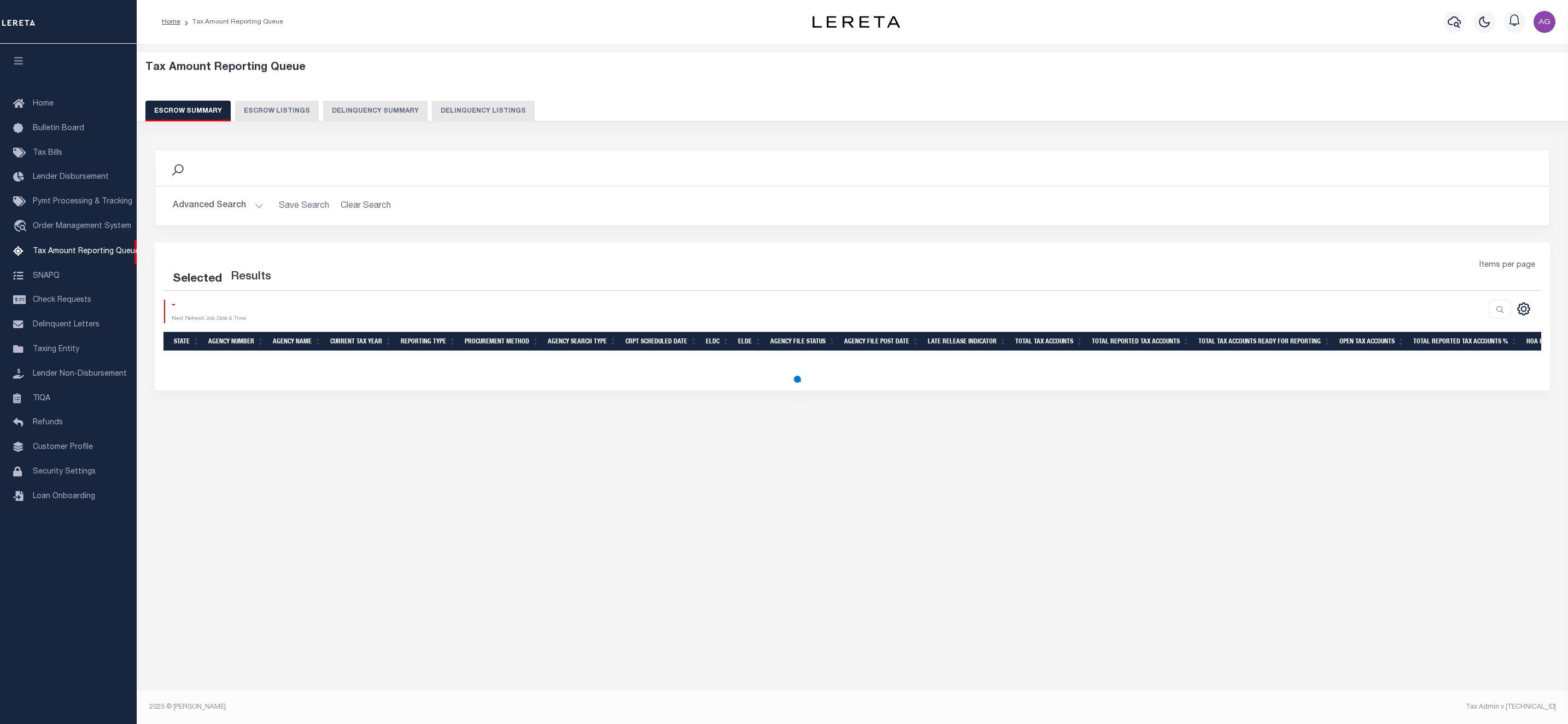
select select "100"
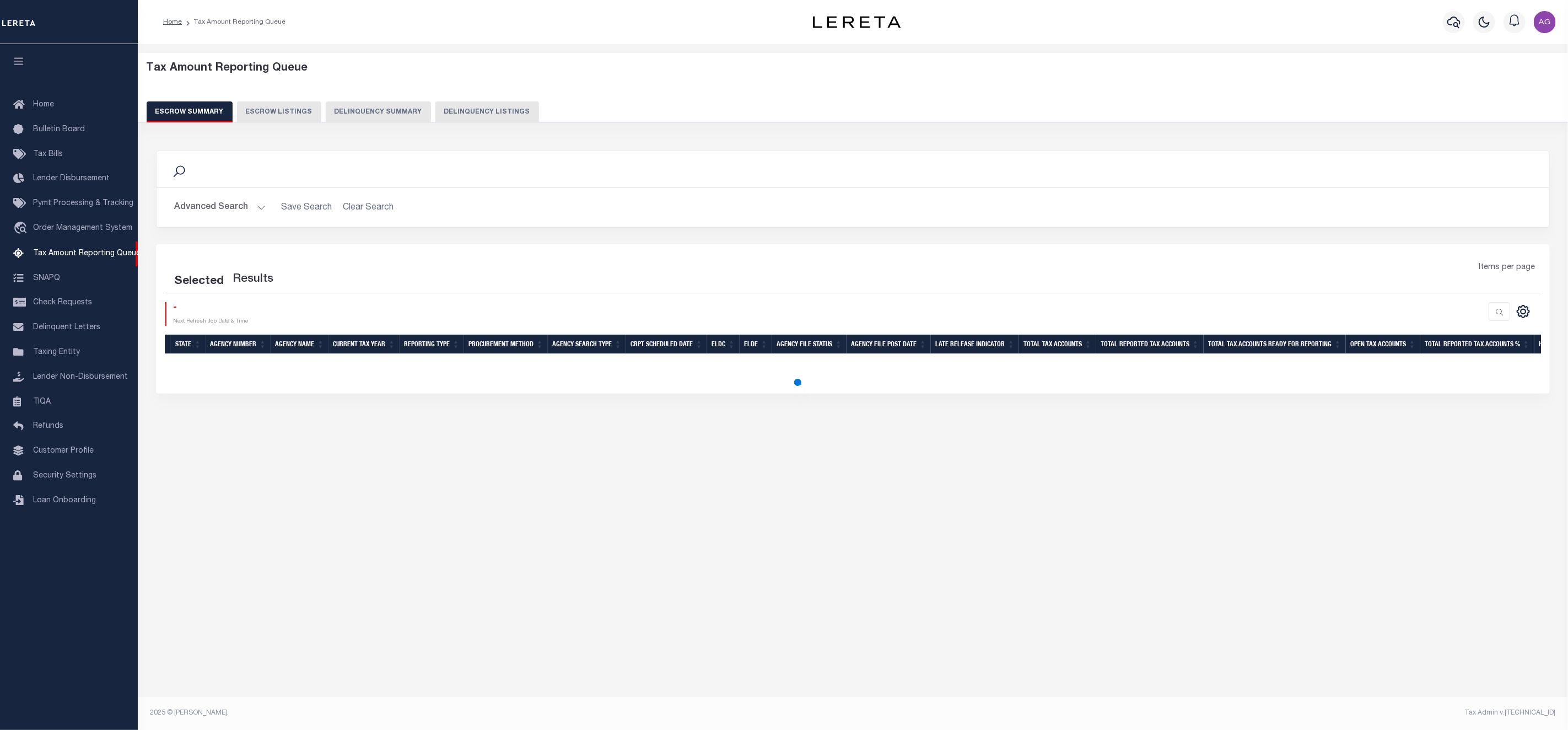
select select "100"
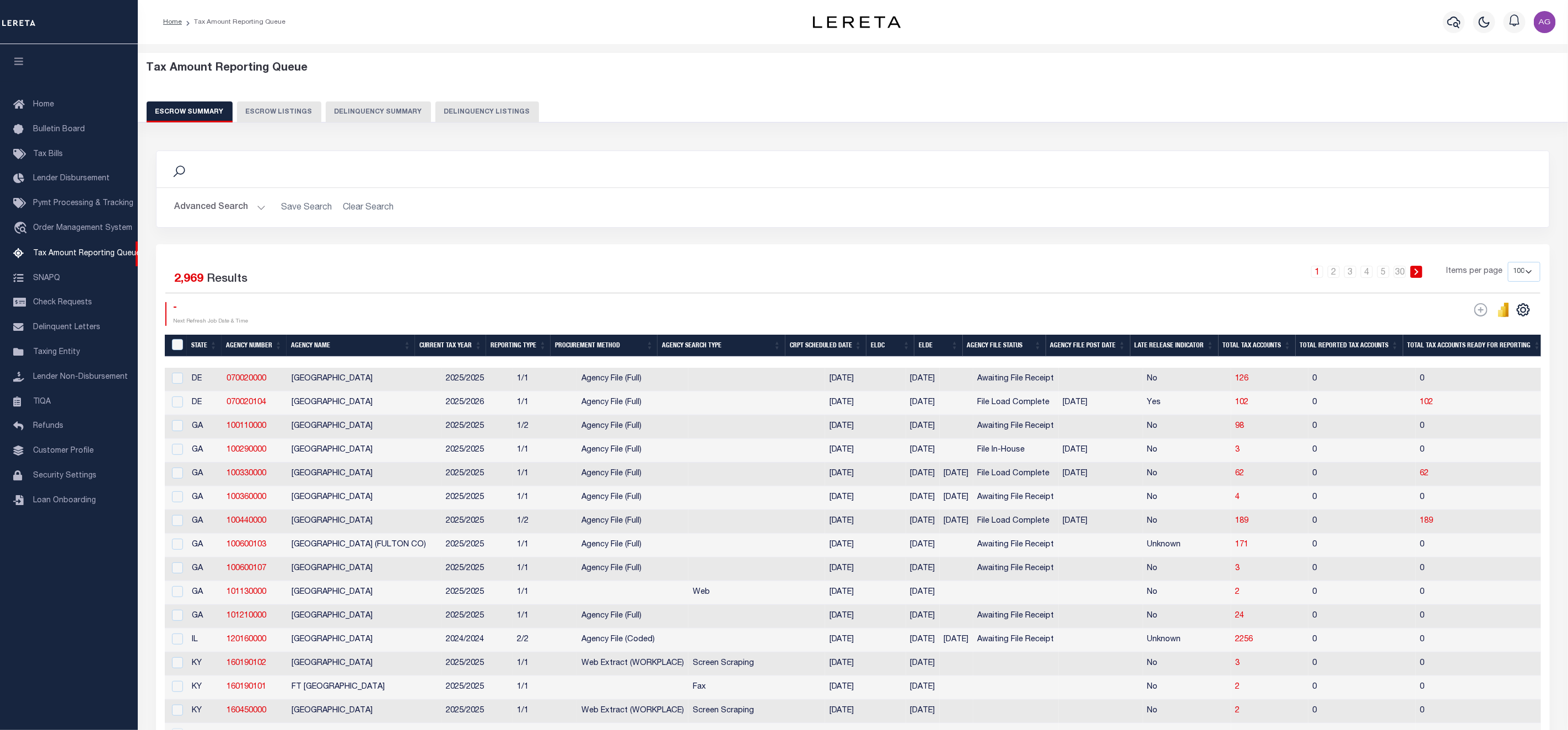
click at [363, 108] on button "Delinquency Summary" at bounding box center [378, 112] width 105 height 21
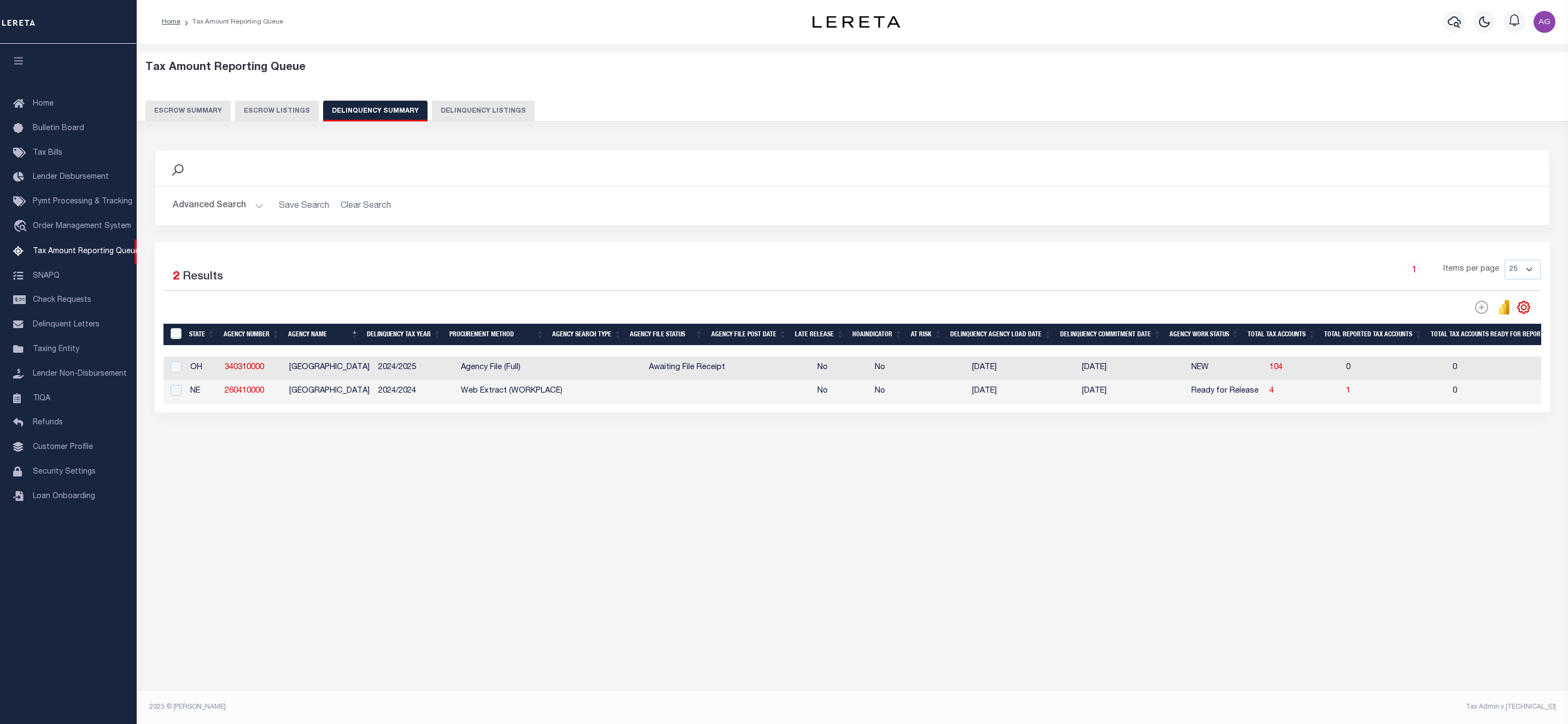
click at [470, 110] on button "Delinquency Listings" at bounding box center [483, 111] width 103 height 21
select select
select select "100"
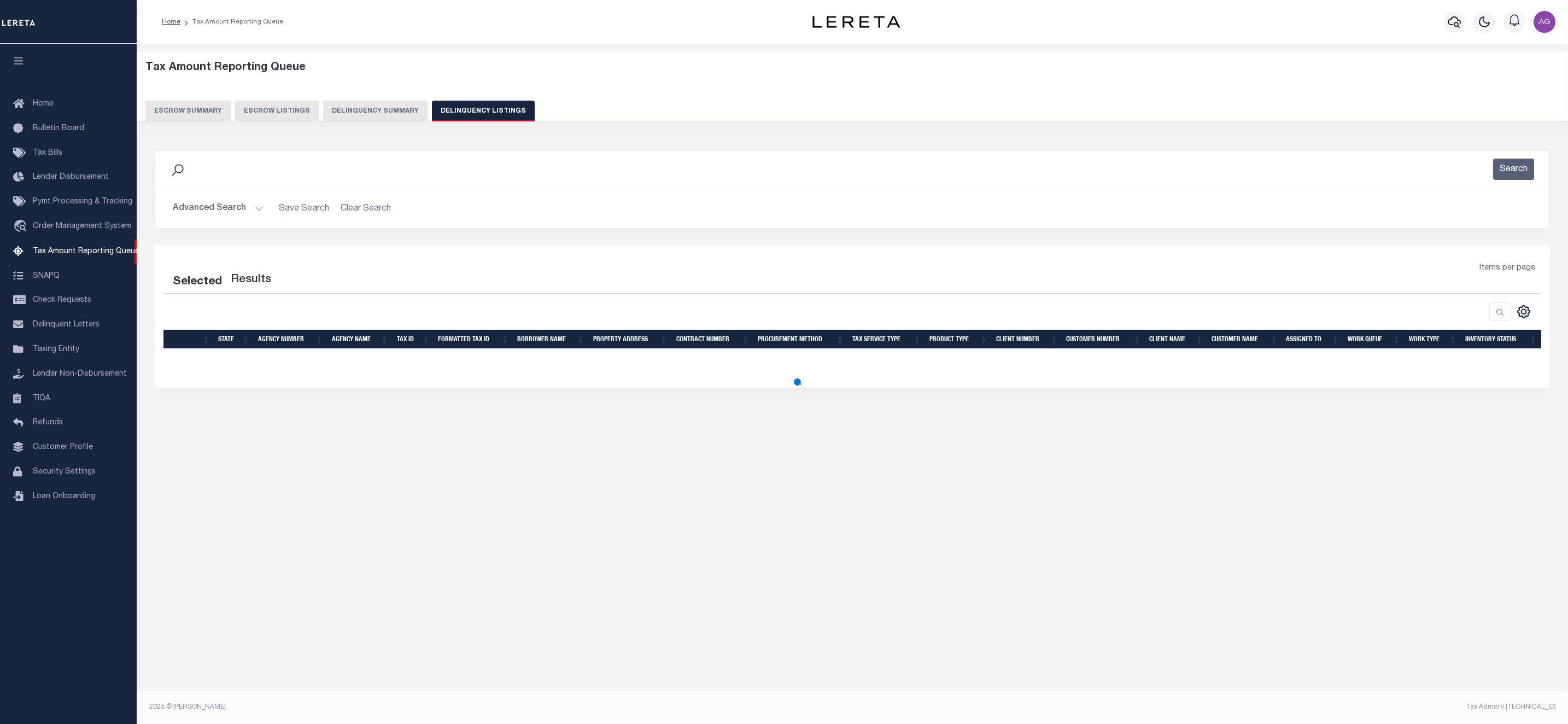
click at [217, 204] on button "Advanced Search" at bounding box center [218, 209] width 91 height 22
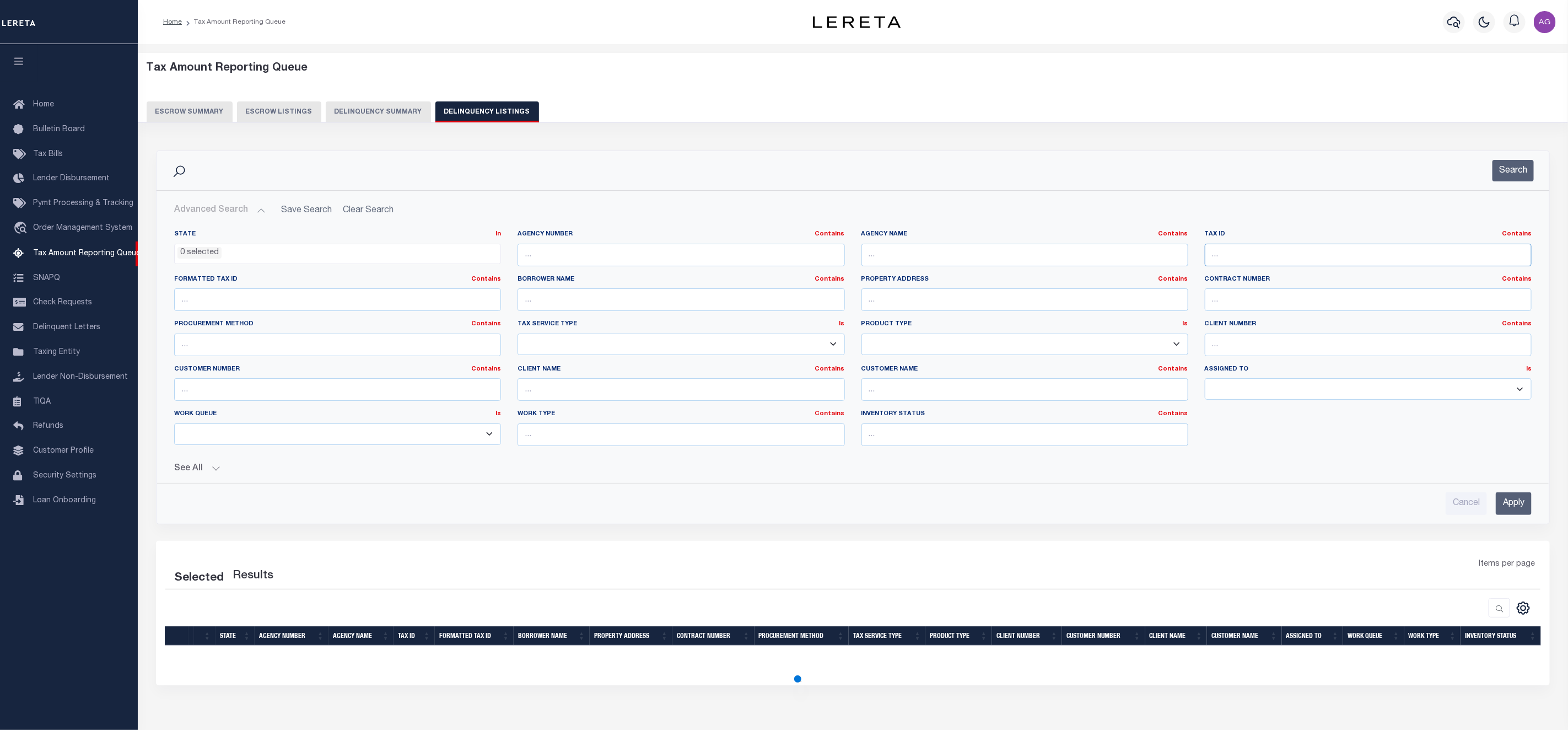
click at [1233, 248] on input "text" at bounding box center [1367, 254] width 327 height 23
paste input "410052809"
type input "410052809"
select select "100"
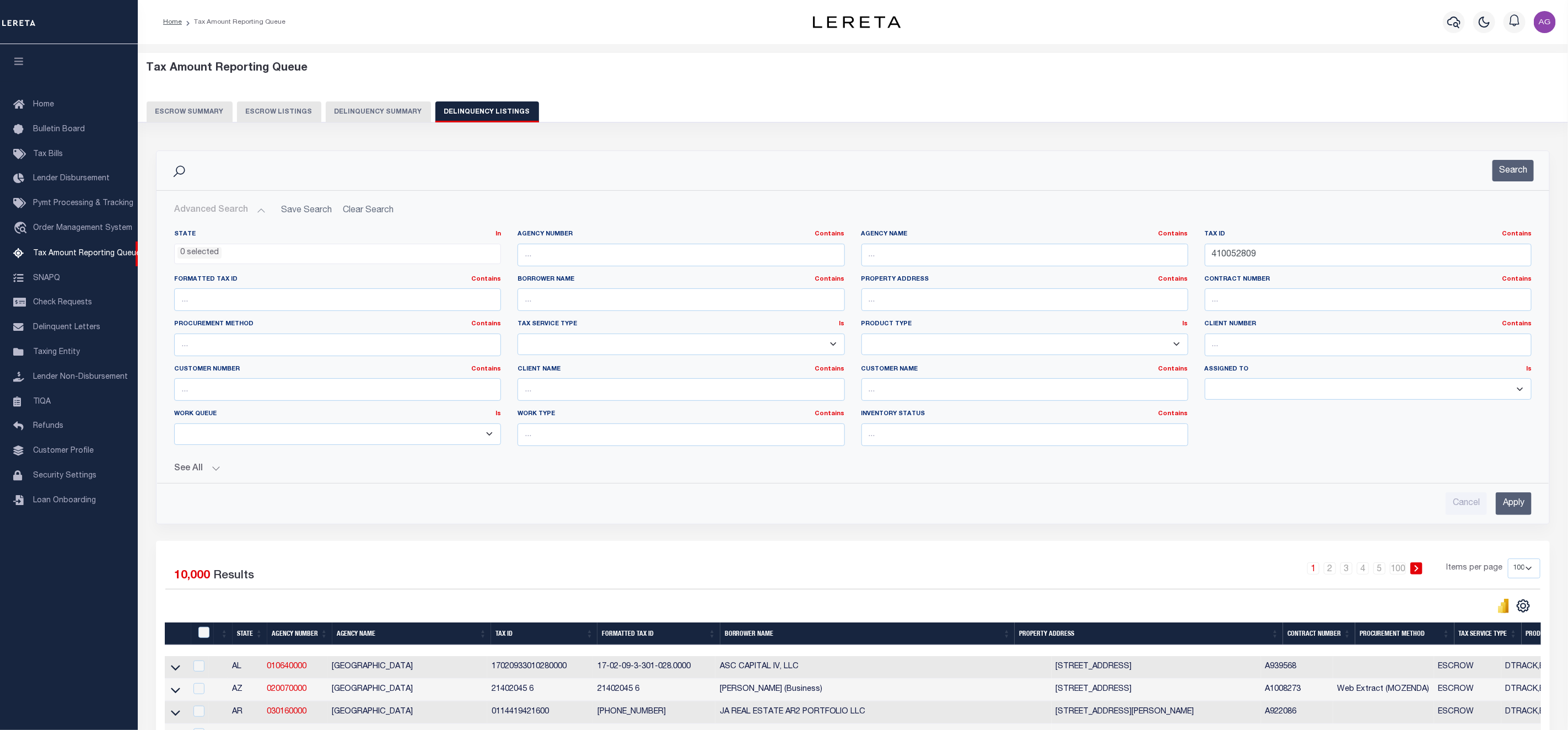
click at [1510, 505] on input "Apply" at bounding box center [1513, 503] width 35 height 23
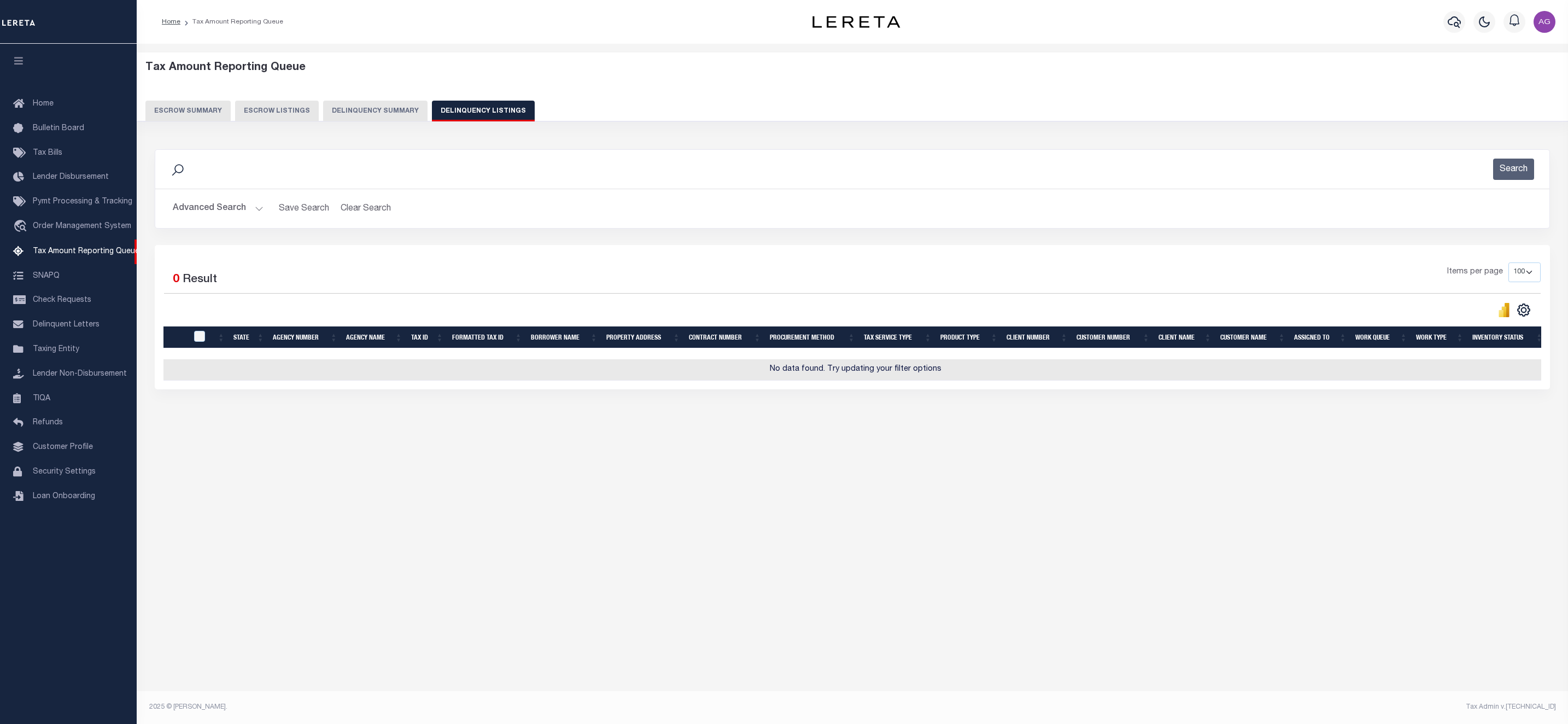
click at [230, 210] on button "Advanced Search" at bounding box center [218, 209] width 91 height 22
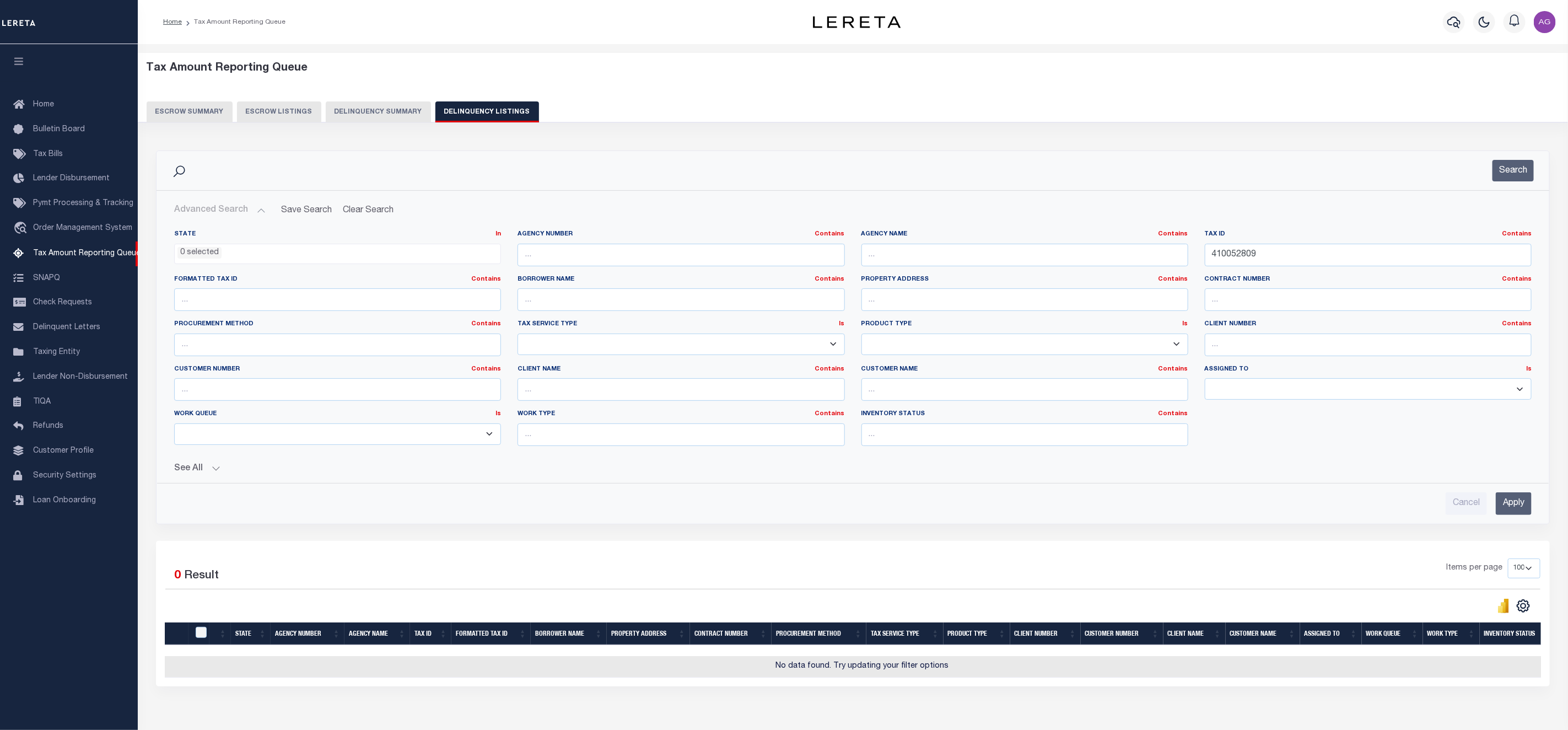
click at [1514, 513] on input "Apply" at bounding box center [1513, 503] width 35 height 23
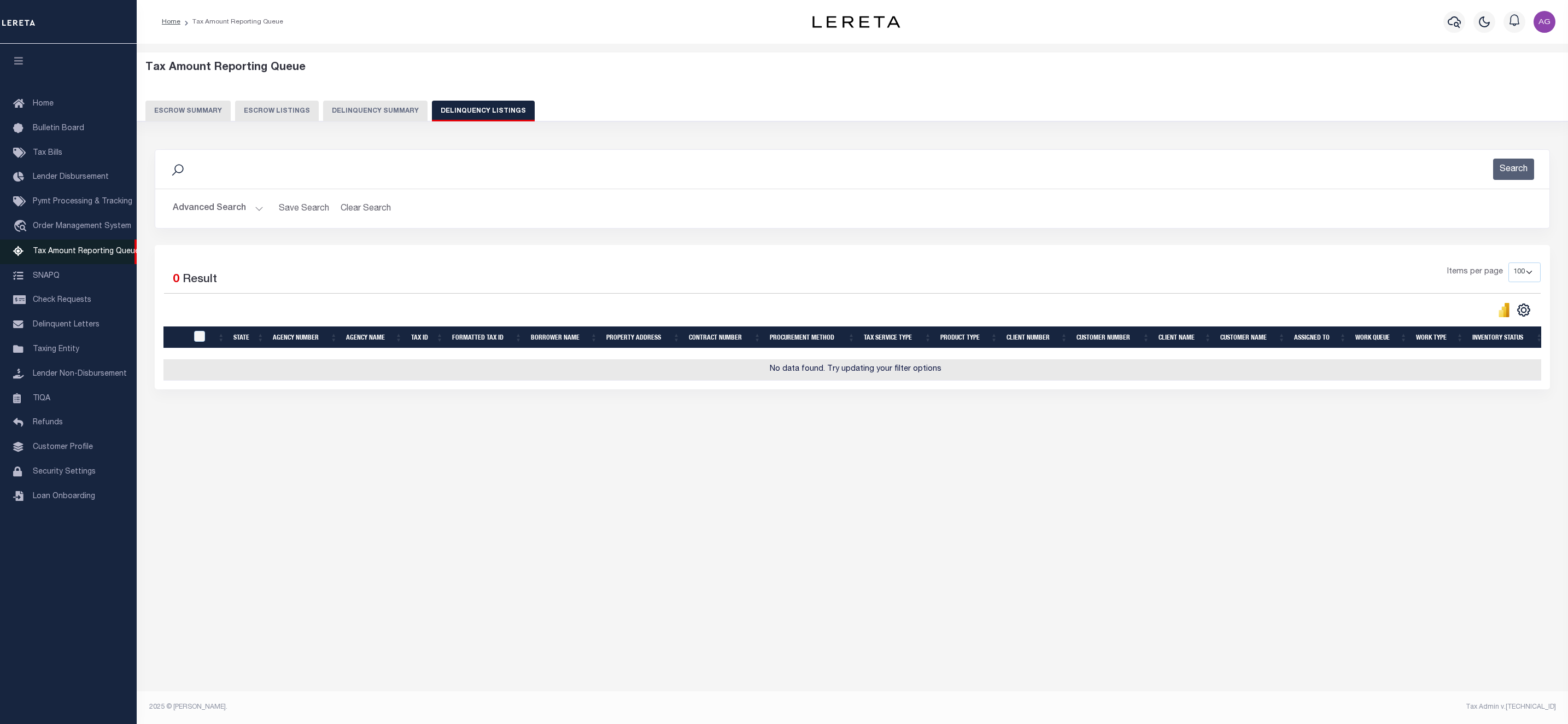
click at [90, 255] on span "Tax Amount Reporting Queue" at bounding box center [86, 251] width 106 height 8
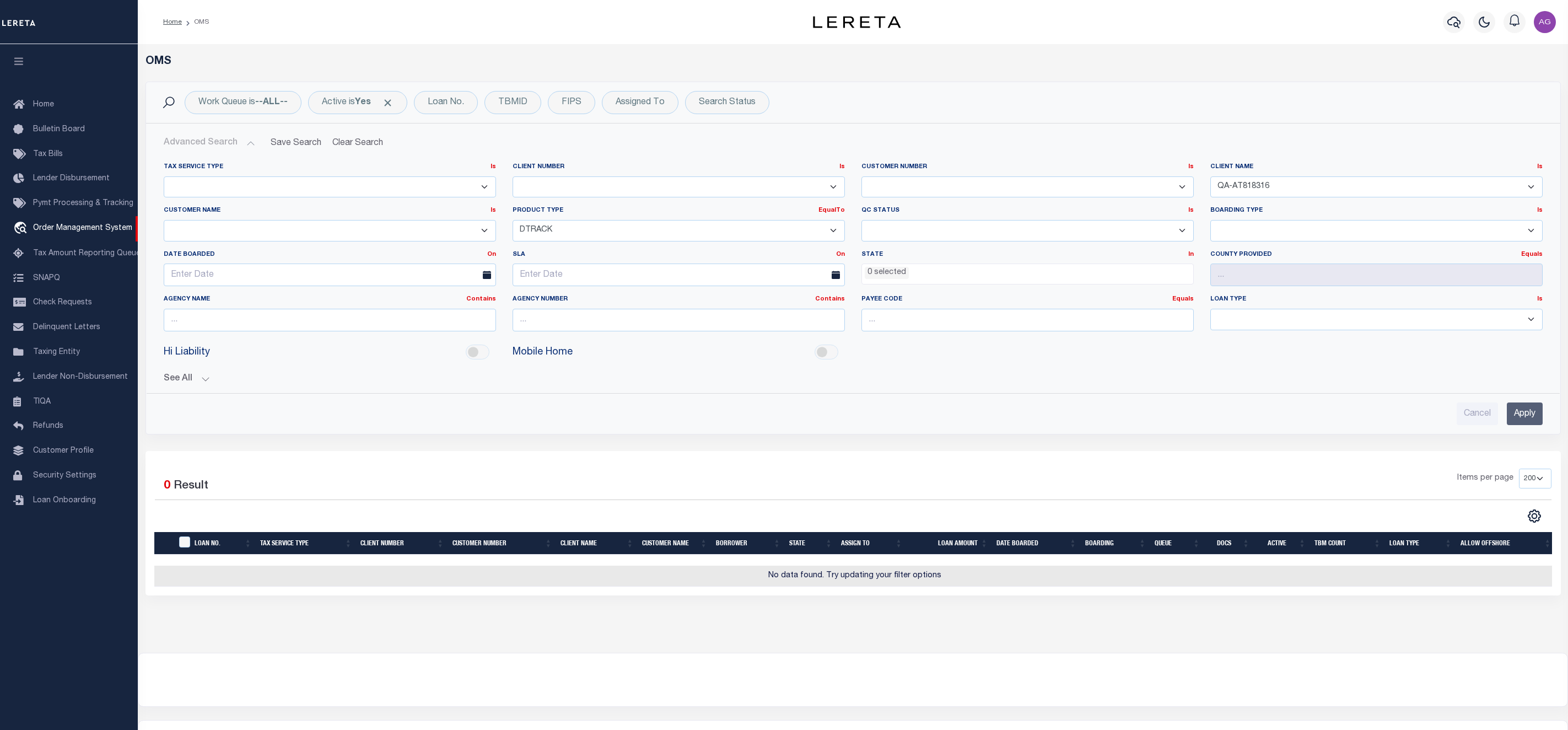
select select "QA-AT818316"
select select "DTRACK"
select select
select select "200"
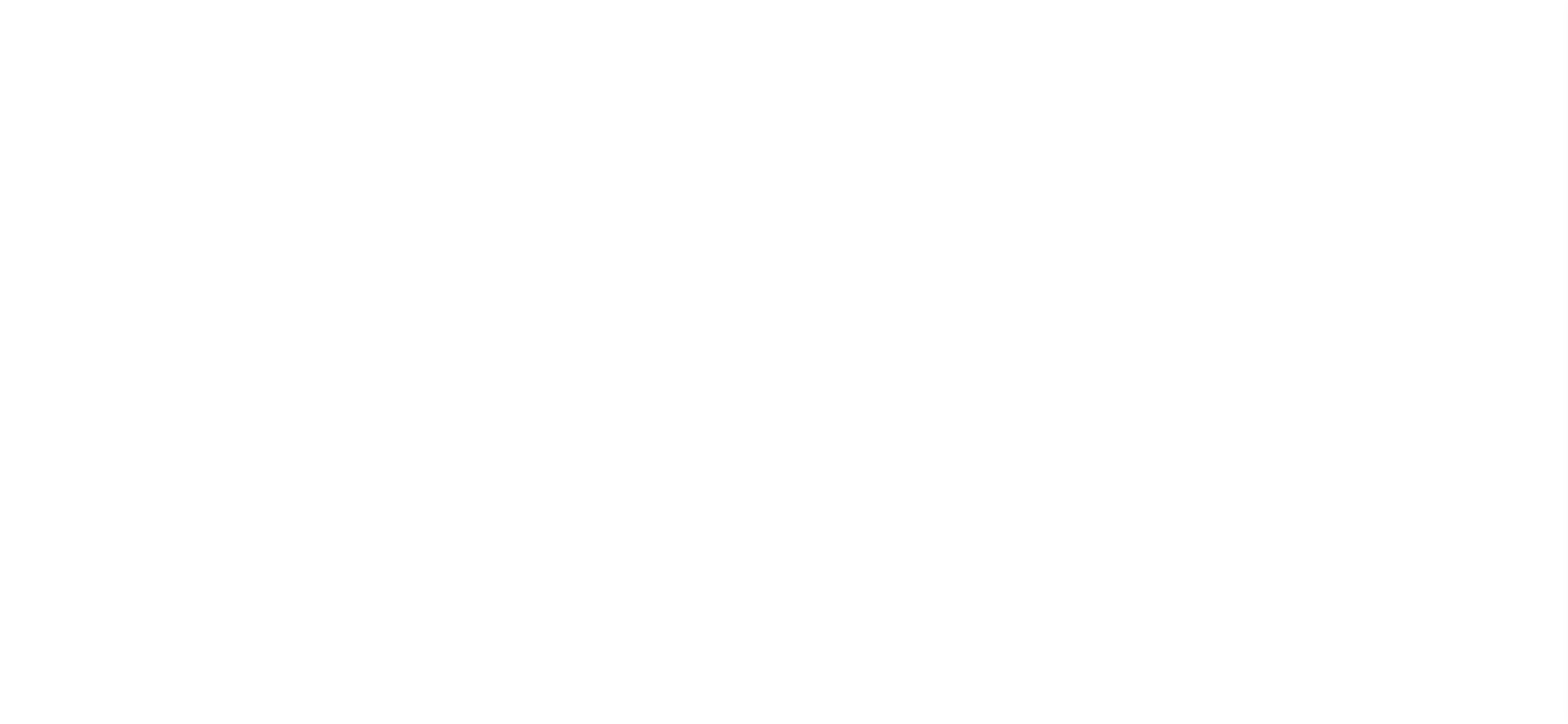
select select "200"
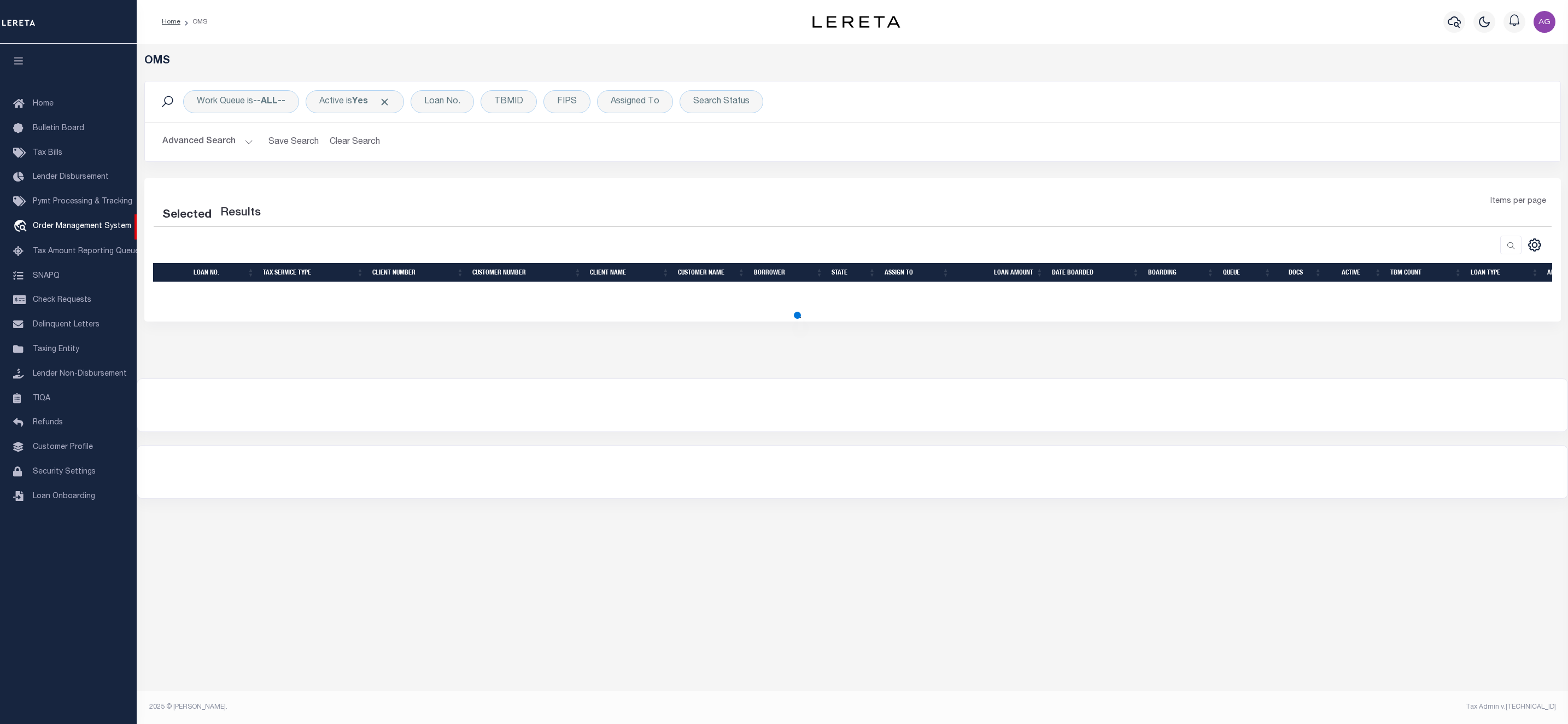
select select "200"
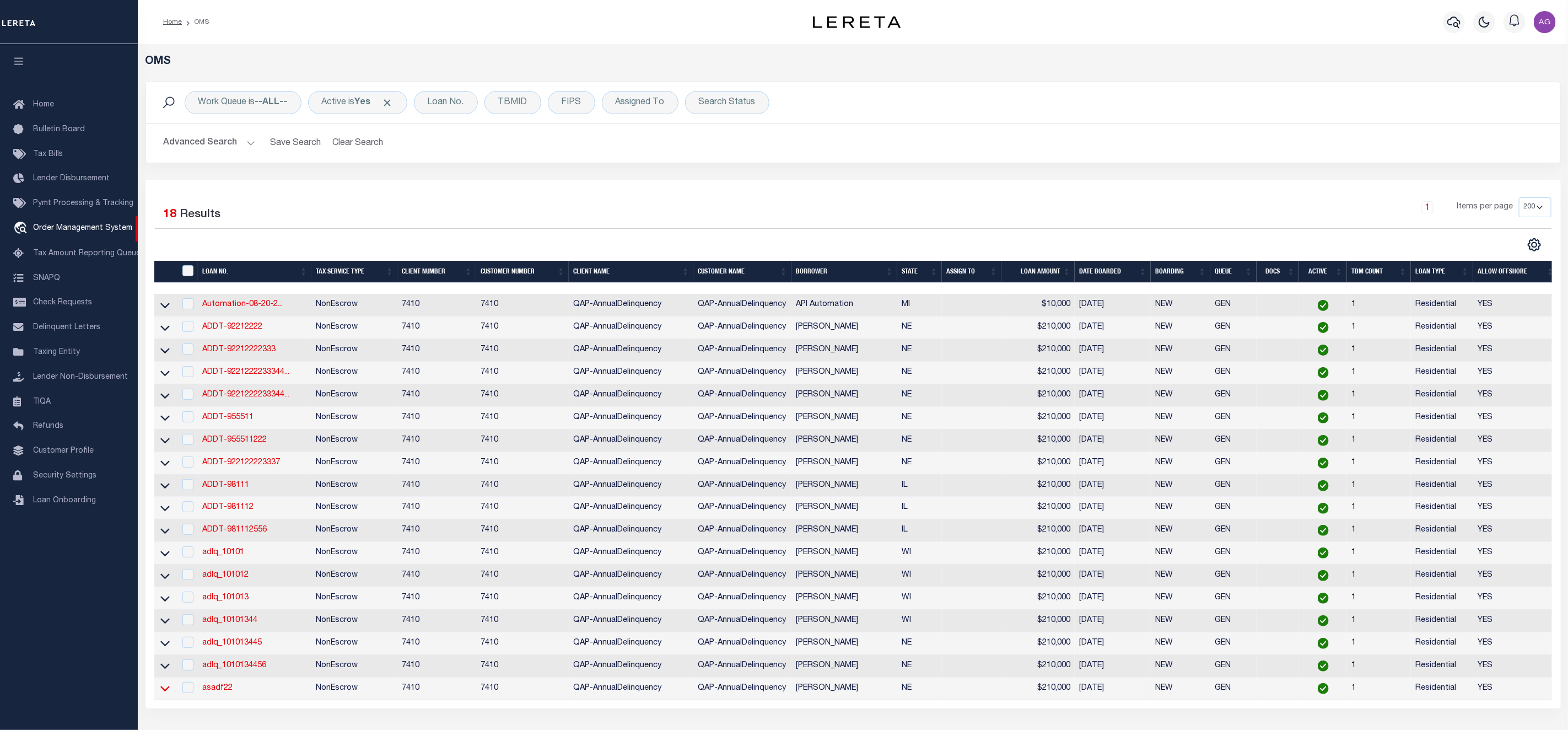
click at [164, 694] on icon at bounding box center [165, 688] width 9 height 12
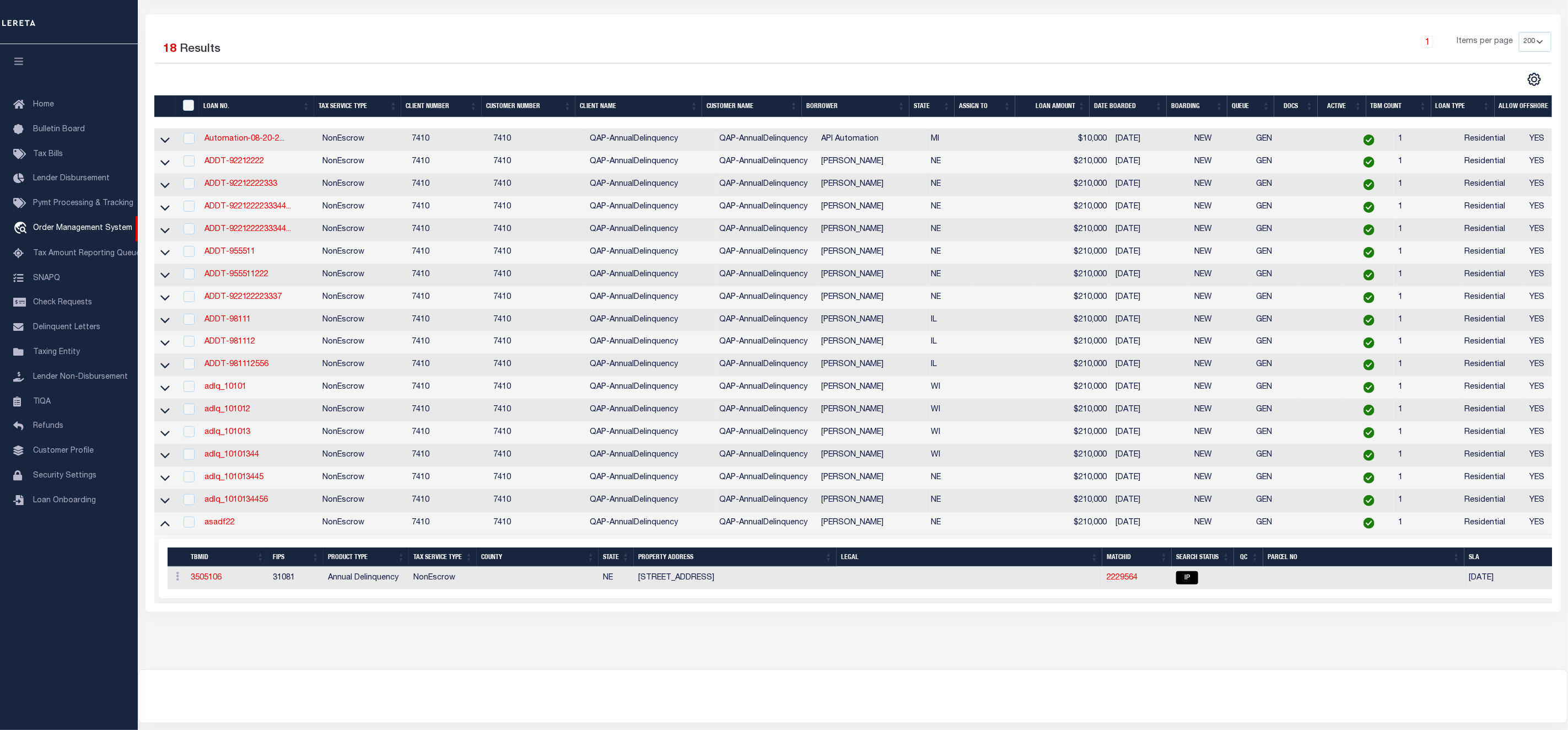
scroll to position [255, 0]
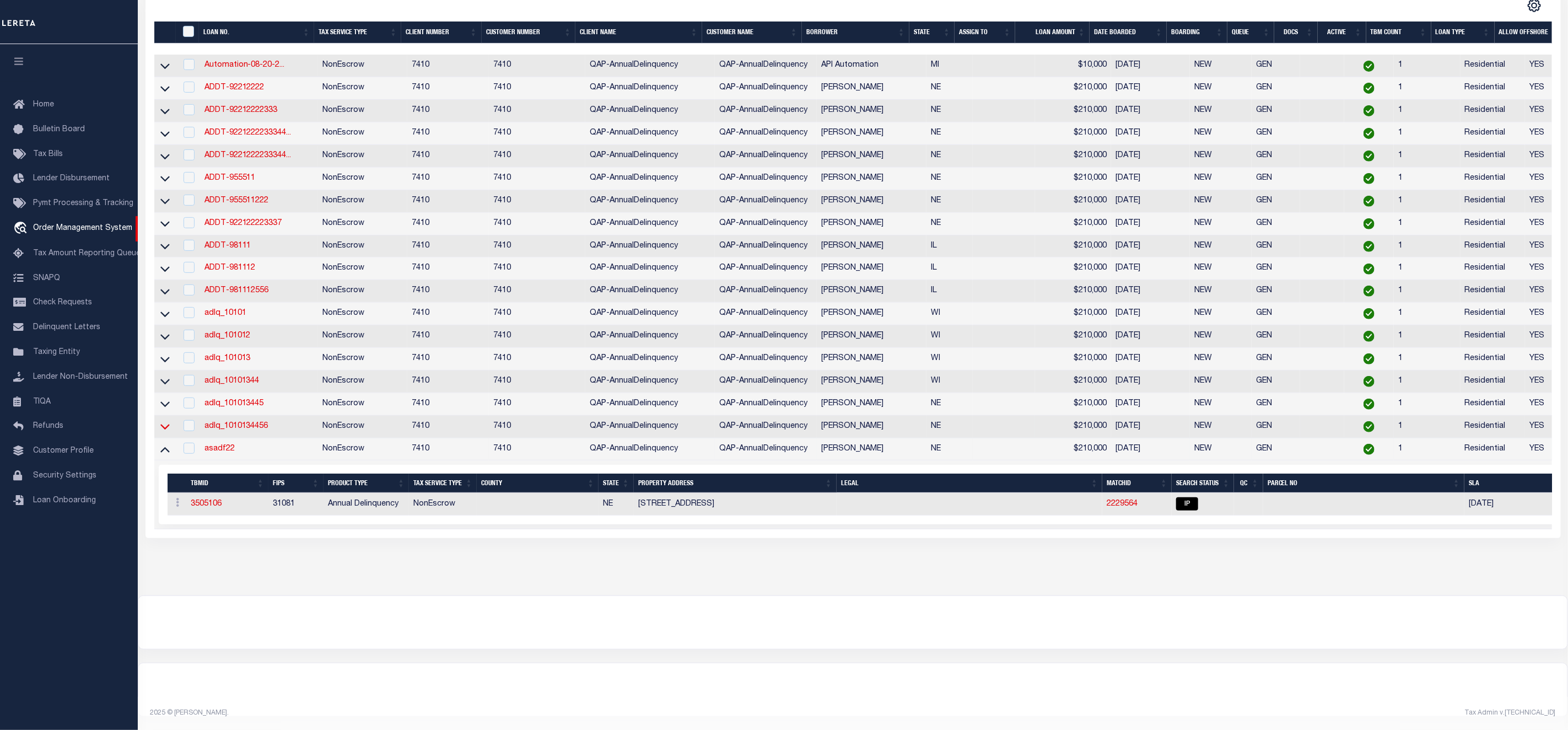
click at [165, 420] on icon at bounding box center [165, 426] width 9 height 12
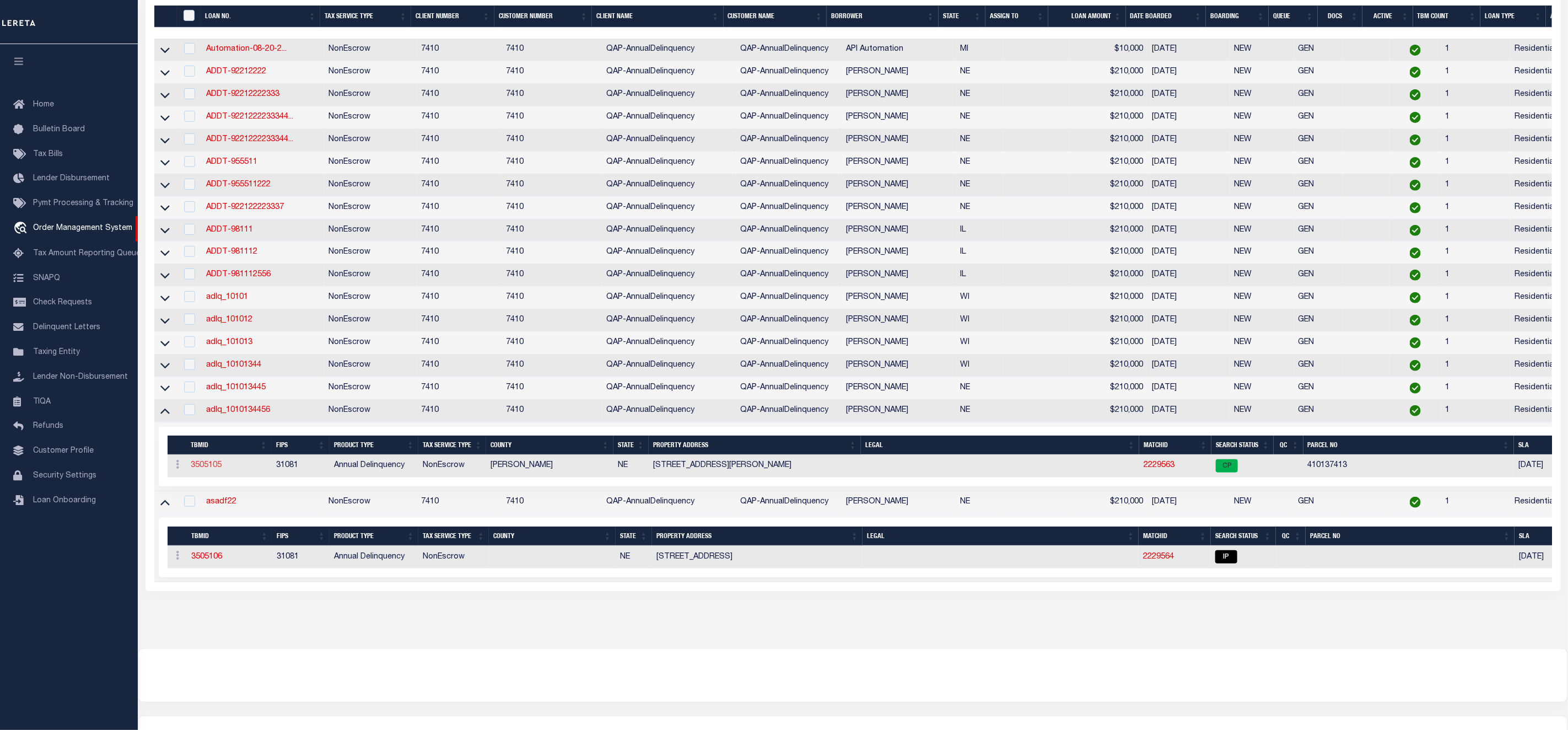
click at [201, 469] on link "3505105" at bounding box center [206, 465] width 31 height 8
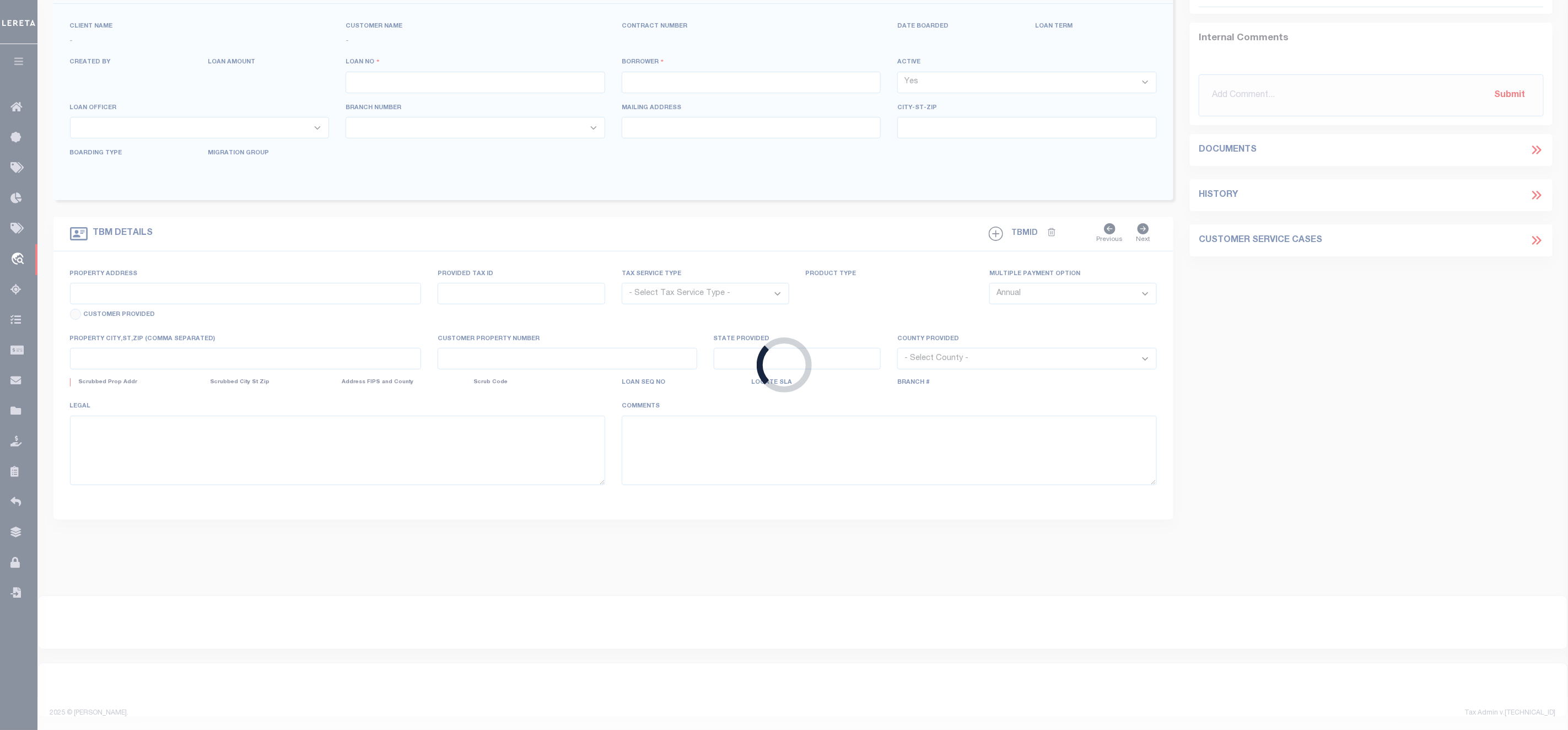
type input "adlq_1010134456"
type input "[PERSON_NAME]"
select select
type input "[STREET_ADDRESS]"
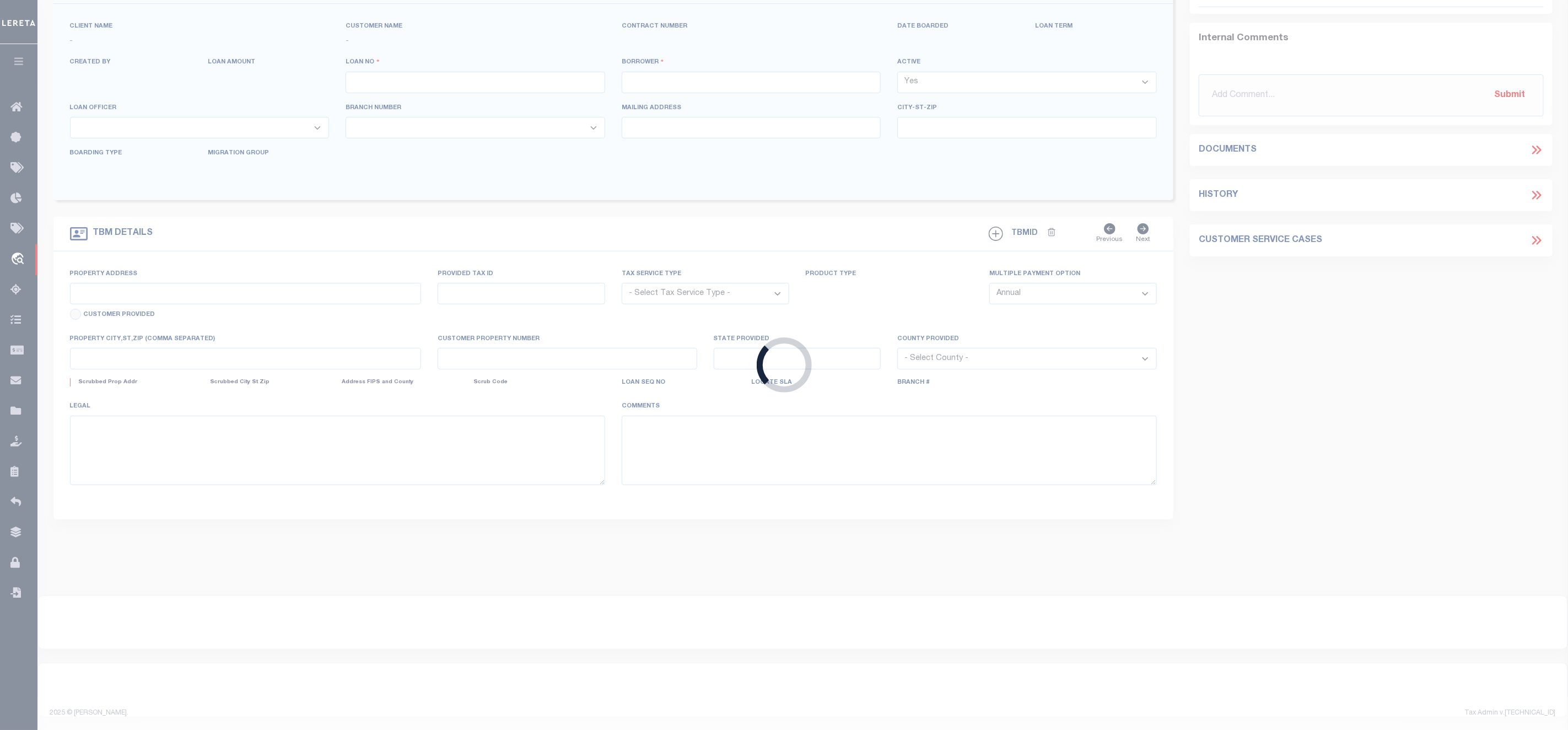
type input "[GEOGRAPHIC_DATA] NY 14020-9637"
type input "[DATE]"
select select "10"
select select "NonEscrow"
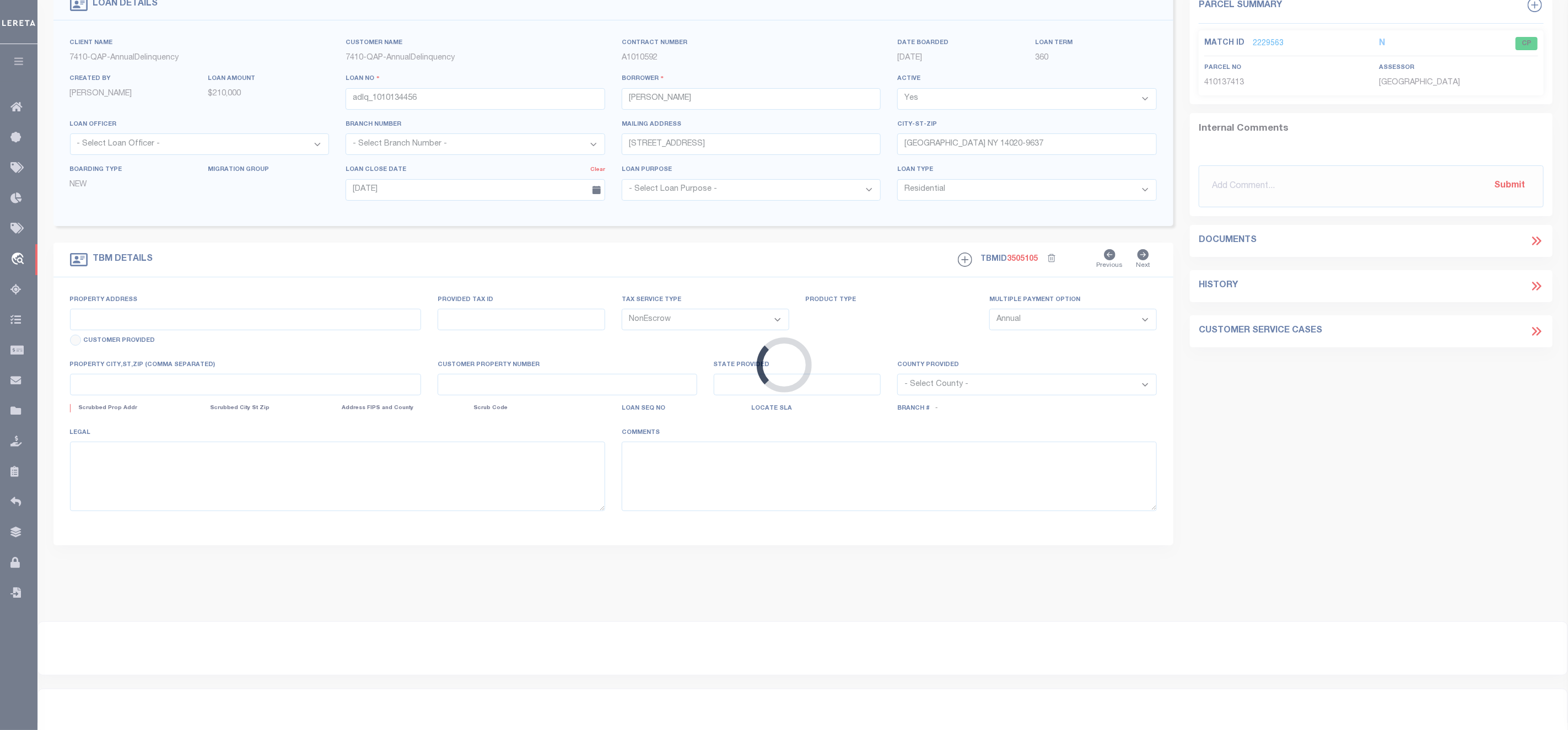
type input "730 TERRIE RD"
select select
type input "AURORA NE 68818-1134"
type input "NE"
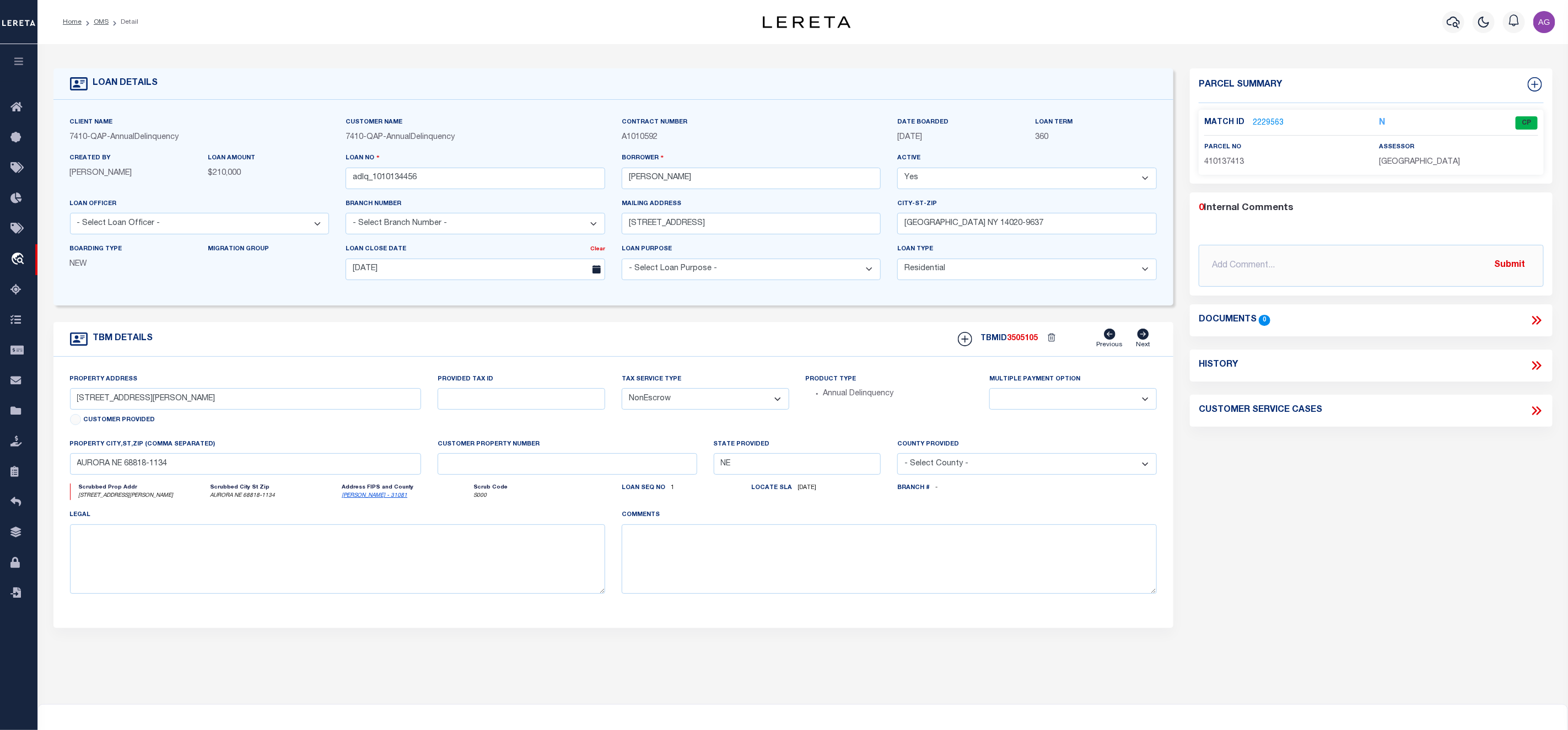
click at [1271, 123] on link "2229563" at bounding box center [1268, 123] width 31 height 12
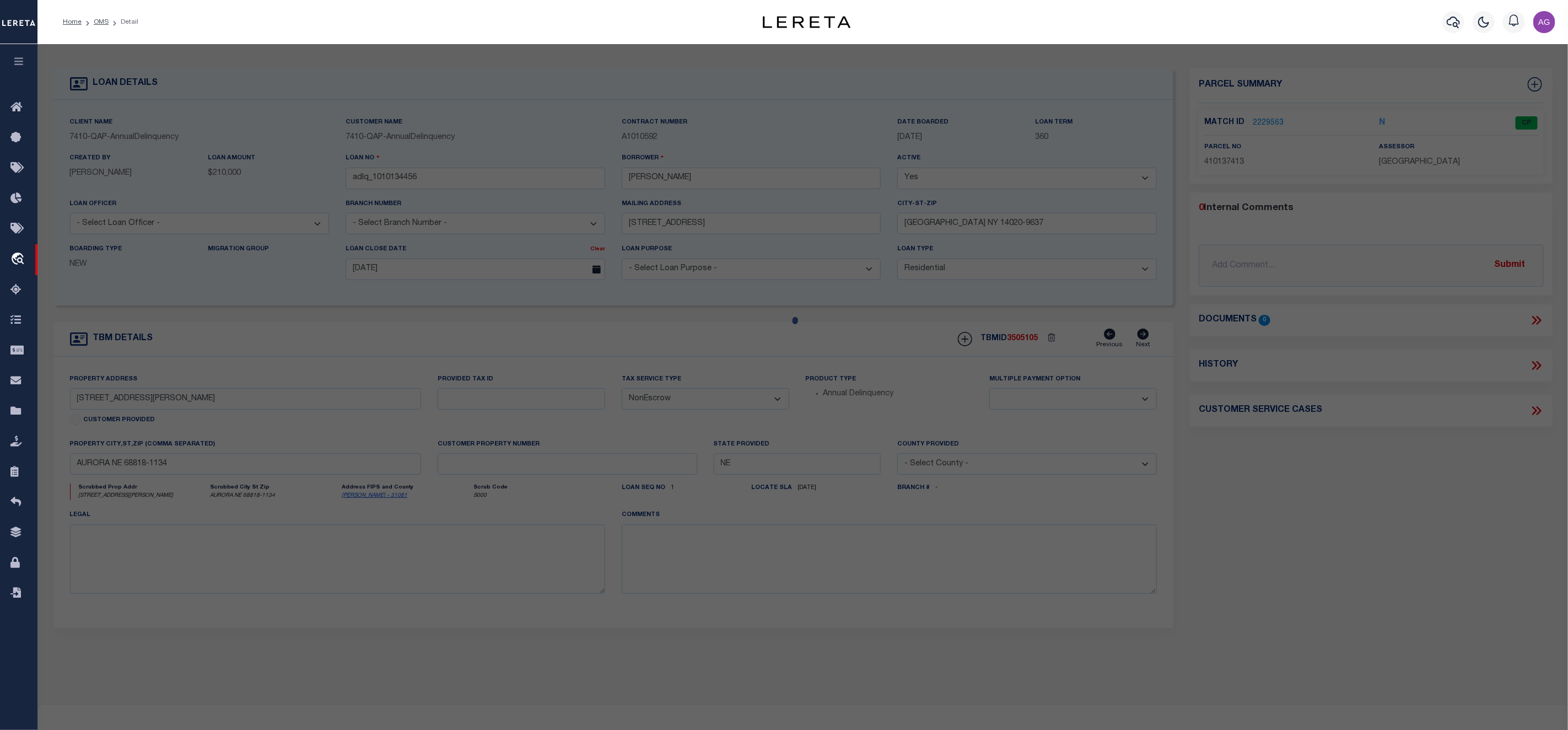
checkbox input "false"
select select "CP"
type input "OHLSON,CLINT"
select select "ATL"
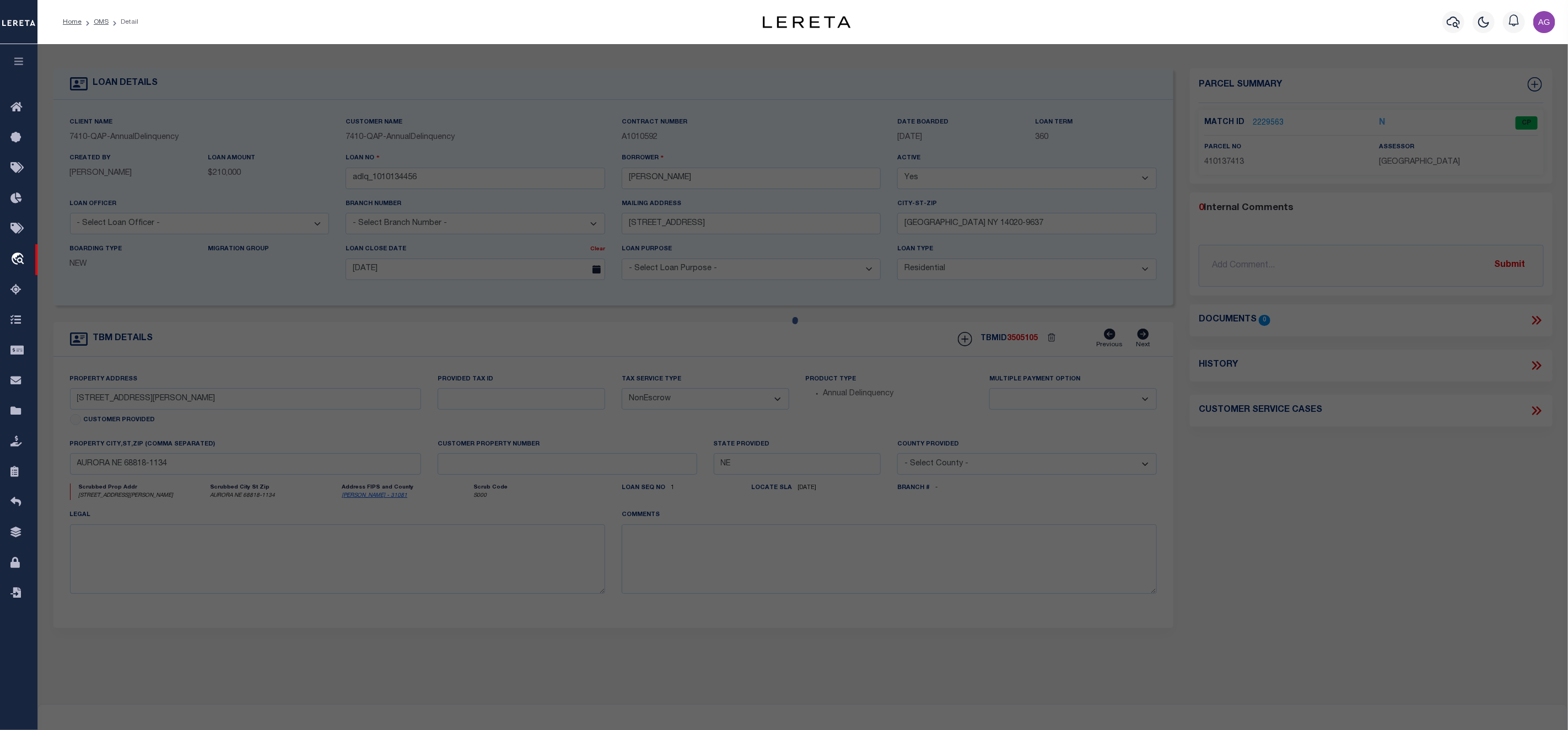
select select "ADD"
type input "730 TERRIE RD"
checkbox input "false"
type input "AURORA, NE 68818"
type textarea "LT 17 NORTH ACRES SUB, A REPLAT OF LOTS 12, 13, 14, 15 & 16 BATES SUB"
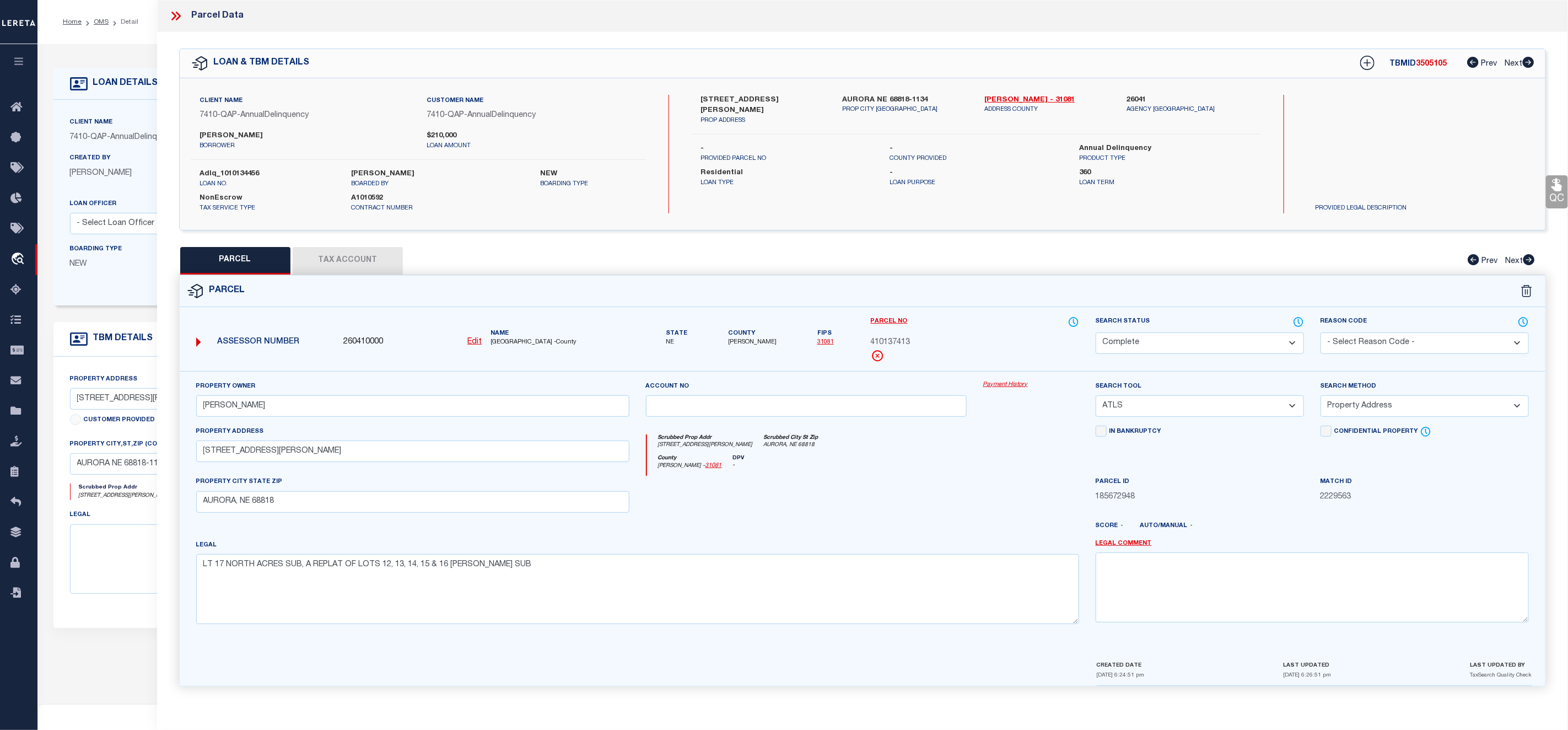
click at [1007, 382] on link "Payment History" at bounding box center [1031, 385] width 96 height 9
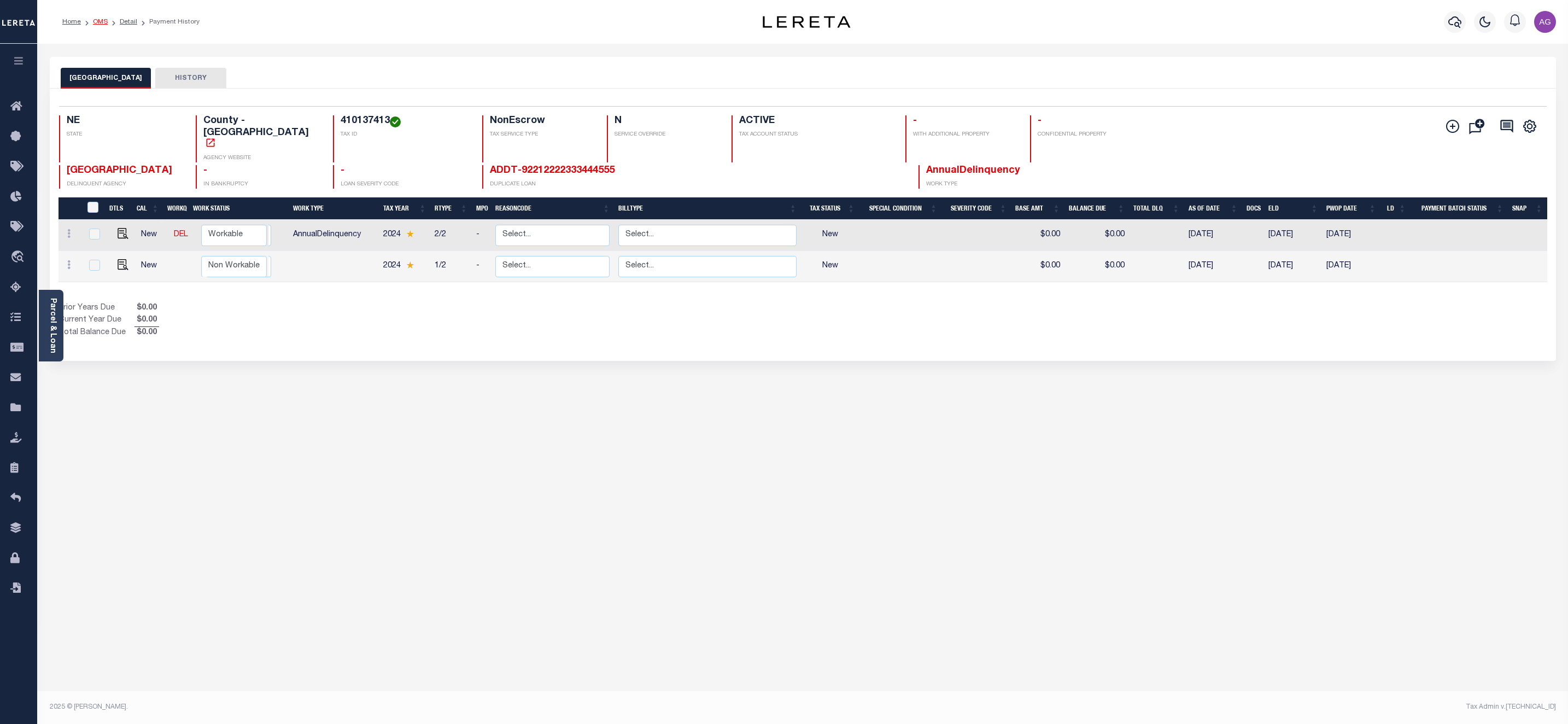
click at [98, 22] on link "OMS" at bounding box center [100, 22] width 14 height 6
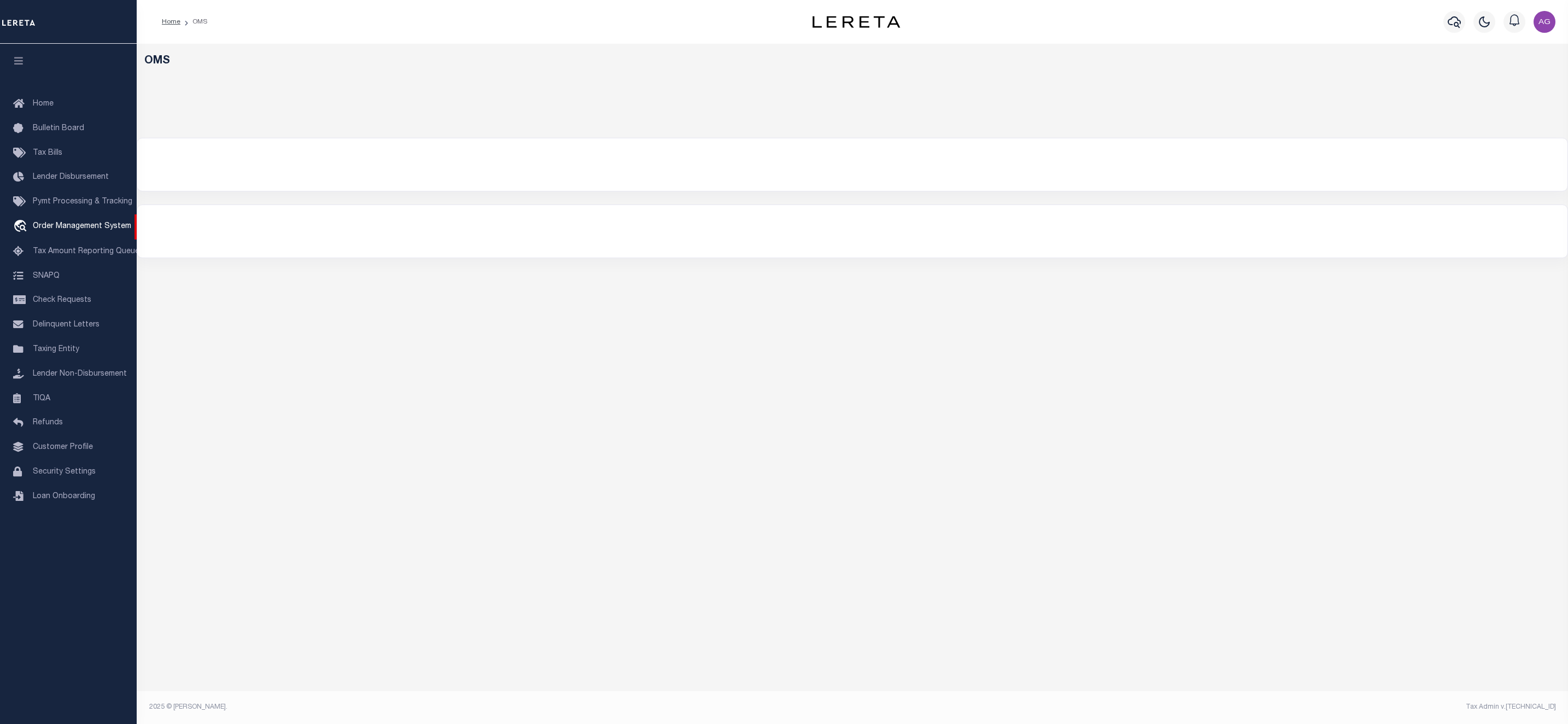
select select "200"
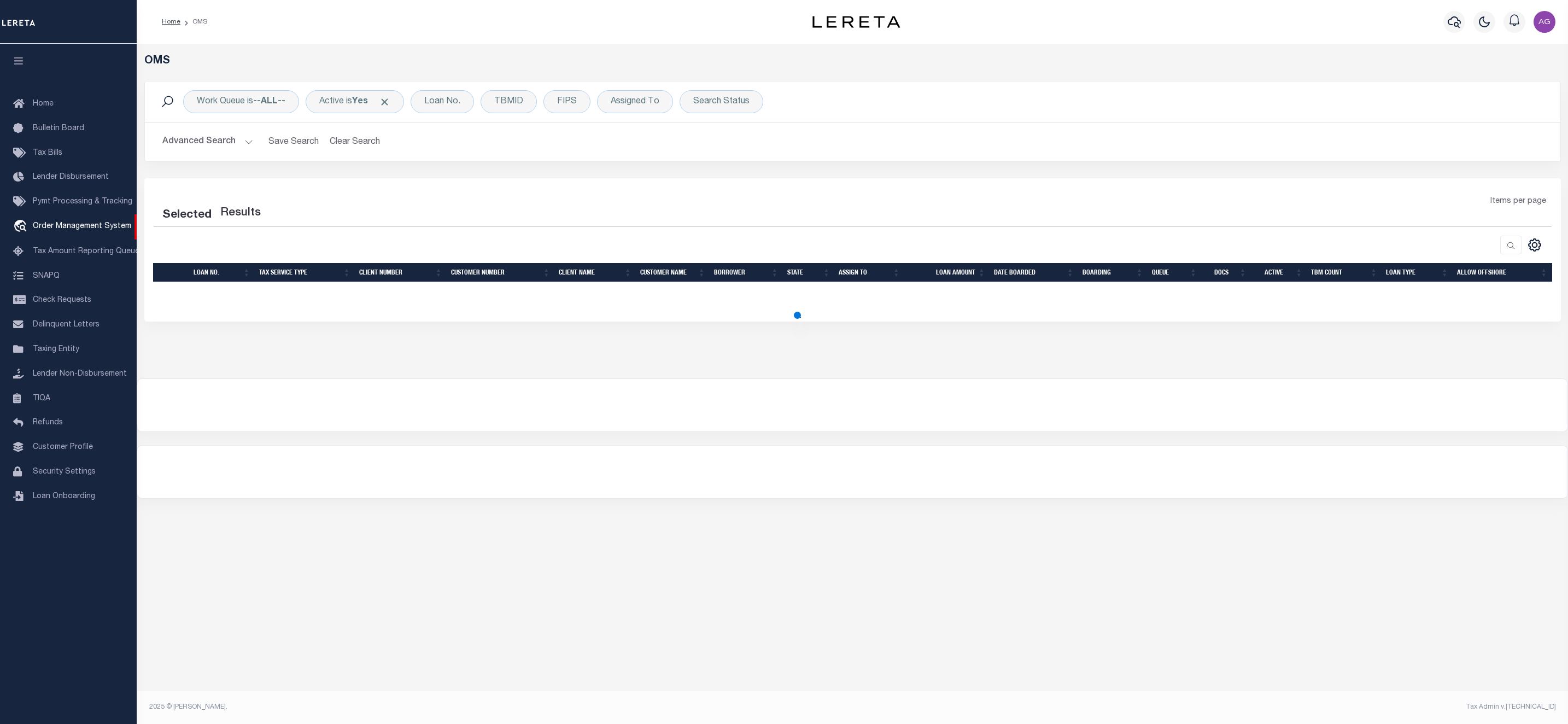
select select "200"
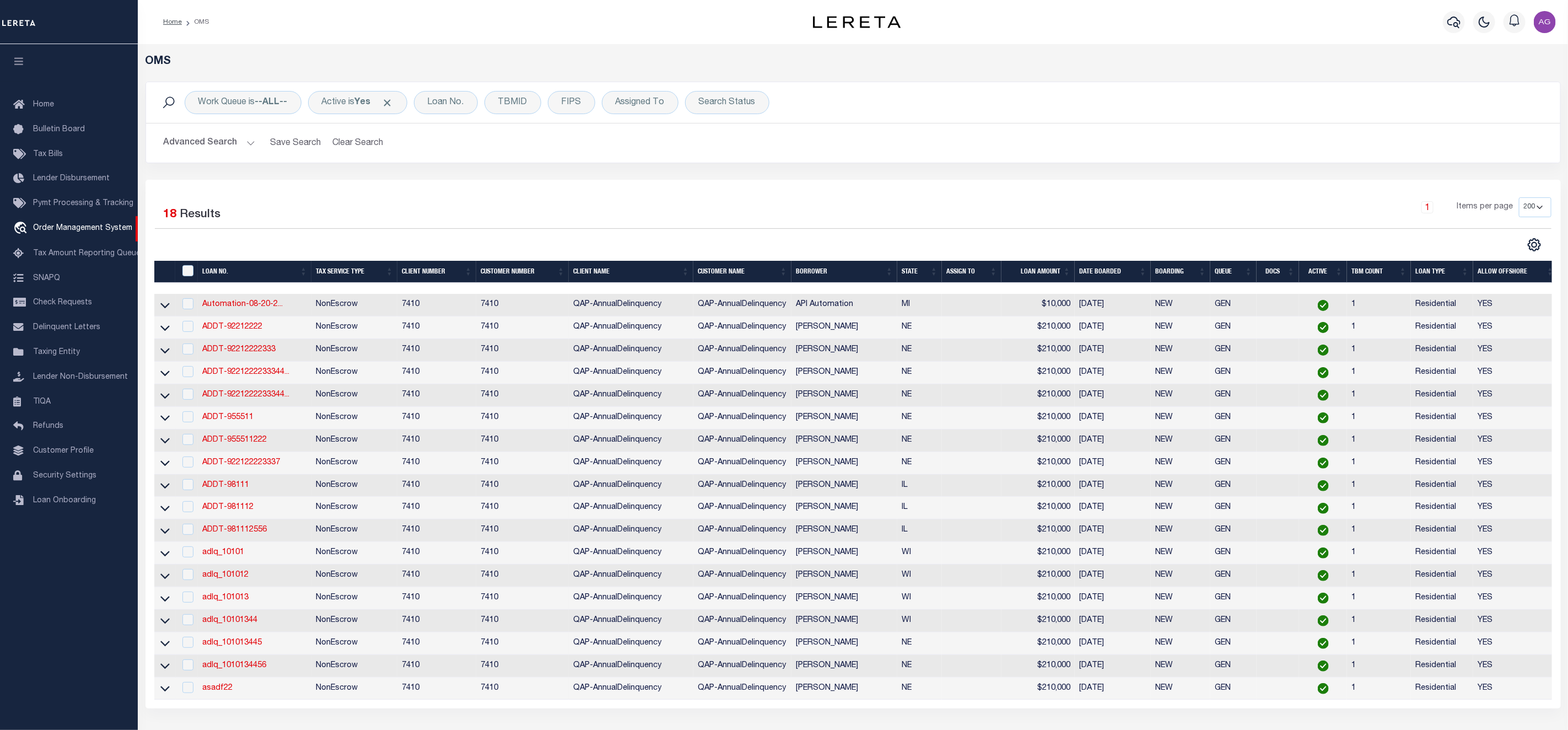
scroll to position [185, 0]
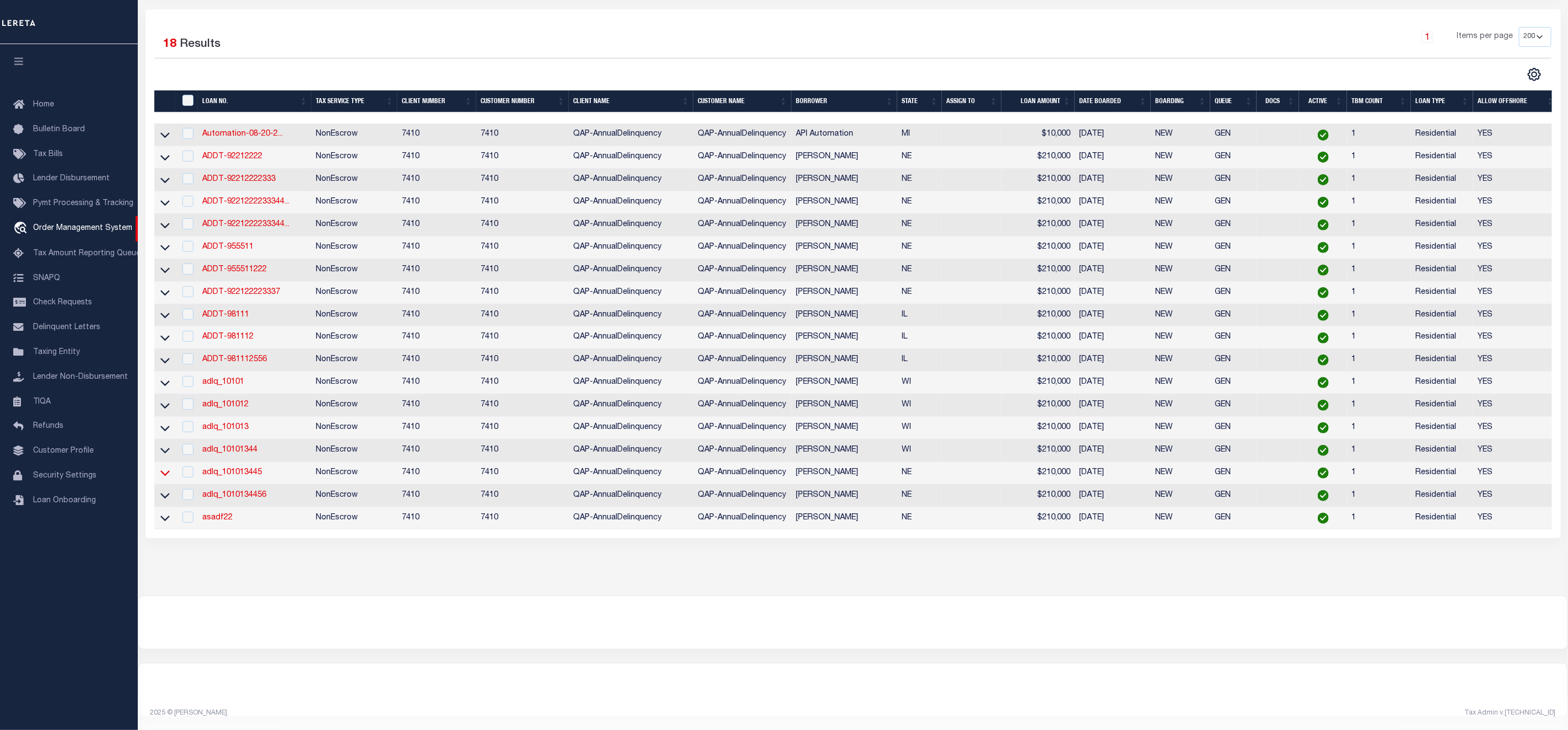
click at [167, 467] on icon at bounding box center [165, 472] width 9 height 12
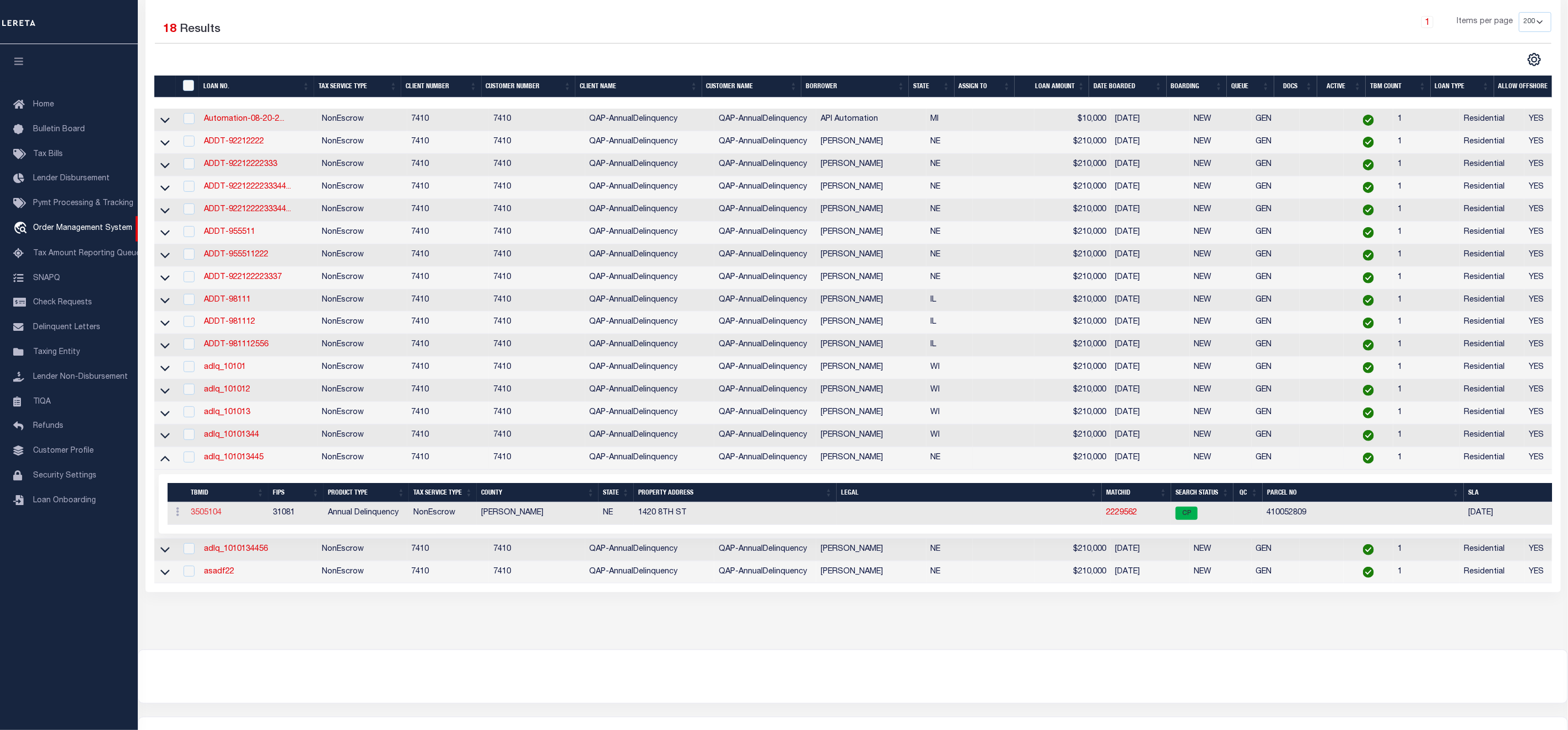
click at [207, 517] on link "3505104" at bounding box center [206, 512] width 31 height 8
type input "adlq_101013445"
type input "[PERSON_NAME]"
select select
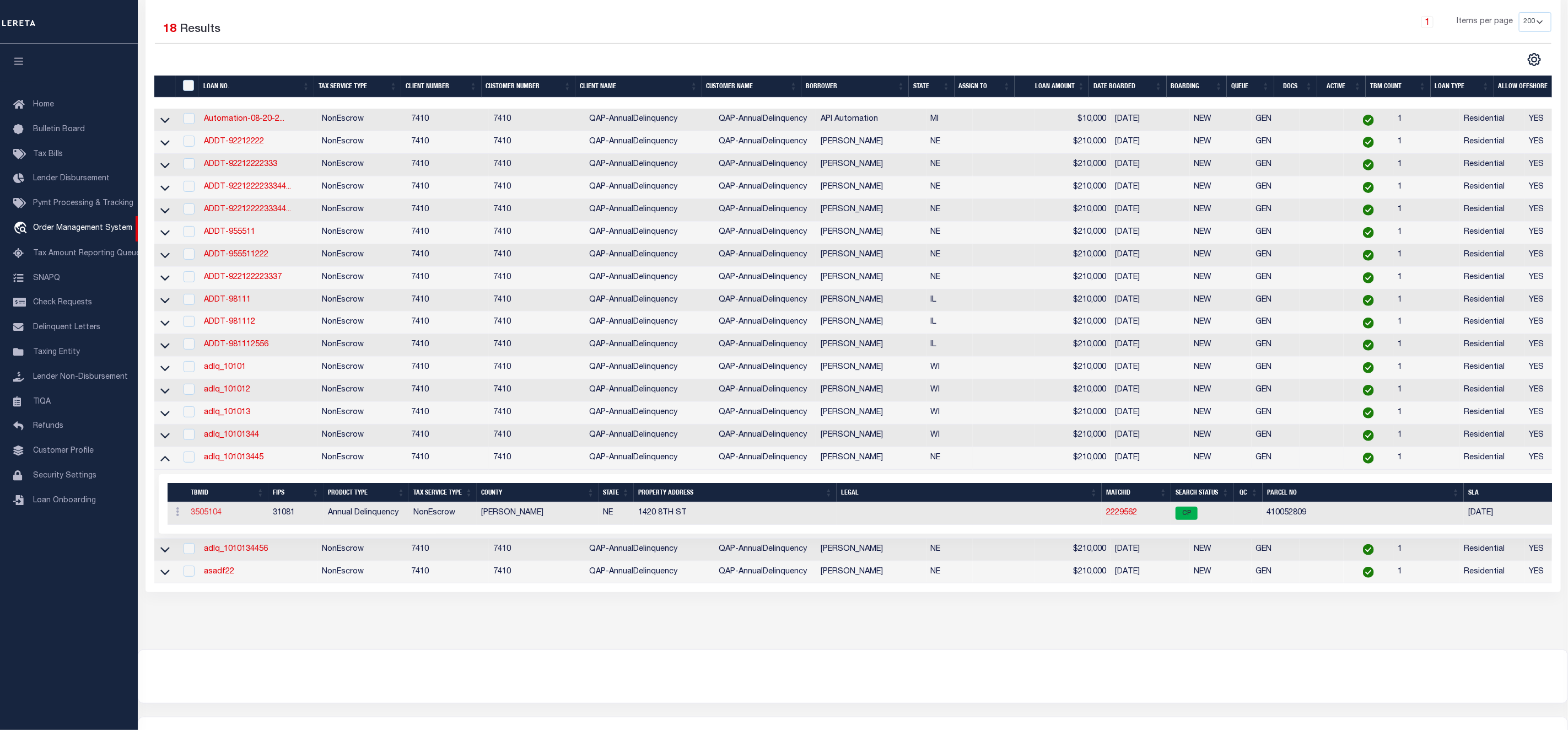
type input "5120 LAUREL OAK WAY"
type input "BATAVIA NY 14020-9637"
type input "[DATE]"
select select "10"
select select "NonEscrow"
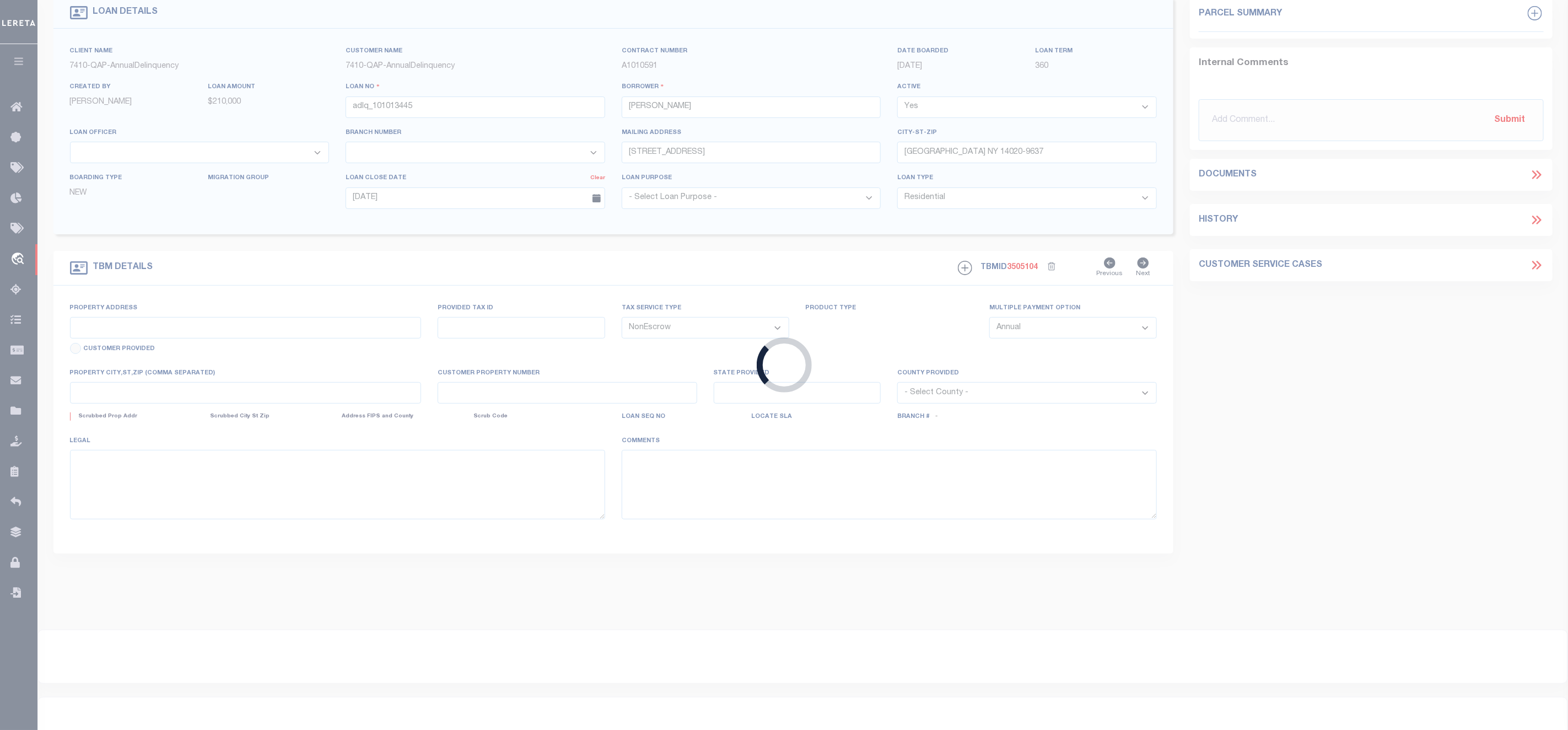
type input "1420 8TH ST"
select select
type input "AURORA NE 68818-1143"
type input "NE"
select select
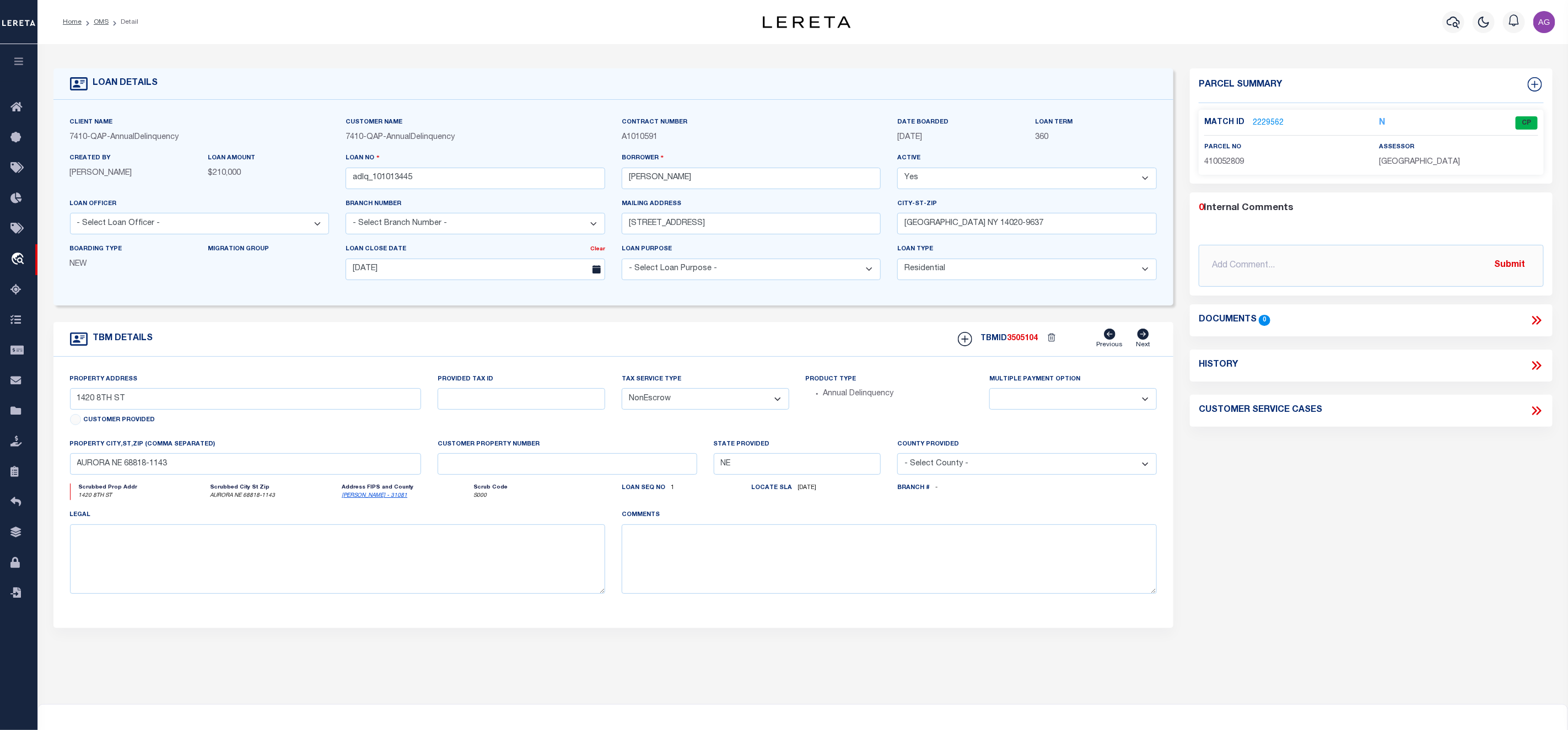
click at [1273, 123] on link "2229562" at bounding box center [1268, 123] width 31 height 12
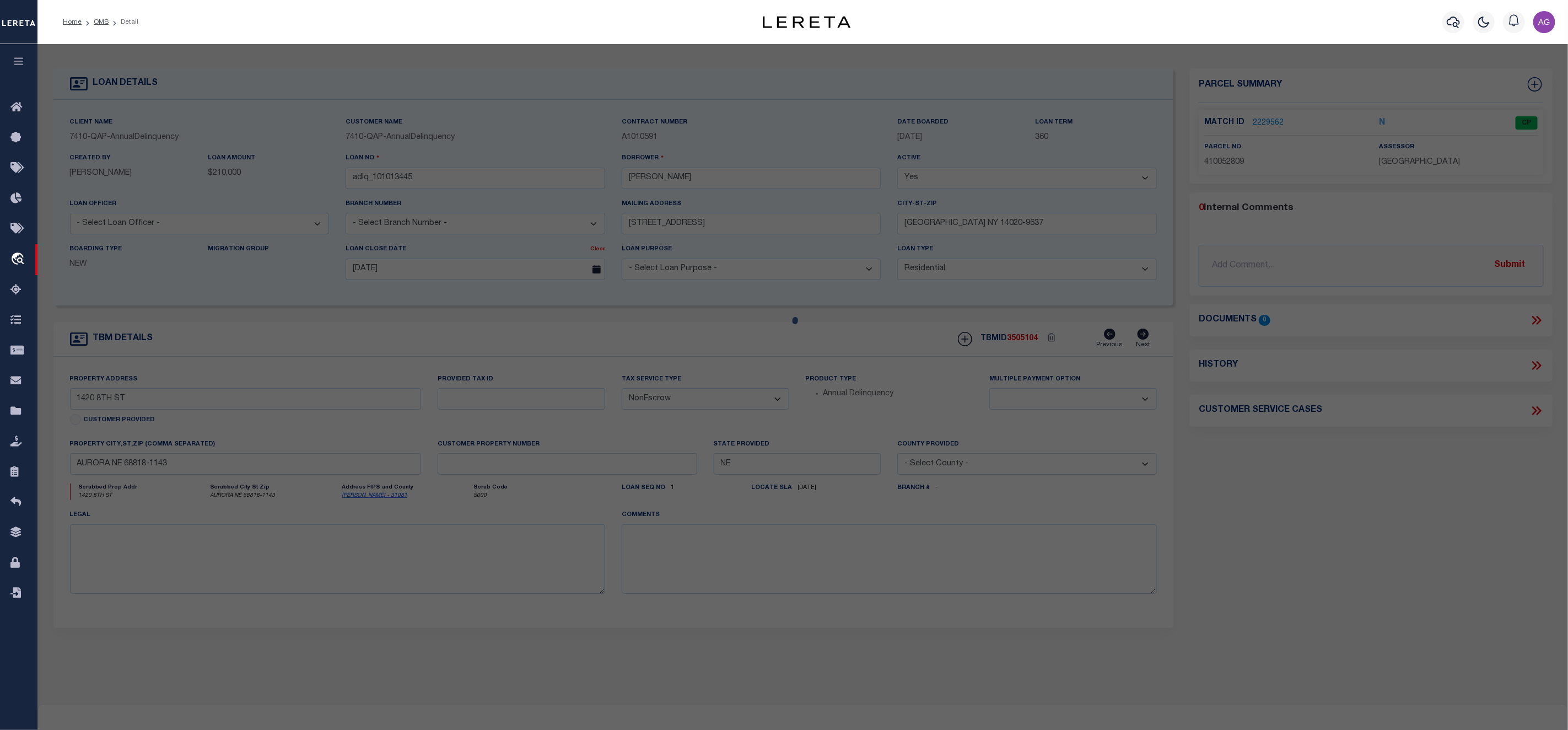
checkbox input "false"
select select "CP"
type input "THORNTON,APRIL L"
select select "ATL"
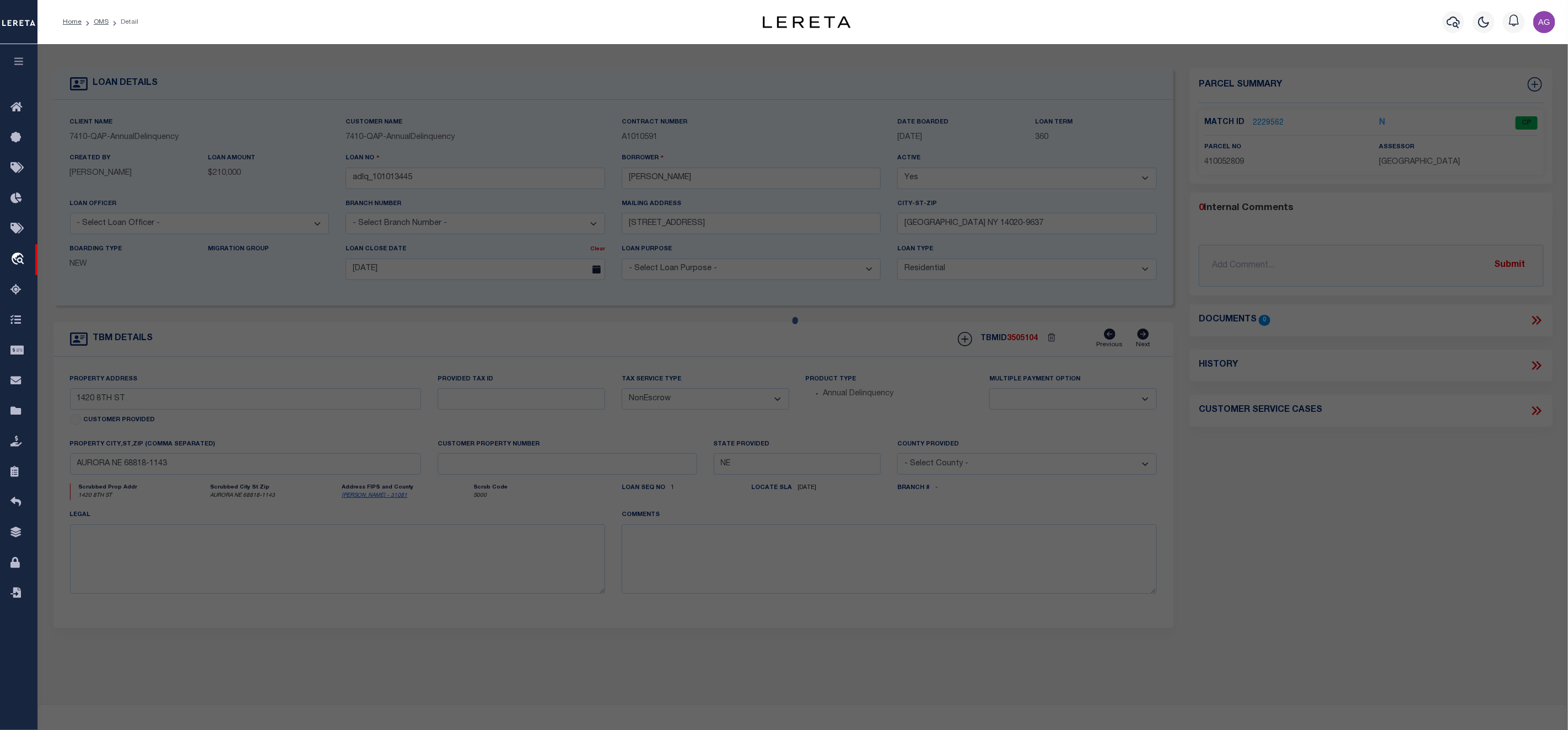
select select "ADD"
type input "1420 8TH ST"
checkbox input "false"
type input "AURORA, NE 68818"
type textarea "LOT 3 & VAC E 12' OF 8TH ST REFSHAUGES SUB OF HELLINGS SUB"
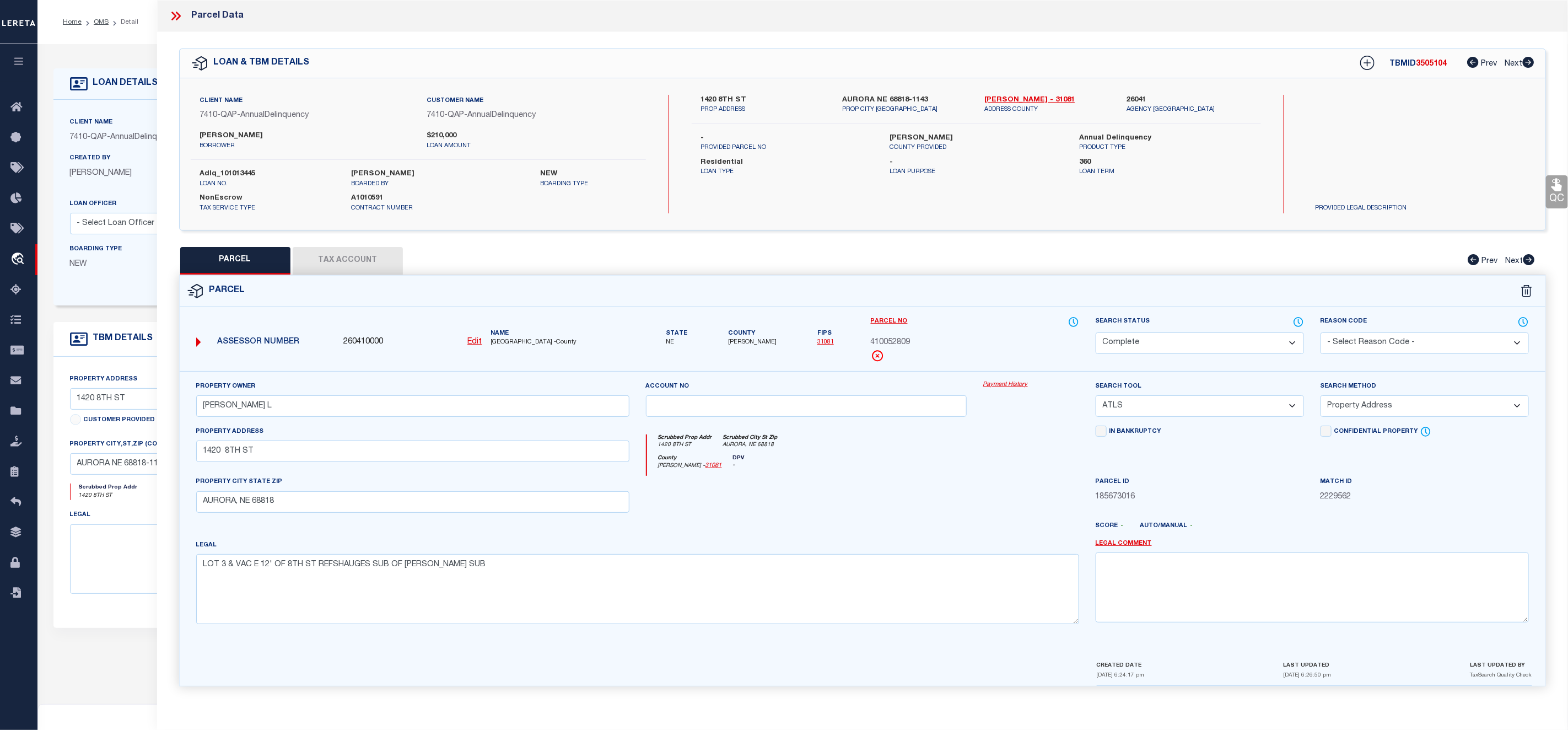
click at [1002, 384] on link "Payment History" at bounding box center [1031, 385] width 96 height 9
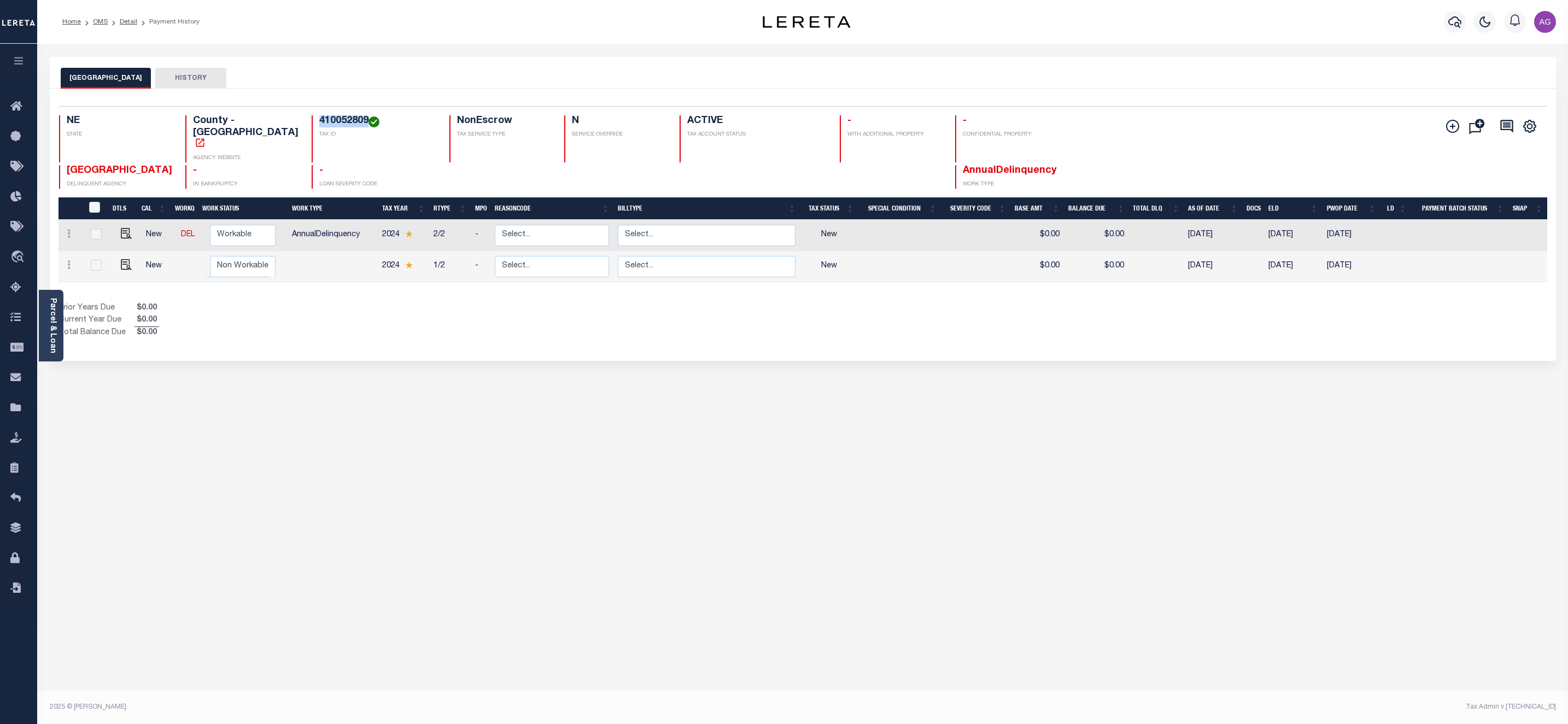
drag, startPoint x: 296, startPoint y: 119, endPoint x: 345, endPoint y: 123, distance: 49.2
click at [345, 123] on div "410052809 TAX ID" at bounding box center [374, 139] width 124 height 47
copy h4 "410052809"
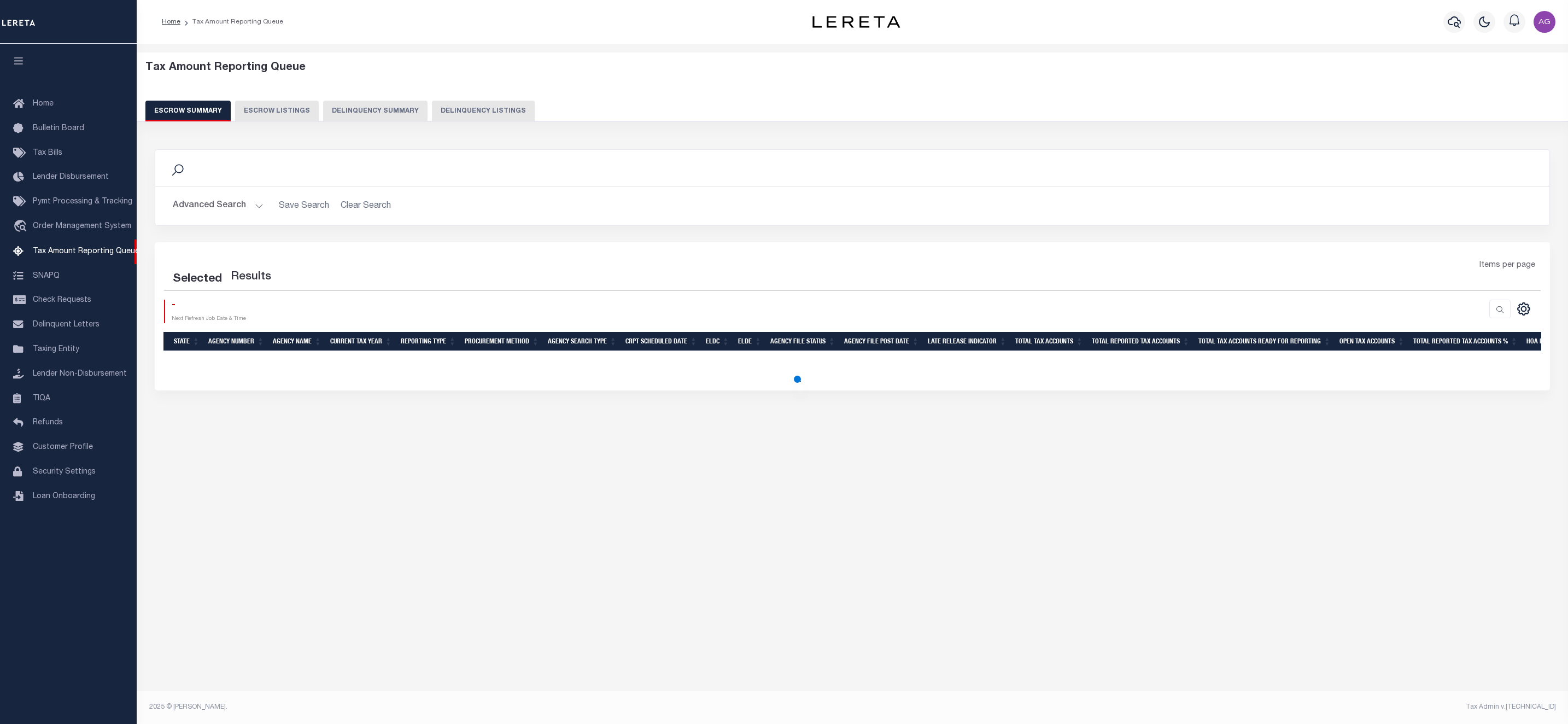
click at [383, 101] on button "Delinquency Summary" at bounding box center [375, 111] width 104 height 21
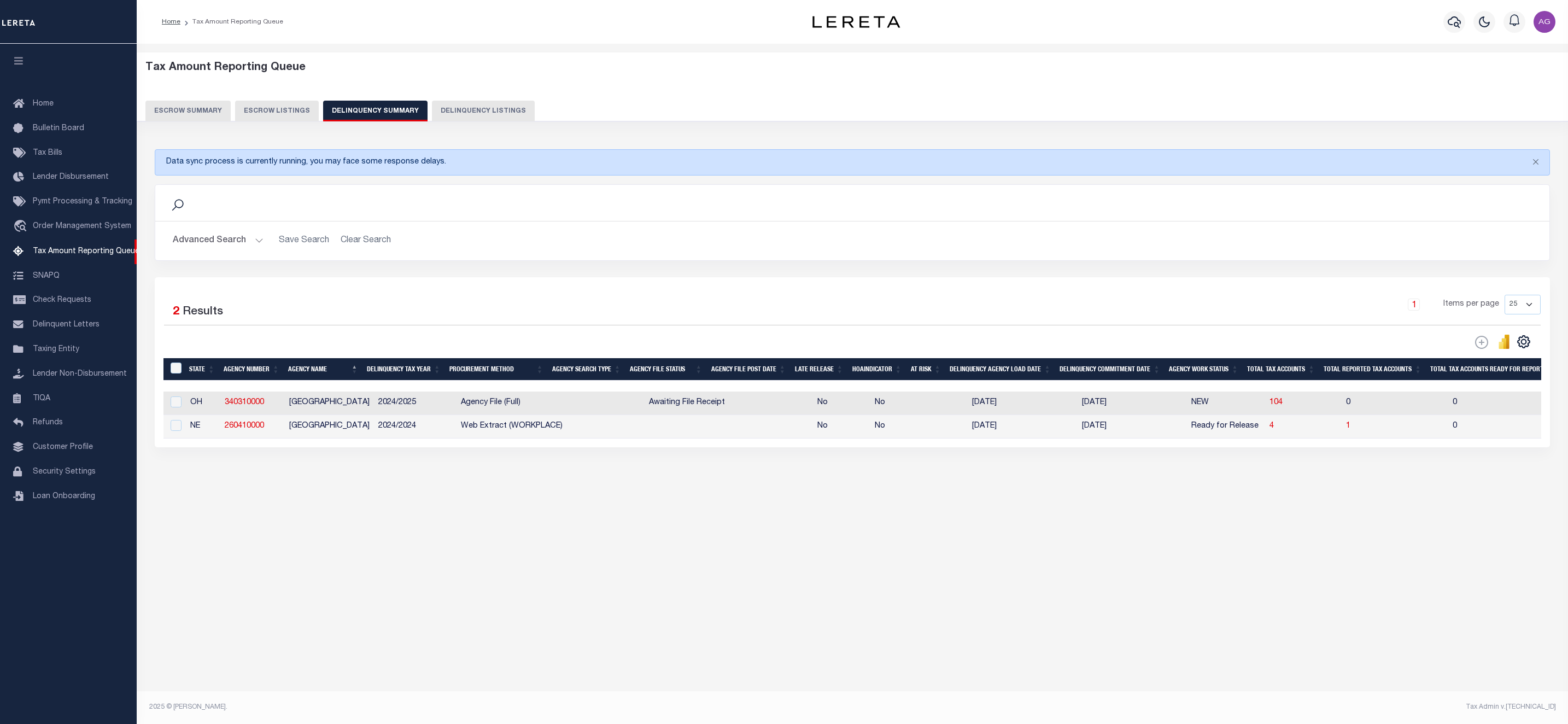
click at [235, 237] on button "Advanced Search" at bounding box center [218, 241] width 91 height 22
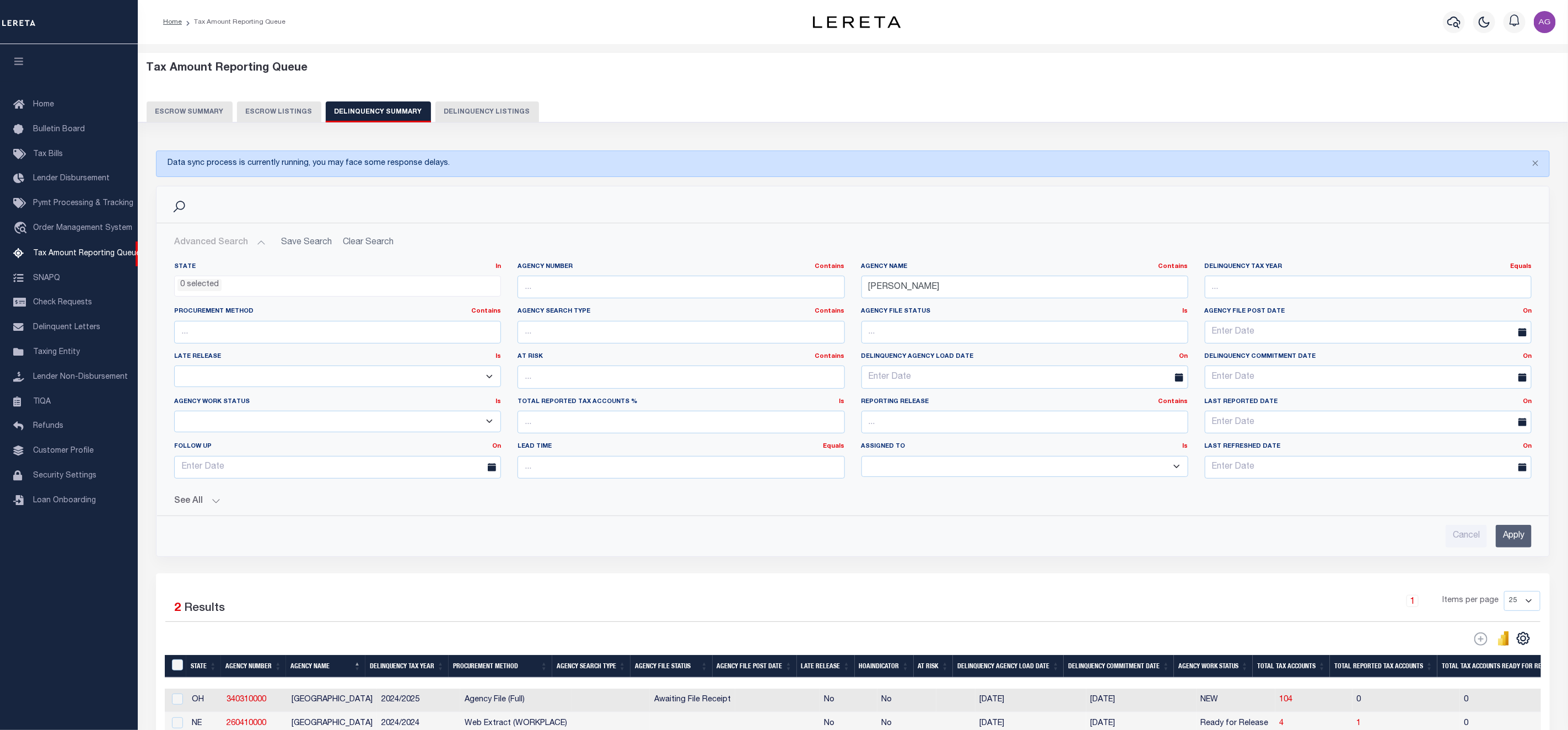
click at [1514, 534] on input "Apply" at bounding box center [1513, 536] width 35 height 23
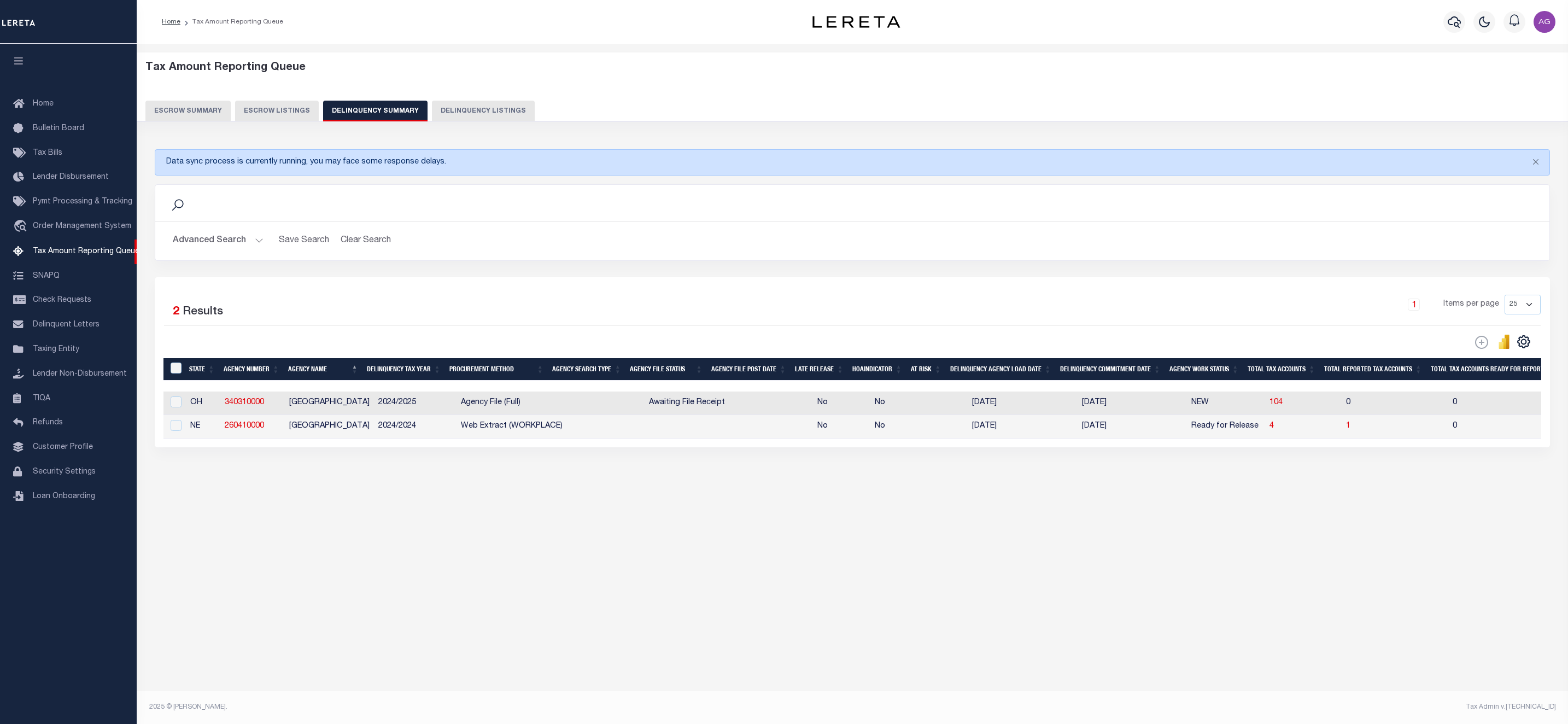
click at [223, 243] on button "Advanced Search" at bounding box center [218, 241] width 91 height 22
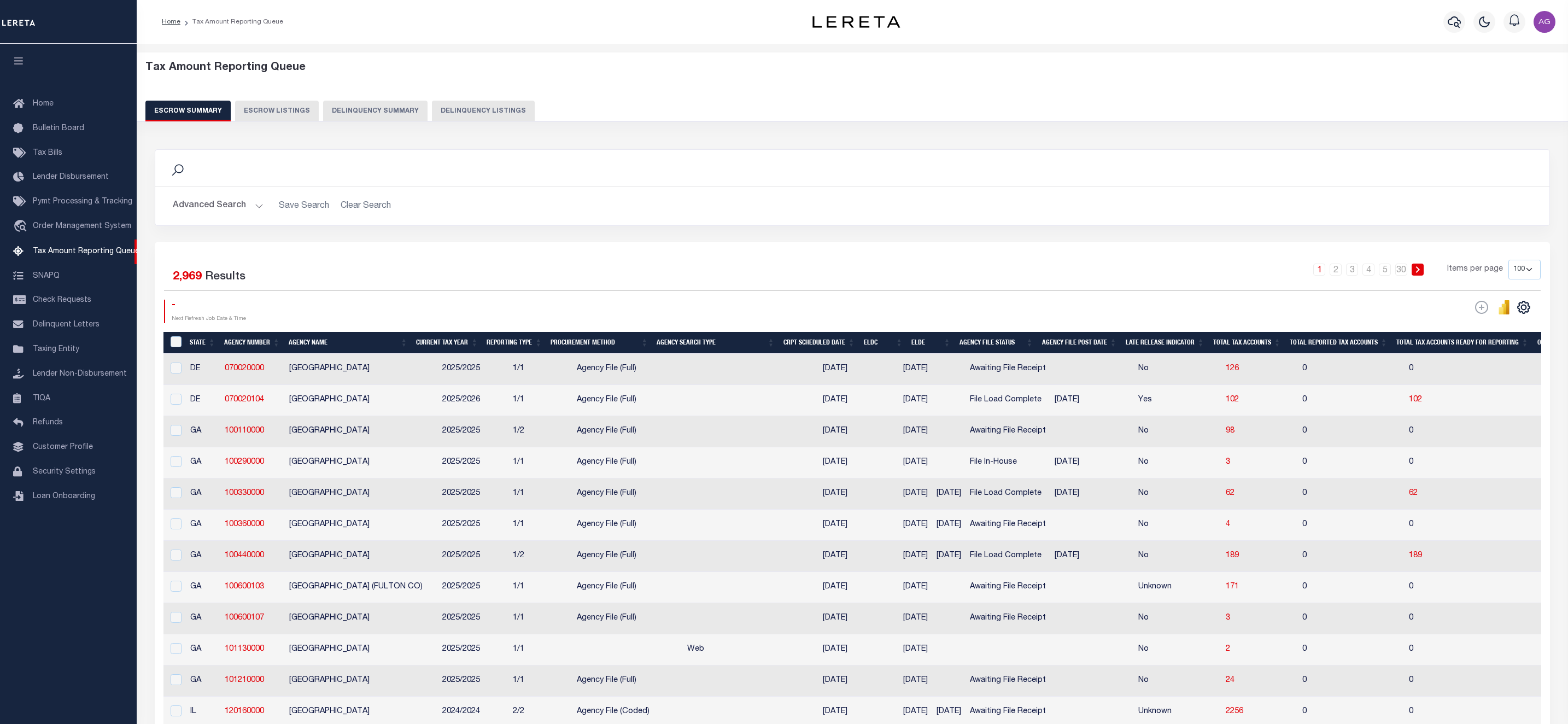
click at [363, 105] on button "Delinquency Summary" at bounding box center [375, 111] width 104 height 21
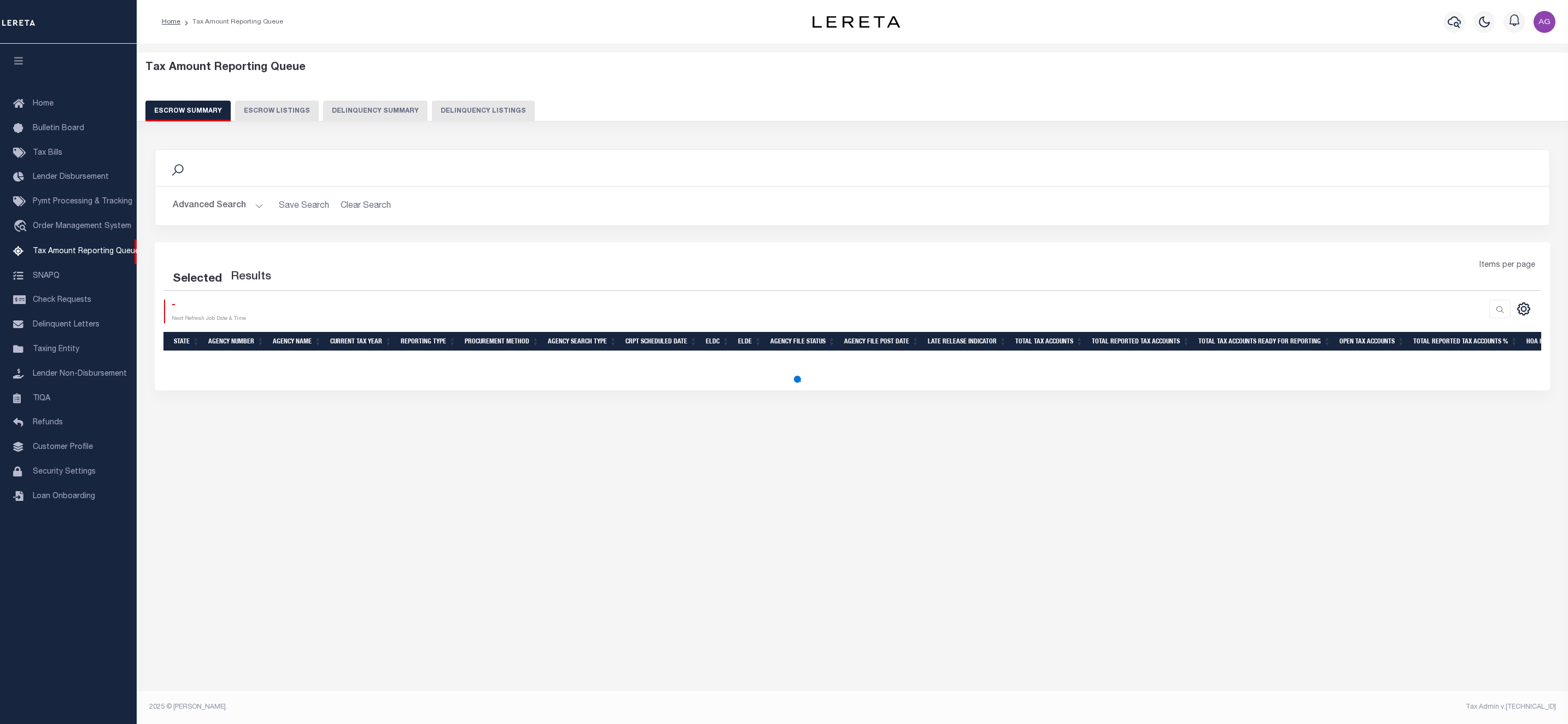
select select "100"
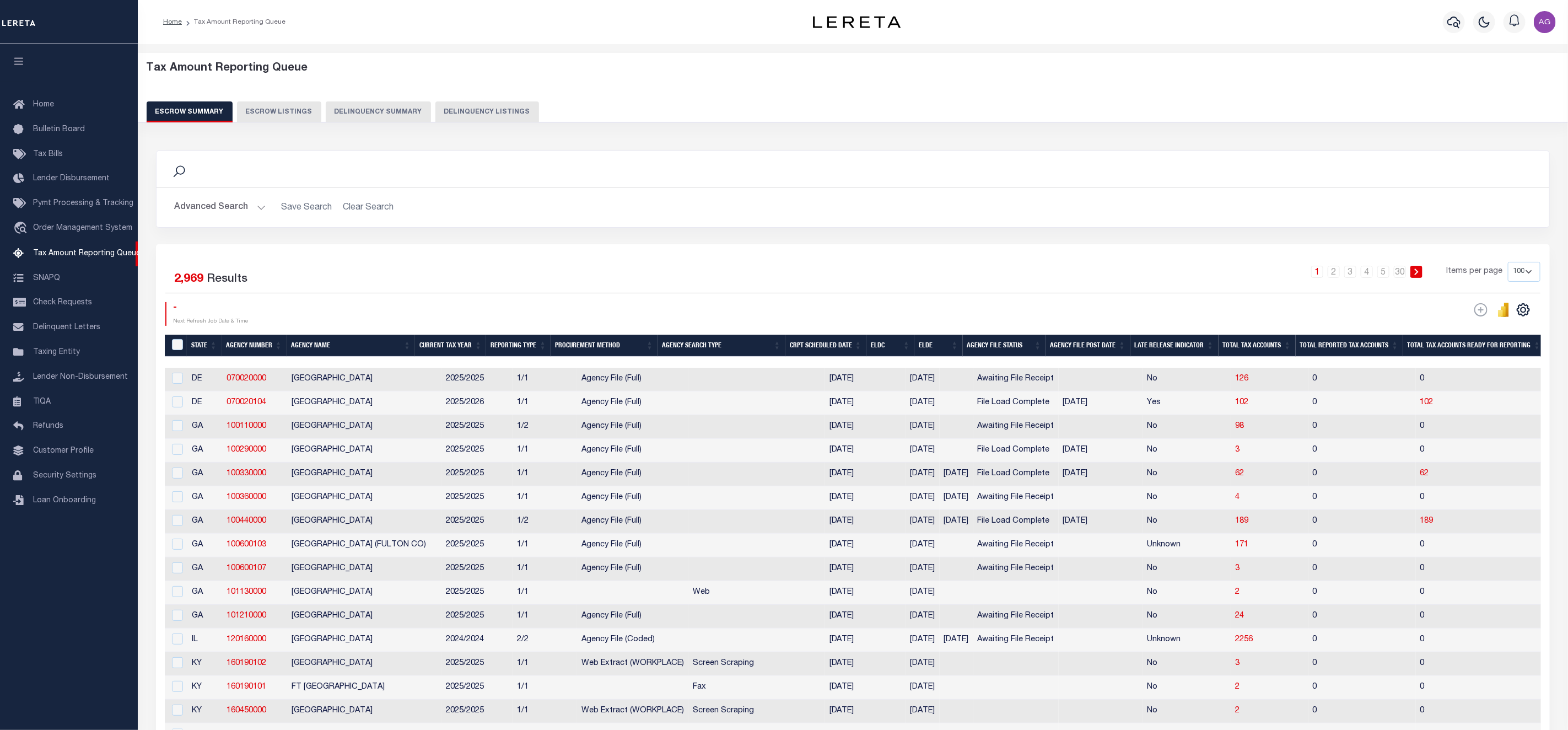
click at [378, 114] on button "Delinquency Summary" at bounding box center [378, 112] width 105 height 21
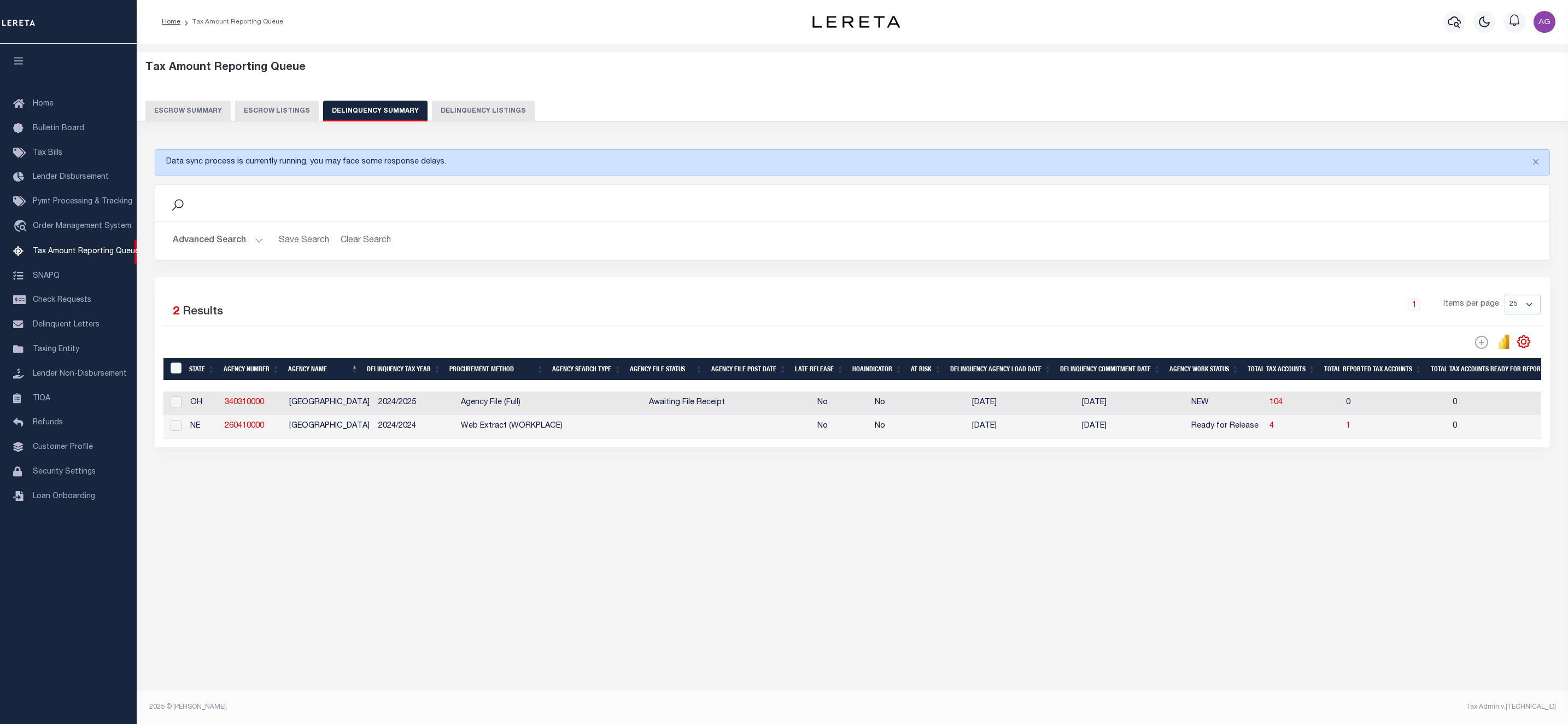
click at [210, 246] on button "Advanced Search" at bounding box center [218, 241] width 91 height 22
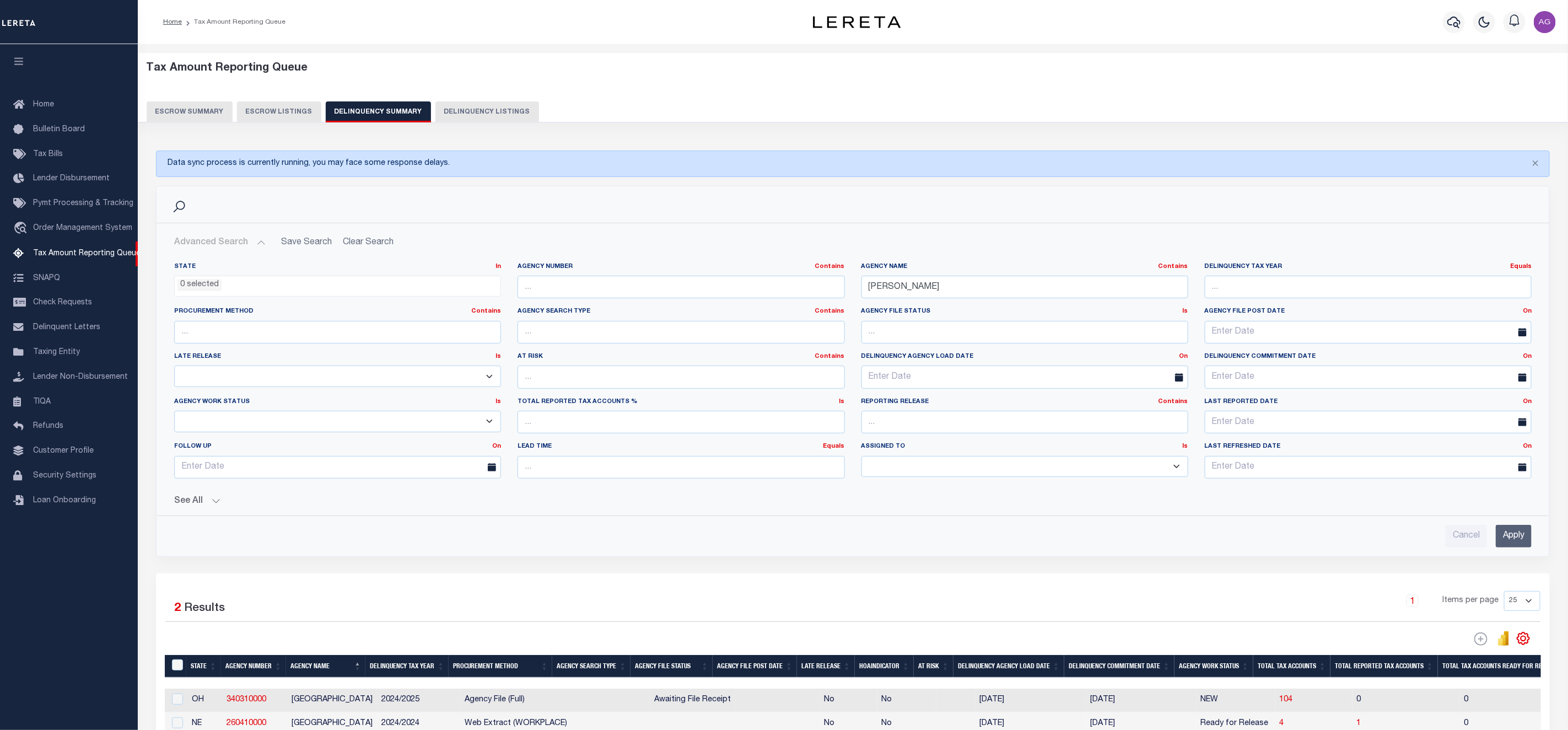
click at [211, 505] on button "See All" at bounding box center [853, 501] width 1357 height 11
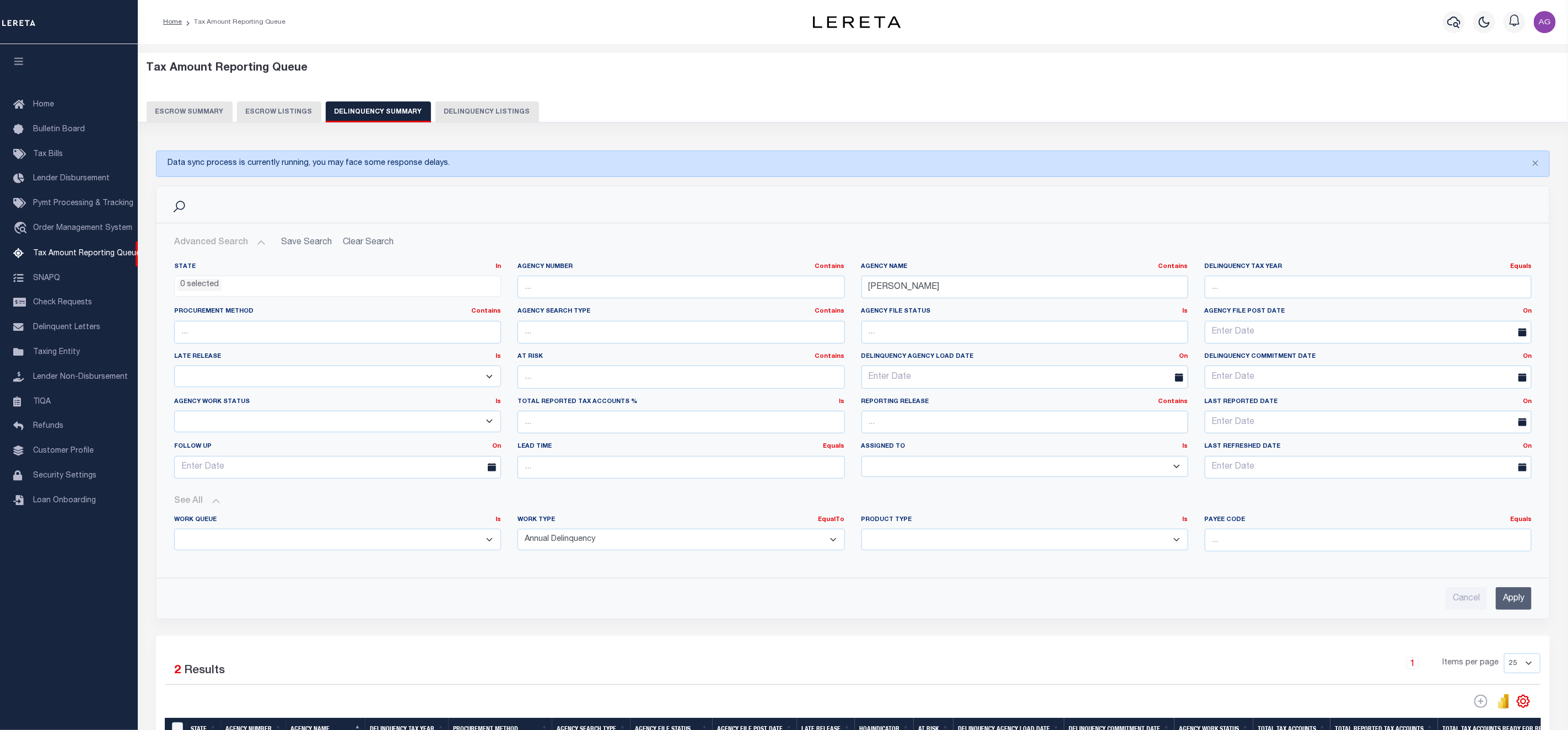
click at [641, 549] on select "Annual Delinquency Back Search Payment Status Check DTRACK" at bounding box center [681, 539] width 327 height 22
select select "DTRACK"
click at [517, 533] on select "Annual Delinquency Back Search Payment Status Check DTRACK" at bounding box center [681, 539] width 327 height 22
drag, startPoint x: 931, startPoint y: 291, endPoint x: 810, endPoint y: 281, distance: 121.4
click at [810, 281] on div "State In In AK AL AR AZ CA CO CT DC DE FL GA GU HI IA ID IL IN KS KY LA MA MD M…" at bounding box center [853, 375] width 1374 height 225
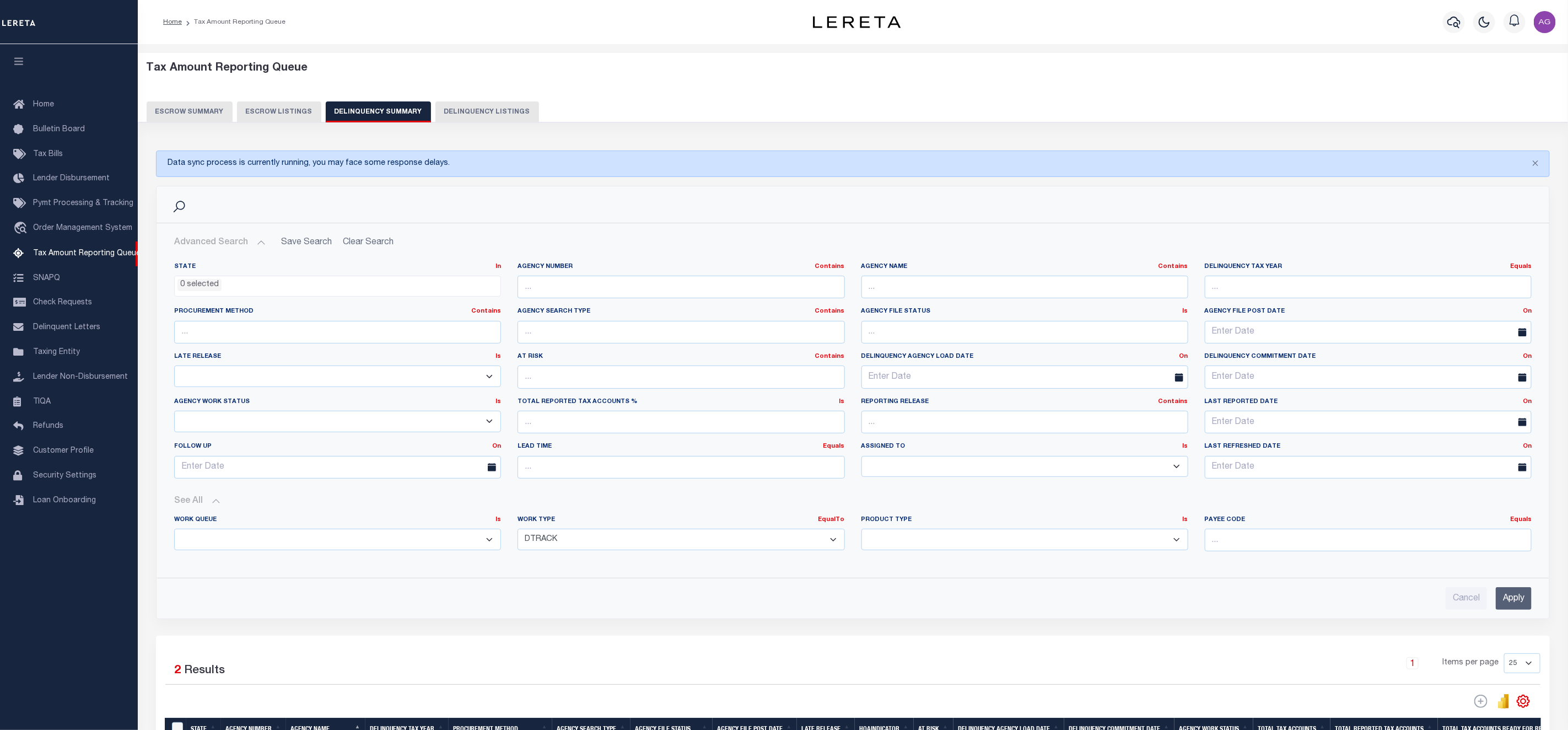
click at [1516, 606] on input "Apply" at bounding box center [1513, 598] width 35 height 23
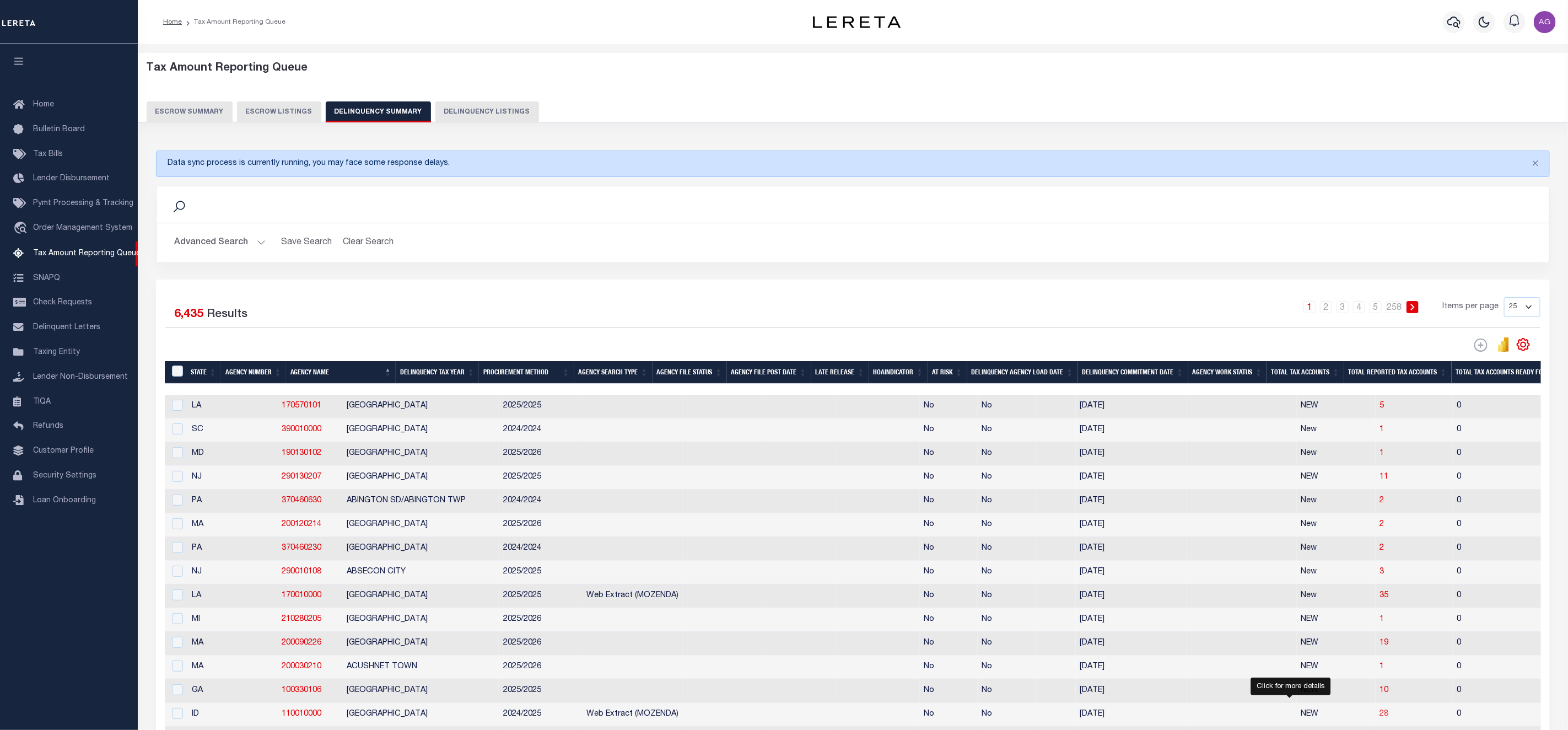
click at [1379, 718] on span "28" at bounding box center [1384, 714] width 9 height 8
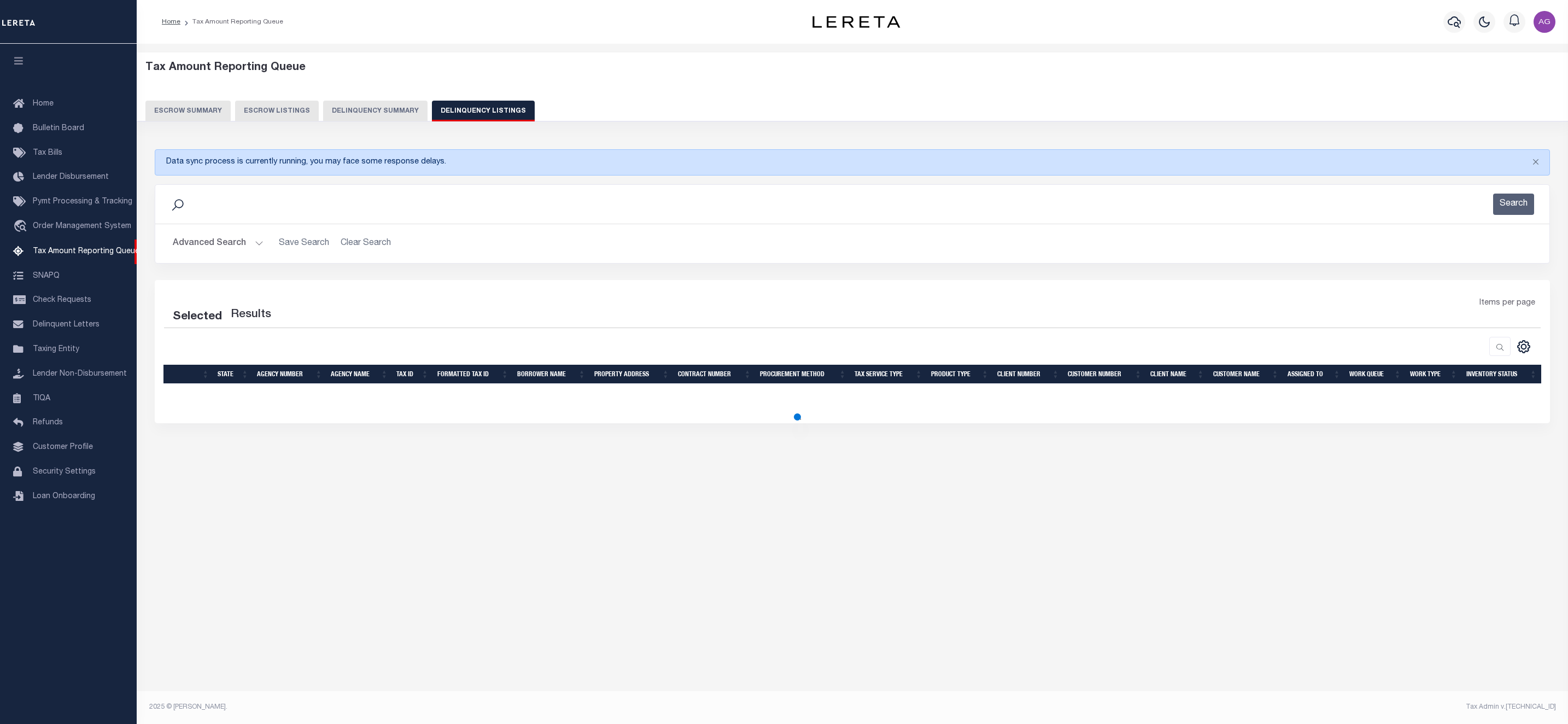
select select "100"
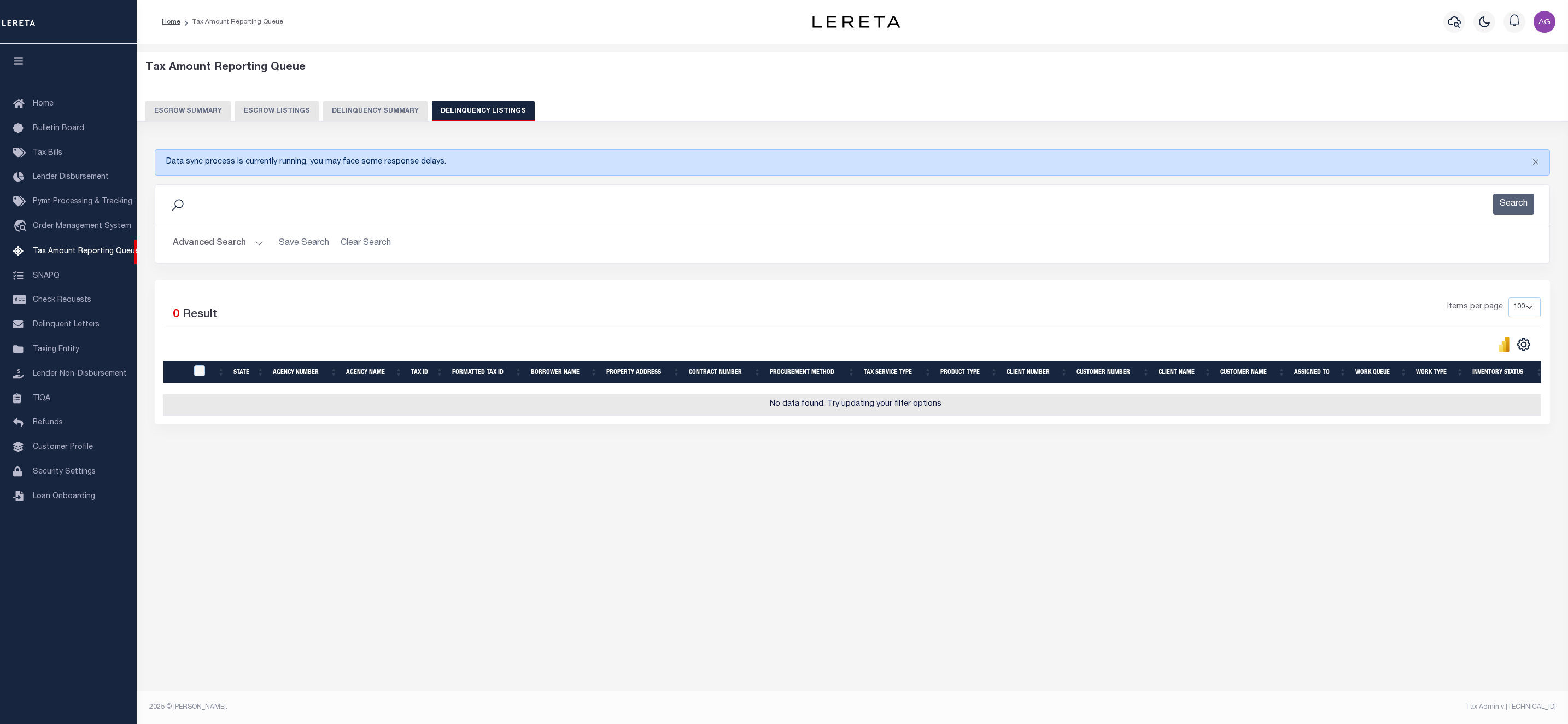
click at [379, 107] on button "Delinquency Summary" at bounding box center [375, 111] width 104 height 21
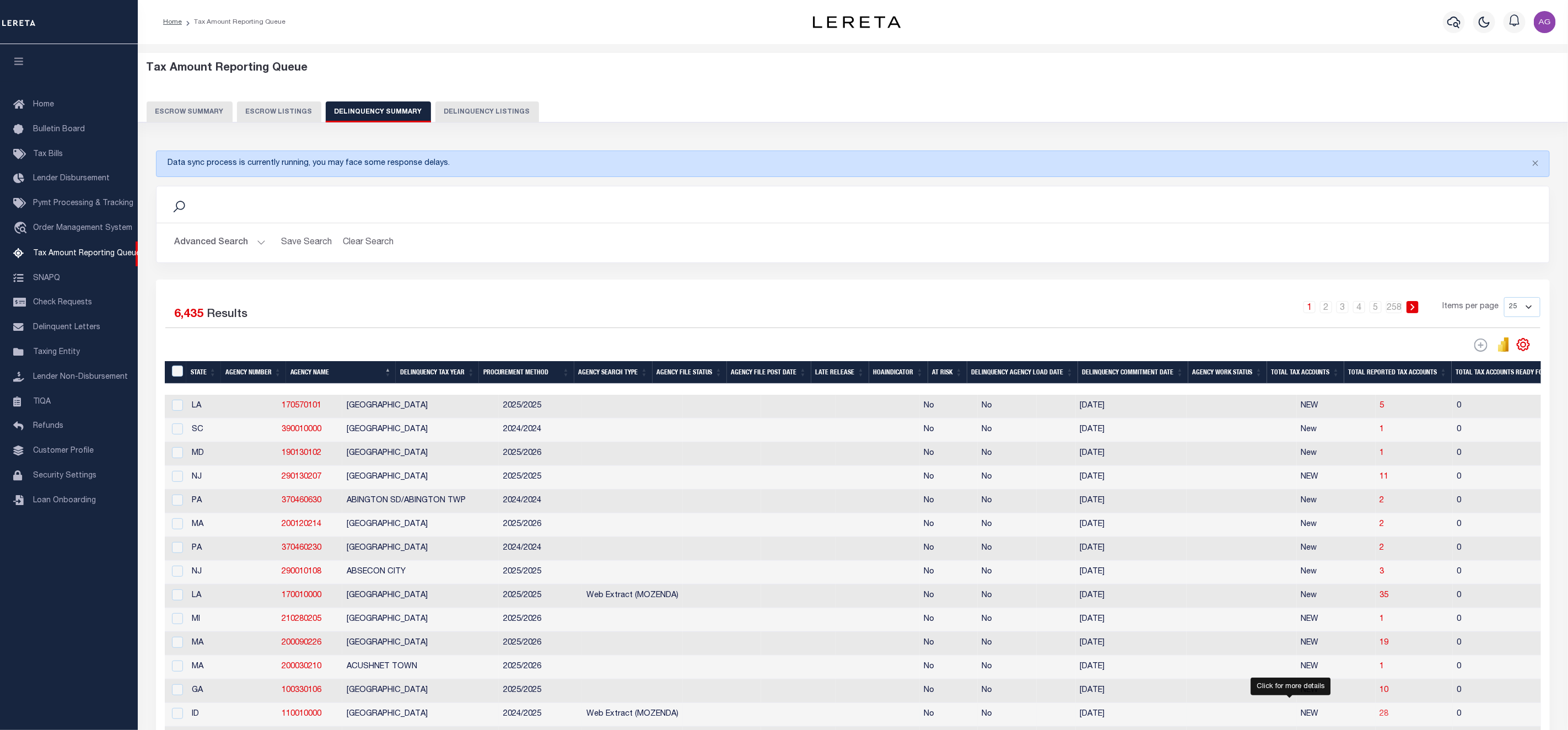
click at [1379, 718] on span "28" at bounding box center [1384, 714] width 9 height 8
select select "100"
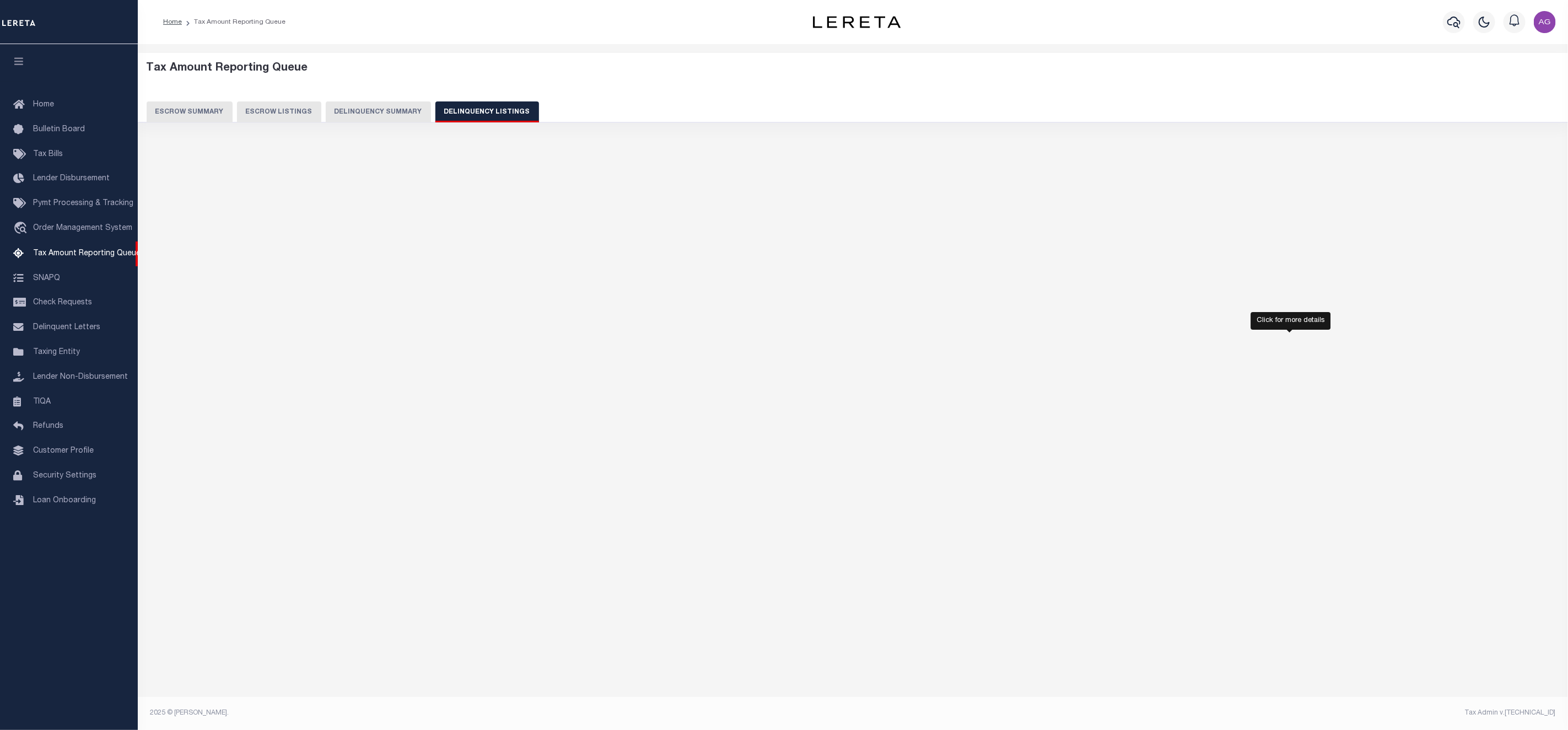
select select "100"
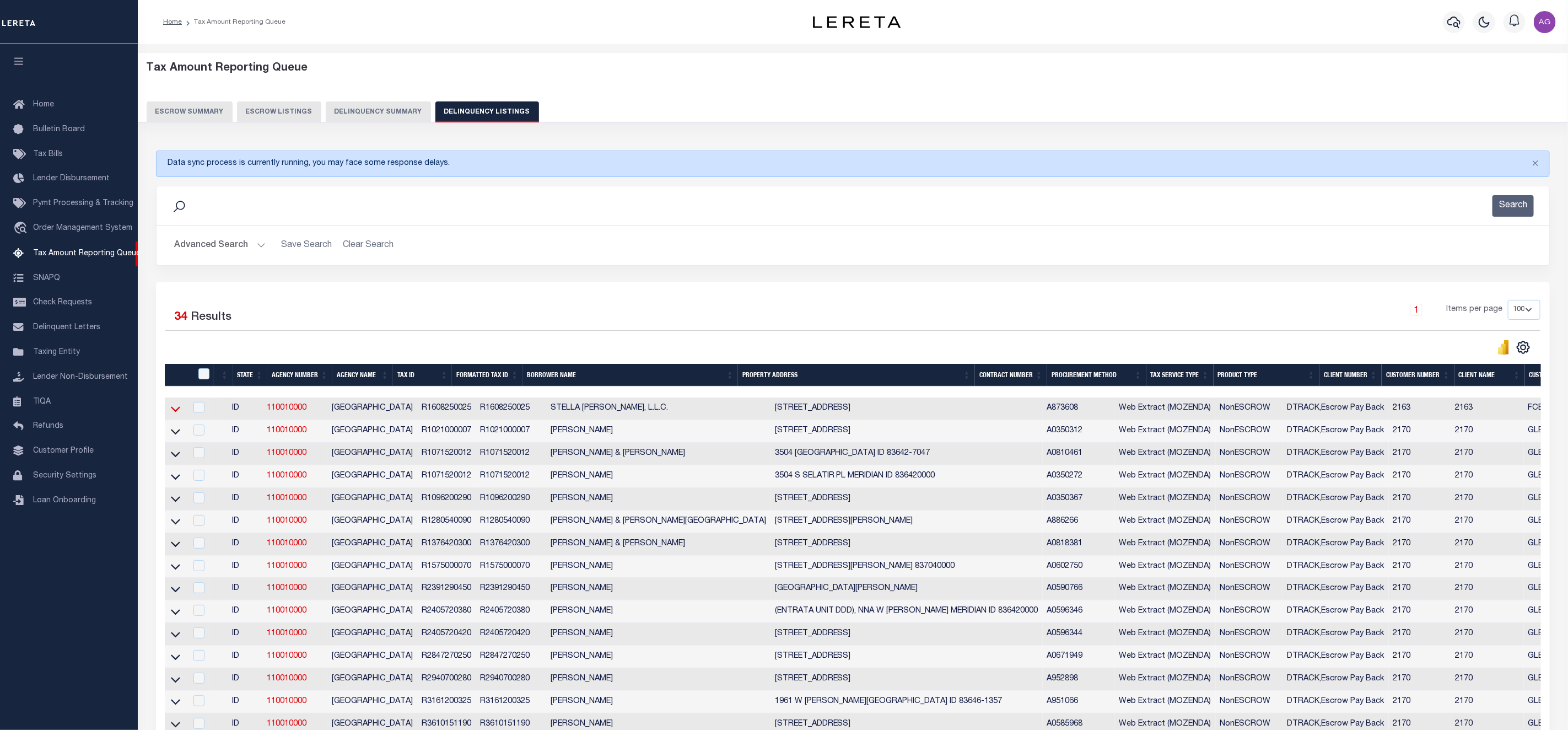
click at [178, 412] on icon at bounding box center [175, 409] width 9 height 5
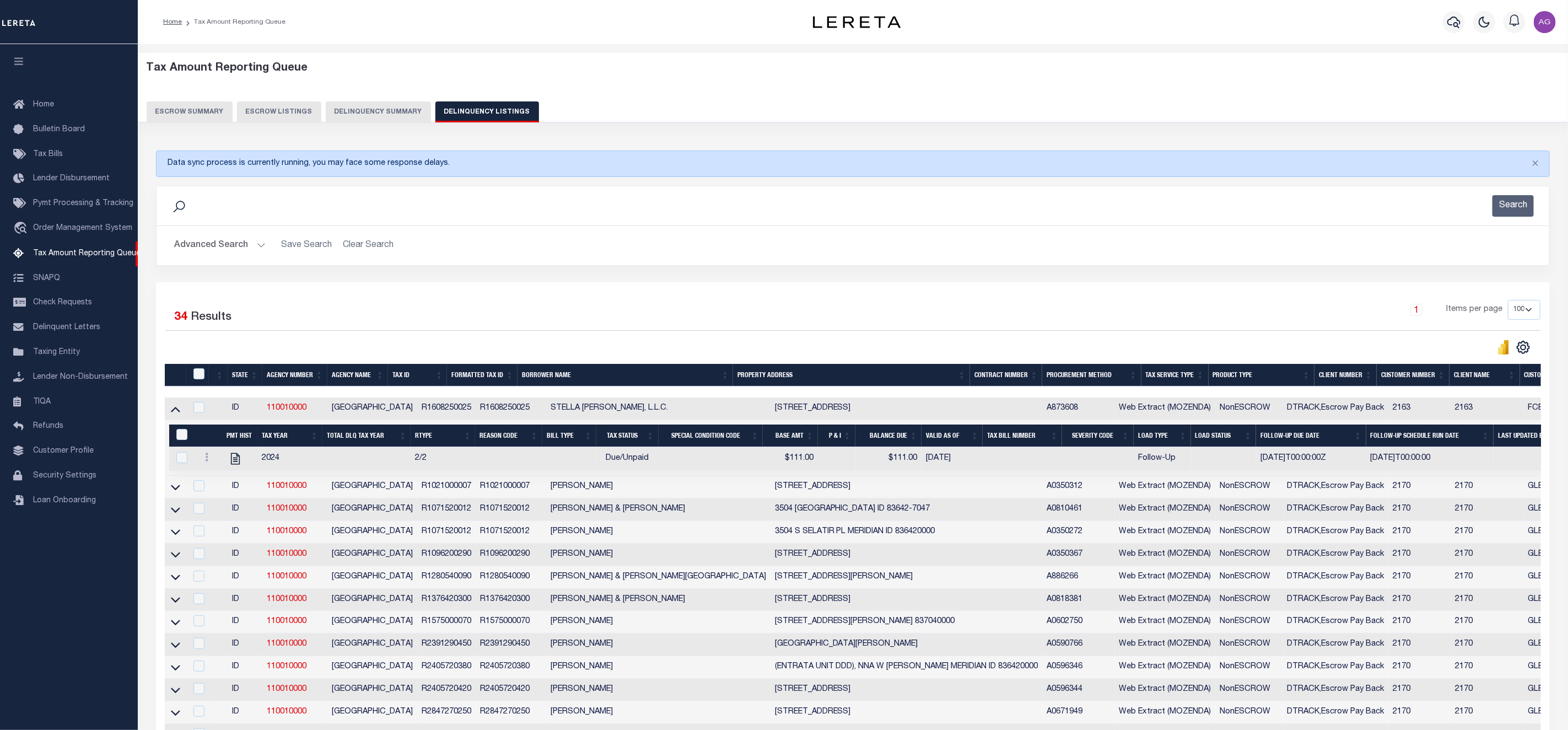
click at [178, 412] on icon at bounding box center [175, 409] width 9 height 5
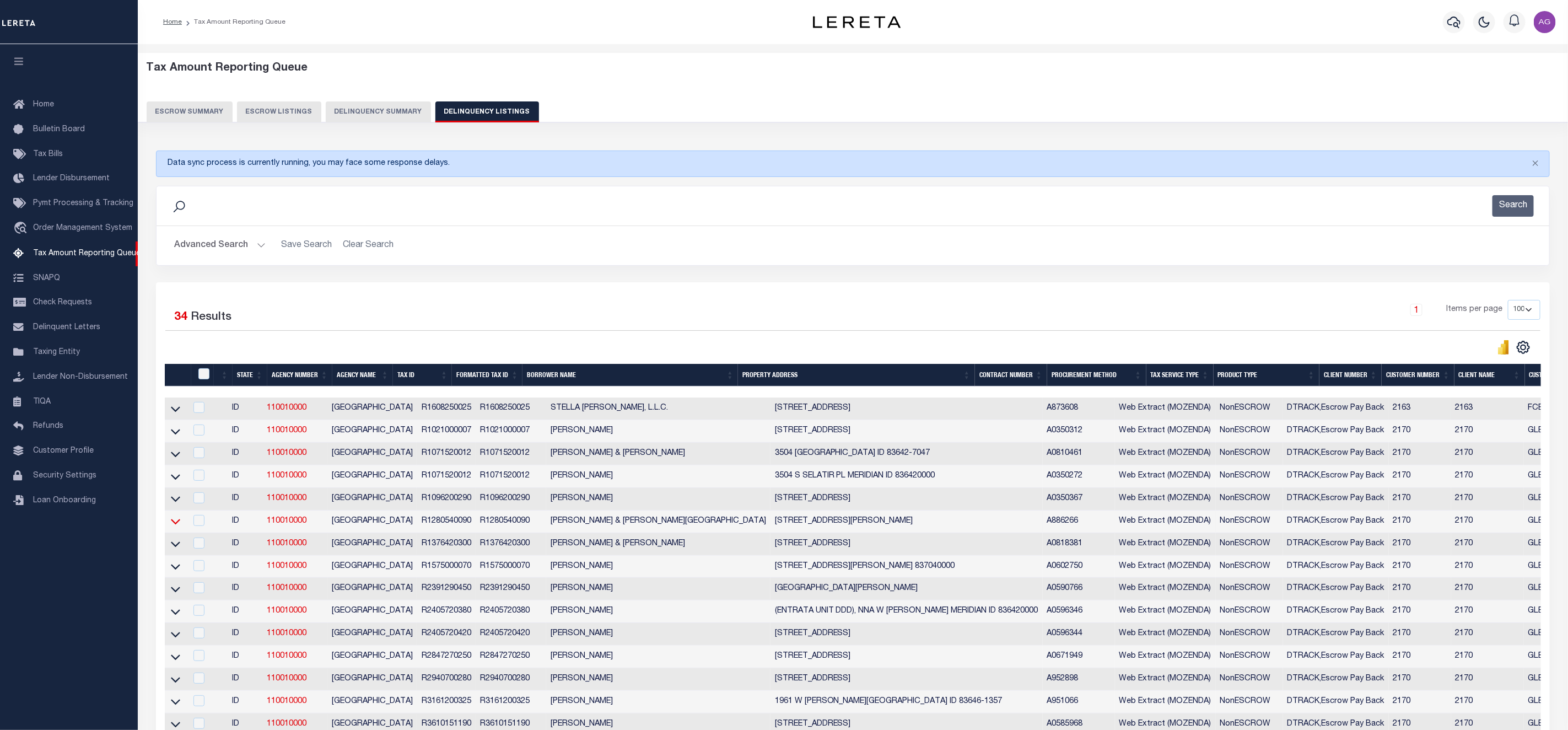
click at [177, 527] on icon at bounding box center [175, 521] width 9 height 12
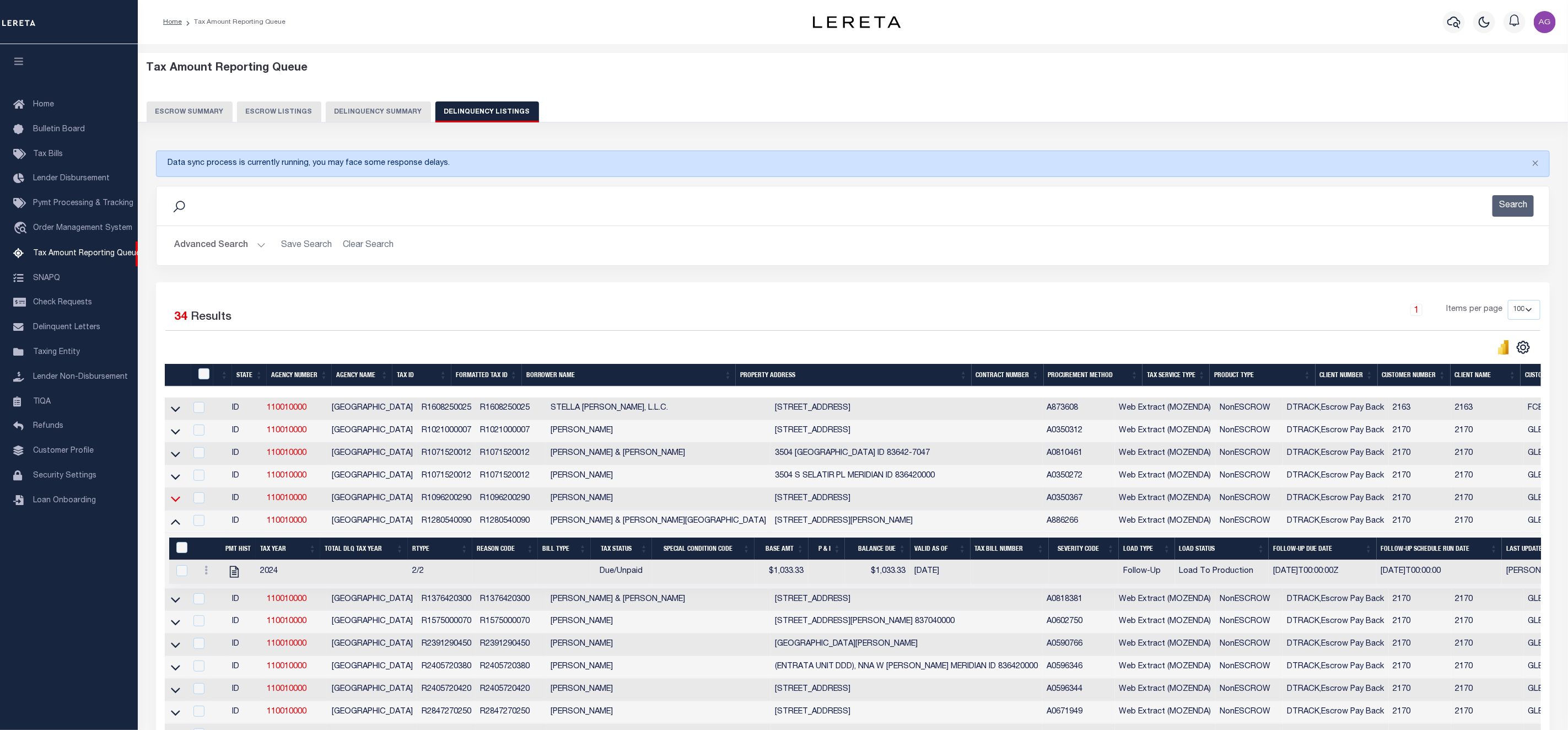
click at [179, 505] on icon at bounding box center [175, 498] width 9 height 12
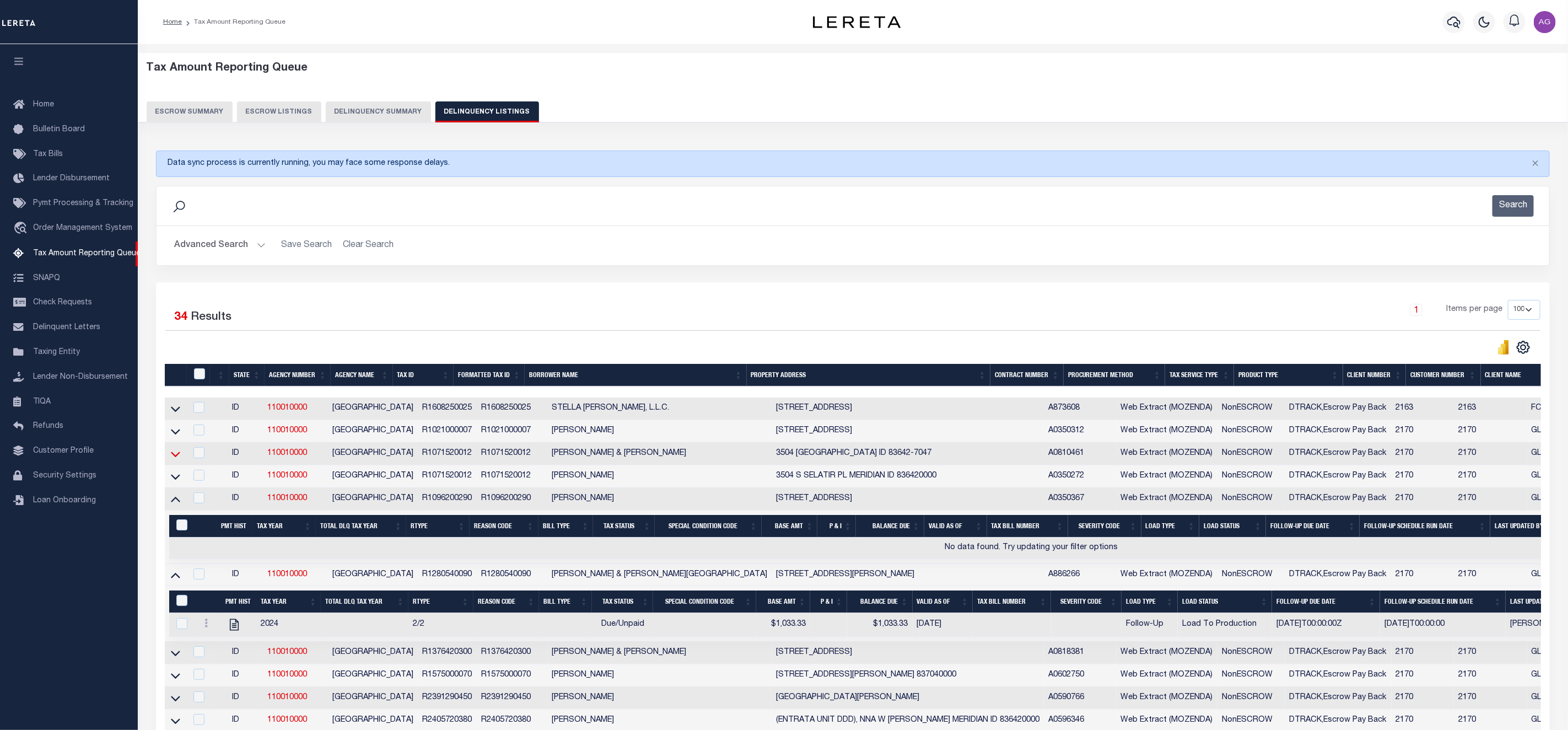
click at [175, 459] on icon at bounding box center [175, 454] width 9 height 12
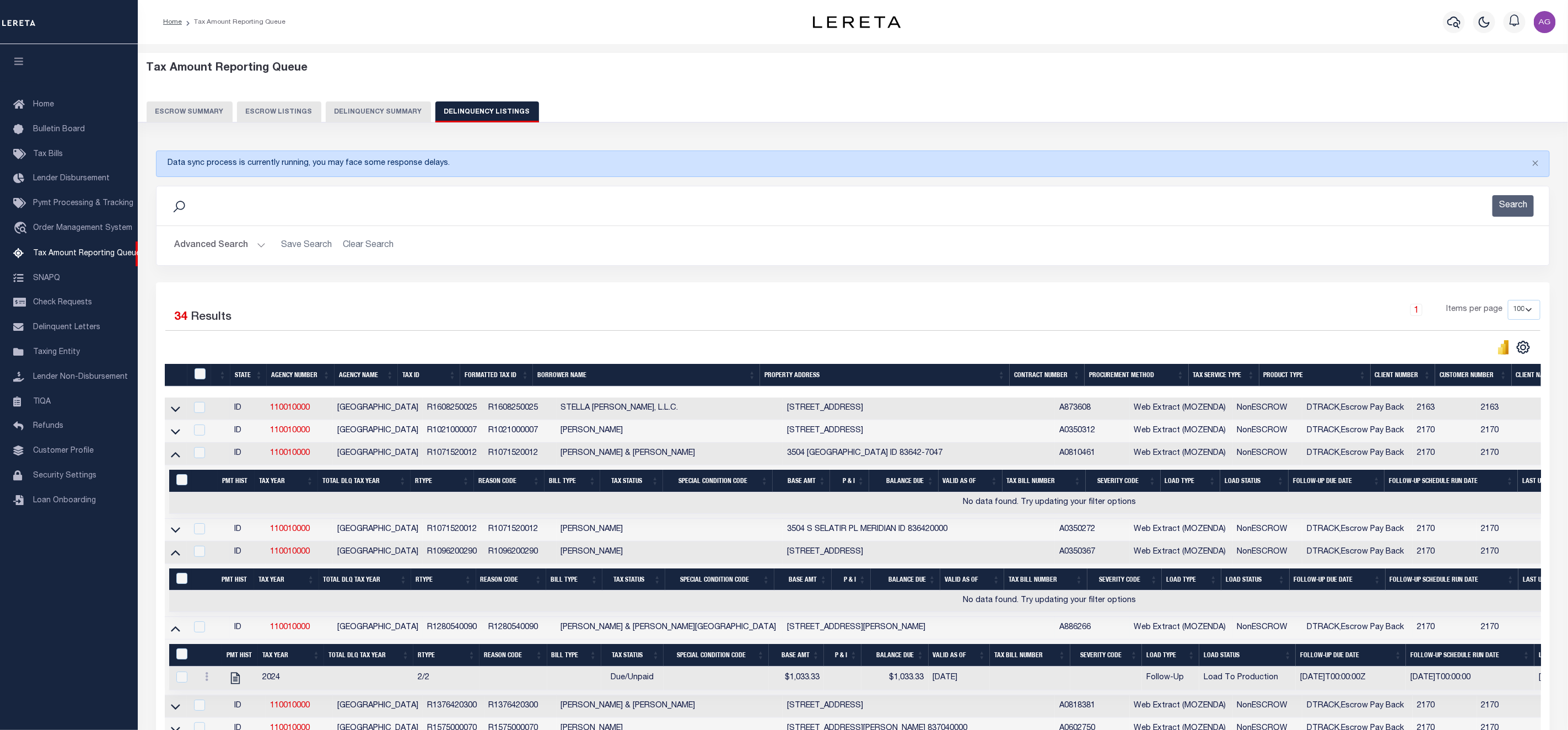
drag, startPoint x: 179, startPoint y: 436, endPoint x: 628, endPoint y: 549, distance: 463.0
click at [179, 434] on icon at bounding box center [175, 431] width 9 height 5
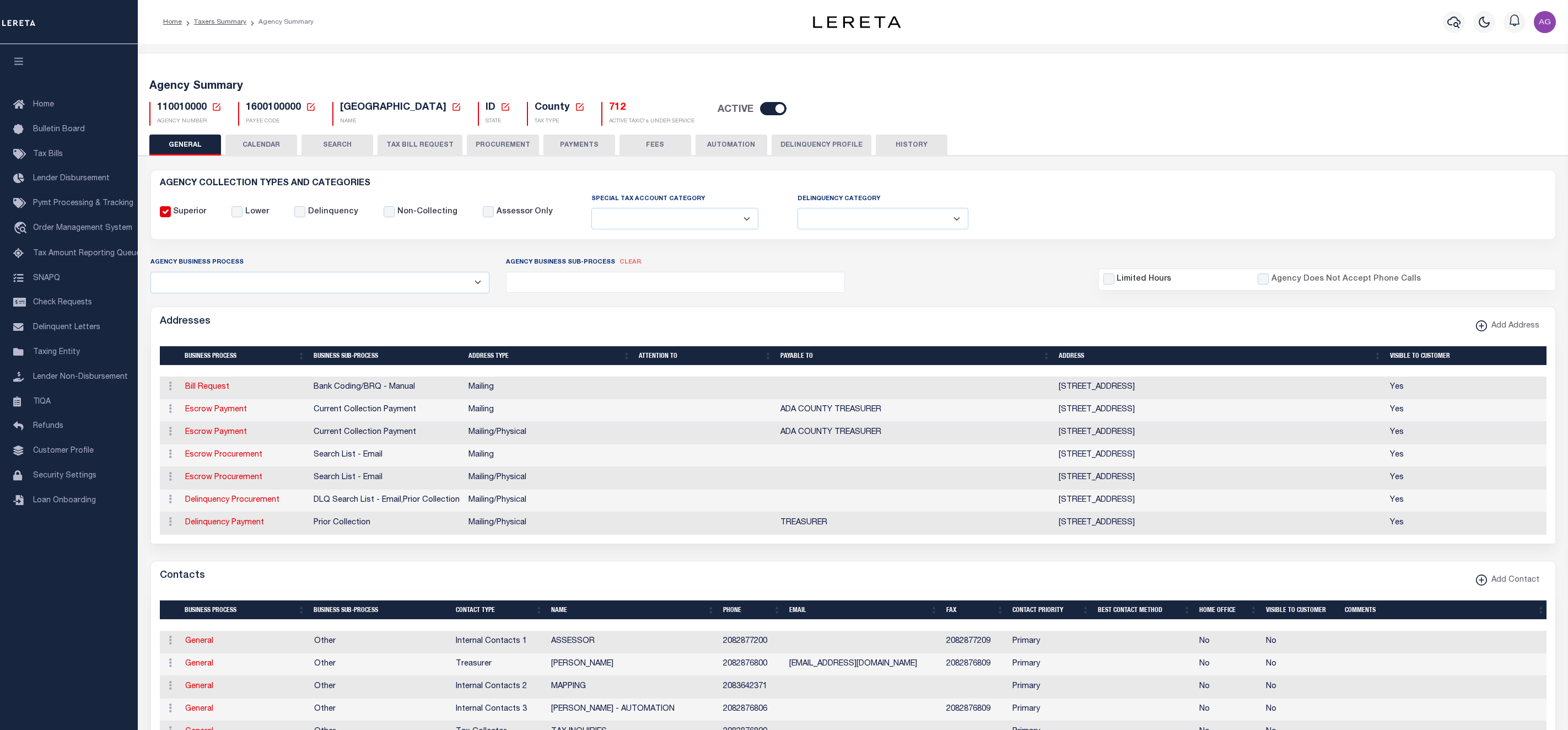
select select
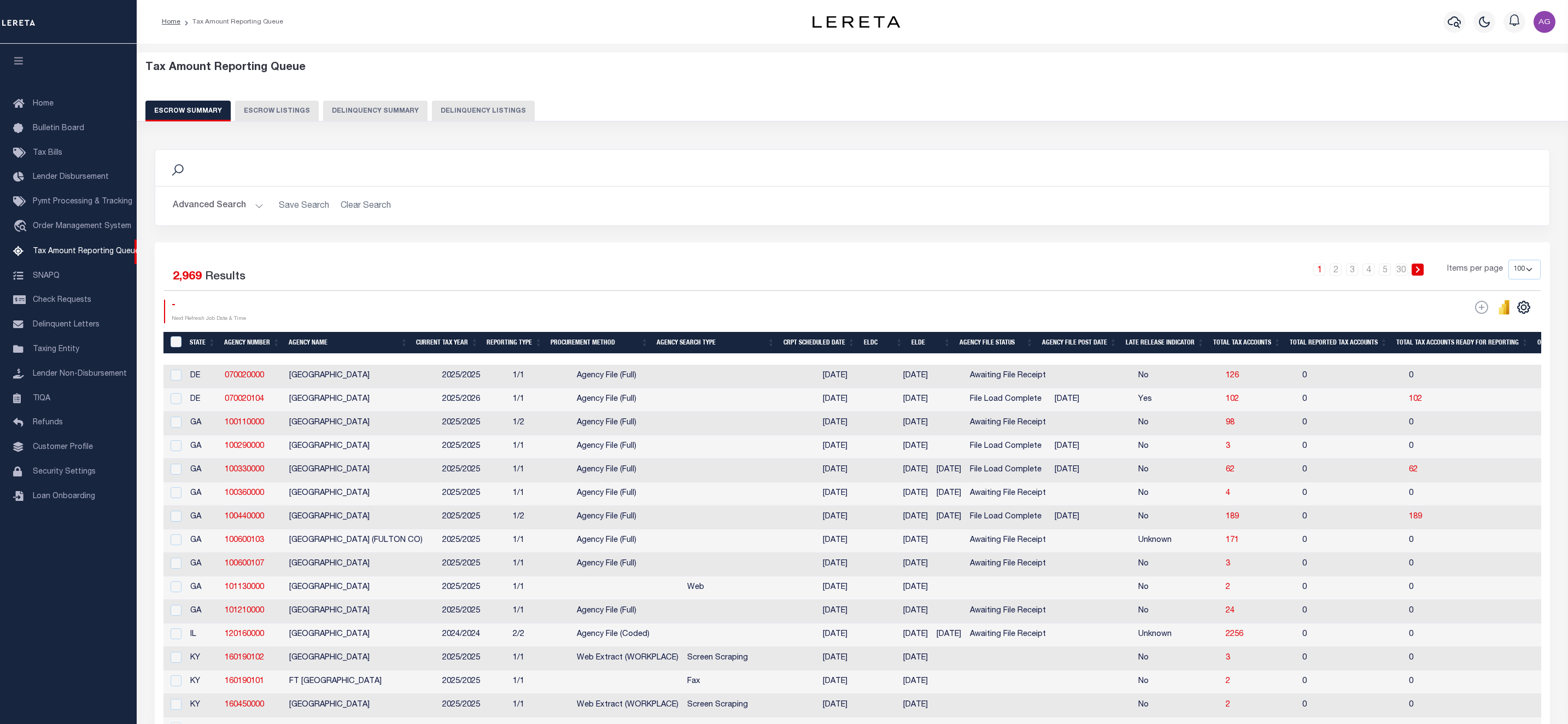
click at [384, 110] on button "Delinquency Summary" at bounding box center [375, 111] width 104 height 21
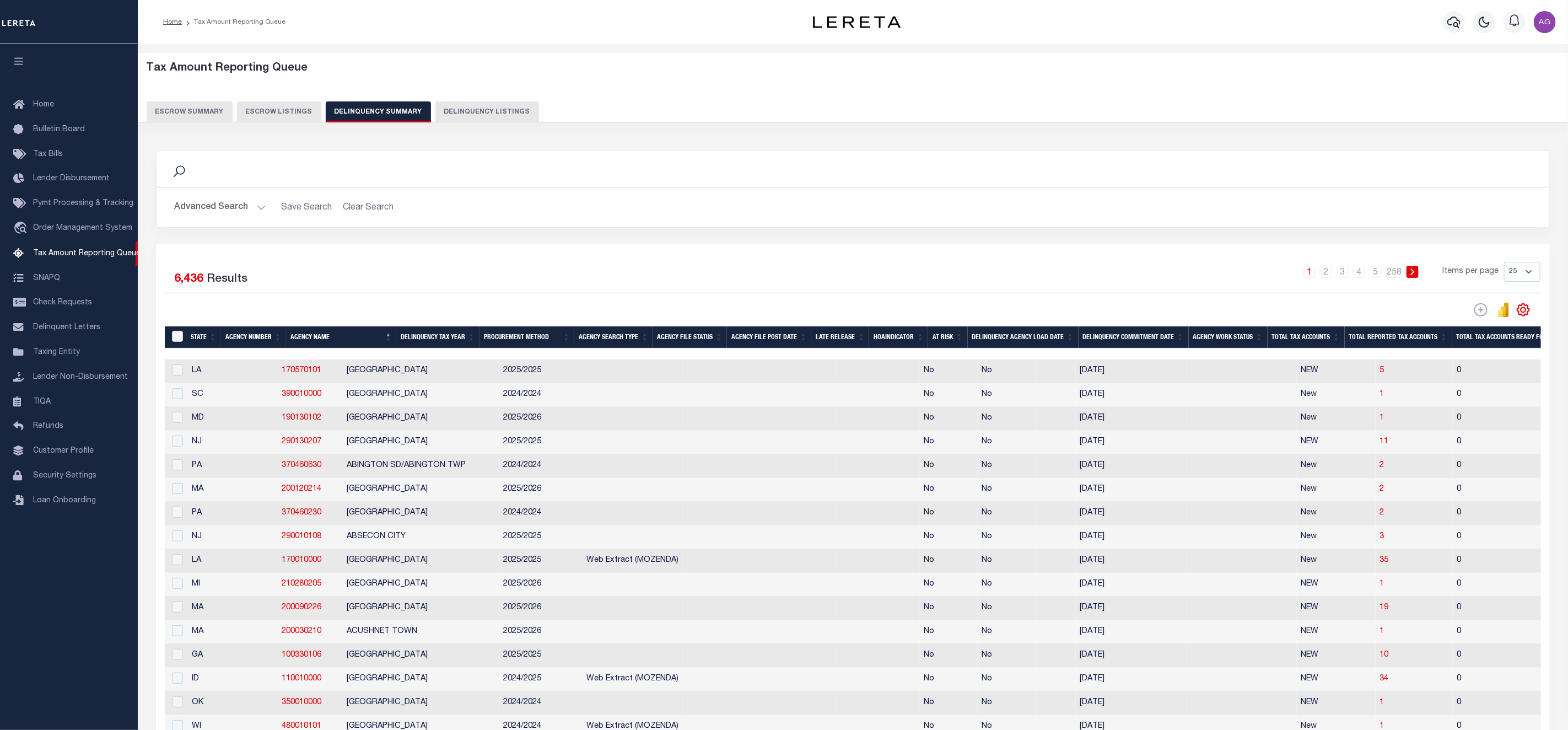
click at [240, 211] on button "Advanced Search" at bounding box center [220, 208] width 92 height 22
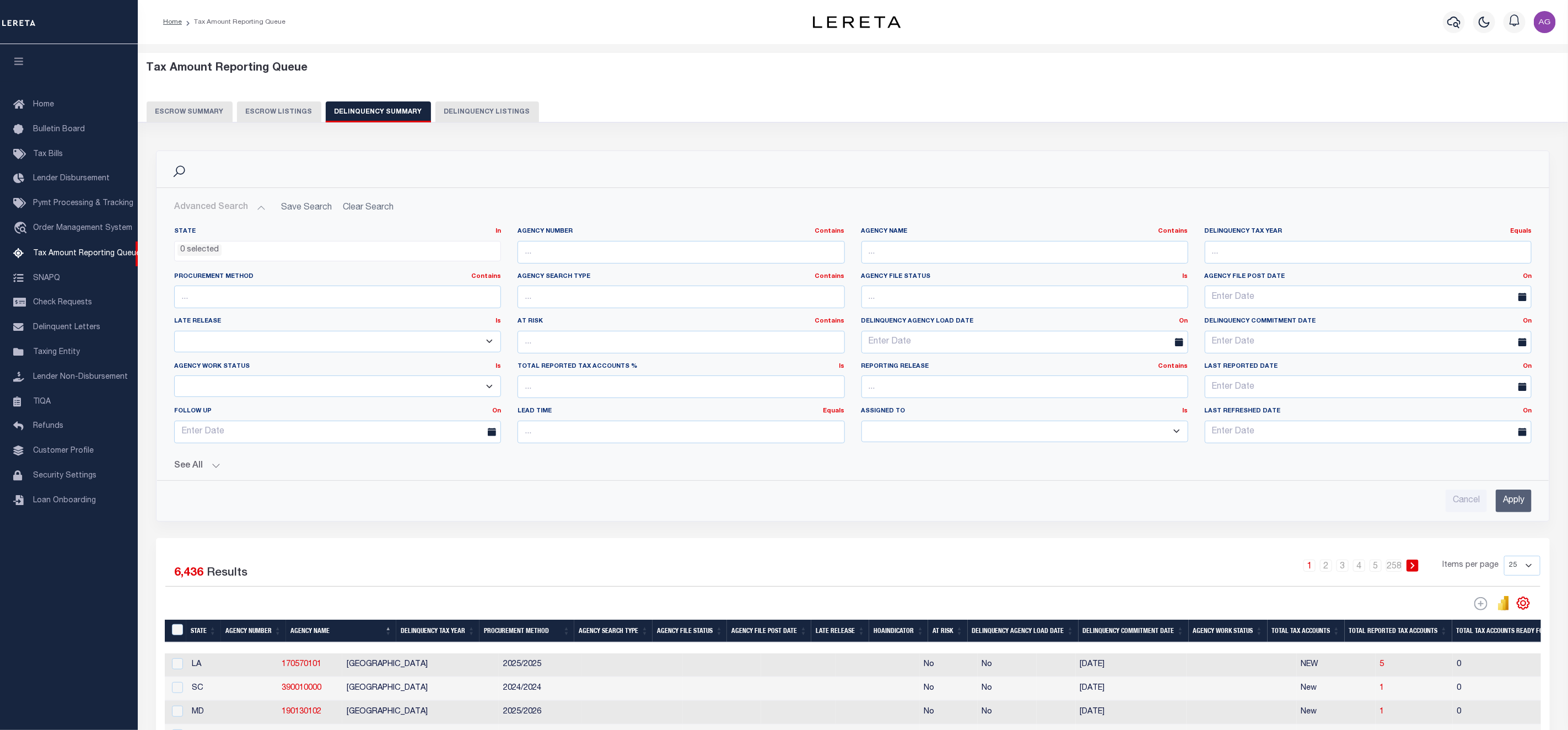
click at [193, 471] on button "See All" at bounding box center [853, 467] width 1357 height 11
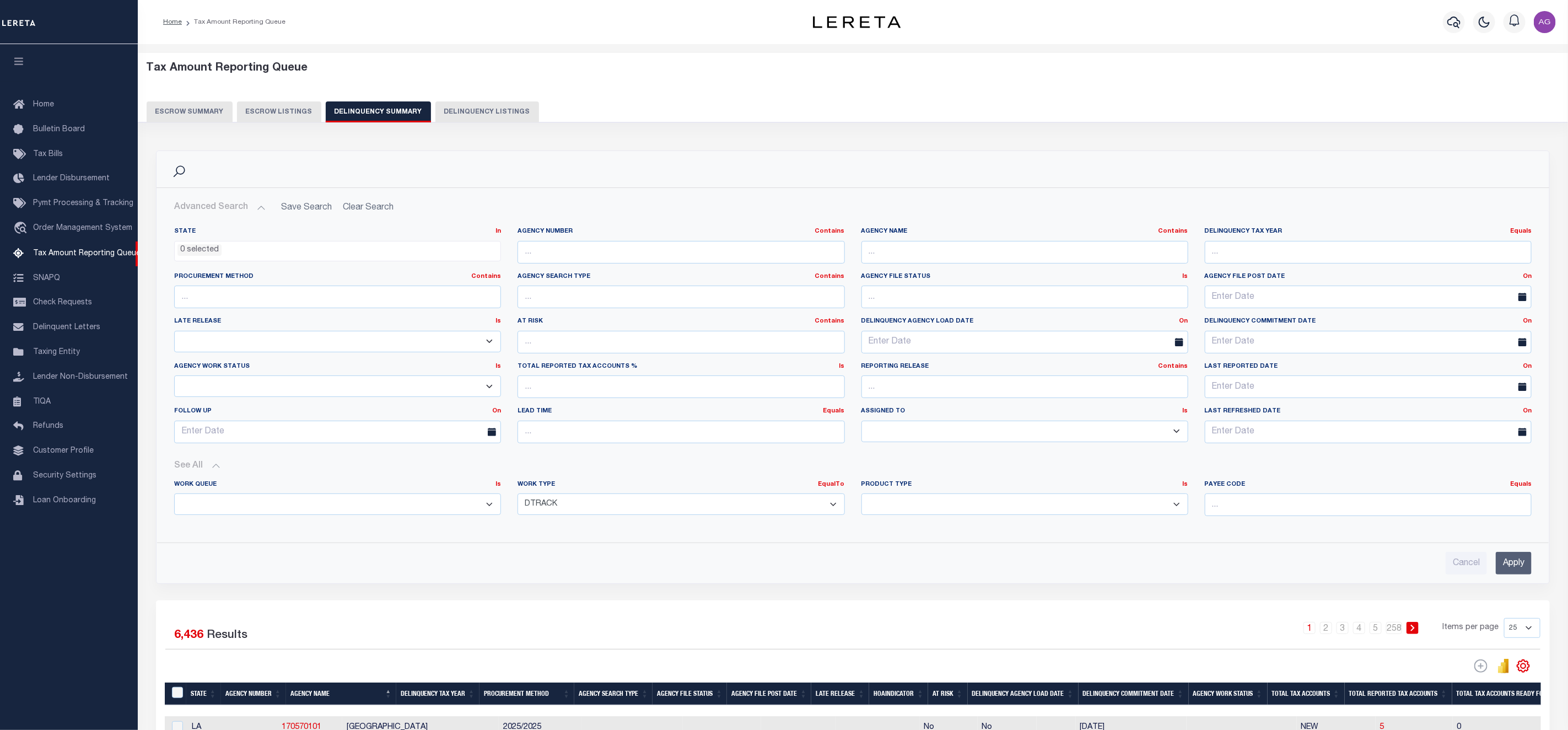
click at [585, 507] on select "Annual Delinquency Back Search Payment Status Check DTRACK" at bounding box center [681, 504] width 327 height 22
select select "AnnualDelinquency"
click at [517, 497] on select "Annual Delinquency Back Search Payment Status Check DTRACK" at bounding box center [681, 504] width 327 height 22
click at [959, 252] on input "text" at bounding box center [1024, 252] width 327 height 23
type input "A"
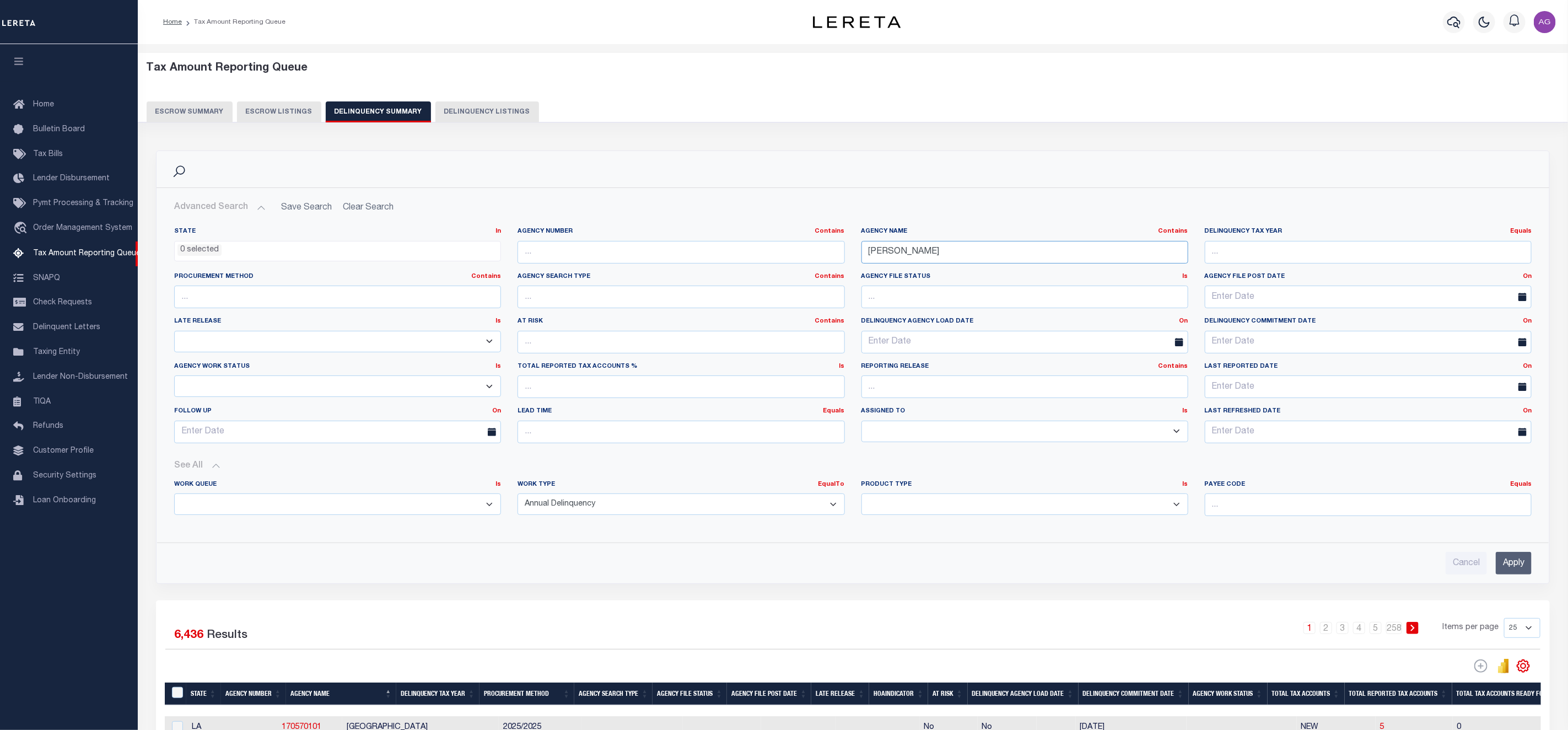
scroll to position [165, 0]
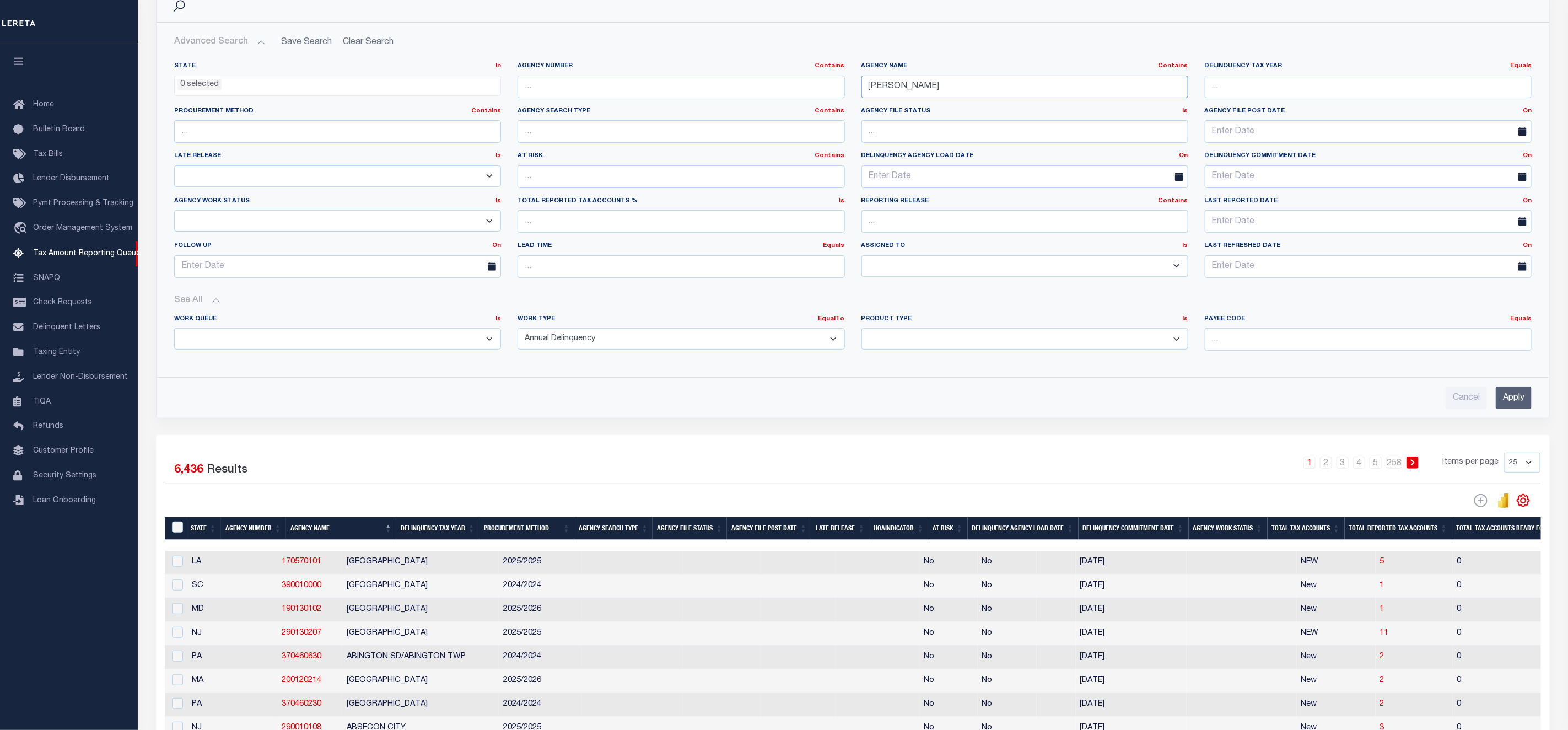
type input "HAMILTON"
click at [1514, 403] on input "Apply" at bounding box center [1513, 398] width 35 height 23
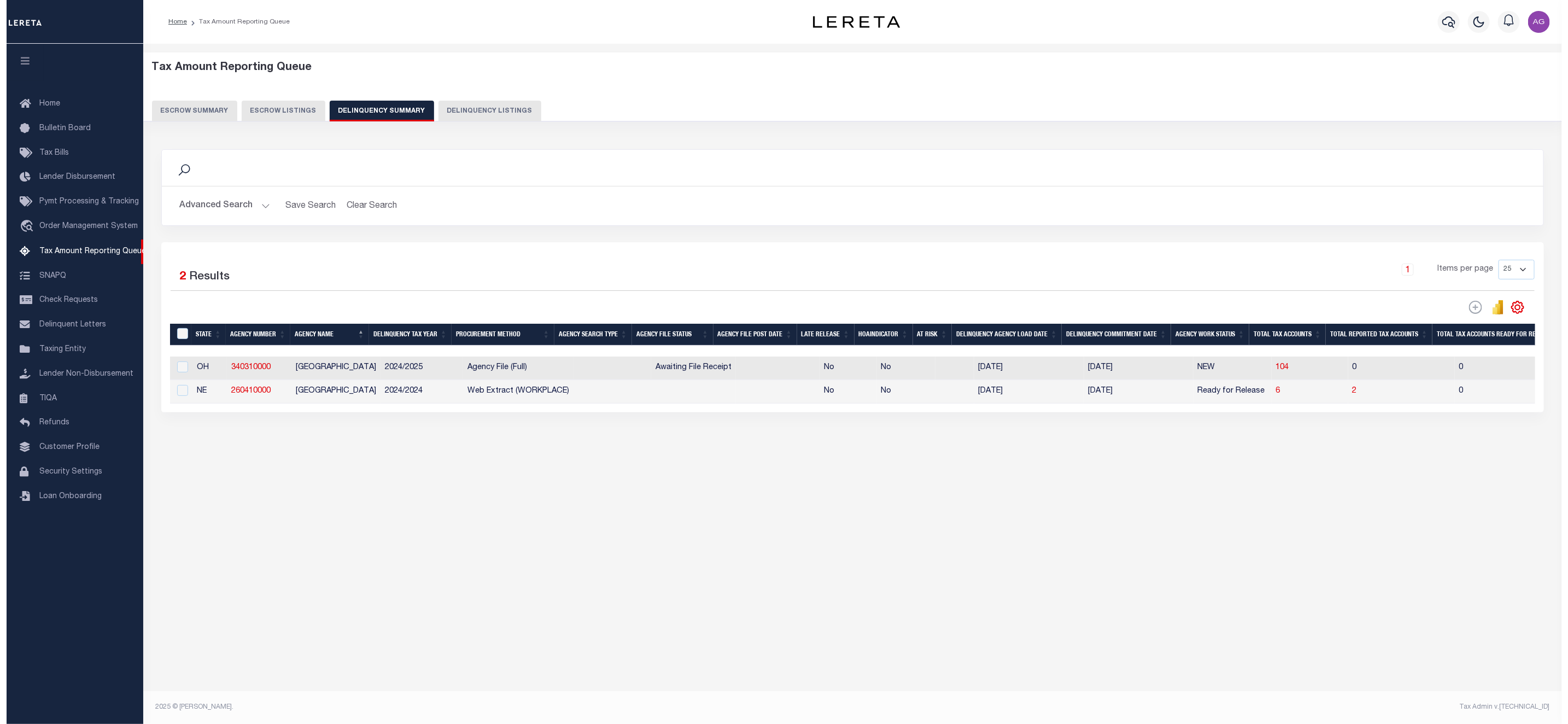
scroll to position [0, 0]
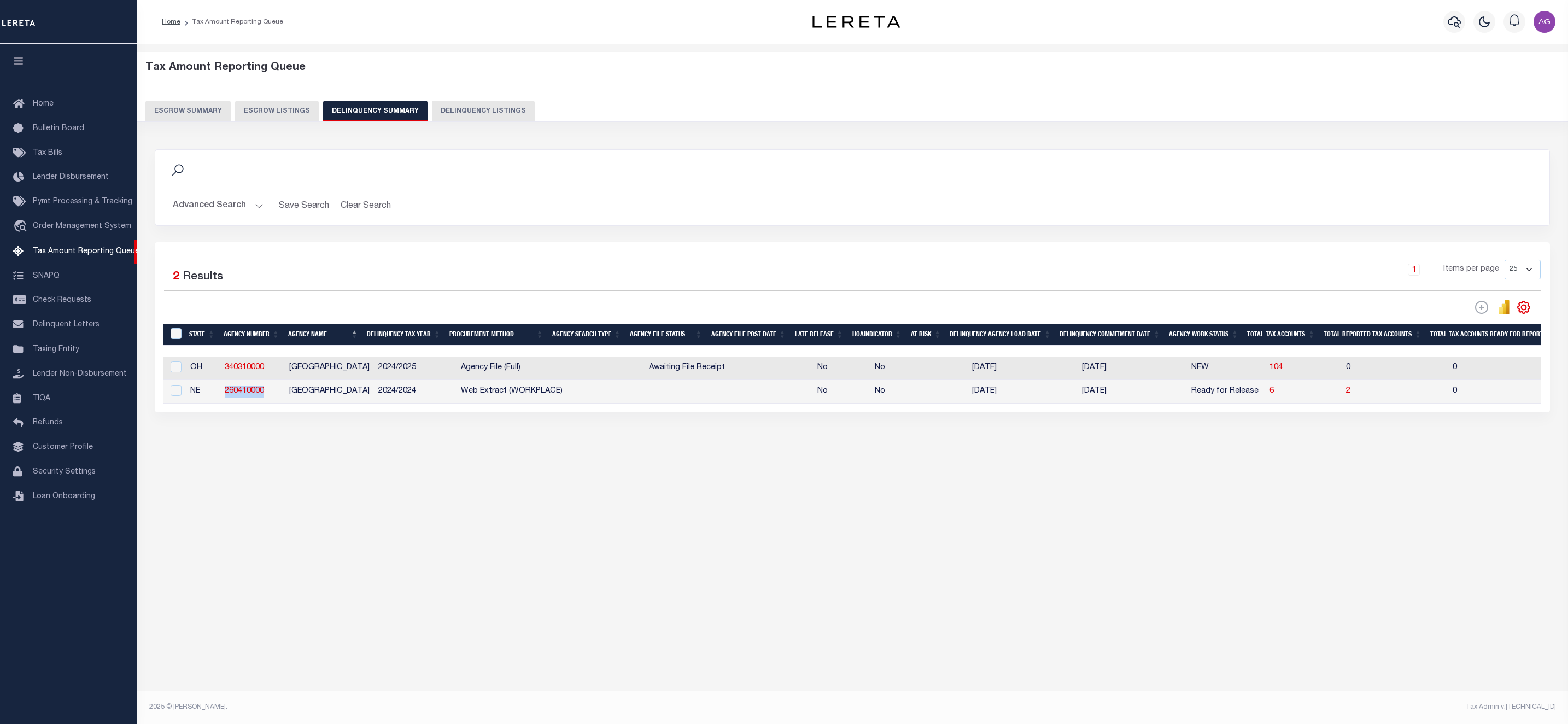
drag, startPoint x: 271, startPoint y: 401, endPoint x: 223, endPoint y: 399, distance: 48.0
click at [223, 399] on td "260410000" at bounding box center [253, 392] width 65 height 23
checkbox input "true"
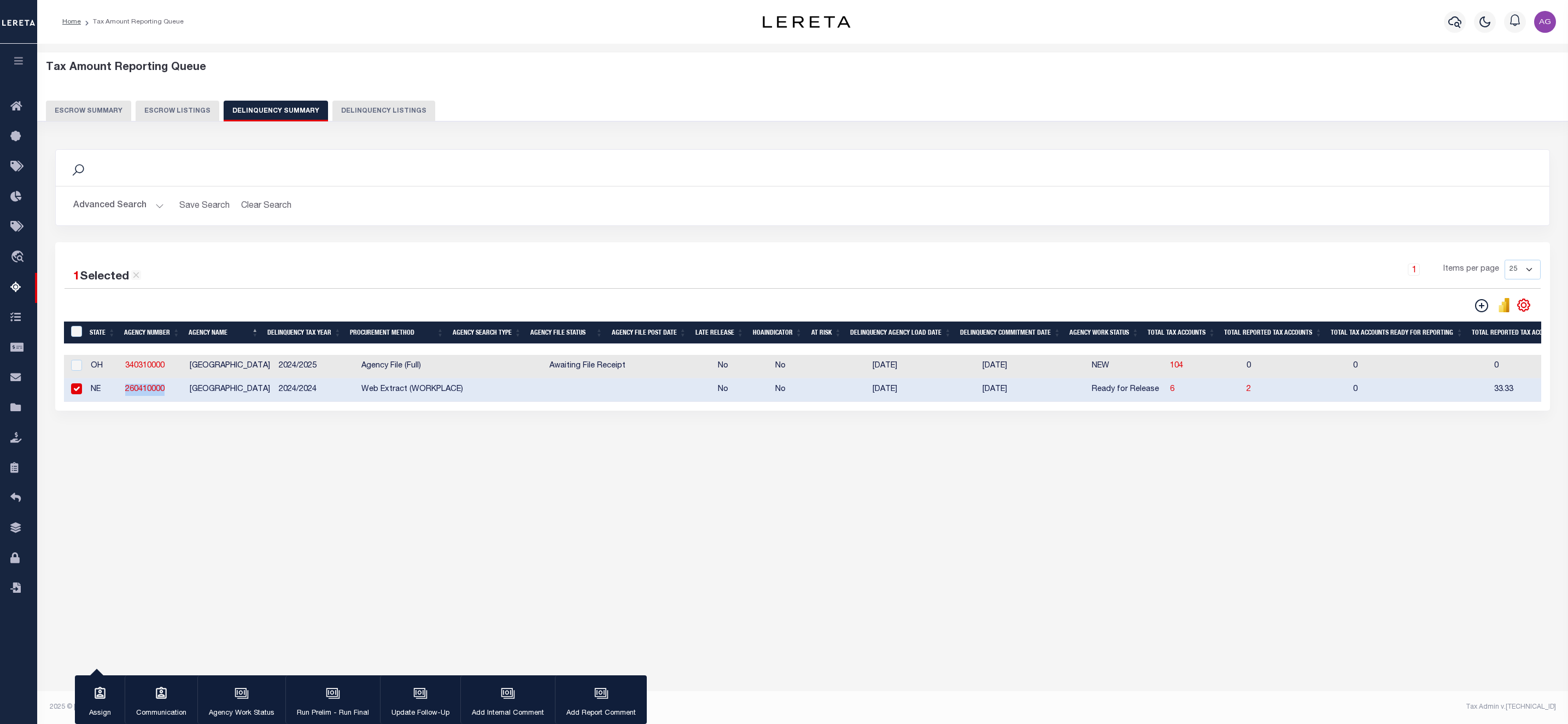
copy link "260410000"
click at [134, 204] on button "Advanced Search" at bounding box center [118, 206] width 91 height 22
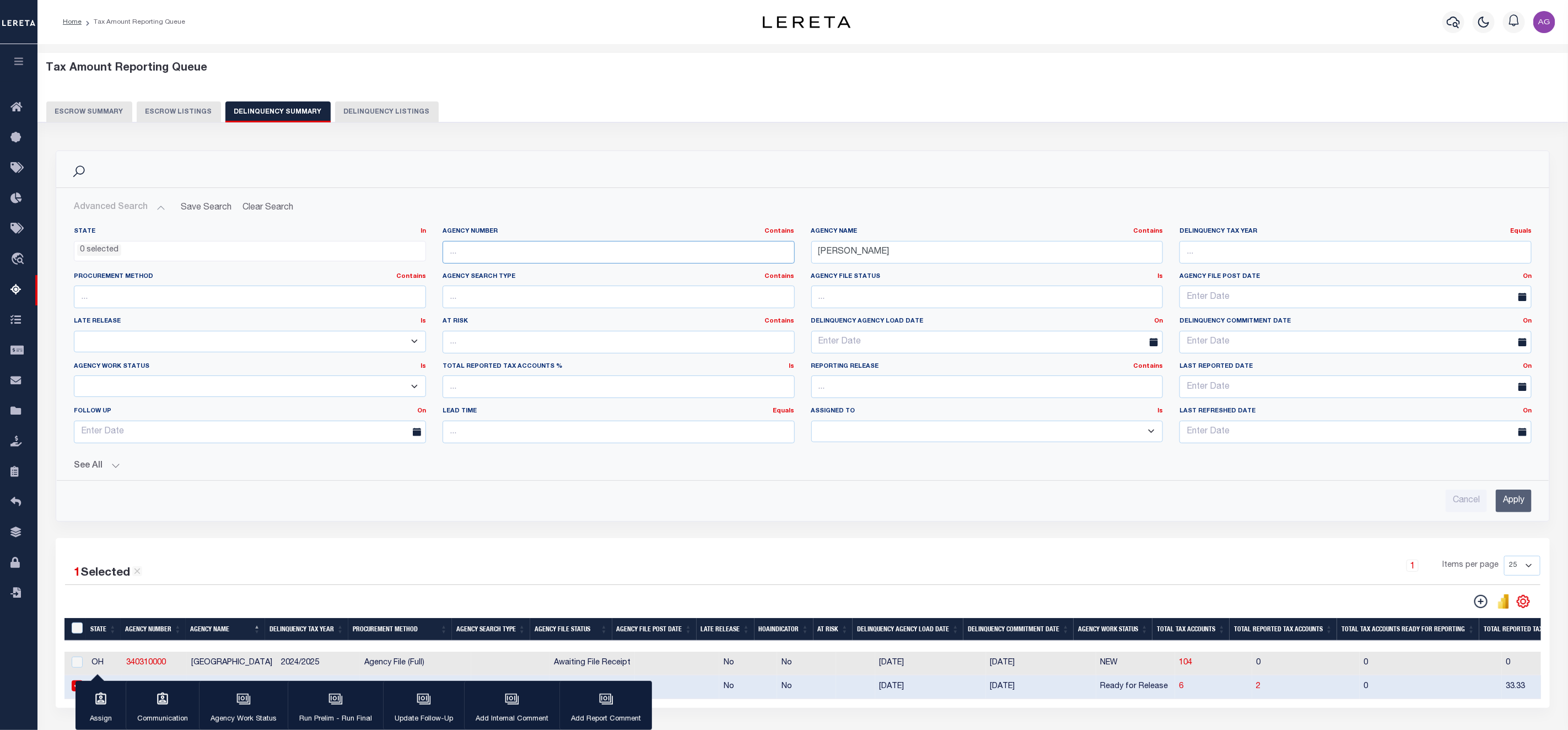
click at [477, 252] on input "text" at bounding box center [619, 252] width 352 height 23
paste input "260410000"
type input "260410000"
click at [1519, 498] on input "Apply" at bounding box center [1513, 500] width 35 height 23
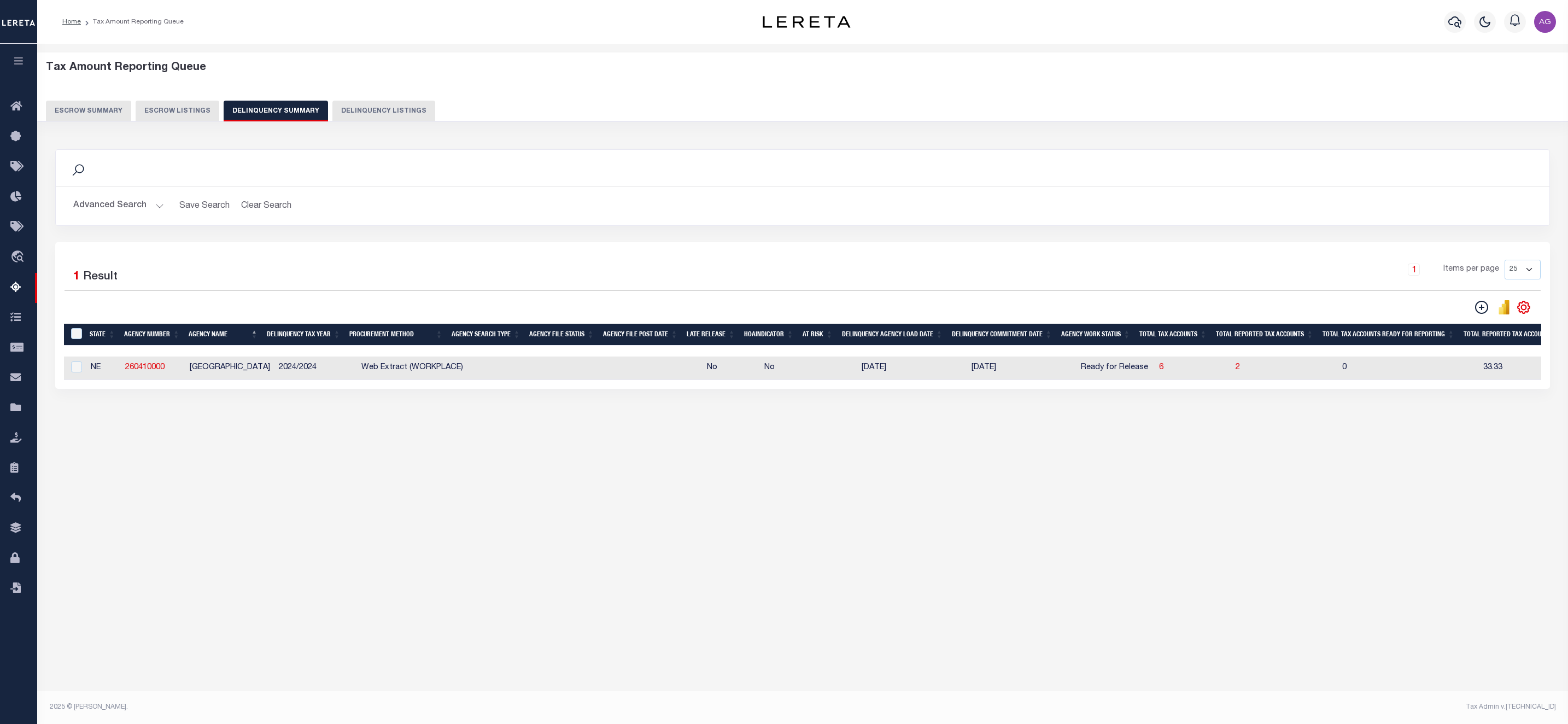
click at [446, 509] on div "Tax Amount Reporting Queue Escrow Summary Escrow Listings In" at bounding box center [802, 370] width 1530 height 652
click at [1158, 371] on span "6" at bounding box center [1160, 367] width 5 height 8
select select "100"
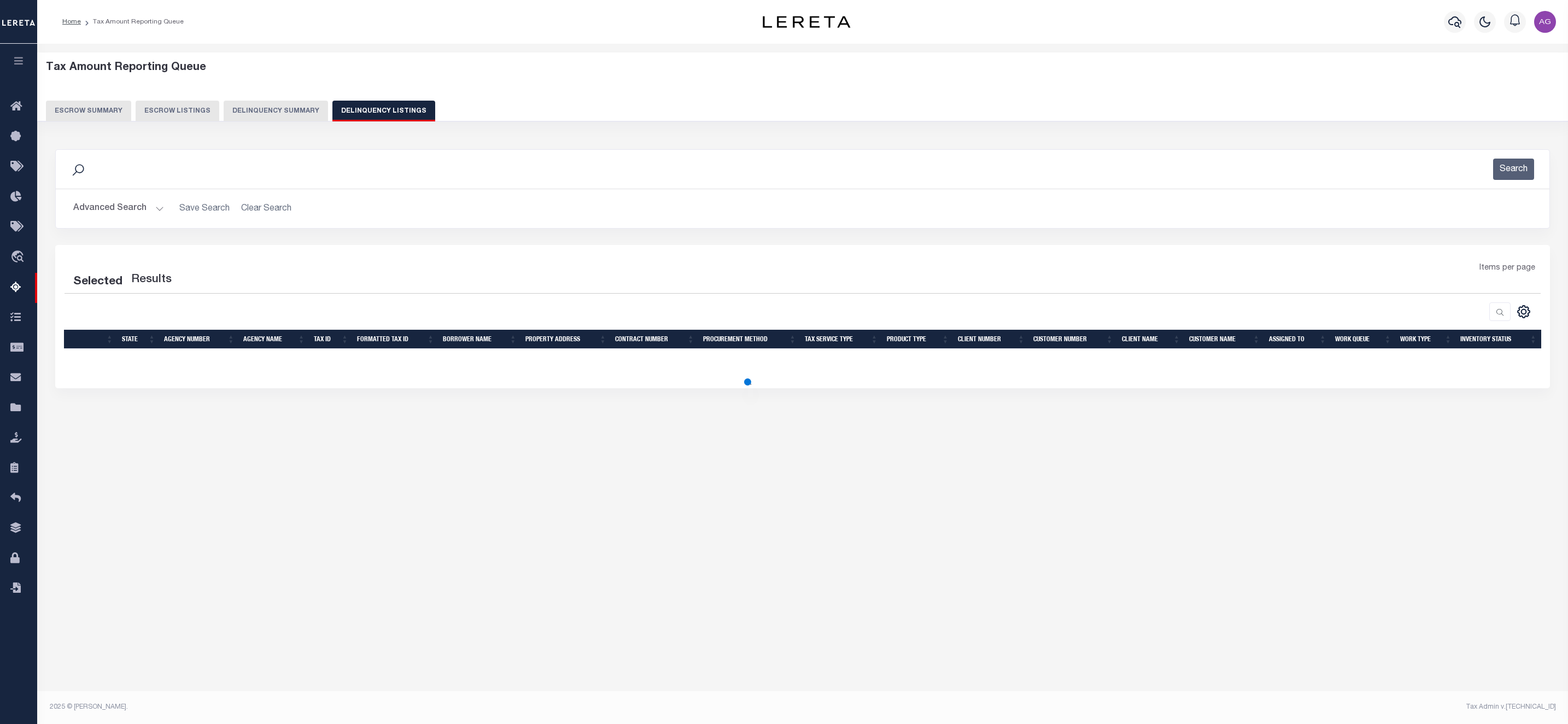
select select "100"
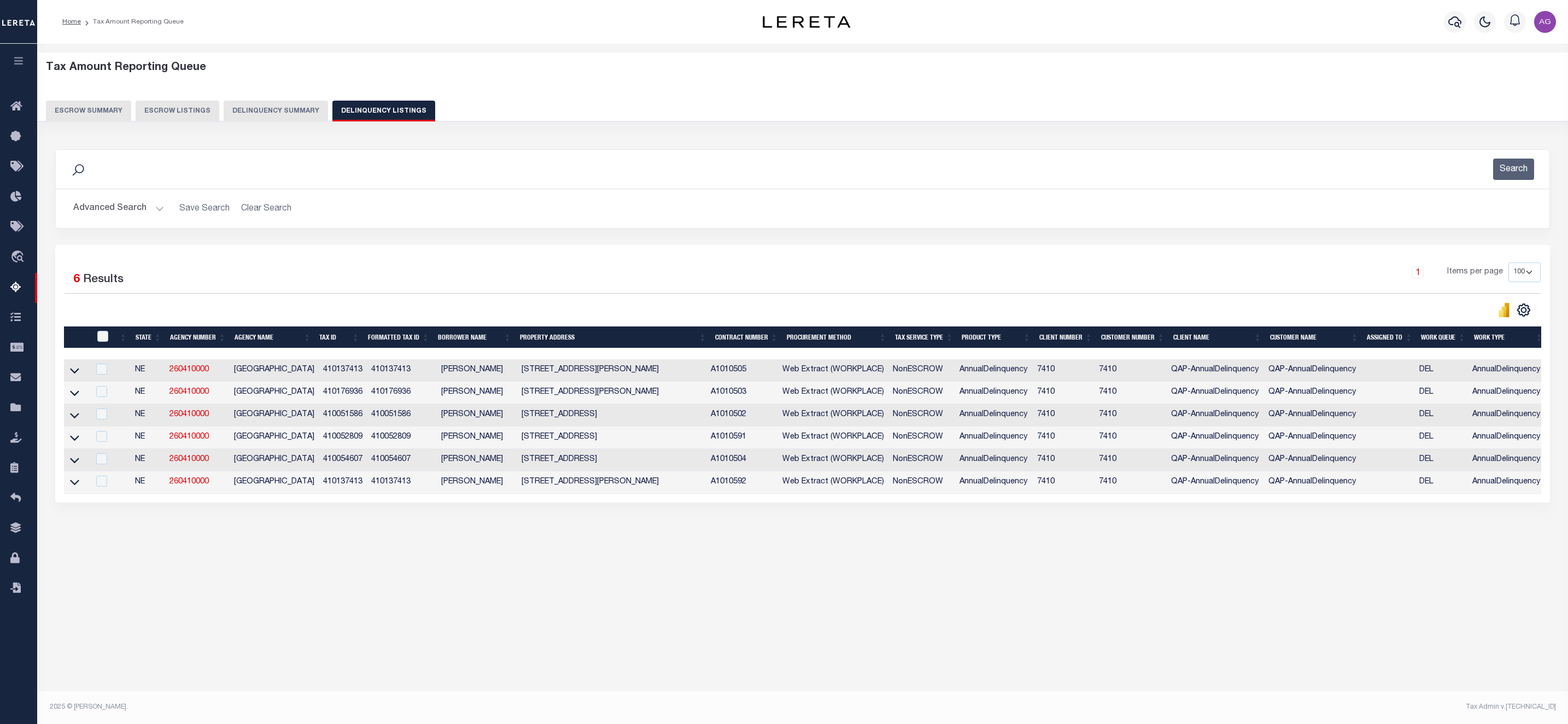
click at [281, 101] on button "Delinquency Summary" at bounding box center [275, 111] width 104 height 21
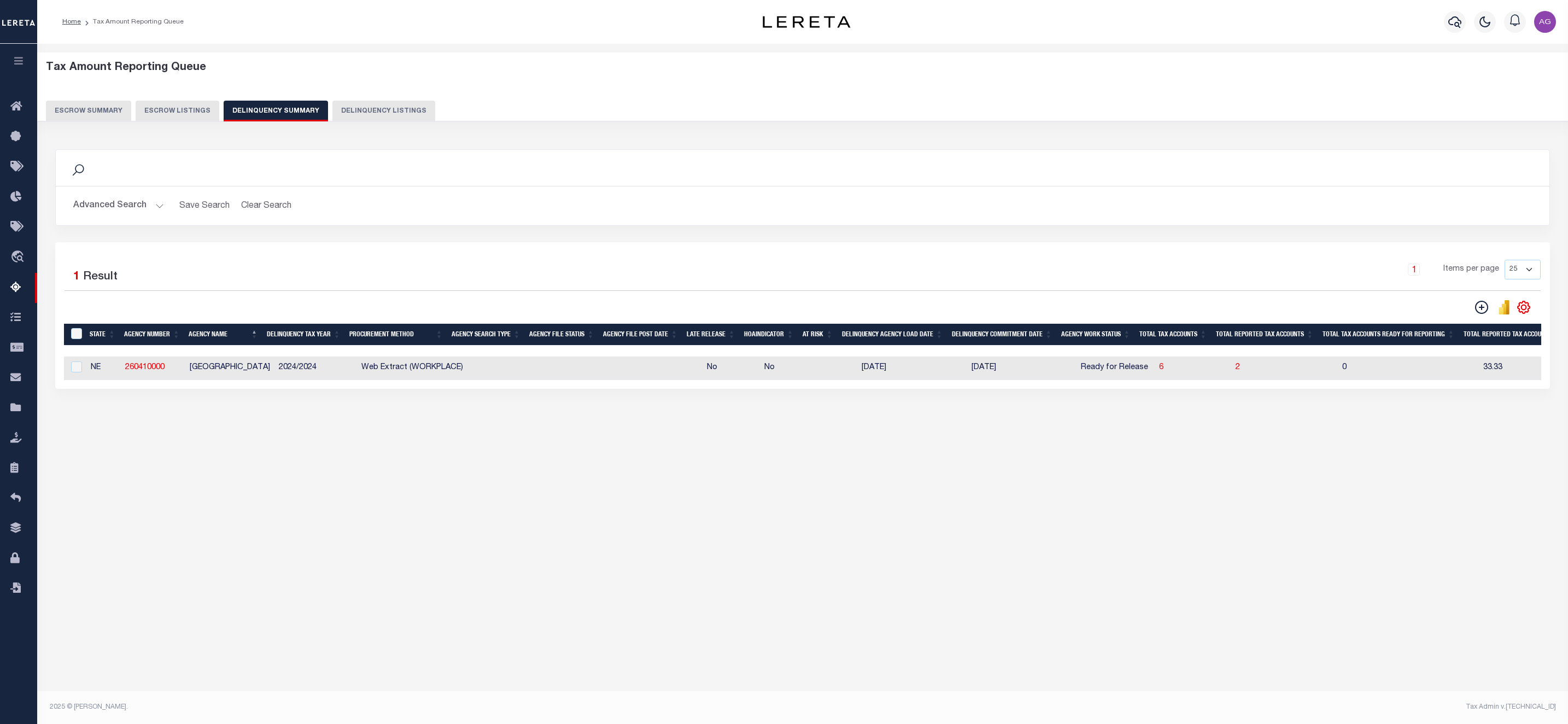
scroll to position [0, 464]
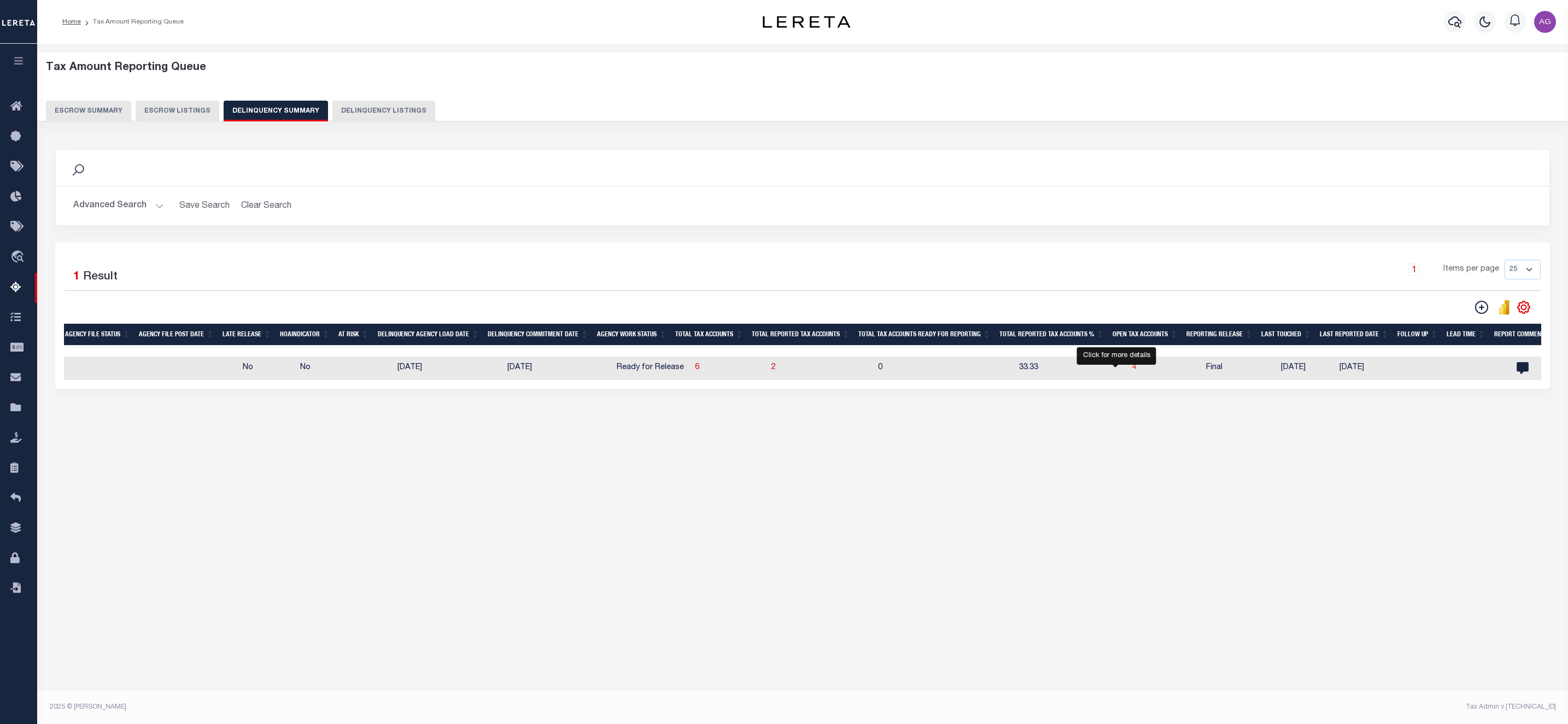
click at [1132, 369] on span "4" at bounding box center [1134, 367] width 5 height 8
select select "100"
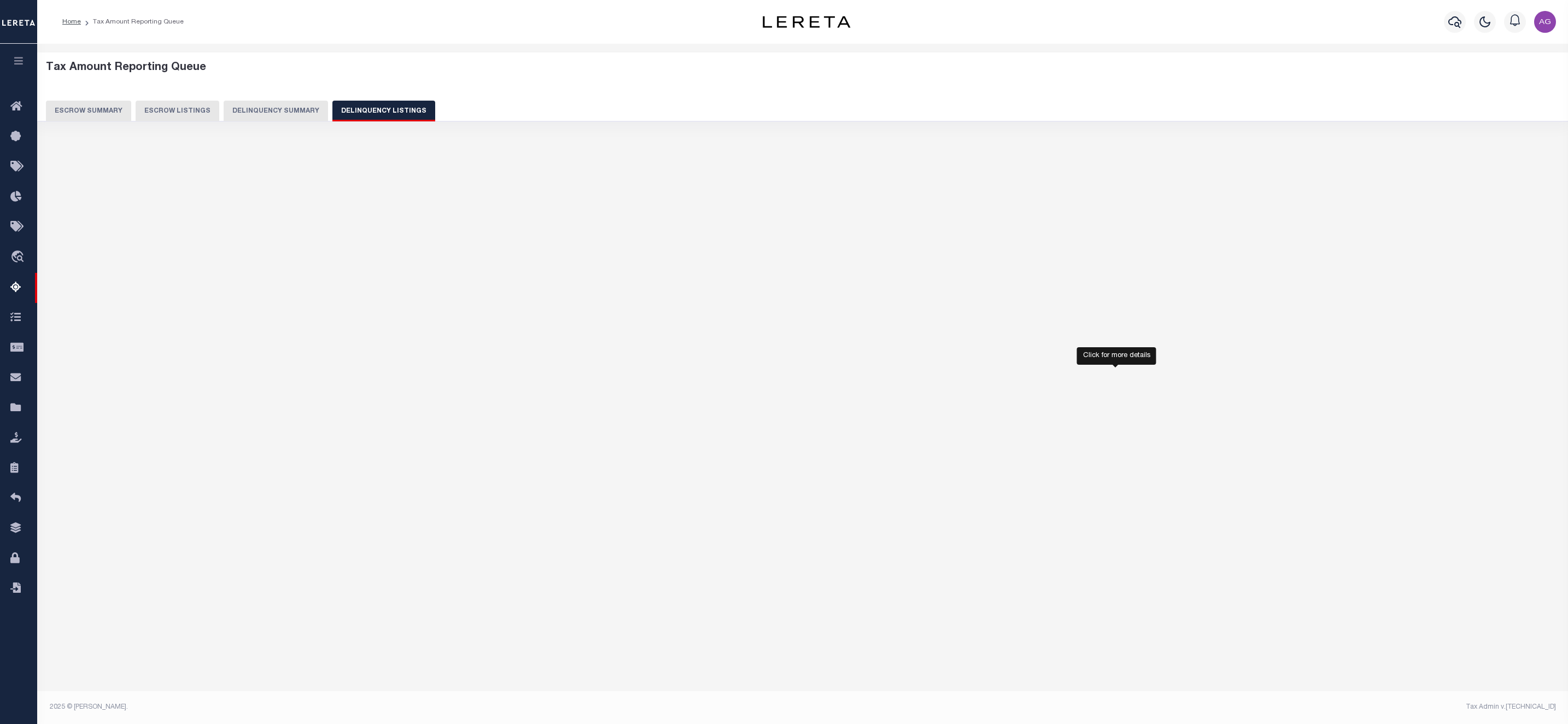
select select "100"
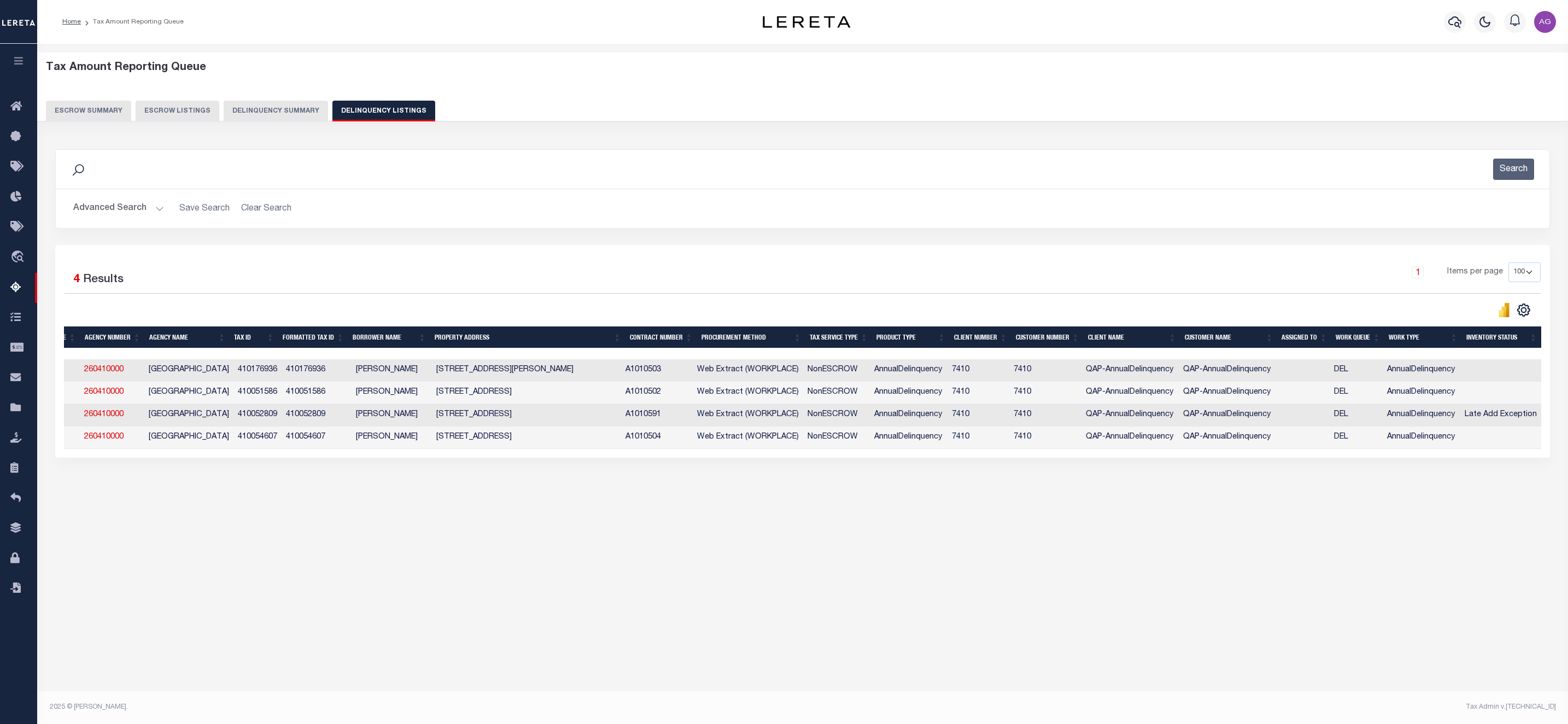
scroll to position [0, 0]
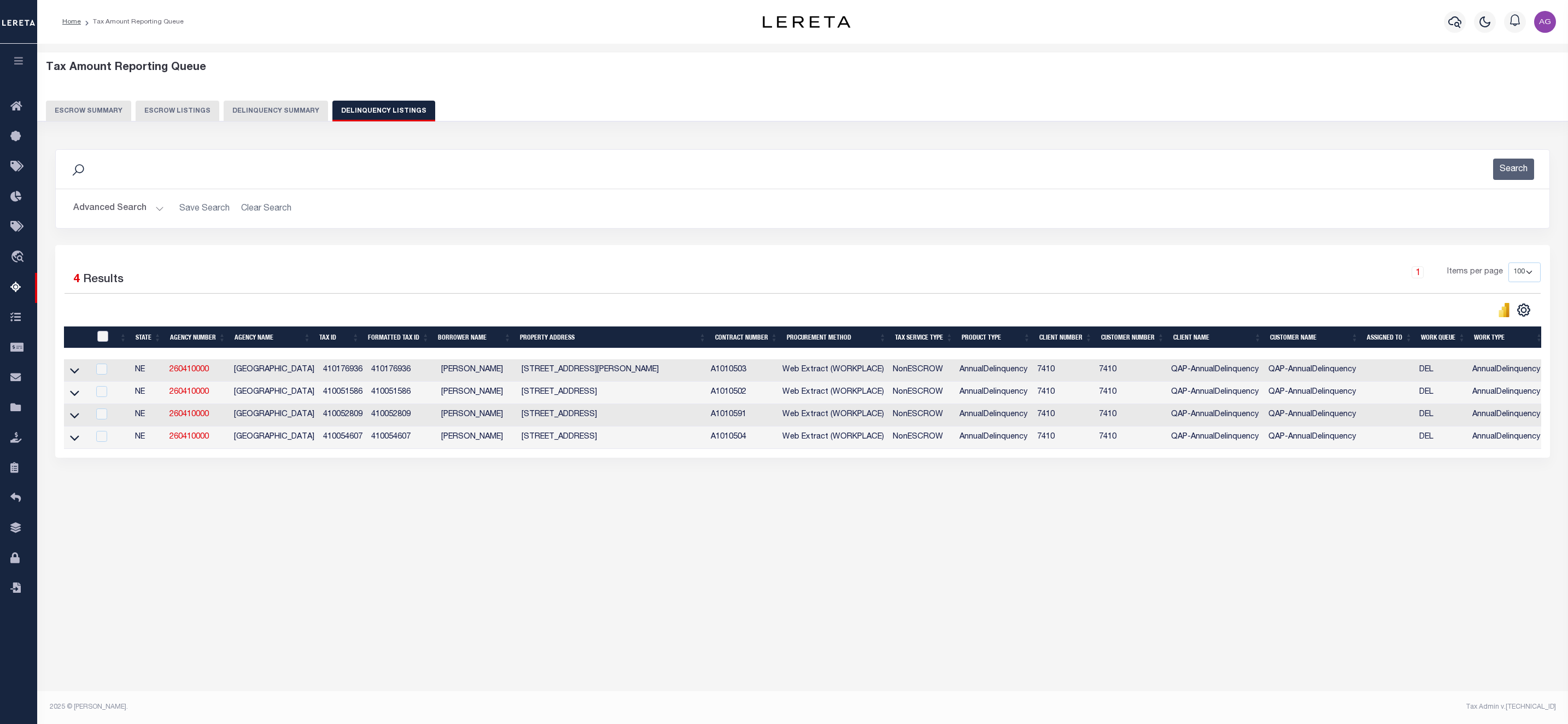
click at [105, 340] on input "checkbox" at bounding box center [103, 336] width 11 height 11
checkbox input "true"
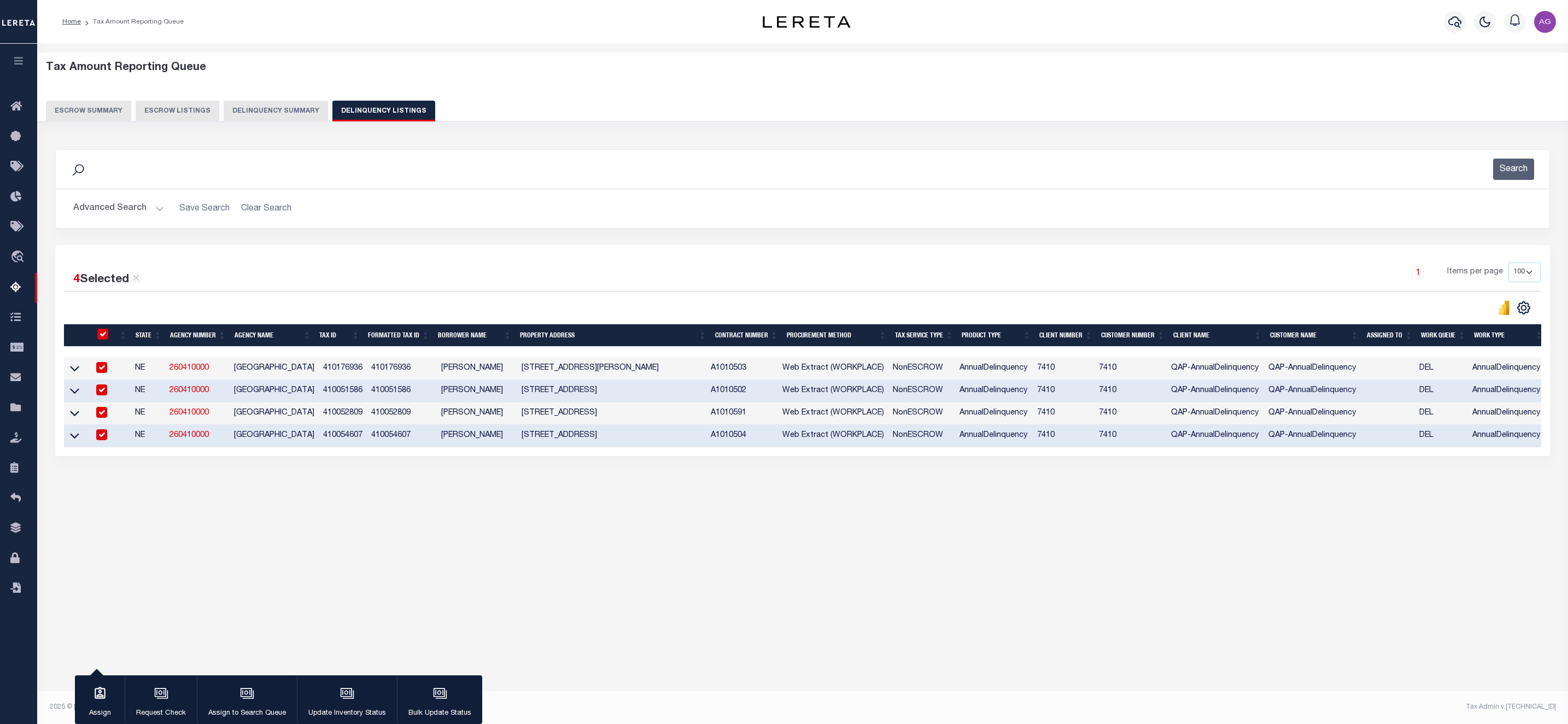
checkbox input "true"
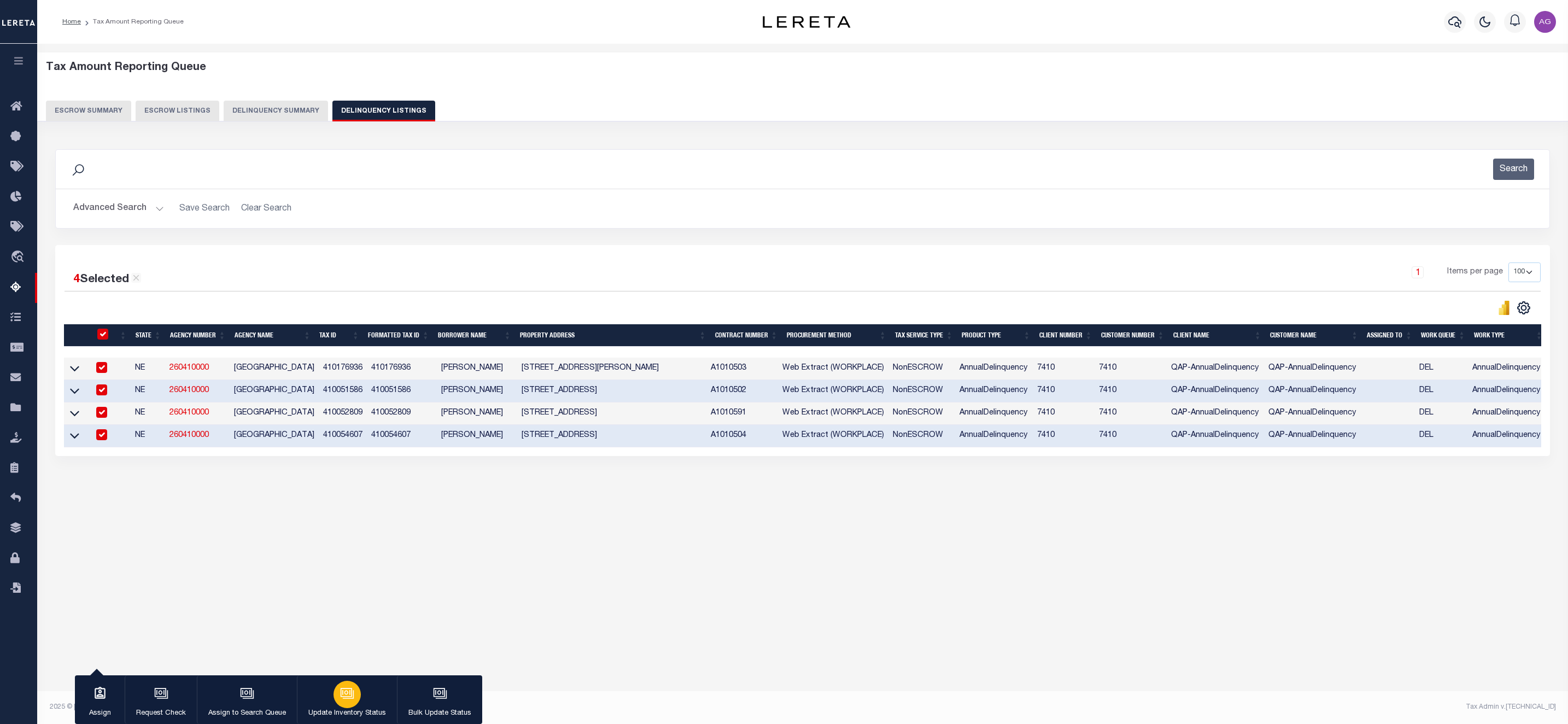
click at [342, 691] on icon "button" at bounding box center [347, 693] width 14 height 14
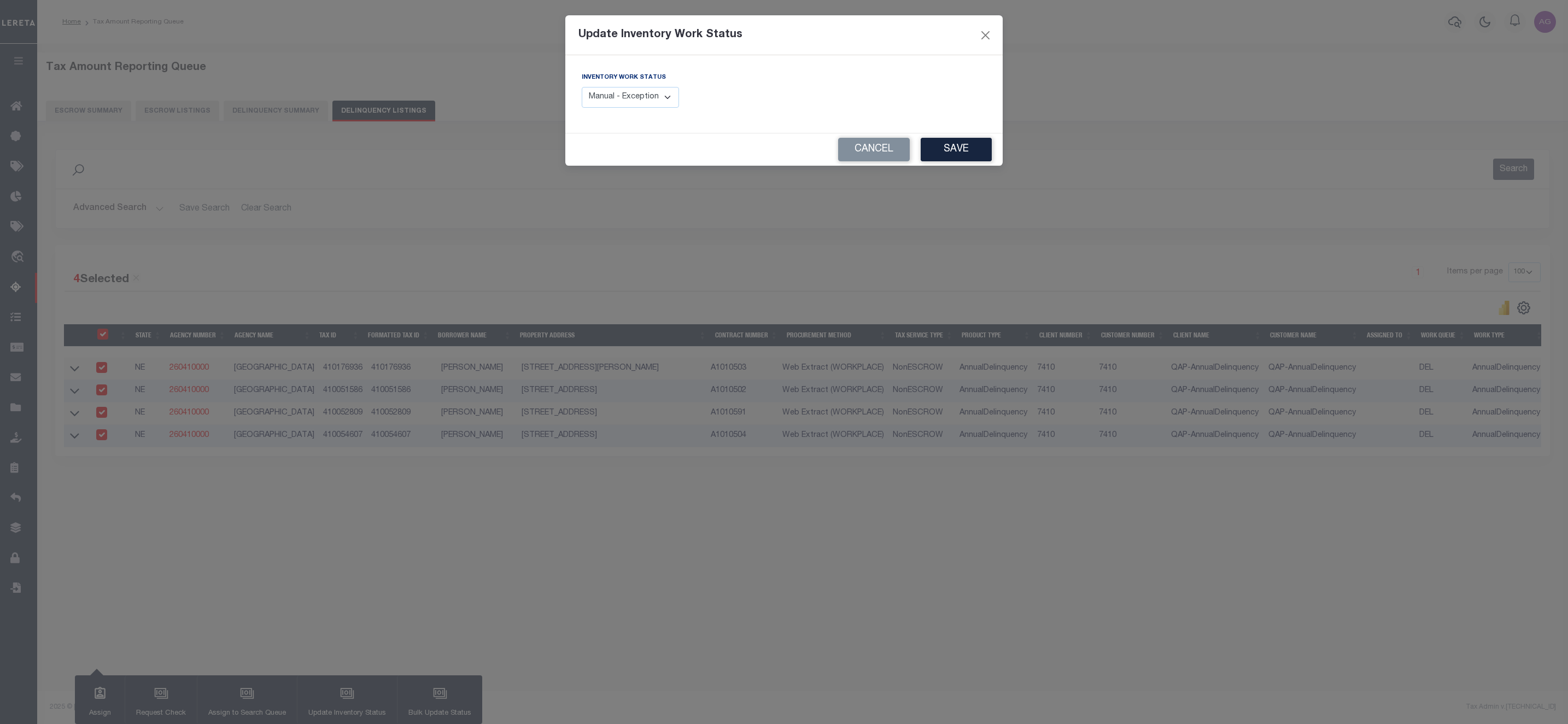
click at [621, 90] on select "Manual - Exception Pended - Awaiting Search Late Add Exception Completed" at bounding box center [630, 98] width 97 height 22
select select "4"
click at [581, 87] on select "Manual - Exception Pended - Awaiting Search Late Add Exception Completed" at bounding box center [630, 98] width 97 height 22
click at [969, 148] on button "Save" at bounding box center [956, 149] width 71 height 23
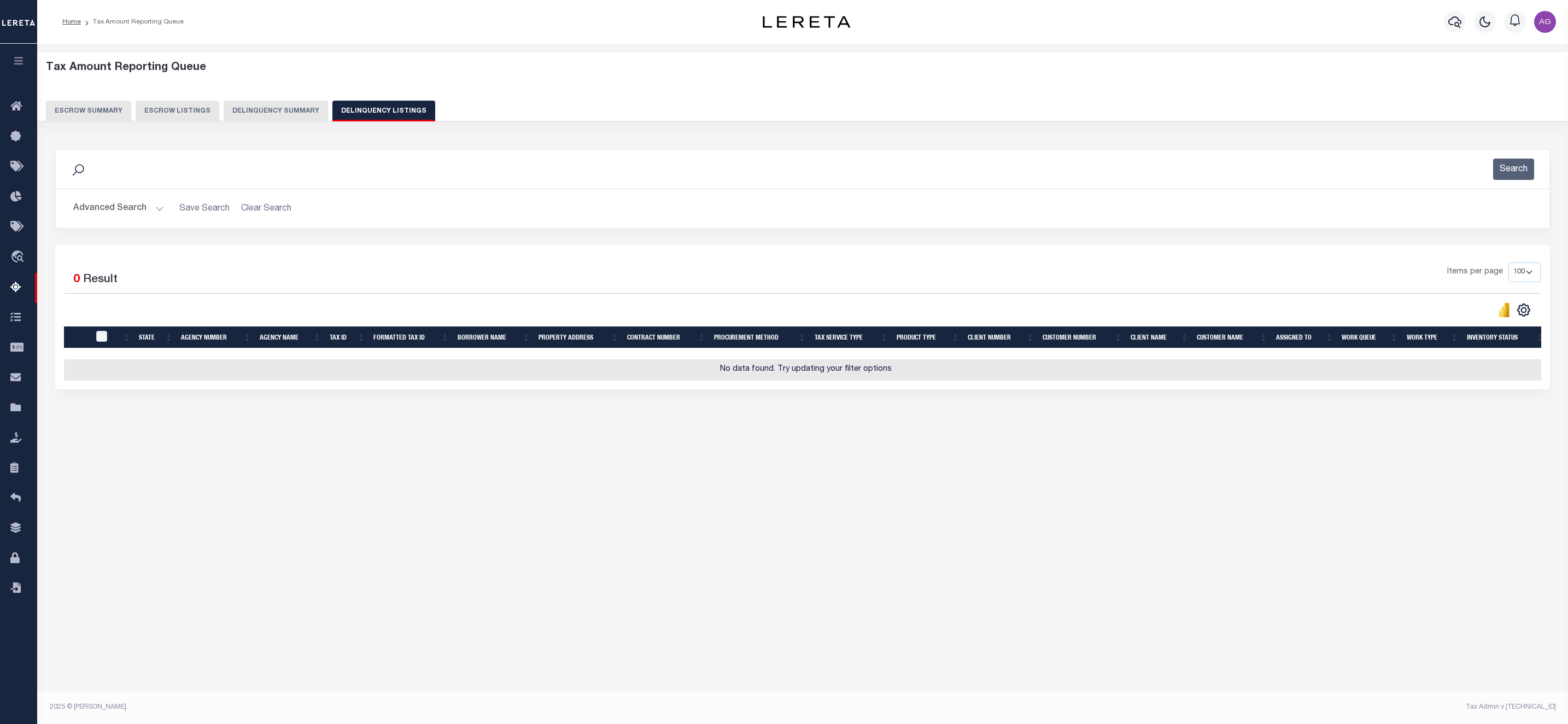
click at [105, 213] on button "Advanced Search" at bounding box center [118, 209] width 91 height 22
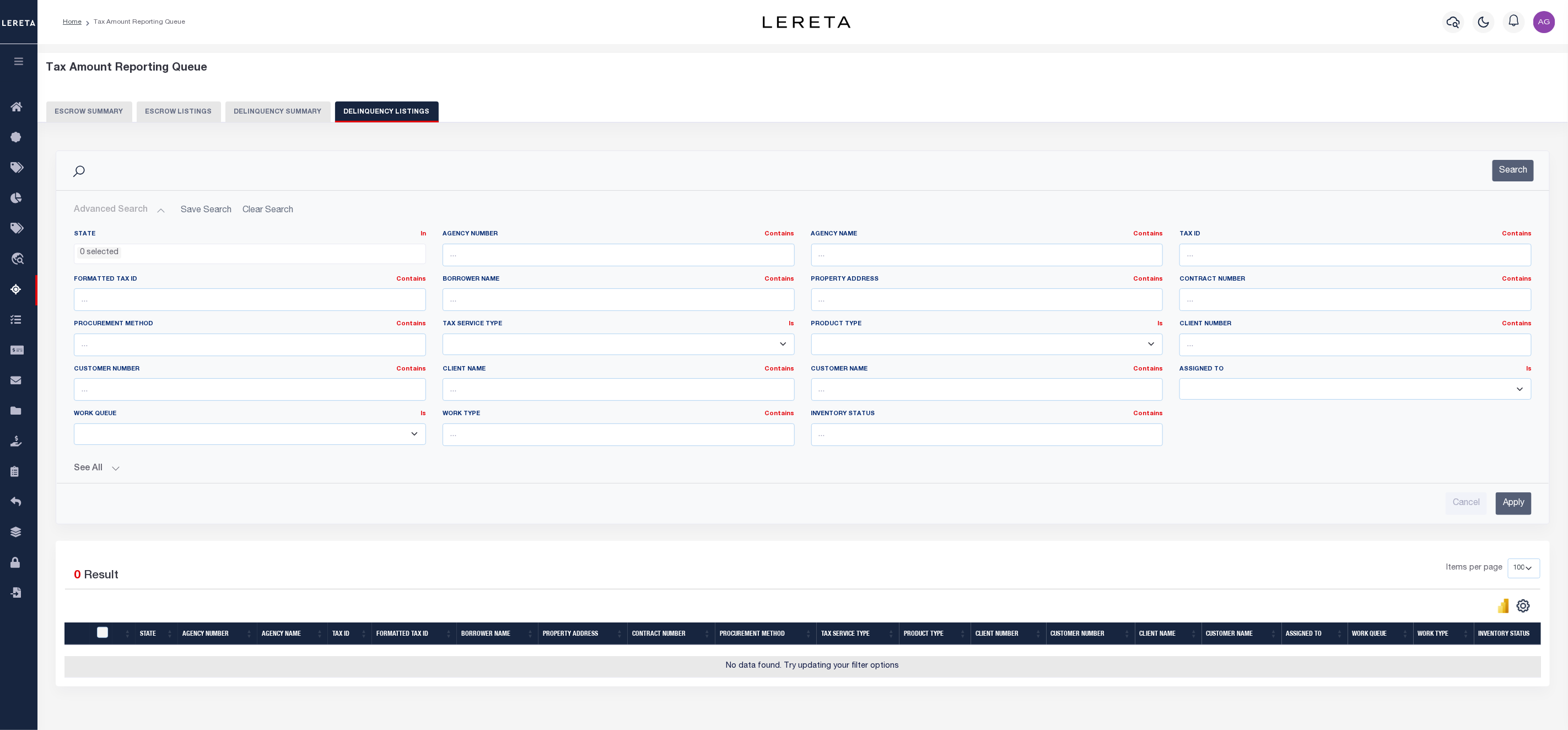
click at [284, 106] on button "Delinquency Summary" at bounding box center [278, 112] width 105 height 21
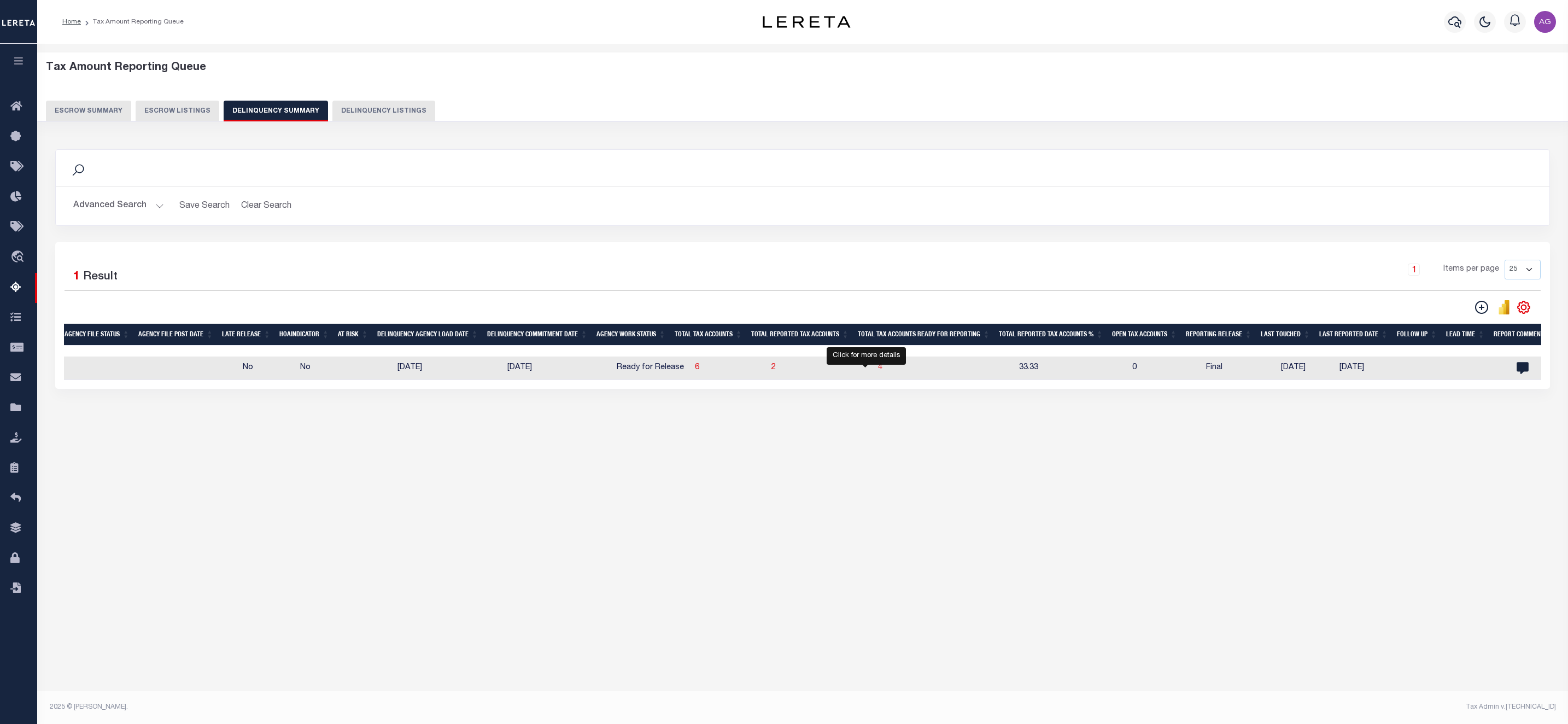
click at [878, 371] on span "4" at bounding box center [879, 367] width 5 height 8
select select "100"
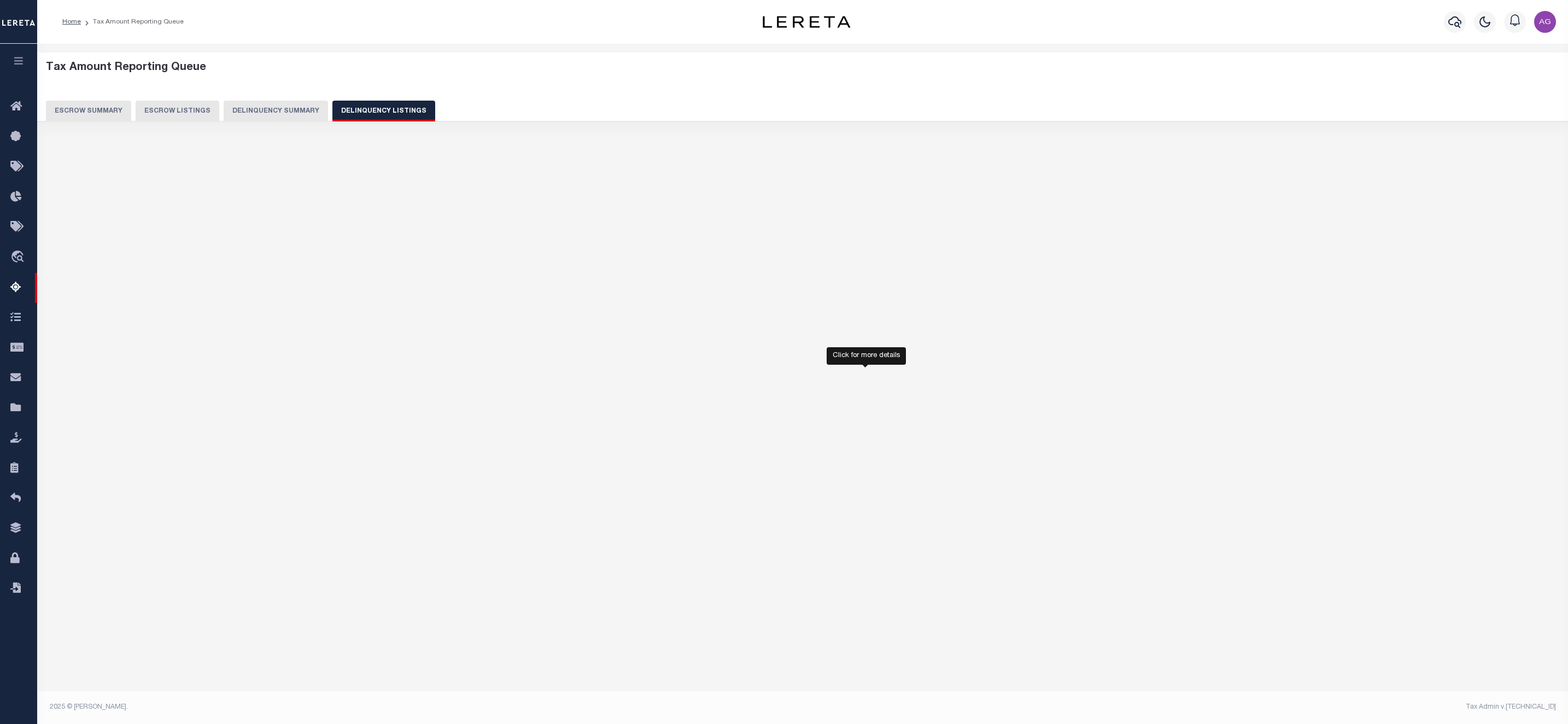
select select "100"
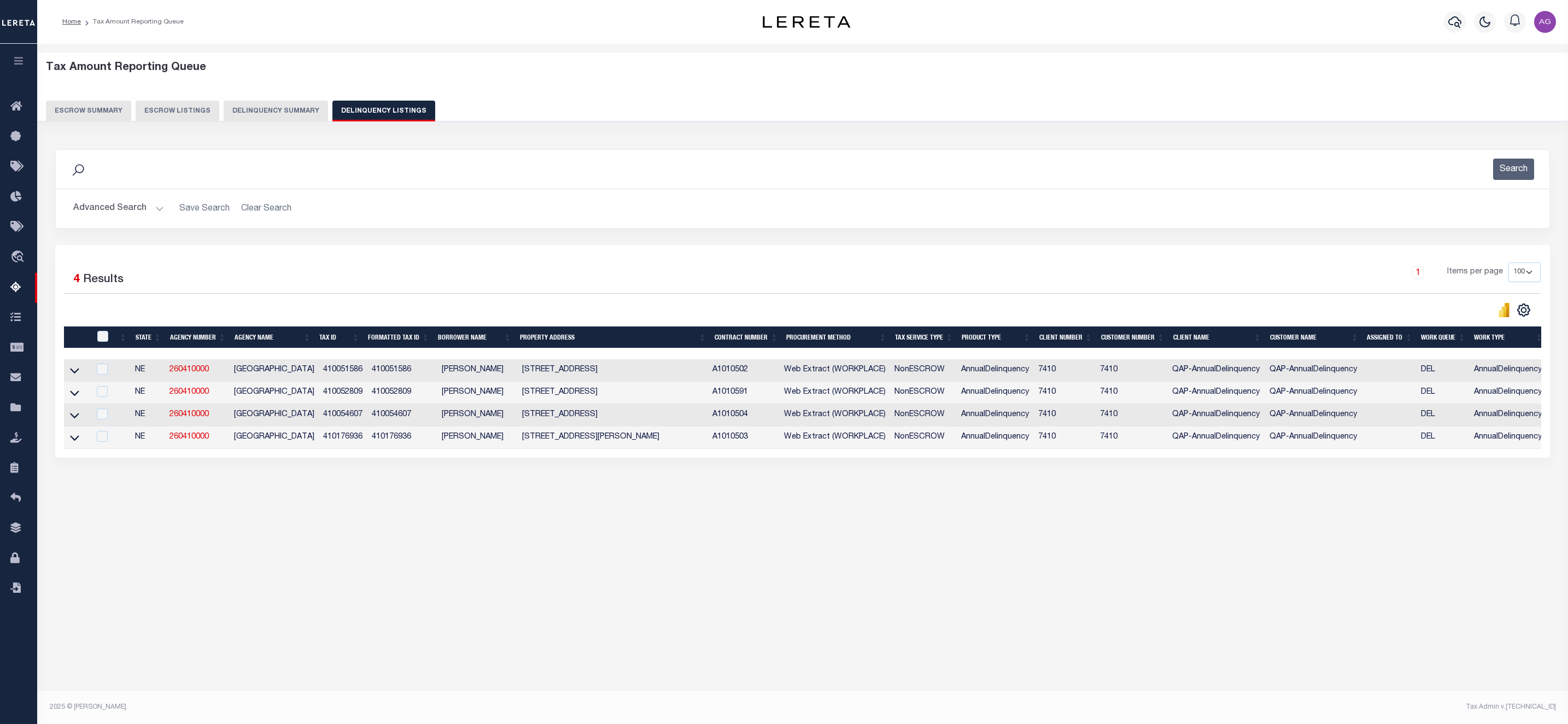
scroll to position [0, 76]
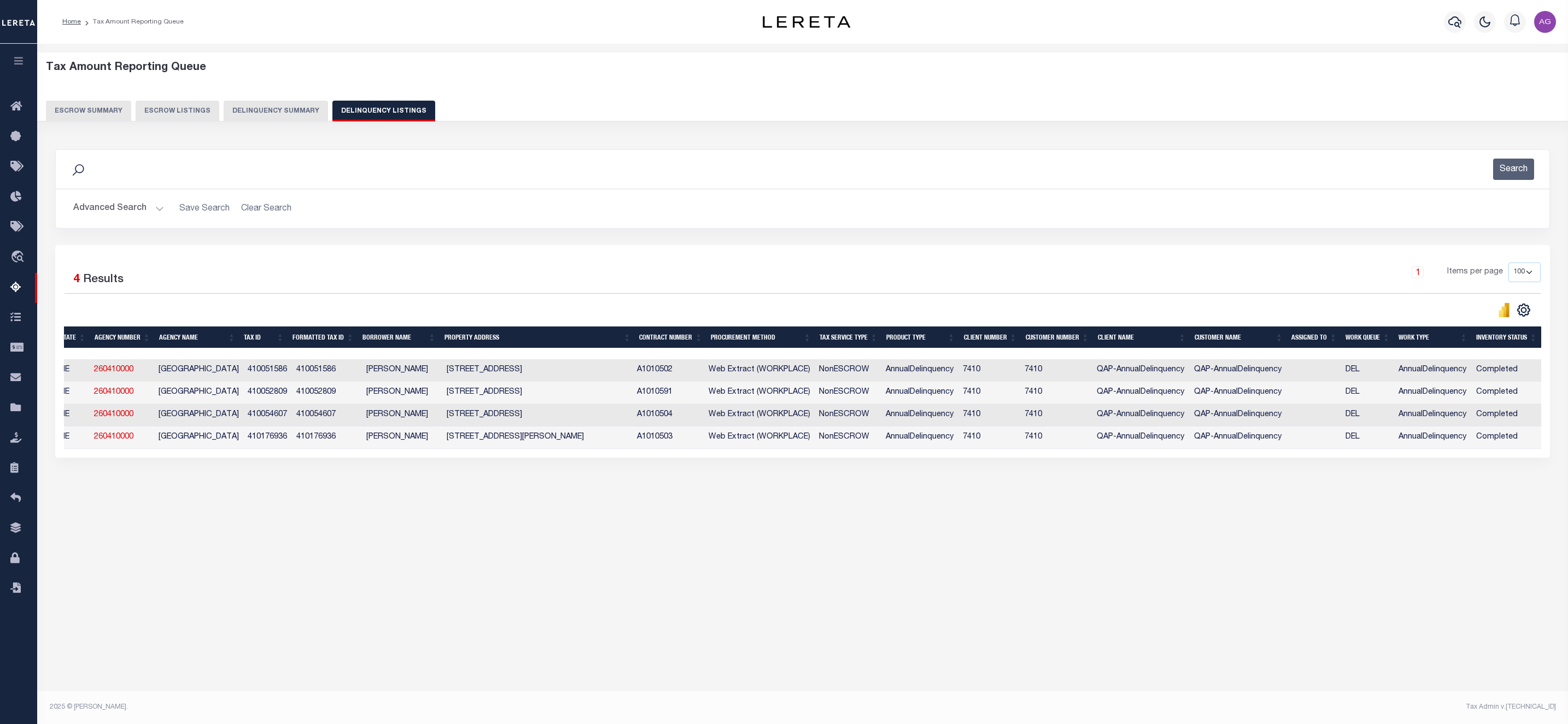
click at [294, 103] on button "Delinquency Summary" at bounding box center [275, 111] width 104 height 21
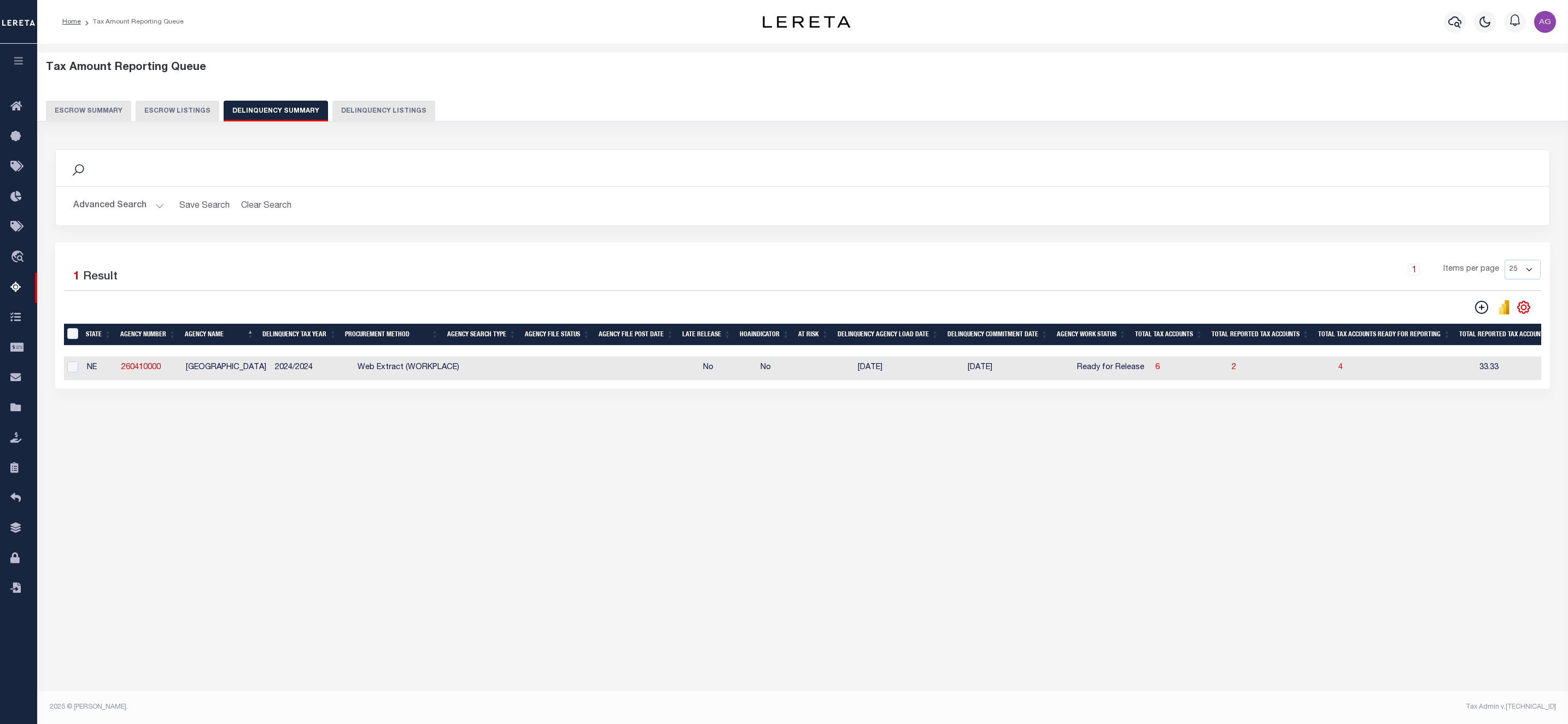
scroll to position [0, 0]
click at [391, 421] on div "Data sync process is currently running, you may face some response delays. Sear…" at bounding box center [802, 280] width 1509 height 284
click at [76, 369] on input "checkbox" at bounding box center [77, 367] width 11 height 11
checkbox input "true"
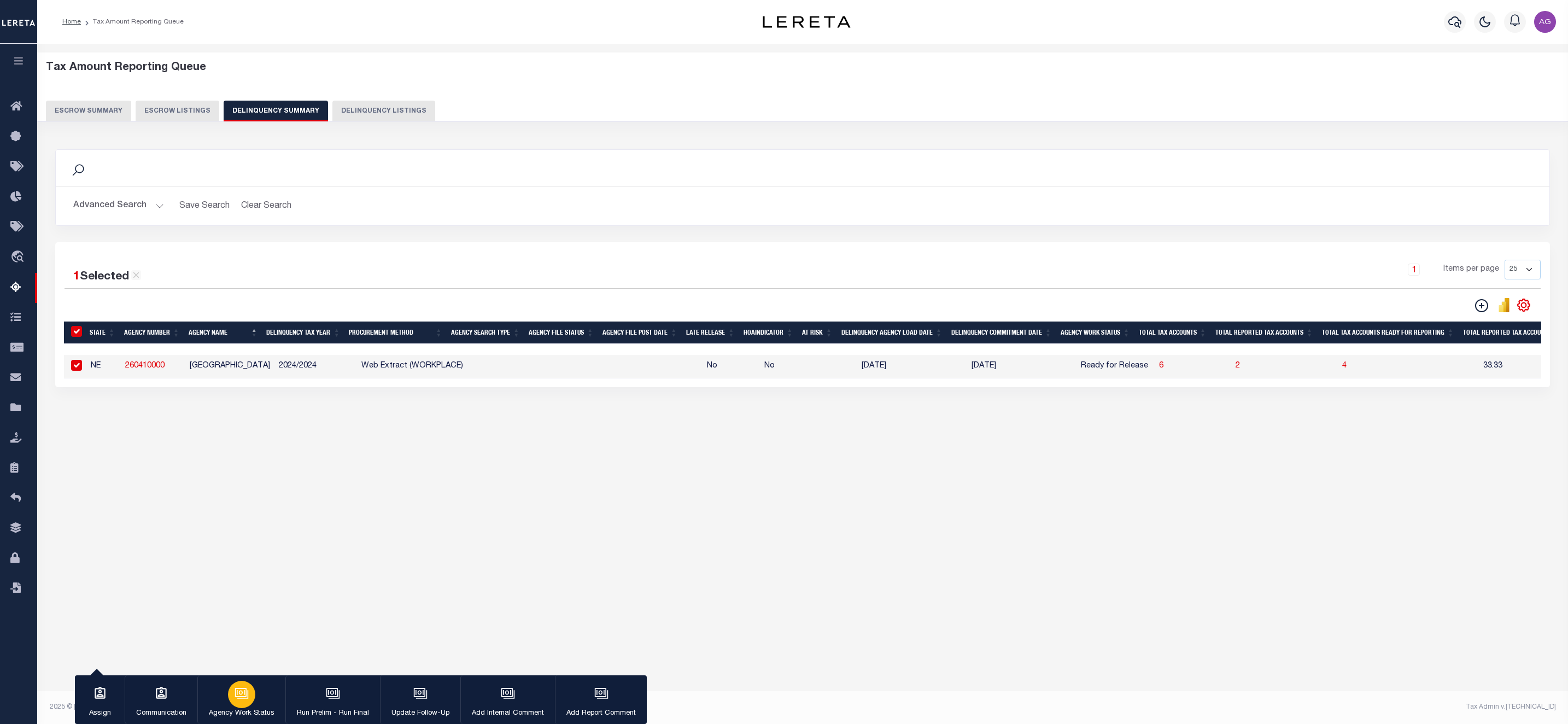
click at [237, 691] on icon "button" at bounding box center [241, 693] width 14 height 14
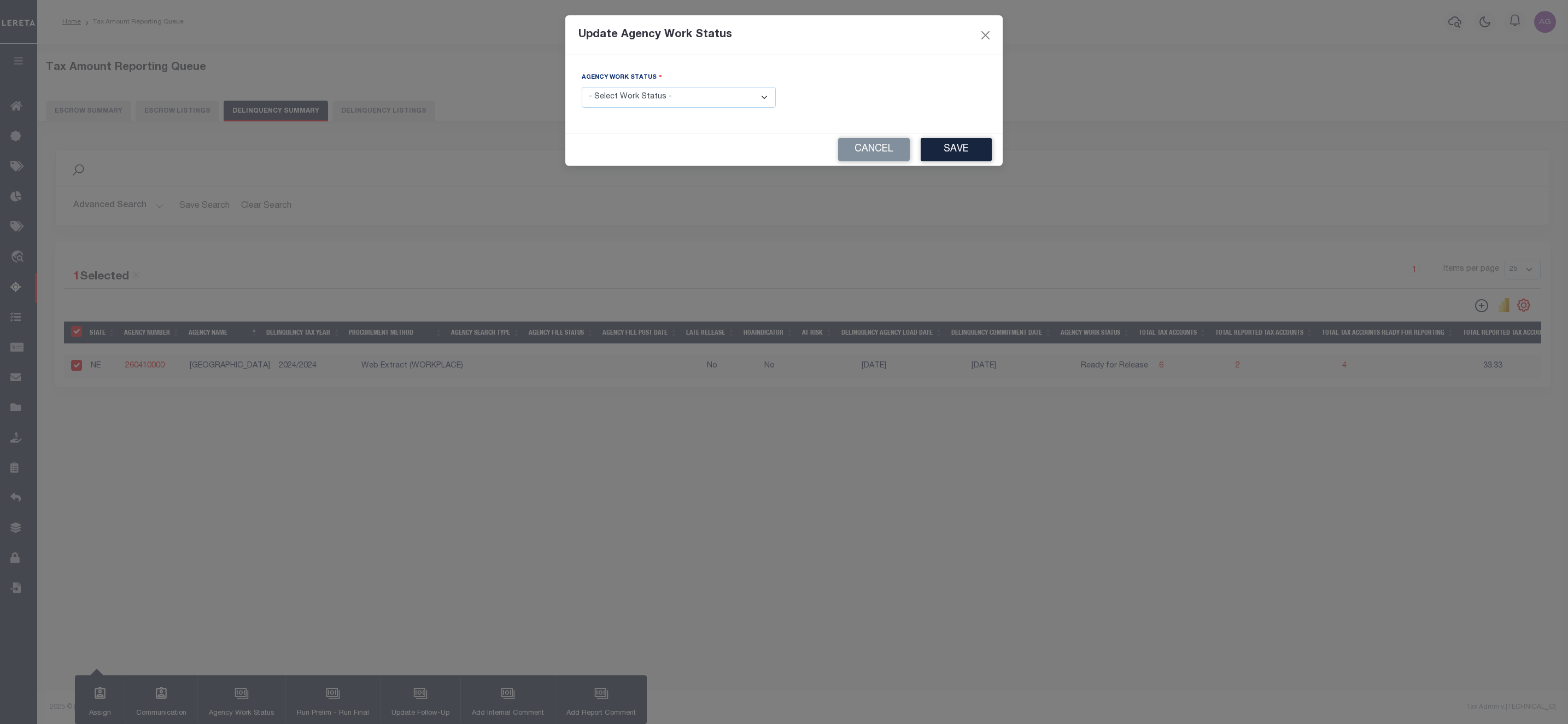
click at [624, 106] on select "- Select Work Status - In Progress Pending Agency Follow-up Pending QC Ready fo…" at bounding box center [679, 98] width 194 height 22
select select "7"
click at [581, 87] on select "- Select Work Status - In Progress Pending Agency Follow-up Pending QC Ready fo…" at bounding box center [679, 98] width 194 height 22
click at [952, 143] on button "Save" at bounding box center [956, 149] width 71 height 23
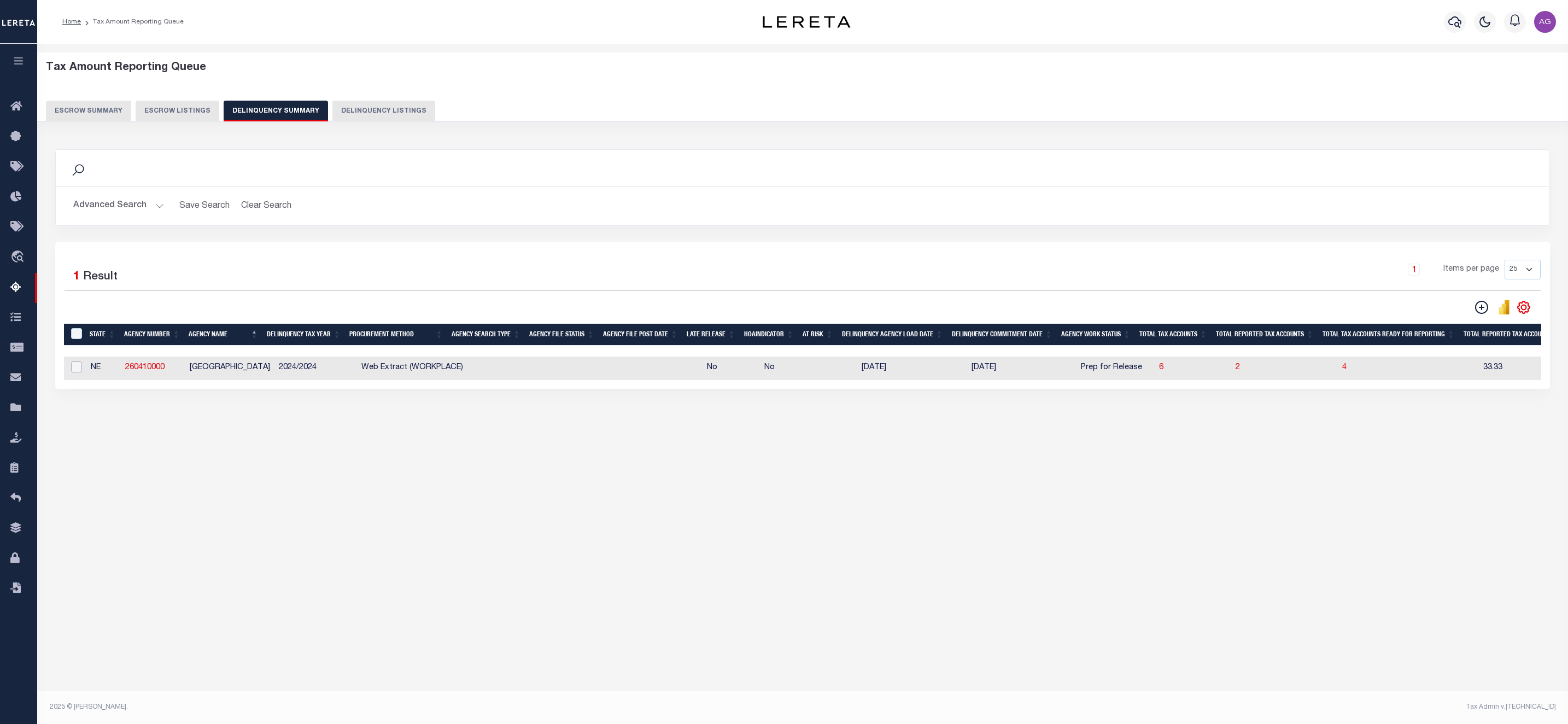
click at [73, 371] on input "checkbox" at bounding box center [77, 367] width 11 height 11
checkbox input "true"
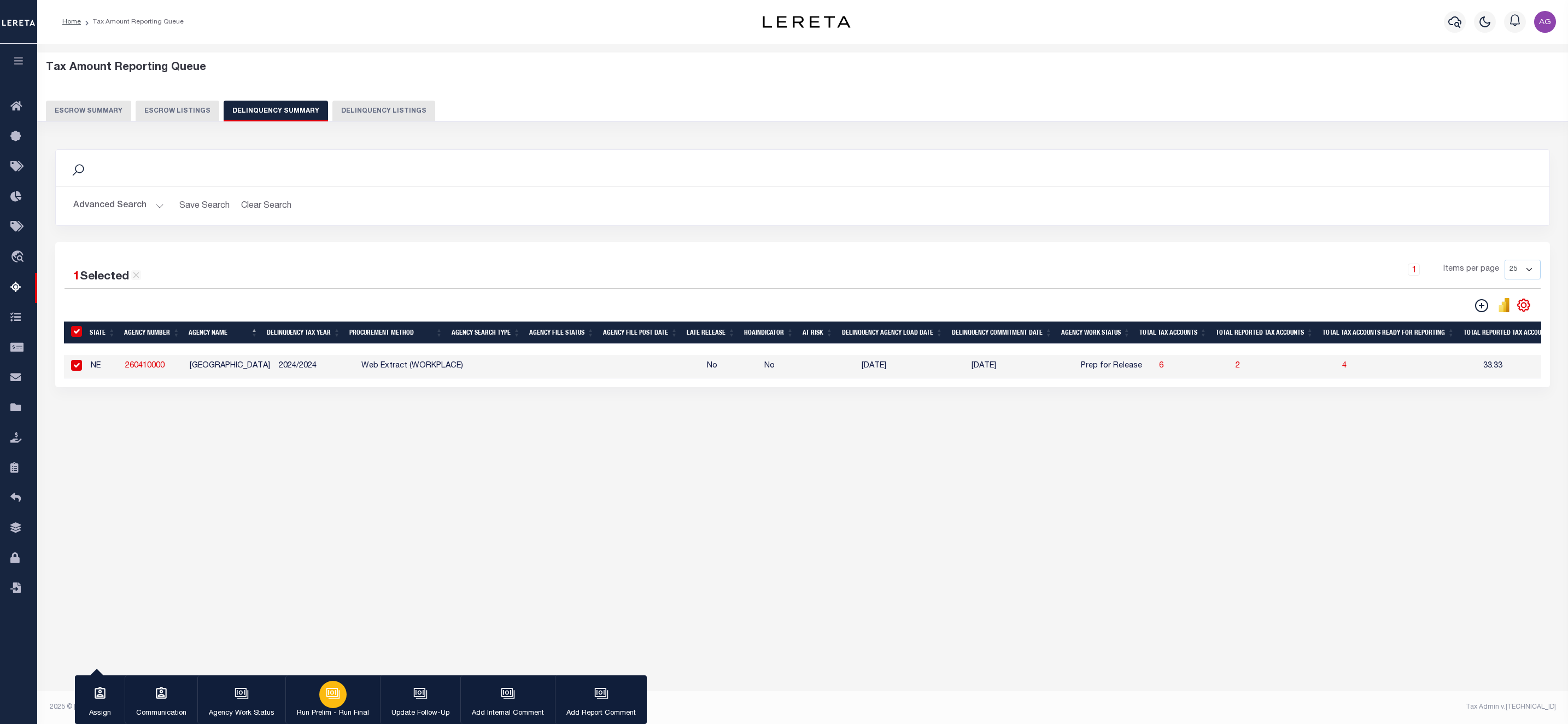
click at [327, 685] on div "button" at bounding box center [333, 694] width 27 height 27
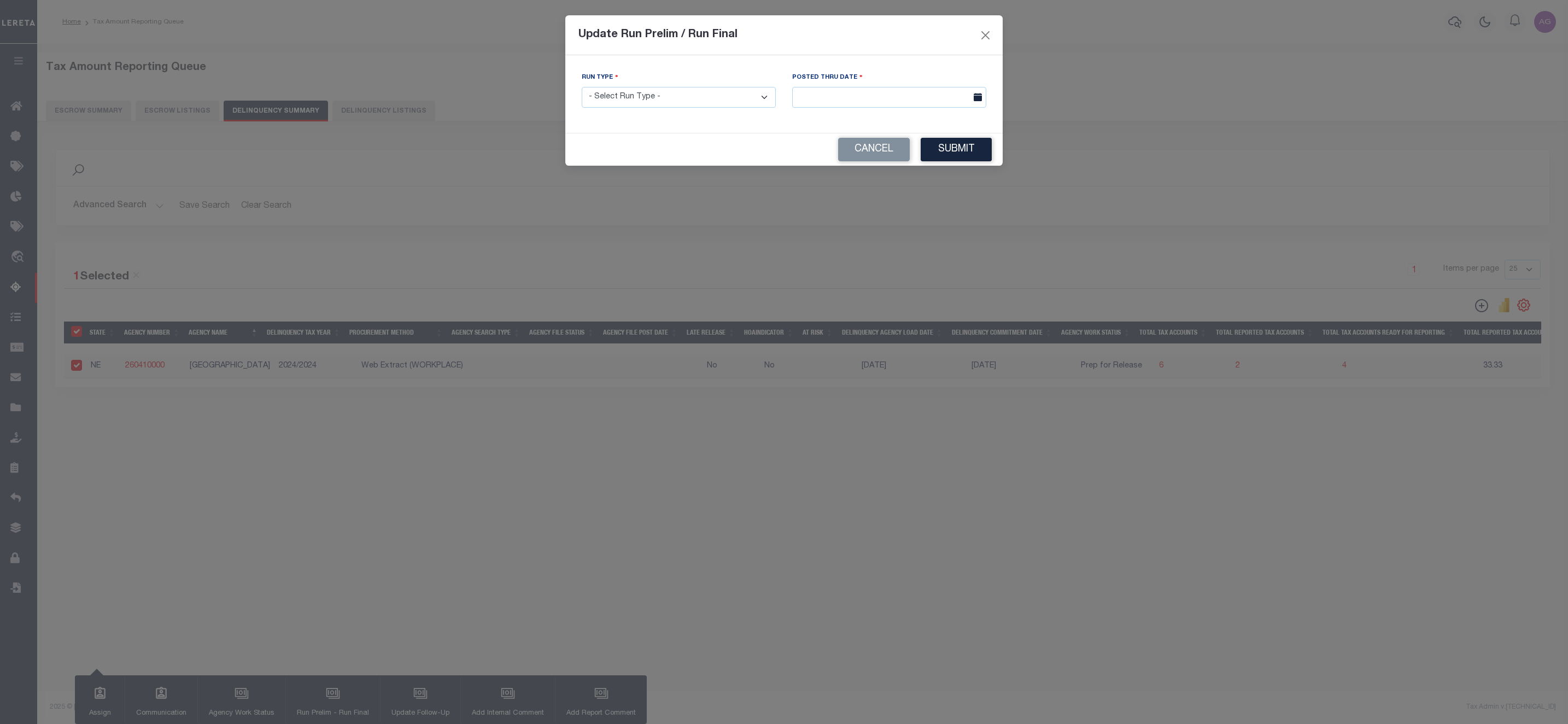
click at [706, 103] on select "- Select Run Type - Prelim Run Final Run" at bounding box center [679, 98] width 194 height 22
select select "P"
click at [581, 87] on select "- Select Run Type - Prelim Run Final Run" at bounding box center [679, 98] width 194 height 22
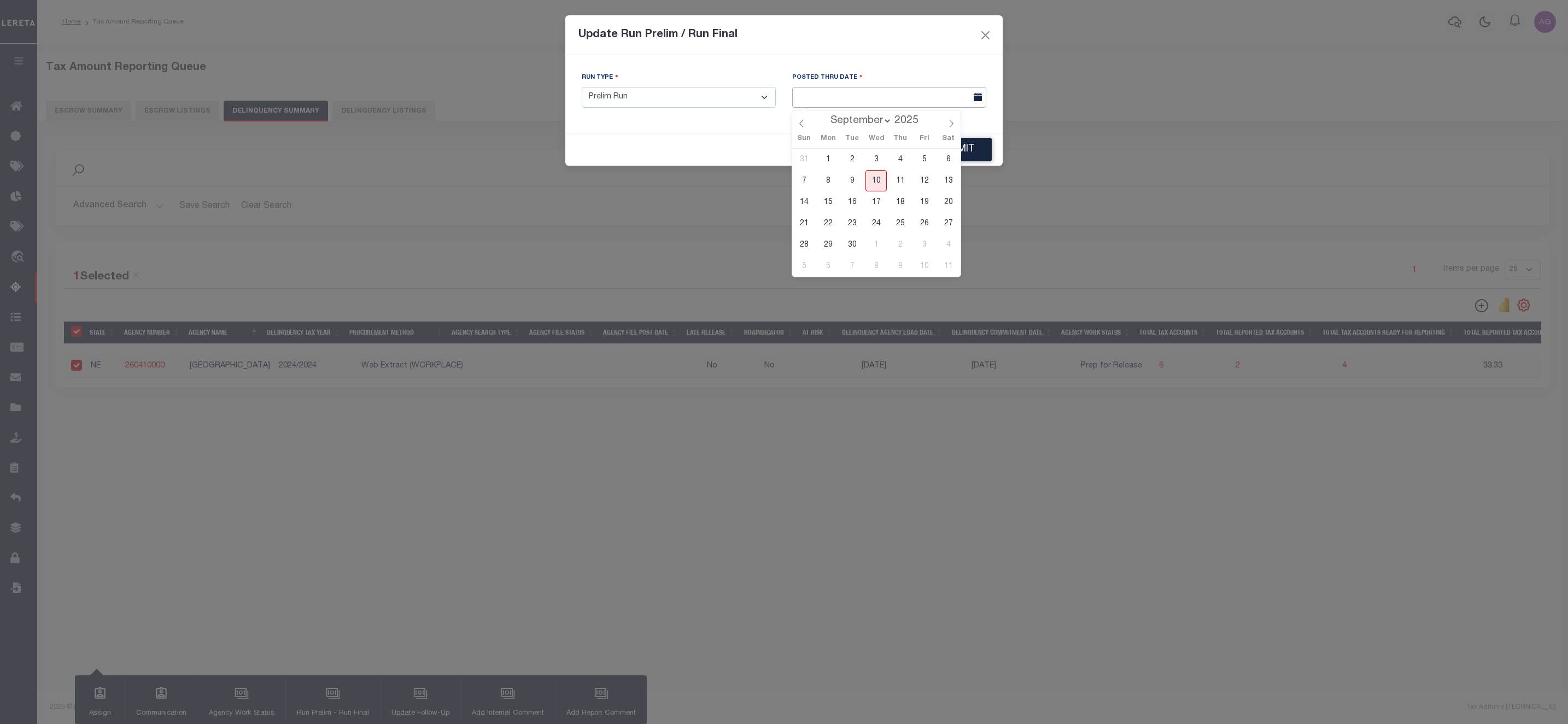
click at [872, 103] on input "text" at bounding box center [889, 98] width 194 height 22
click at [876, 182] on span "10" at bounding box center [876, 181] width 22 height 22
type input "[DATE]"
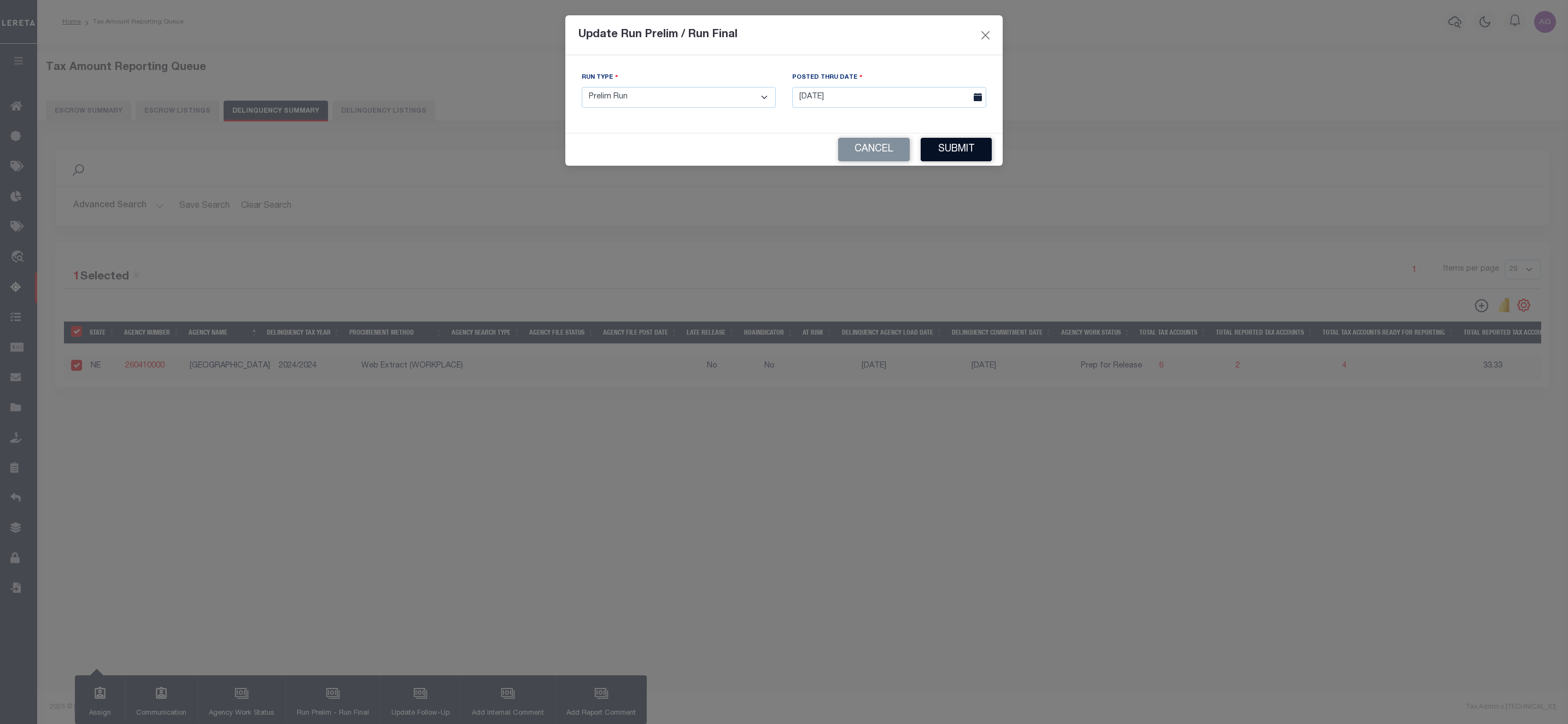
click at [978, 155] on button "Submit" at bounding box center [956, 149] width 71 height 23
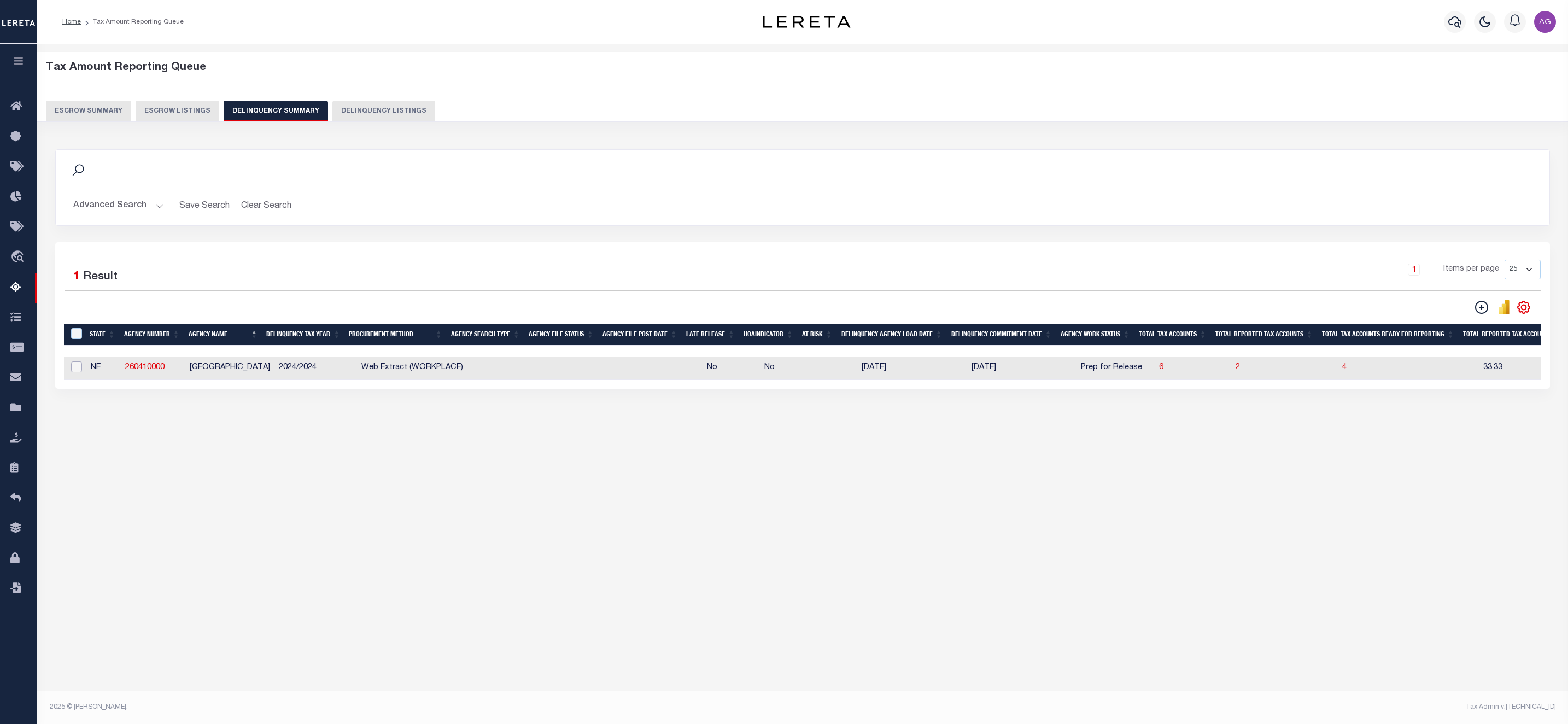
click at [73, 373] on input "checkbox" at bounding box center [77, 367] width 11 height 11
checkbox input "true"
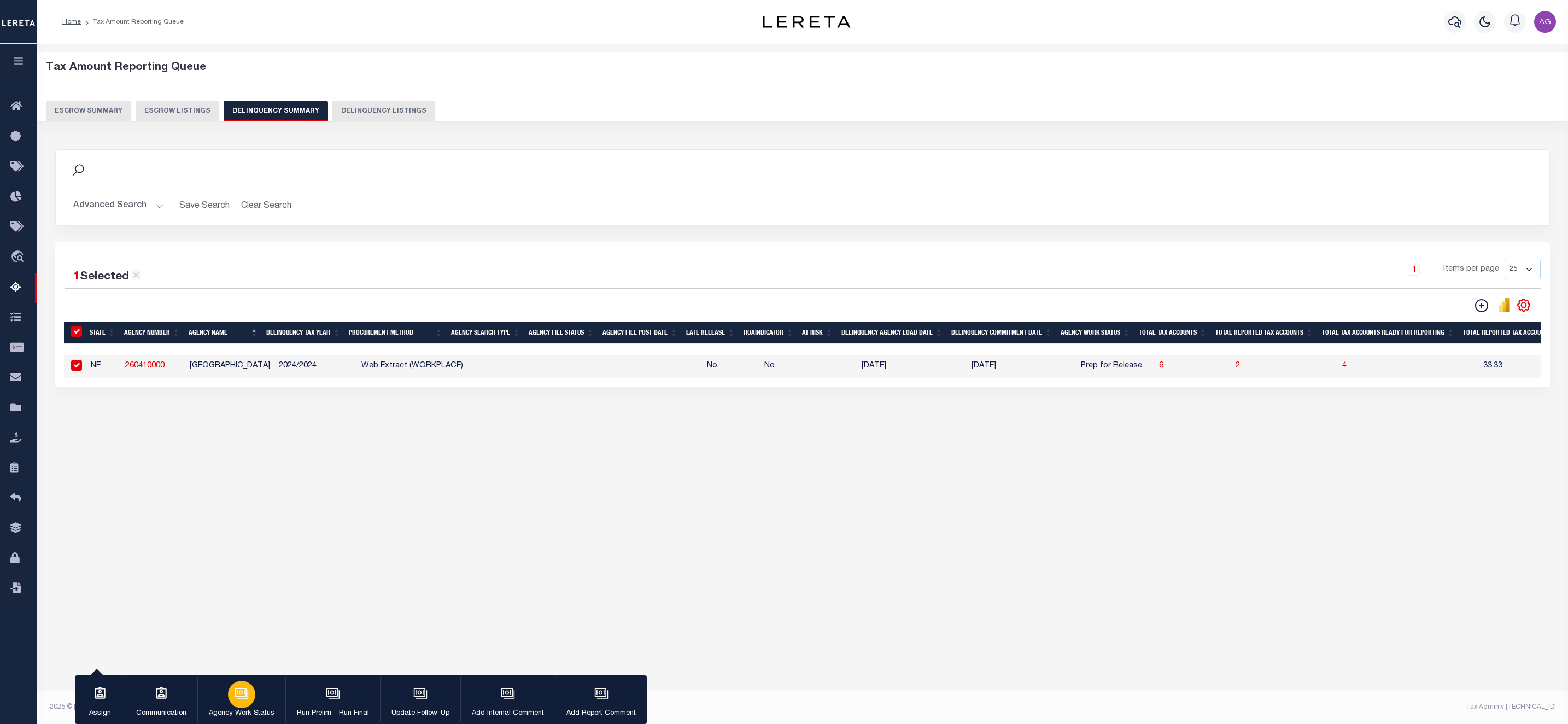
click at [241, 688] on icon "button" at bounding box center [241, 693] width 14 height 14
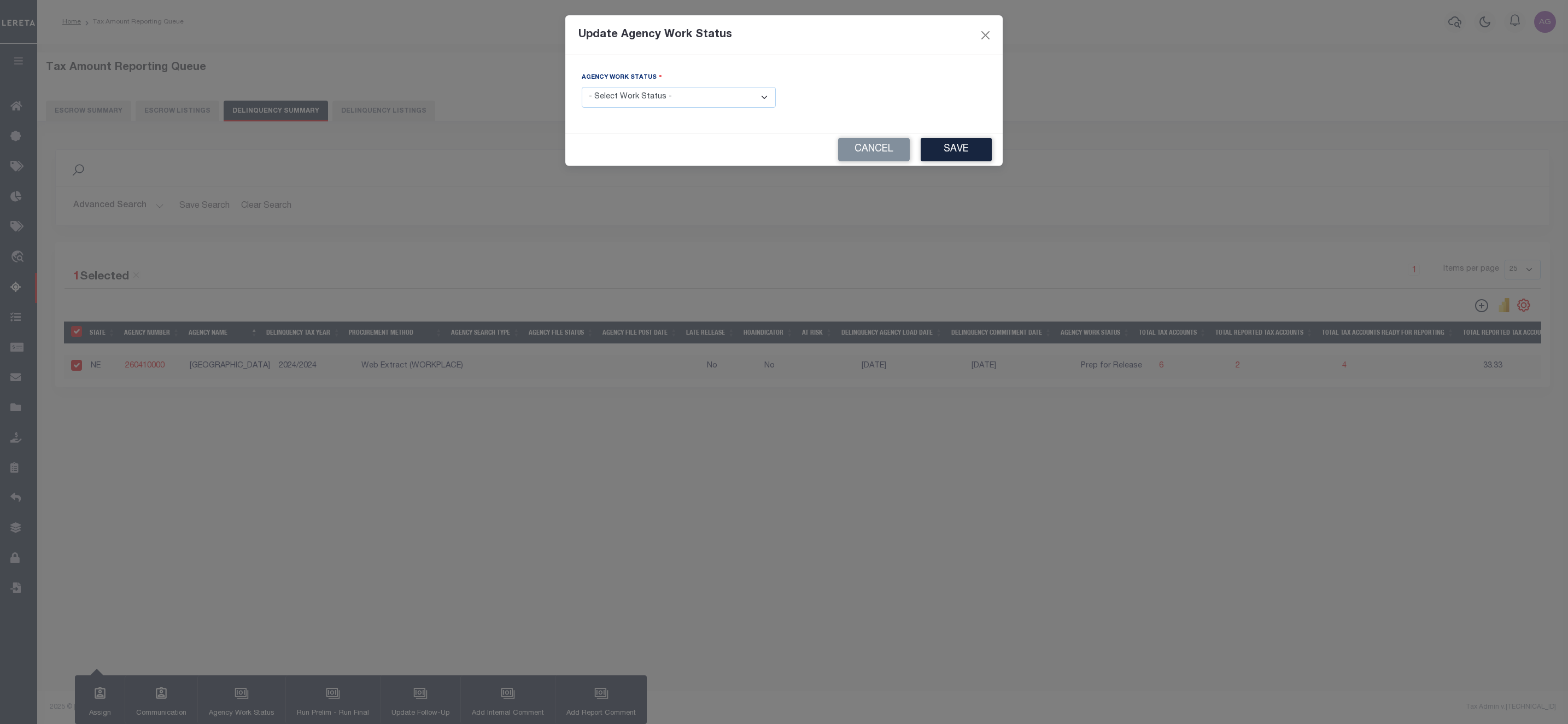
click at [630, 89] on select "- Select Work Status - In Progress Pending Agency Follow-up Pending QC Ready fo…" at bounding box center [679, 98] width 194 height 22
select select "6"
click at [581, 87] on select "- Select Work Status - In Progress Pending Agency Follow-up Pending QC Ready fo…" at bounding box center [679, 98] width 194 height 22
click at [954, 151] on button "Save" at bounding box center [956, 149] width 71 height 23
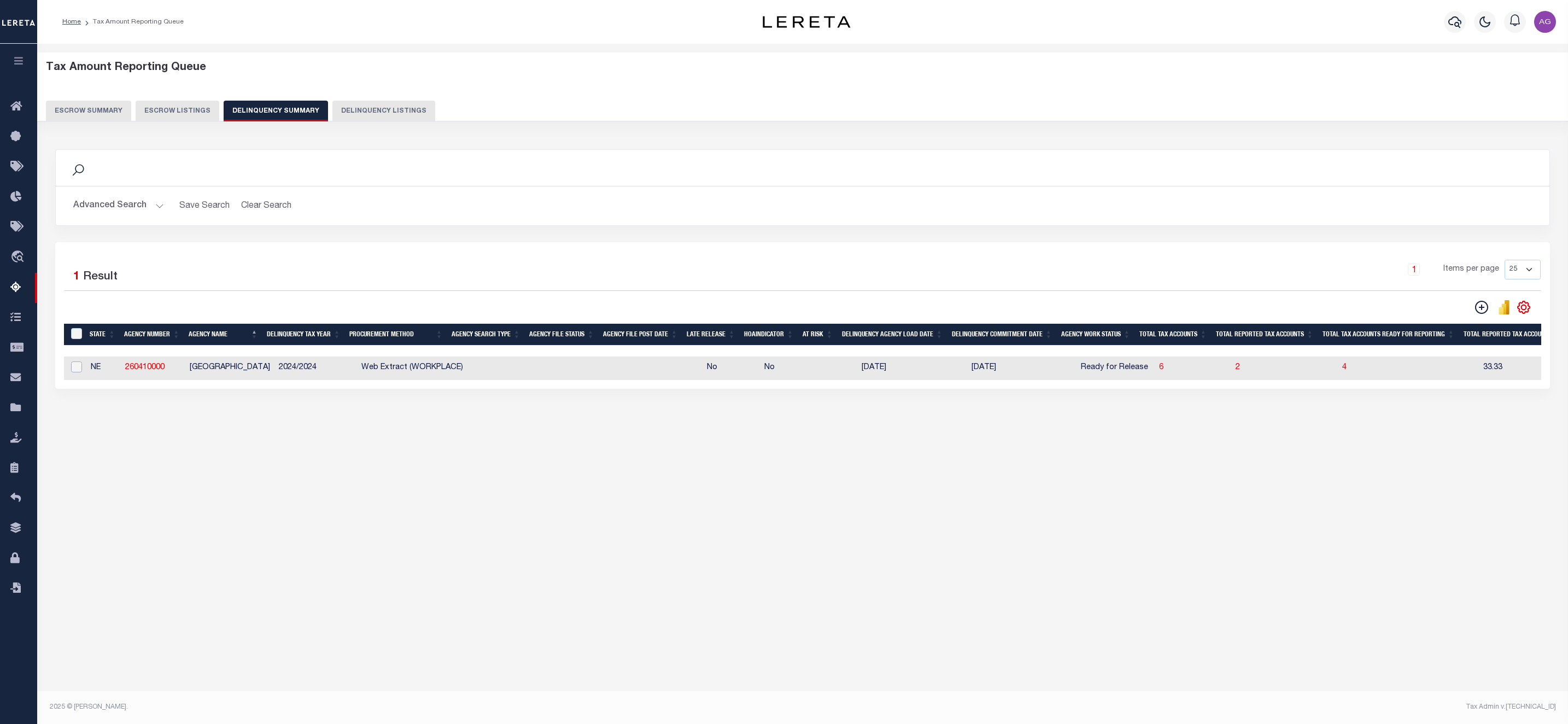
click at [74, 369] on input "checkbox" at bounding box center [77, 367] width 11 height 11
checkbox input "true"
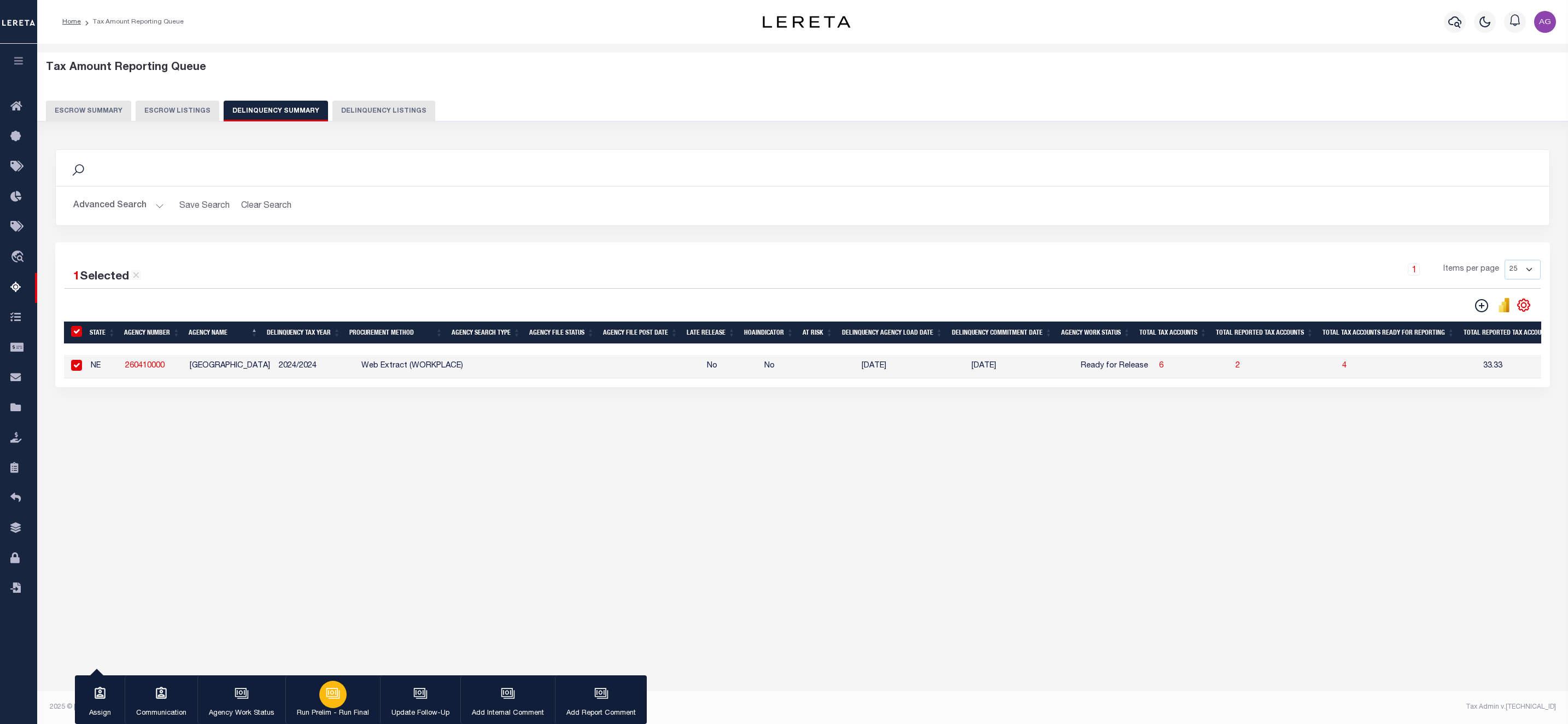
click at [335, 694] on icon "button" at bounding box center [331, 692] width 8 height 5
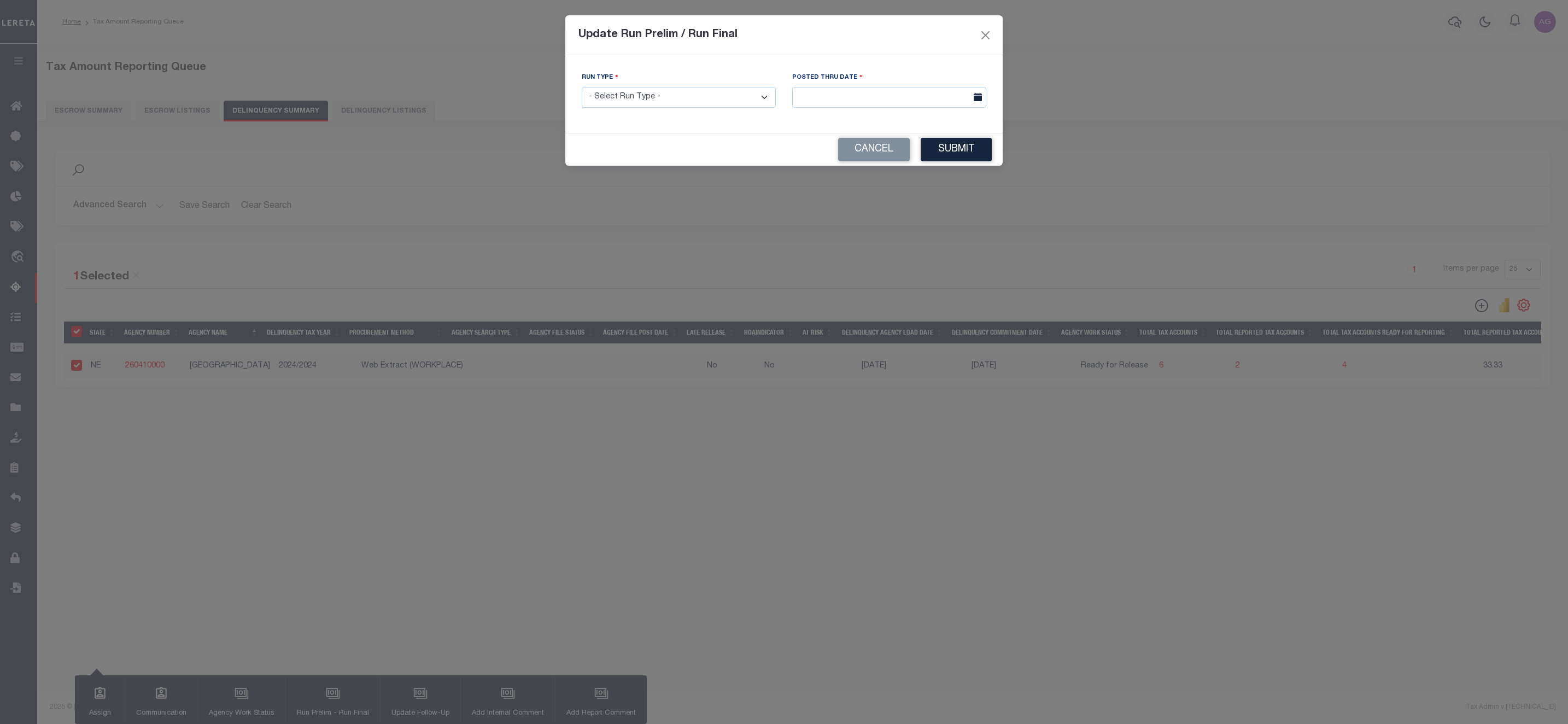
click at [662, 105] on select "- Select Run Type - Prelim Run Final Run" at bounding box center [679, 98] width 194 height 22
select select "F"
click at [581, 87] on select "- Select Run Type - Prelim Run Final Run" at bounding box center [679, 98] width 194 height 22
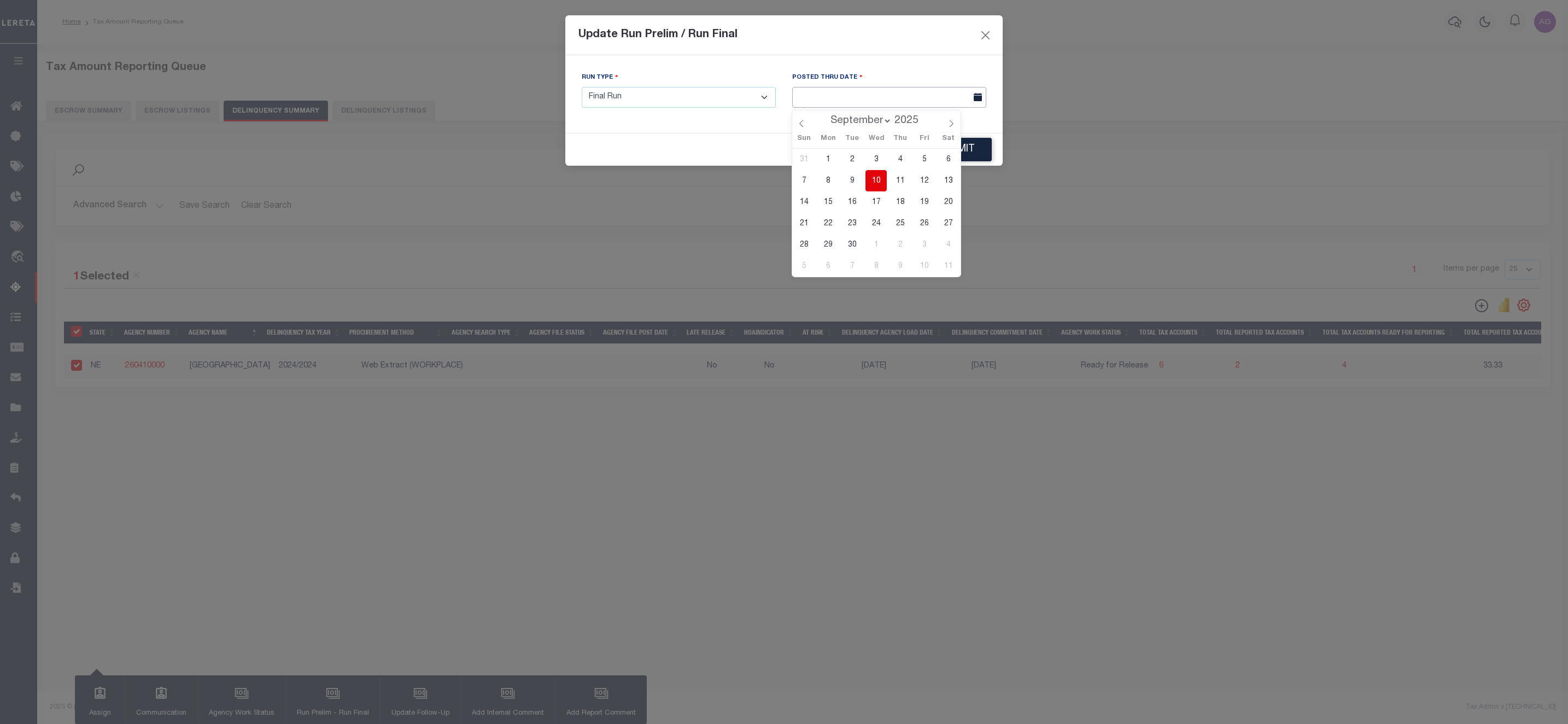
click at [889, 95] on input "text" at bounding box center [889, 98] width 194 height 22
click at [880, 175] on span "10" at bounding box center [876, 181] width 22 height 22
type input "[DATE]"
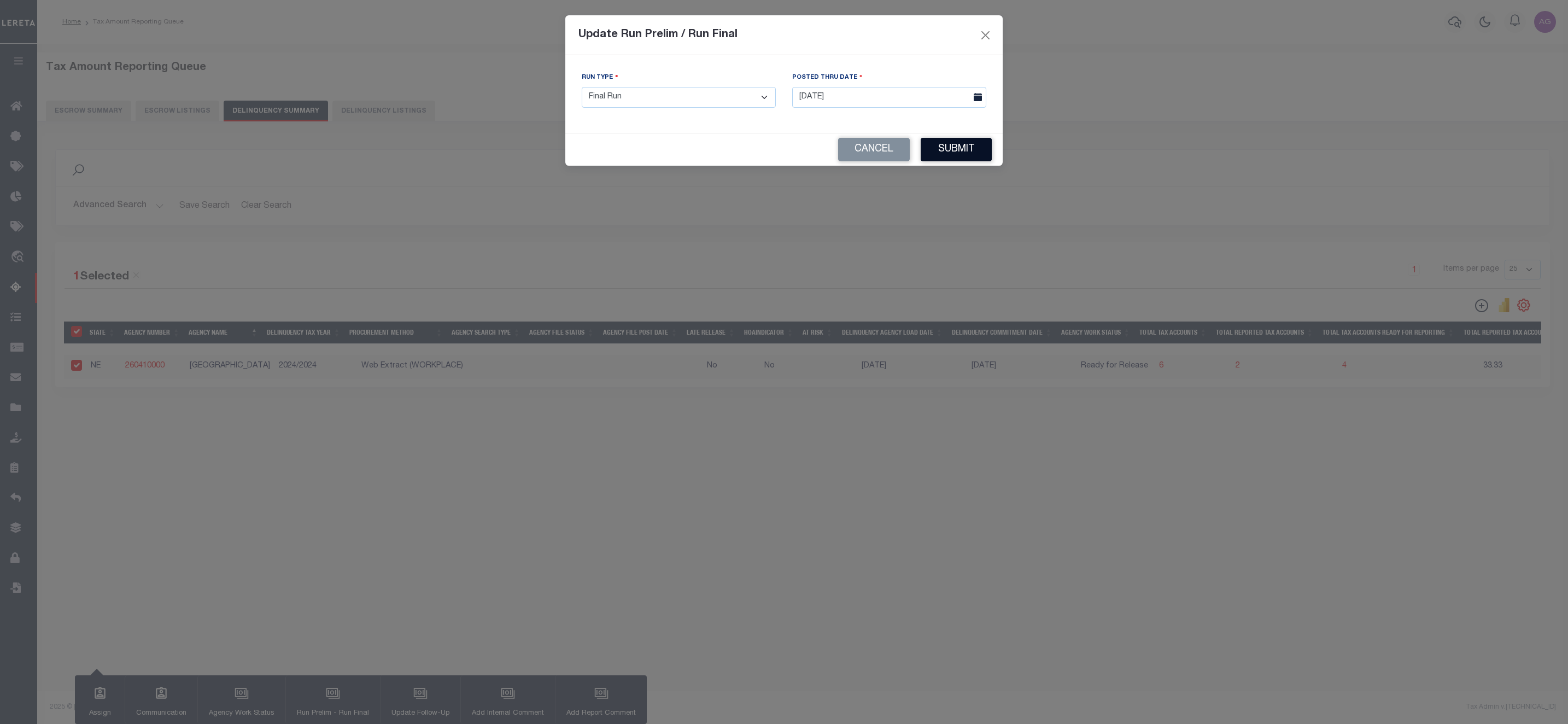
click at [979, 145] on button "Submit" at bounding box center [956, 149] width 71 height 23
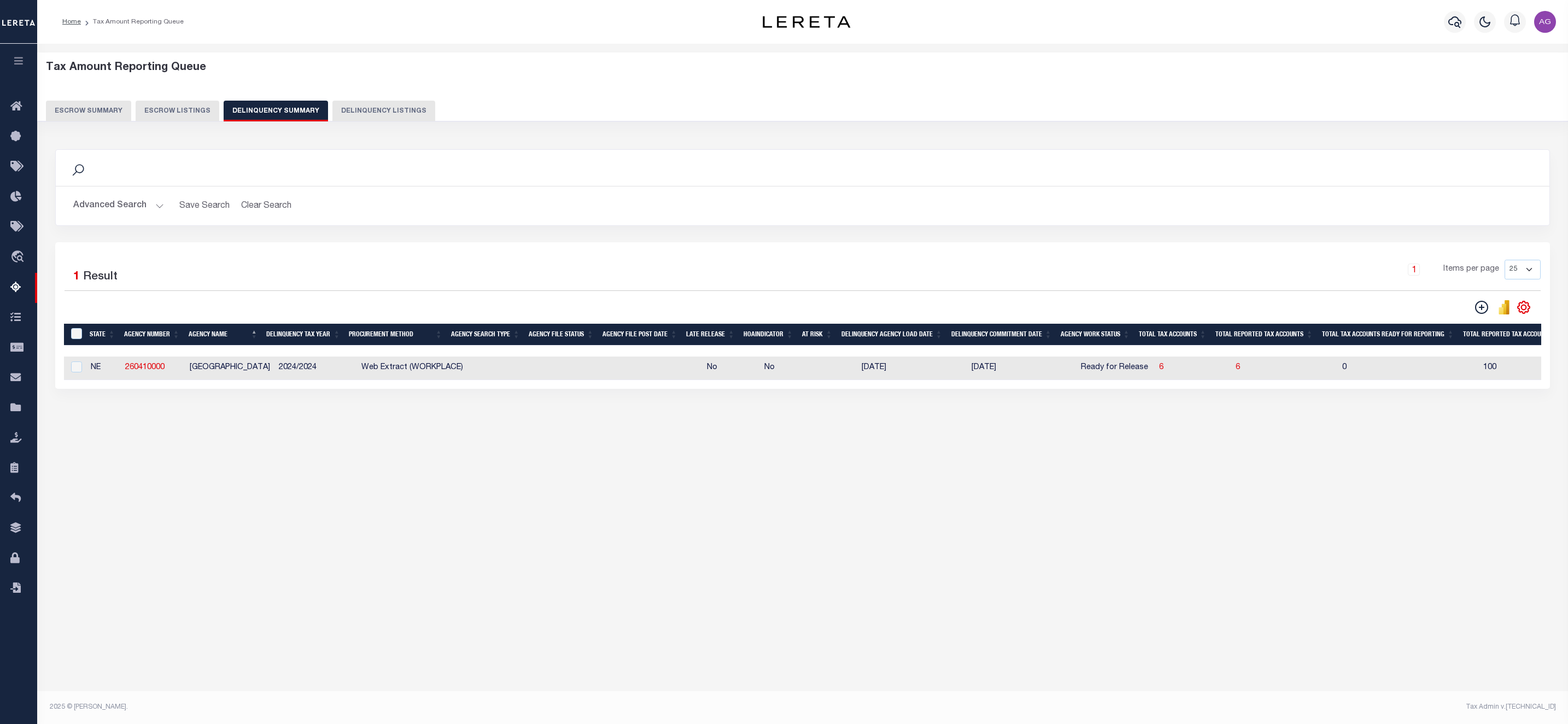
click at [371, 487] on div "Tax Amount Reporting Queue Escrow Summary Escrow Listings" at bounding box center [802, 266] width 1530 height 443
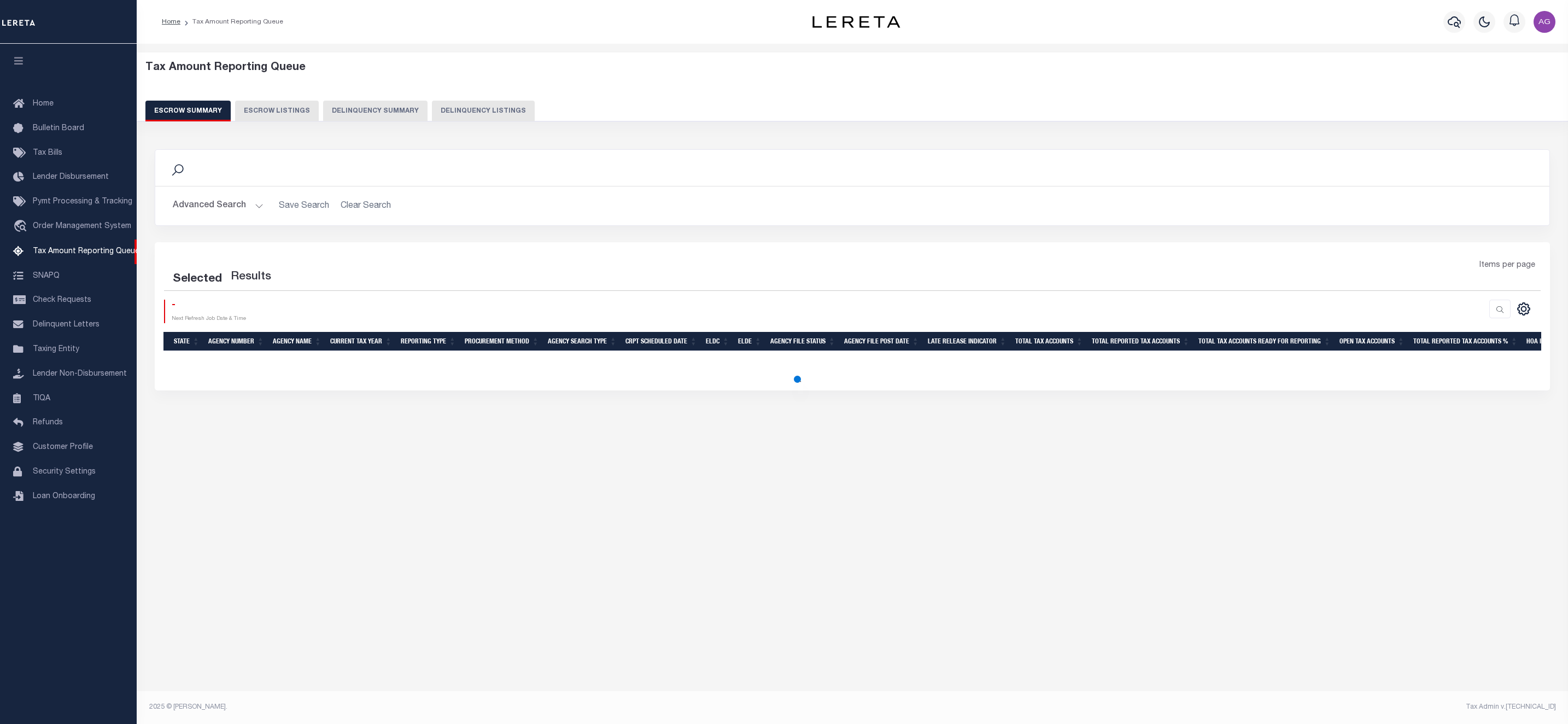
drag, startPoint x: 299, startPoint y: 108, endPoint x: 356, endPoint y: 108, distance: 57.0
click at [299, 108] on button "Escrow Listings" at bounding box center [276, 111] width 84 height 21
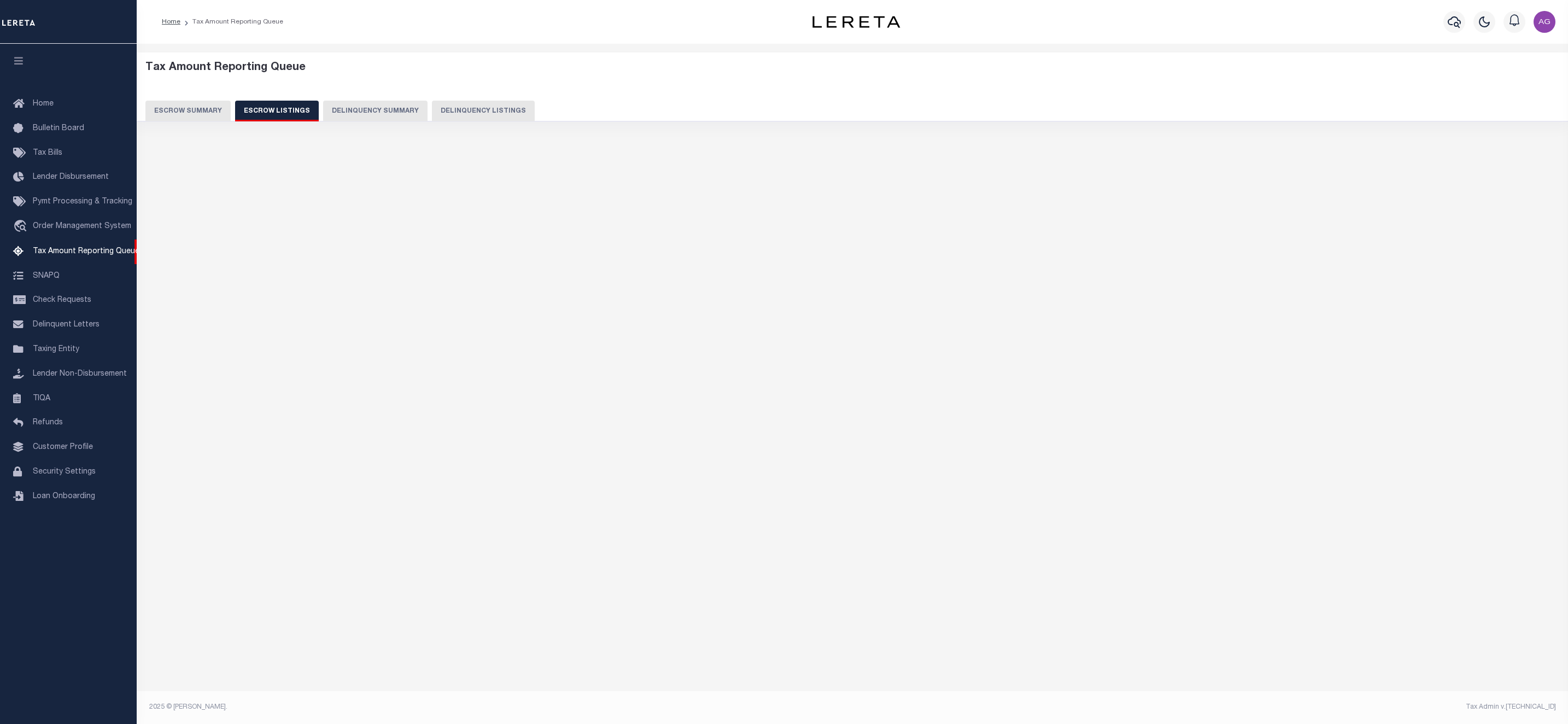
click at [356, 108] on button "Delinquency Summary" at bounding box center [375, 111] width 104 height 21
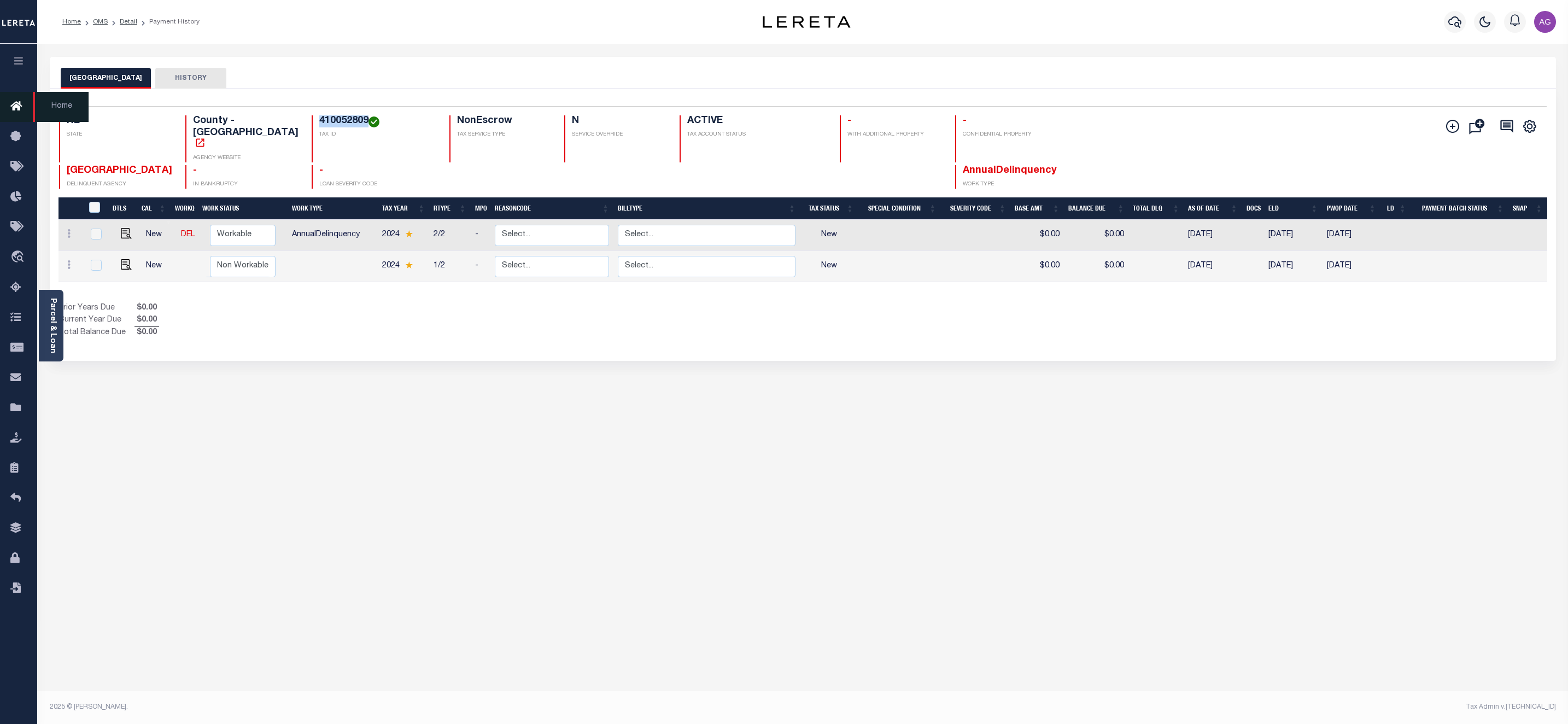
click at [14, 107] on icon at bounding box center [19, 106] width 17 height 14
click at [59, 112] on span "Home" at bounding box center [60, 106] width 56 height 30
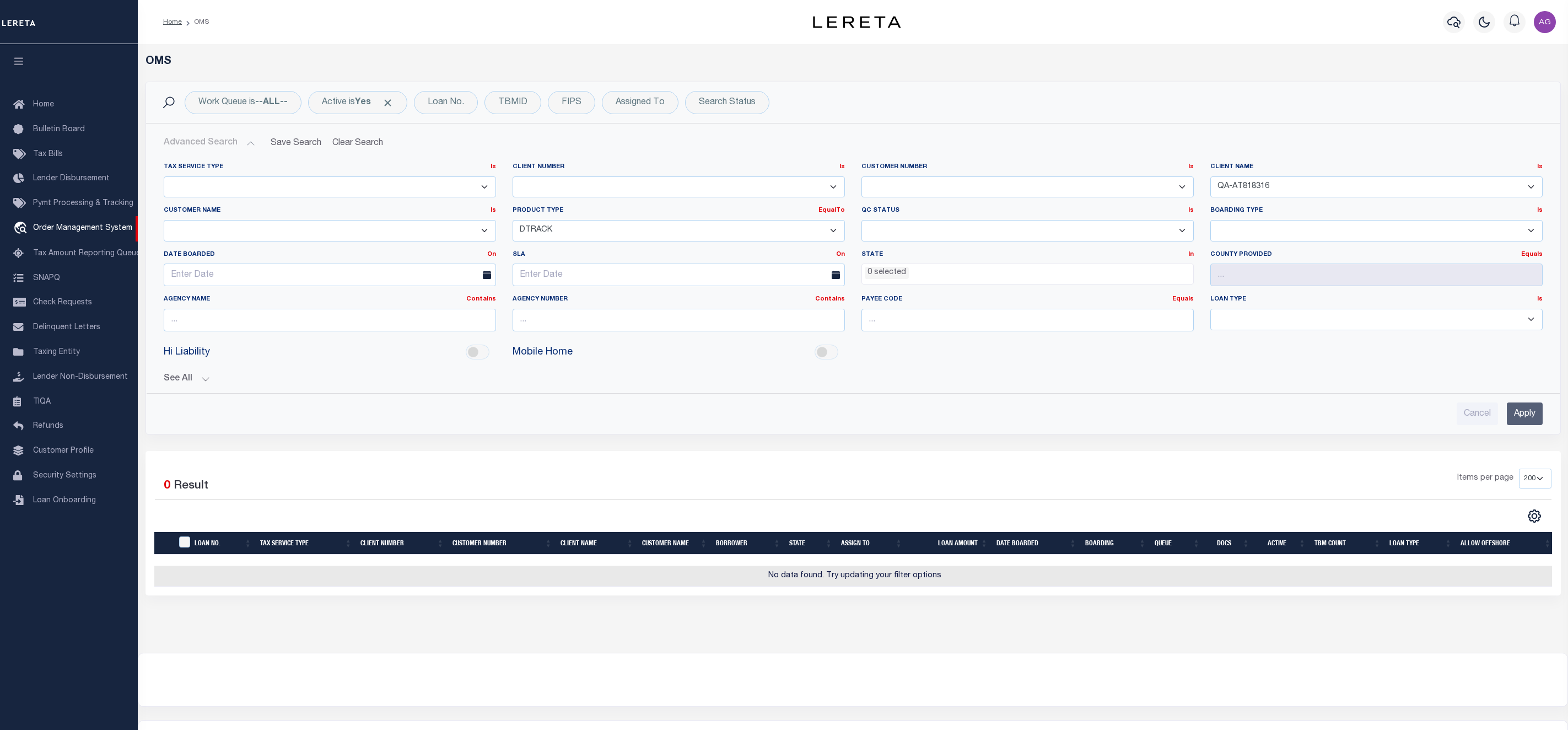
select select "QA-AT818316"
select select "DTRACK"
select select
select select "200"
click at [42, 232] on span "Order Management System" at bounding box center [82, 228] width 99 height 8
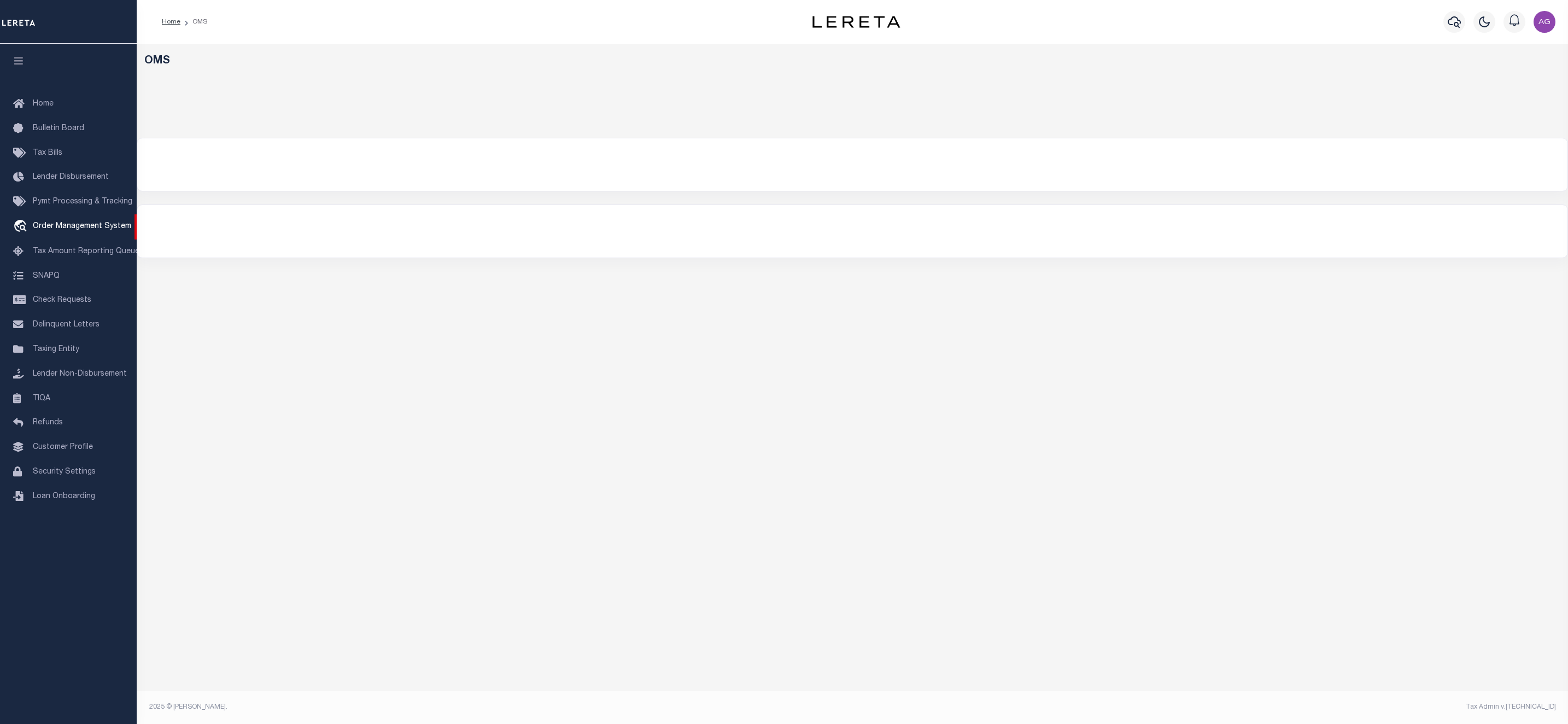
select select "QAP-AnnualDelinquency"
select select
select select "200"
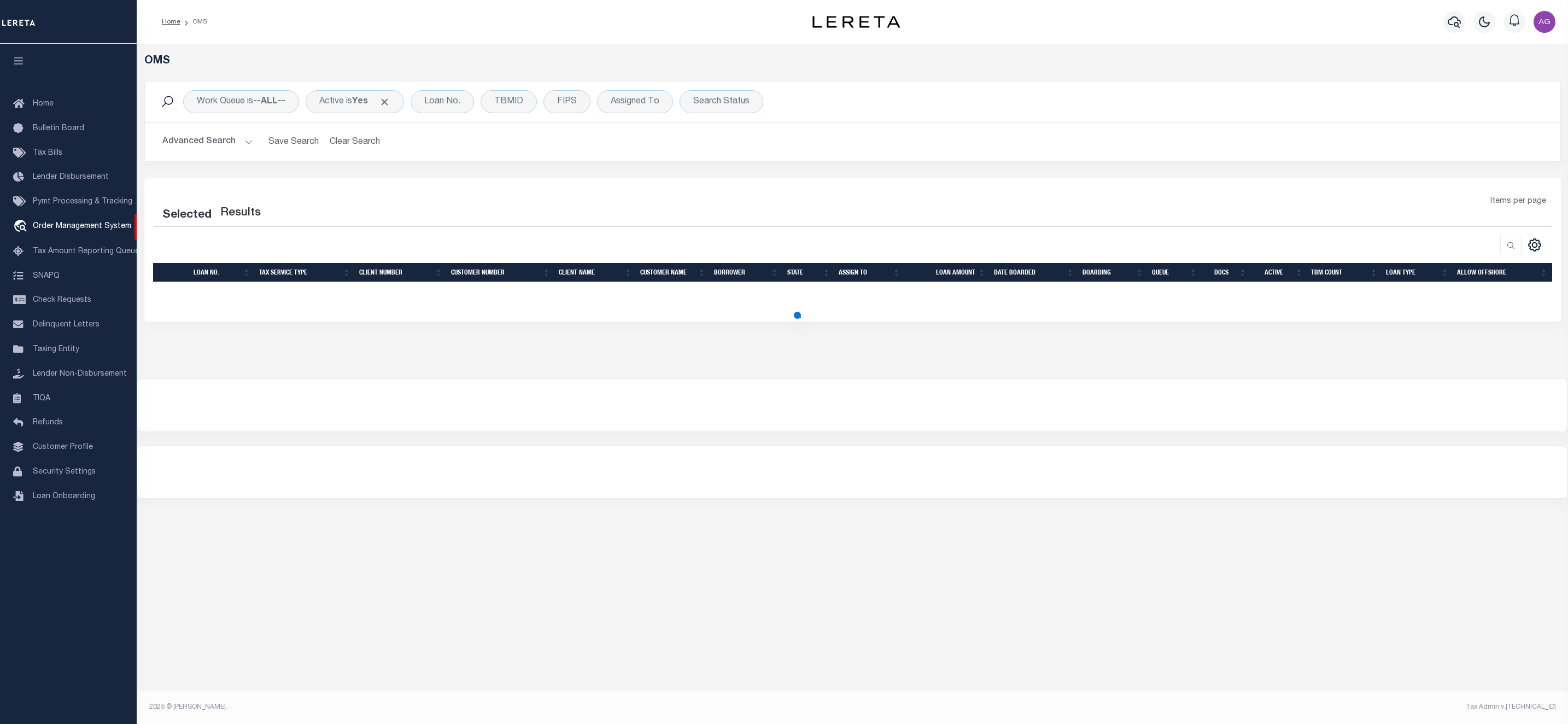
select select "200"
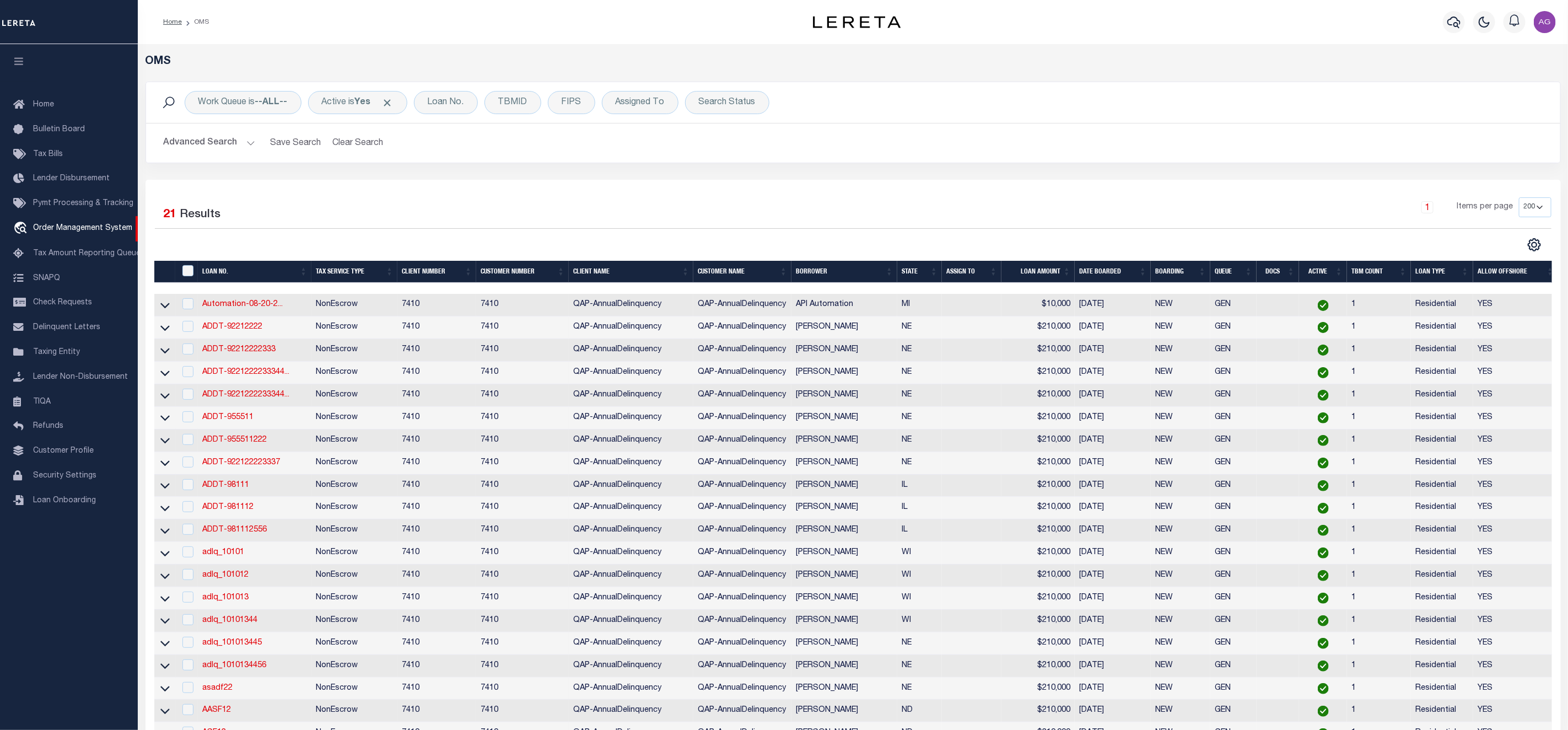
click at [227, 147] on button "Advanced Search" at bounding box center [209, 143] width 92 height 22
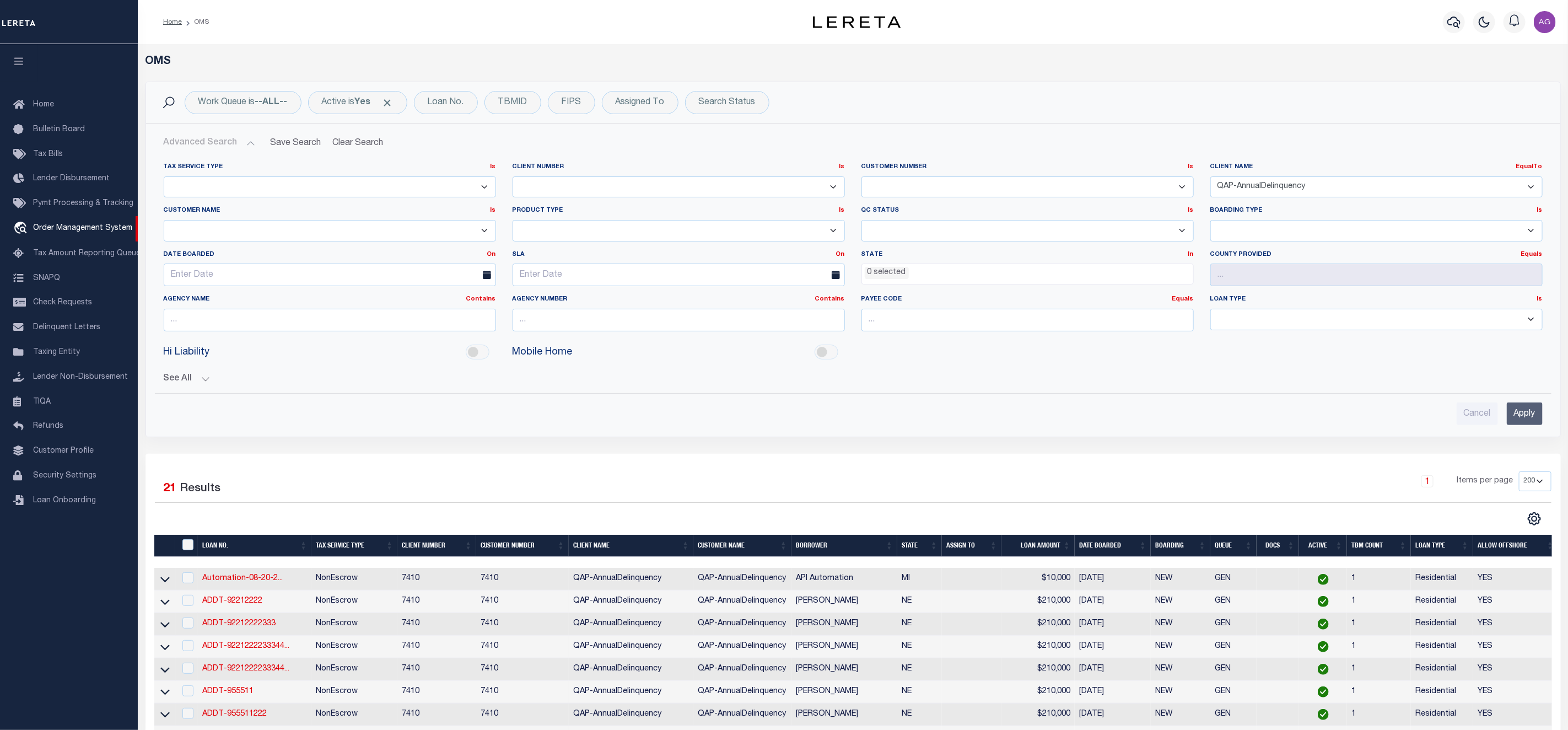
click at [227, 147] on button "Advanced Search" at bounding box center [209, 143] width 92 height 22
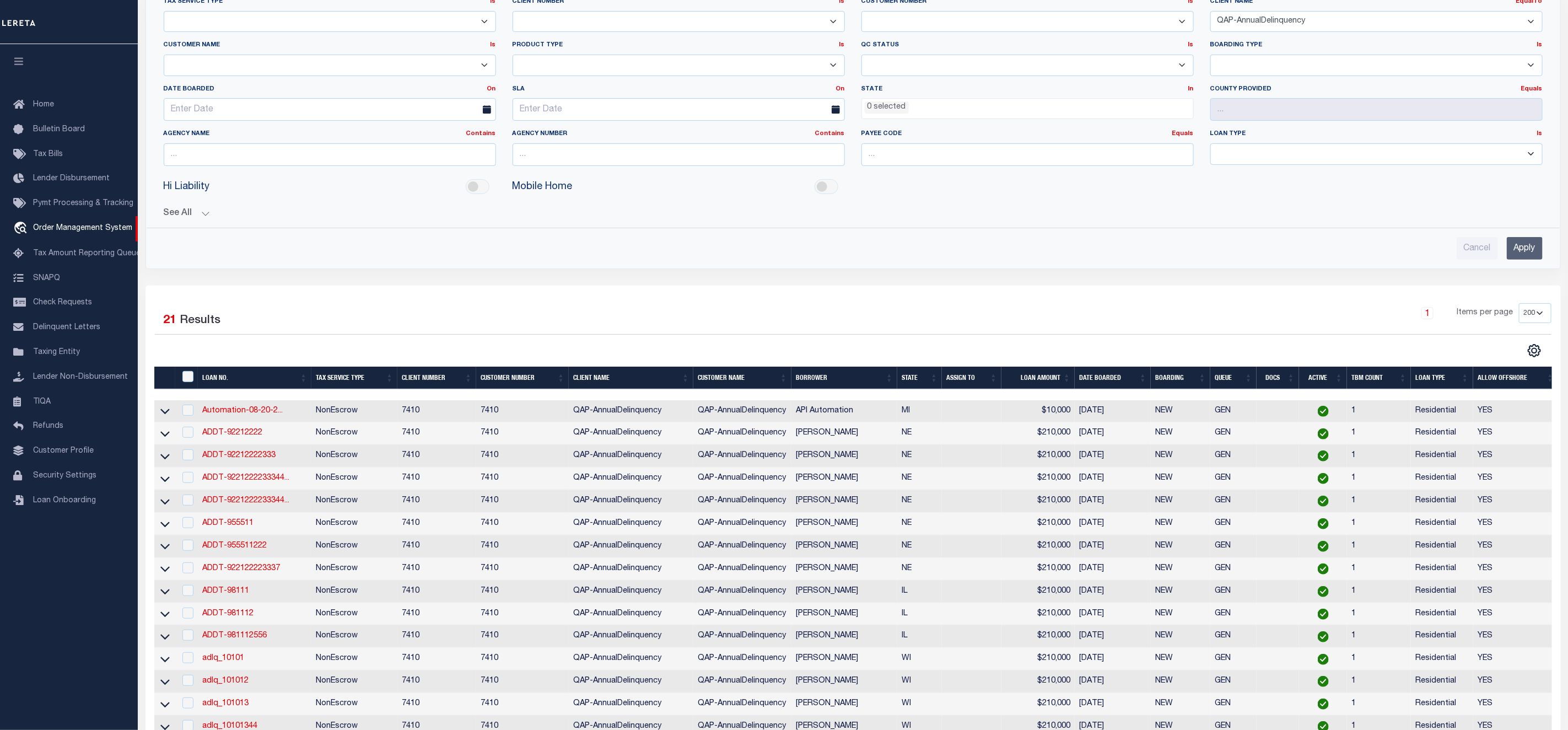
scroll to position [496, 0]
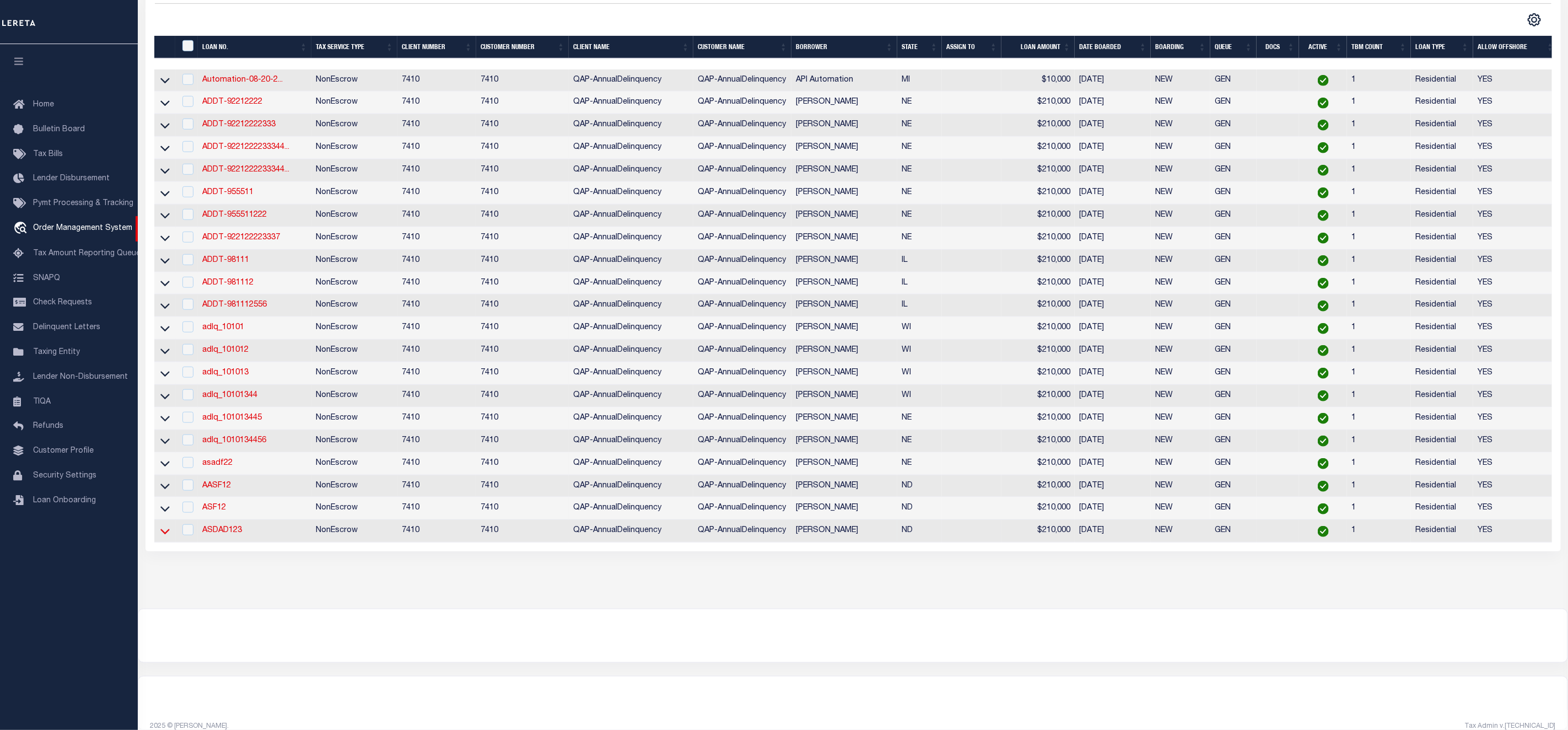
click at [166, 537] on icon at bounding box center [165, 531] width 9 height 12
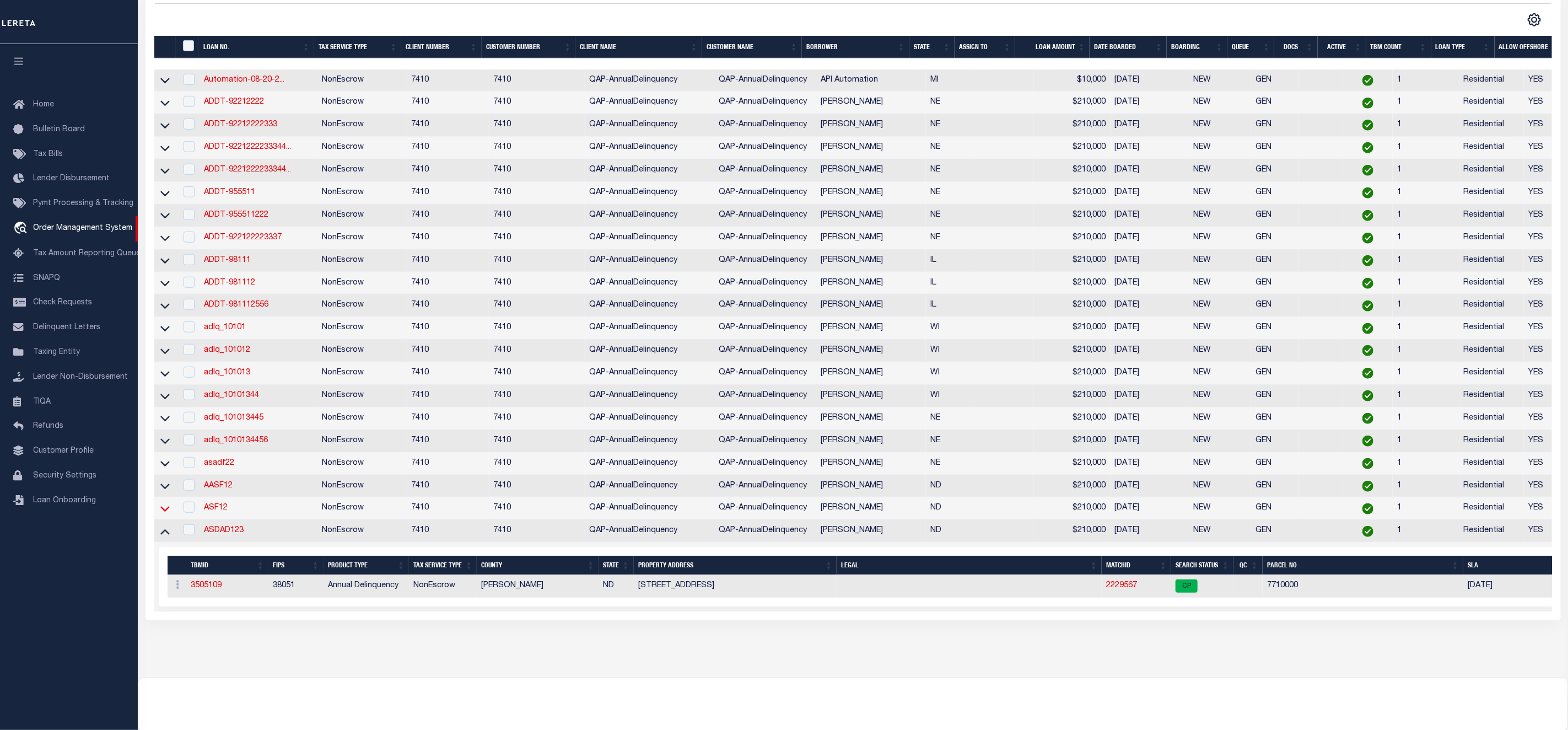
click at [168, 515] on icon at bounding box center [165, 508] width 9 height 12
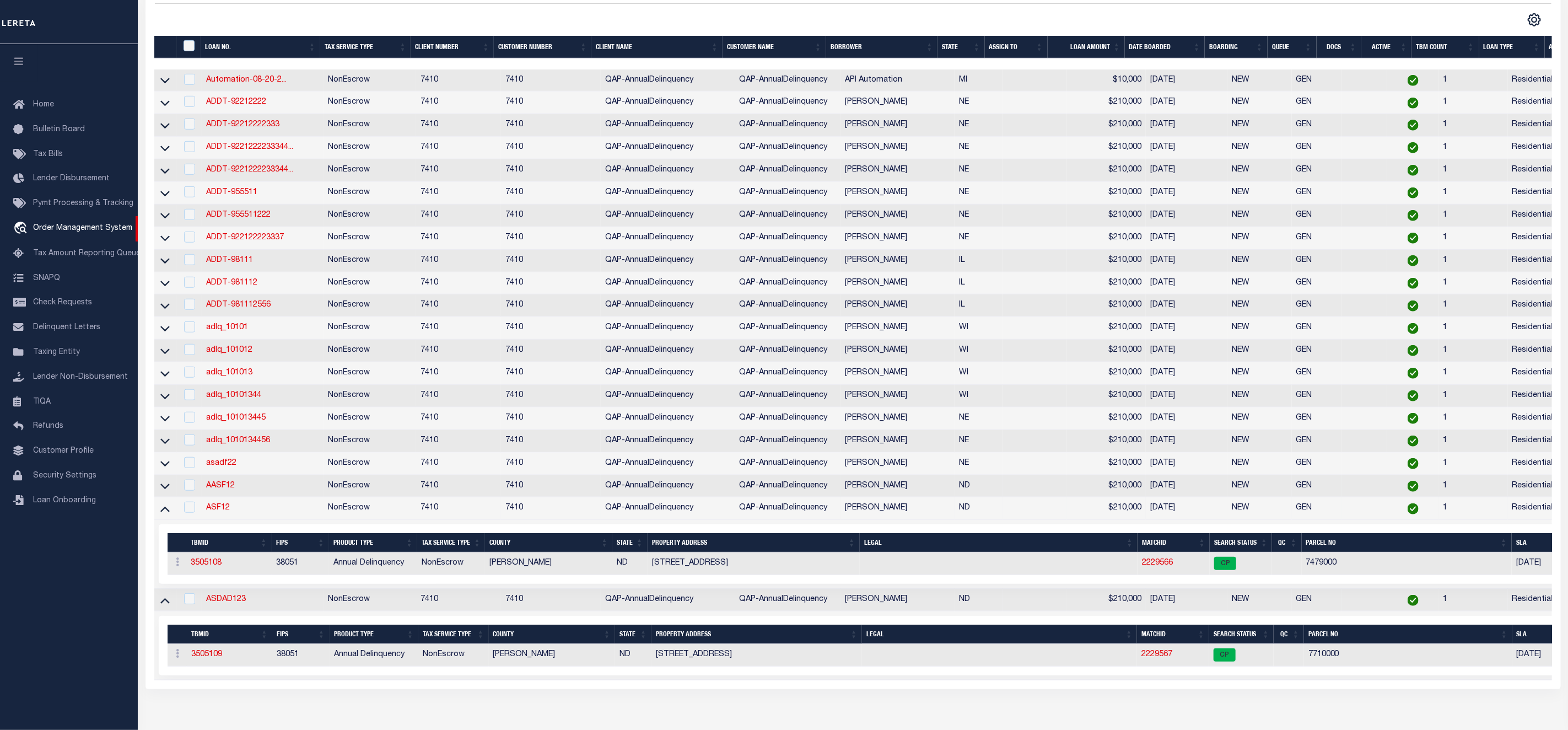
click at [169, 489] on link at bounding box center [165, 486] width 13 height 8
